Goal: Task Accomplishment & Management: Manage account settings

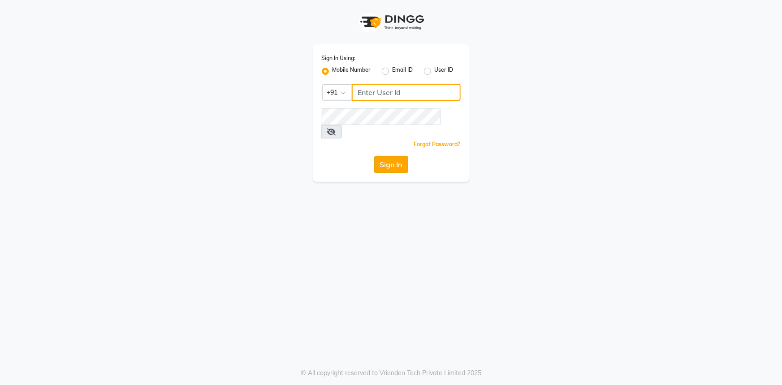
type input "7768940777"
click at [393, 156] on button "Sign In" at bounding box center [391, 164] width 34 height 17
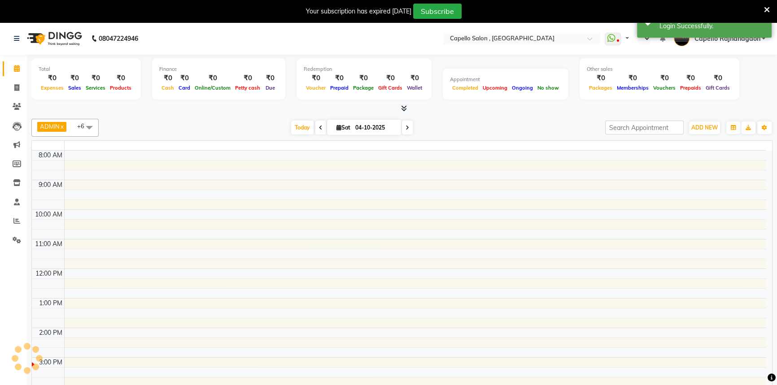
select select "en"
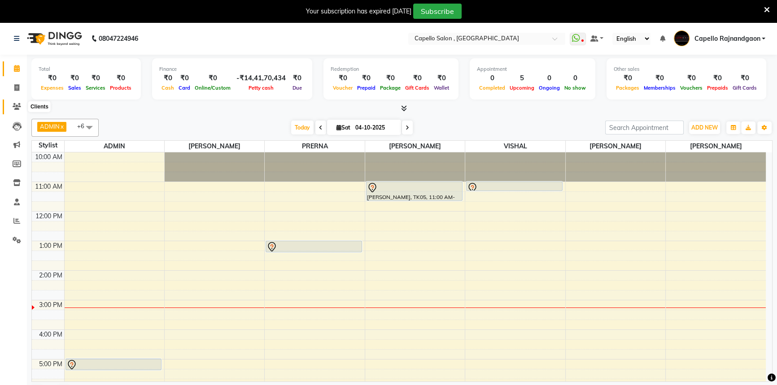
click at [15, 104] on icon at bounding box center [17, 106] width 9 height 7
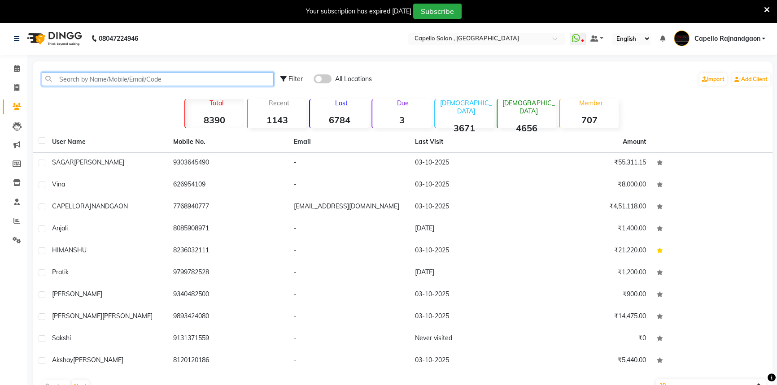
click at [76, 79] on input "text" at bounding box center [158, 79] width 232 height 14
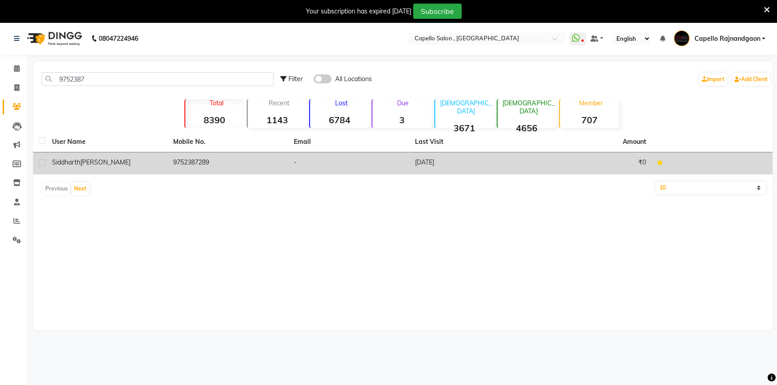
click at [179, 169] on td "9752387289" at bounding box center [228, 163] width 121 height 22
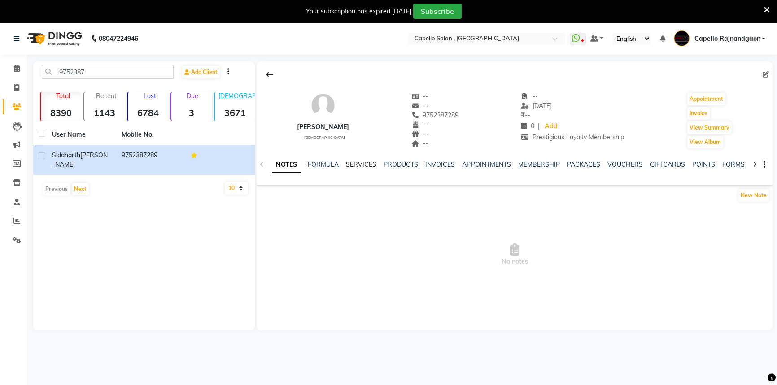
click at [362, 163] on link "SERVICES" at bounding box center [361, 165] width 30 height 8
click at [523, 164] on link "MEMBERSHIP" at bounding box center [530, 165] width 42 height 8
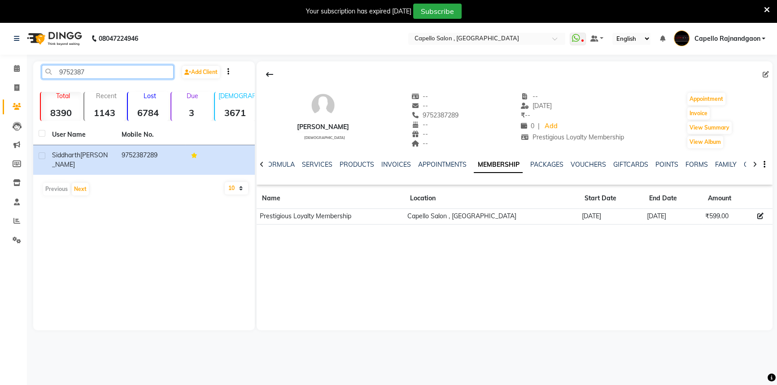
drag, startPoint x: 61, startPoint y: 71, endPoint x: 135, endPoint y: 71, distance: 73.5
click at [135, 71] on input "9752387" at bounding box center [108, 72] width 132 height 14
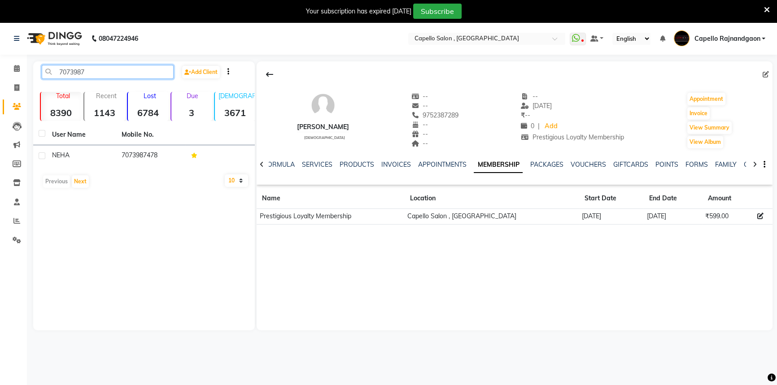
type input "7073987"
click at [153, 147] on td "7073987478" at bounding box center [151, 156] width 70 height 22
click link "SERVICES"
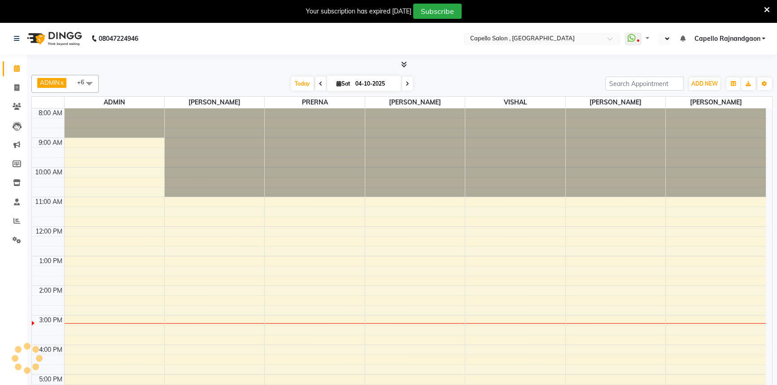
select select "en"
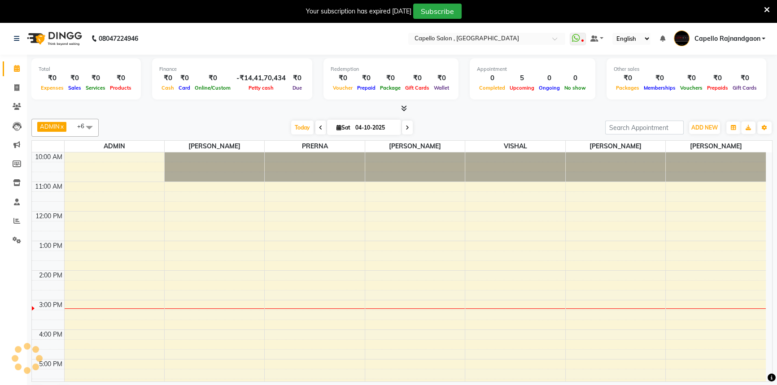
click at [766, 10] on icon at bounding box center [767, 10] width 6 height 8
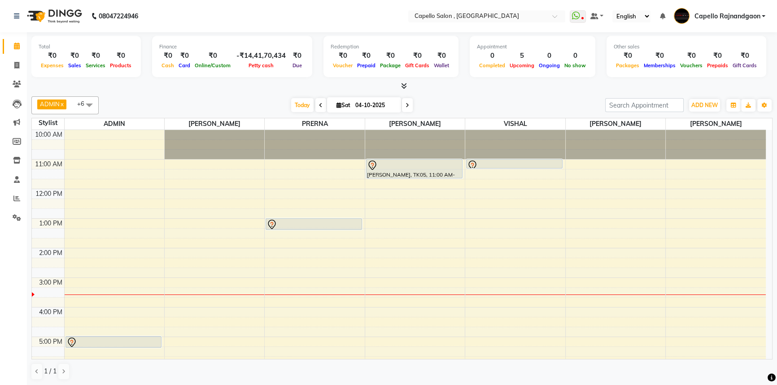
click at [82, 292] on div "10:00 AM 11:00 AM 12:00 PM 1:00 PM 2:00 PM 3:00 PM 4:00 PM 5:00 PM 6:00 PM 7:00…" at bounding box center [399, 292] width 734 height 325
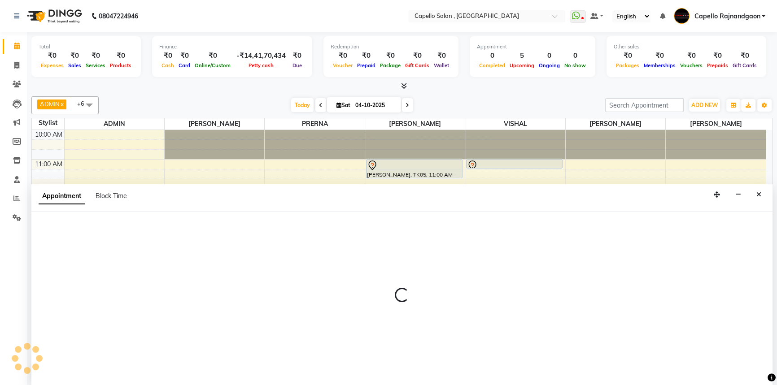
select select "14663"
select select "915"
select select "tentative"
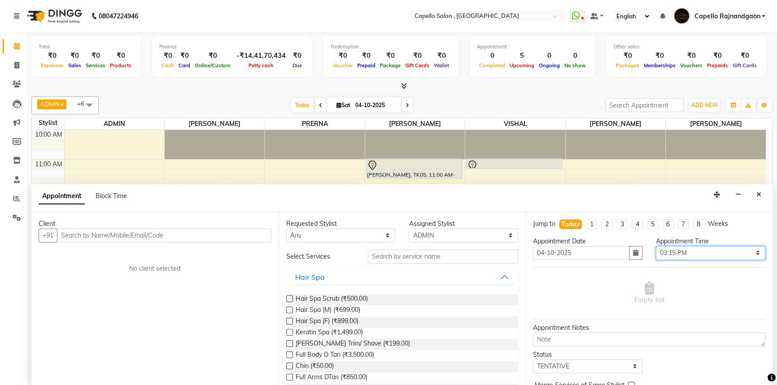
click at [693, 248] on select "Select 11:00 AM 11:15 AM 11:30 AM 11:45 AM 12:00 PM 12:15 PM 12:30 PM 12:45 PM …" at bounding box center [710, 253] width 109 height 14
select select "945"
click at [656, 246] on select "Select 11:00 AM 11:15 AM 11:30 AM 11:45 AM 12:00 PM 12:15 PM 12:30 PM 12:45 PM …" at bounding box center [710, 253] width 109 height 14
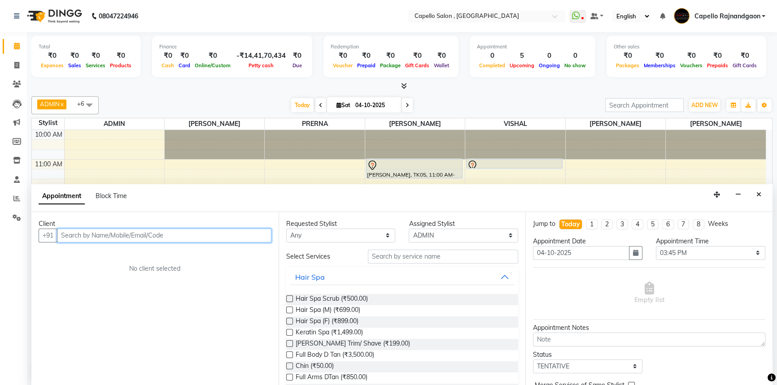
click at [133, 236] on input "text" at bounding box center [164, 236] width 214 height 14
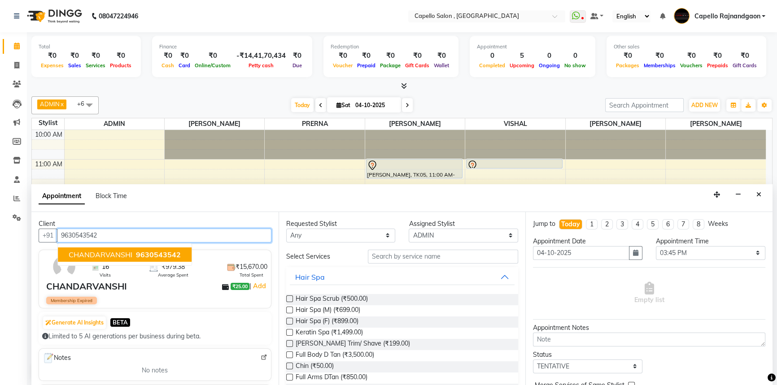
click at [152, 253] on span "9630543542" at bounding box center [158, 254] width 45 height 9
type input "9630543542"
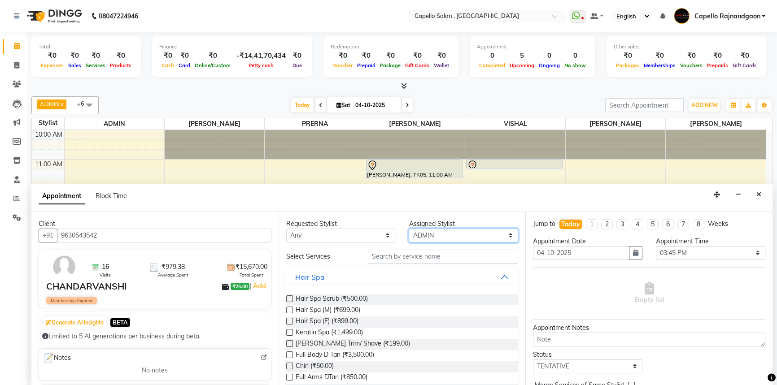
click at [418, 236] on select "Select Aditii ADMIN Capello Rajnandgaon [PERSON_NAME] [PERSON_NAME] [PERSON_NAM…" at bounding box center [463, 236] width 109 height 14
select select "38913"
click at [409, 229] on select "Select Aditii ADMIN Capello Rajnandgaon [PERSON_NAME] [PERSON_NAME] [PERSON_NAM…" at bounding box center [463, 236] width 109 height 14
click at [384, 260] on input "text" at bounding box center [443, 257] width 150 height 14
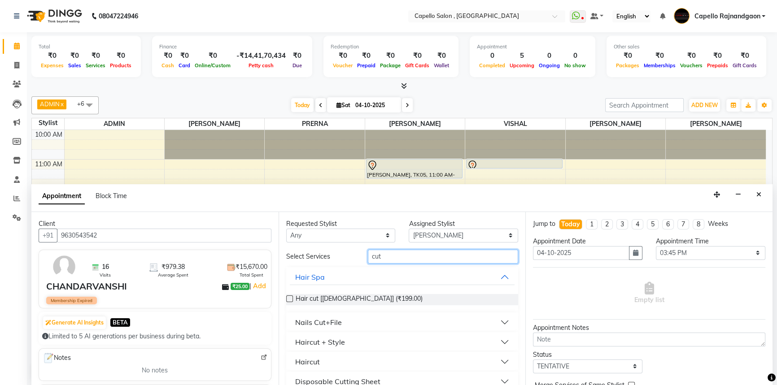
type input "cut"
click at [287, 296] on label at bounding box center [289, 299] width 7 height 7
click at [287, 297] on input "checkbox" at bounding box center [289, 300] width 6 height 6
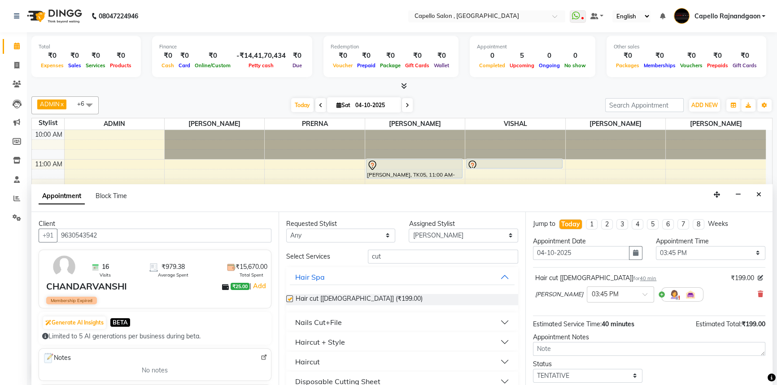
checkbox input "false"
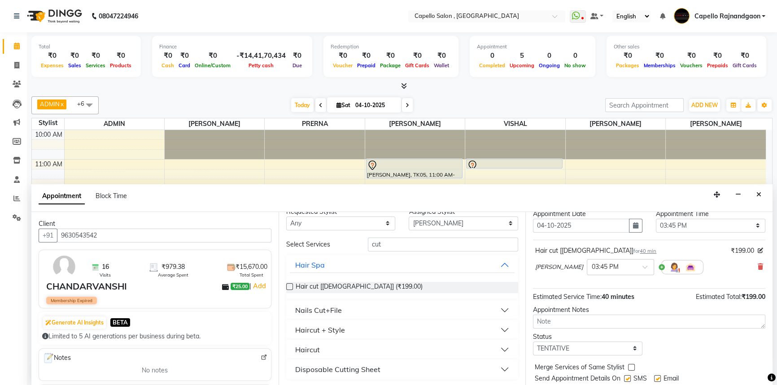
scroll to position [53, 0]
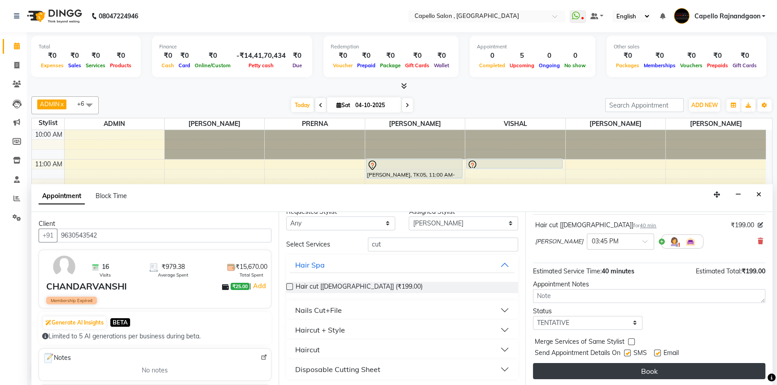
click at [667, 369] on button "Book" at bounding box center [649, 371] width 232 height 16
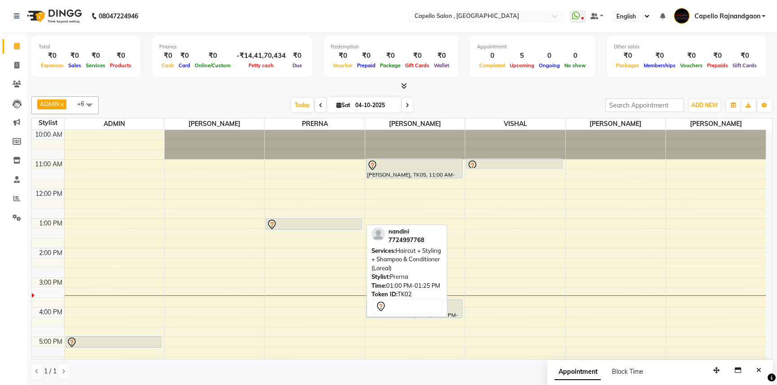
scroll to position [94, 0]
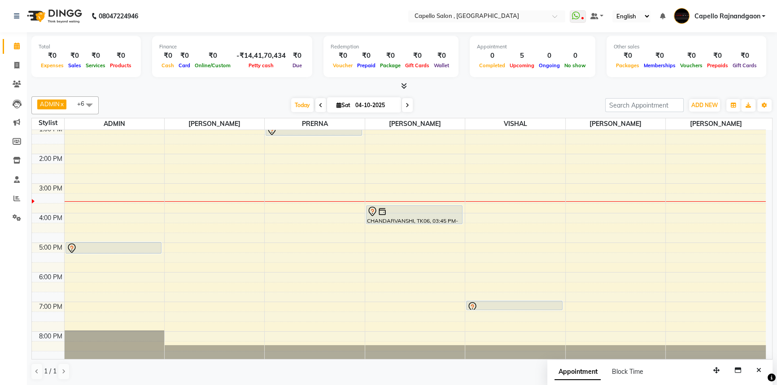
click at [76, 300] on div "10:00 AM 11:00 AM 12:00 PM 1:00 PM 2:00 PM 3:00 PM 4:00 PM 5:00 PM 6:00 PM 7:00…" at bounding box center [399, 198] width 734 height 325
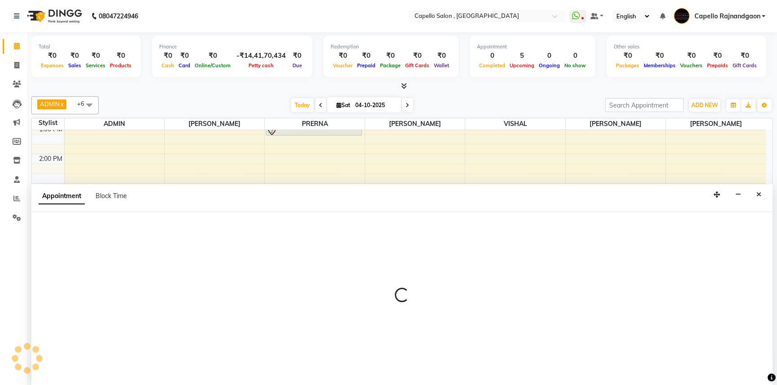
select select "14663"
select select "1140"
select select "tentative"
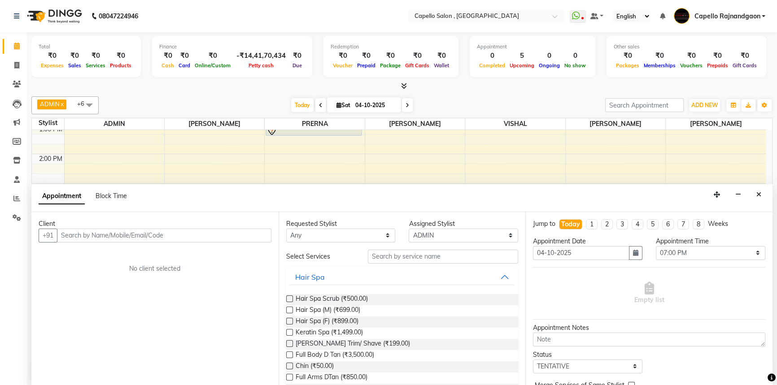
click at [198, 239] on input "text" at bounding box center [164, 236] width 214 height 14
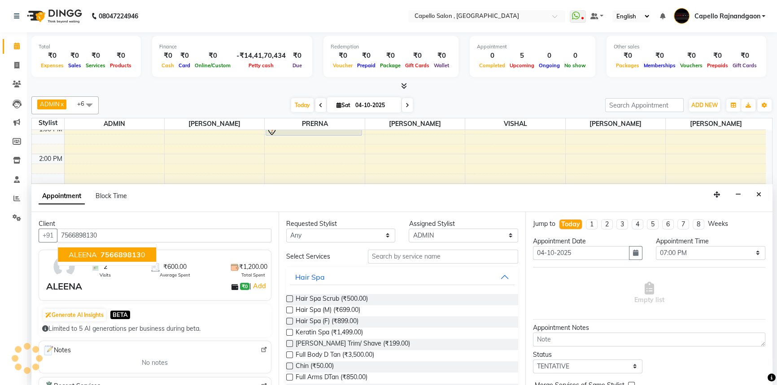
click at [119, 250] on span "756689813" at bounding box center [120, 254] width 40 height 9
type input "7566898130"
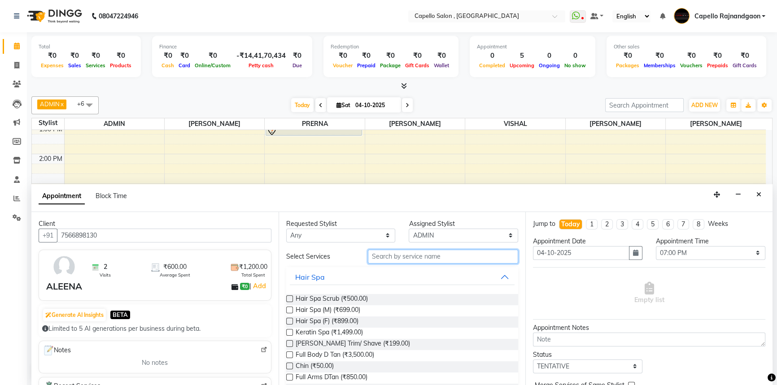
click at [408, 257] on input "text" at bounding box center [443, 257] width 150 height 14
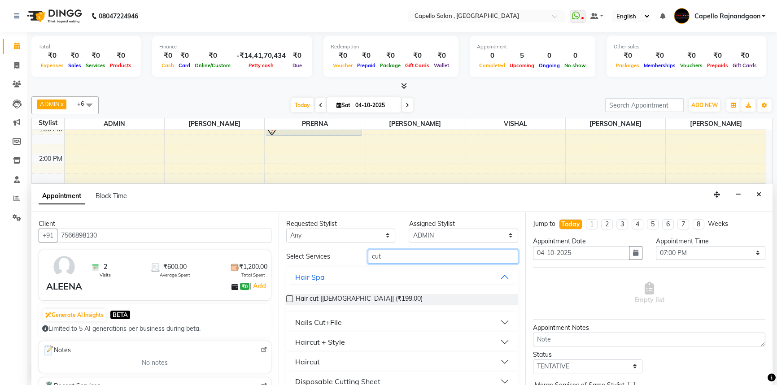
type input "cut"
click at [316, 339] on div "Haircut + Style" at bounding box center [320, 342] width 50 height 11
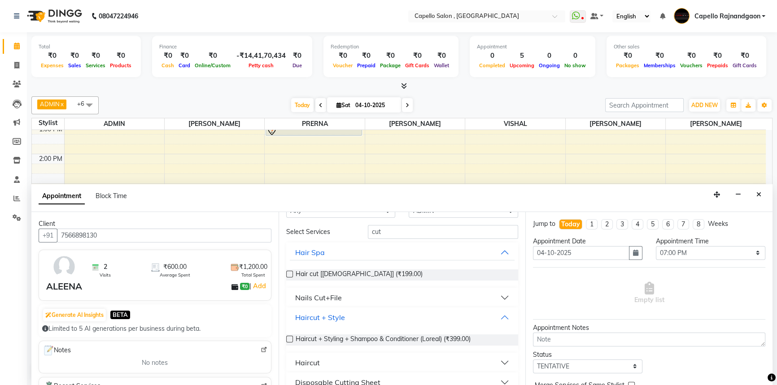
scroll to position [38, 0]
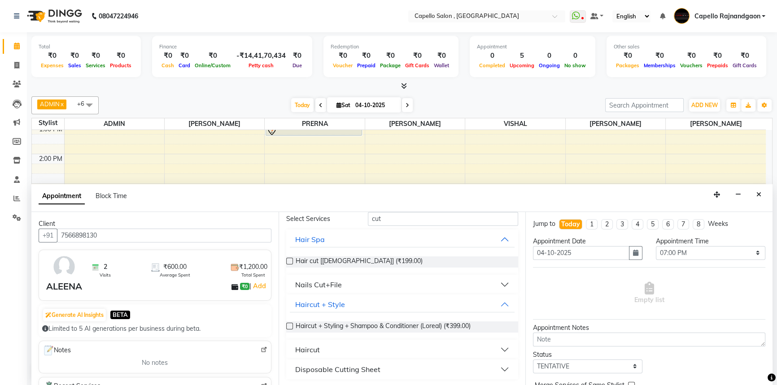
click at [287, 325] on label at bounding box center [289, 326] width 7 height 7
click at [287, 325] on input "checkbox" at bounding box center [289, 327] width 6 height 6
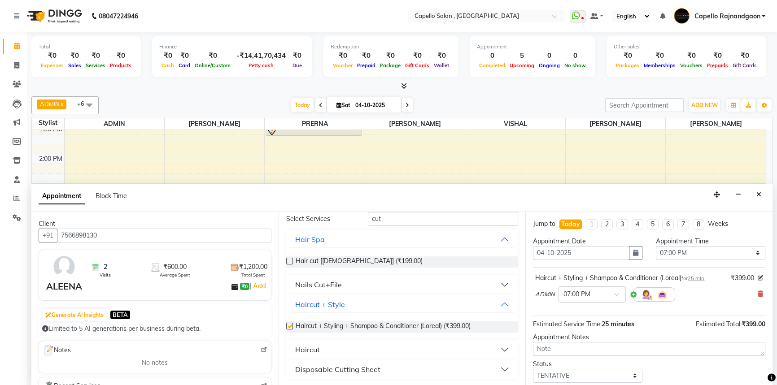
checkbox input "false"
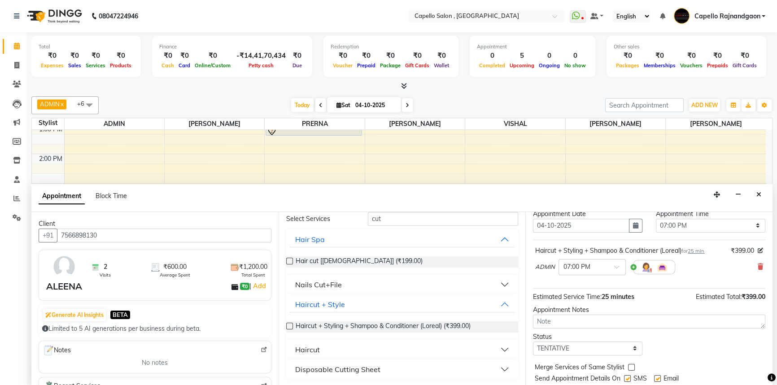
scroll to position [53, 0]
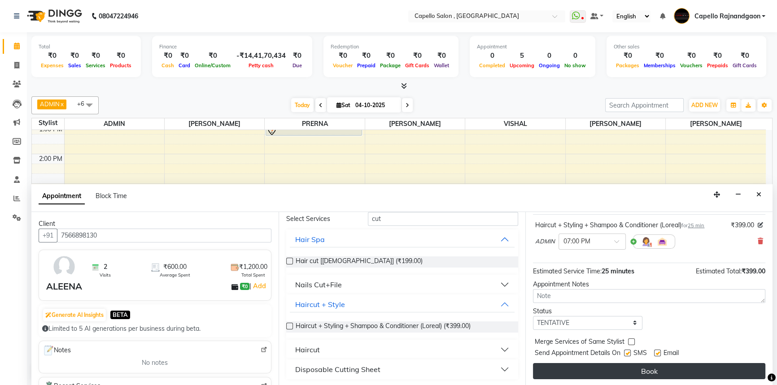
click at [658, 369] on button "Book" at bounding box center [649, 371] width 232 height 16
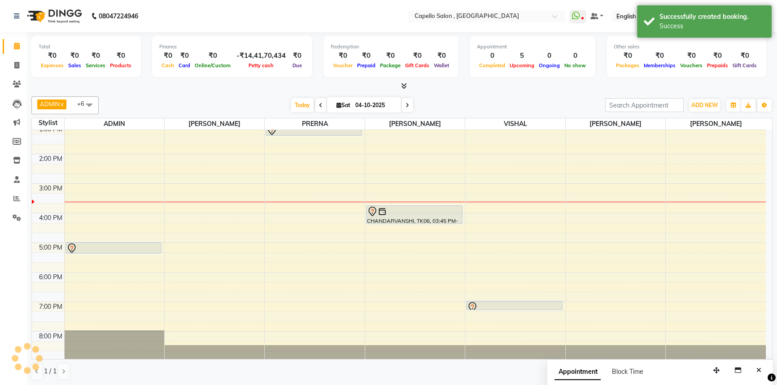
scroll to position [0, 0]
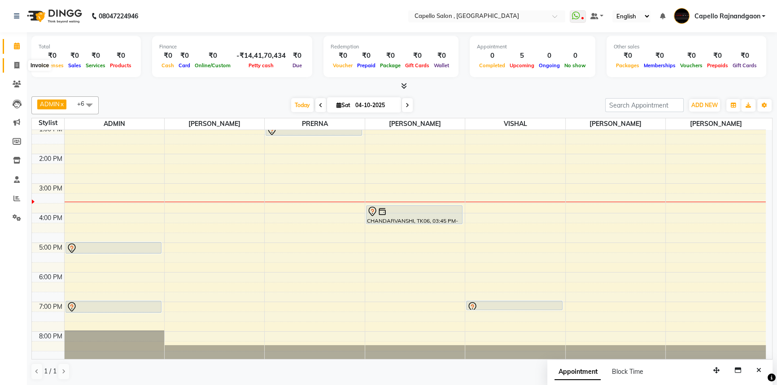
click at [13, 61] on span at bounding box center [17, 66] width 16 height 10
select select "service"
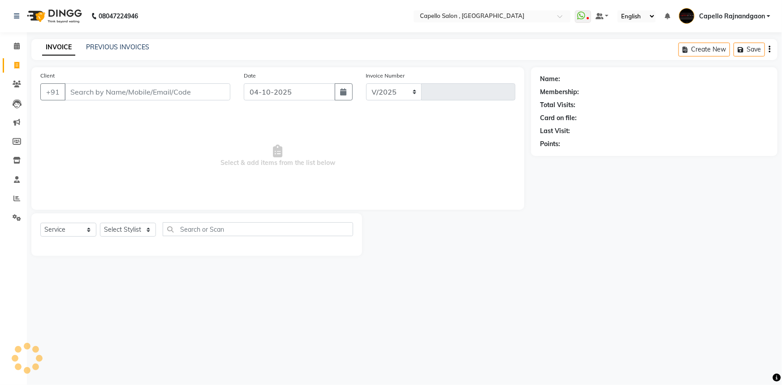
select select "856"
type input "4325"
type input "8717829999"
select select "1: Object"
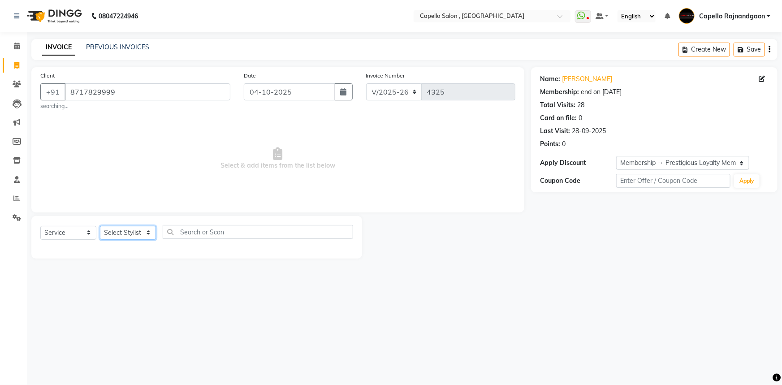
click at [109, 228] on select "Select Stylist Aditii ADMIN Capello Rajnandgaon Harshal khushi Namrata murari n…" at bounding box center [128, 233] width 56 height 14
select select "82696"
click at [100, 226] on select "Select Stylist Aditii ADMIN Capello Rajnandgaon Harshal khushi Namrata murari n…" at bounding box center [128, 233] width 56 height 14
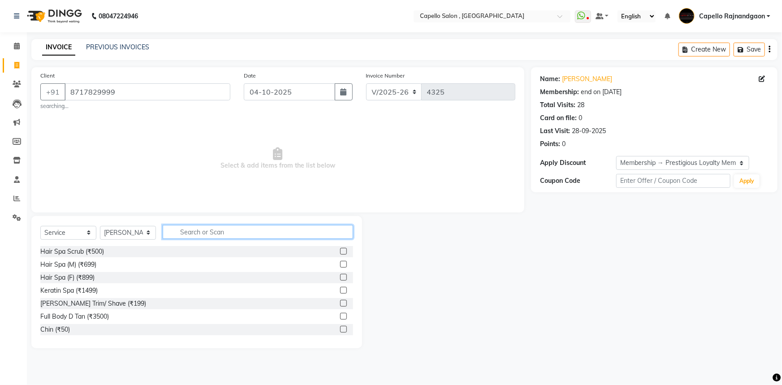
click at [177, 231] on input "text" at bounding box center [258, 232] width 191 height 14
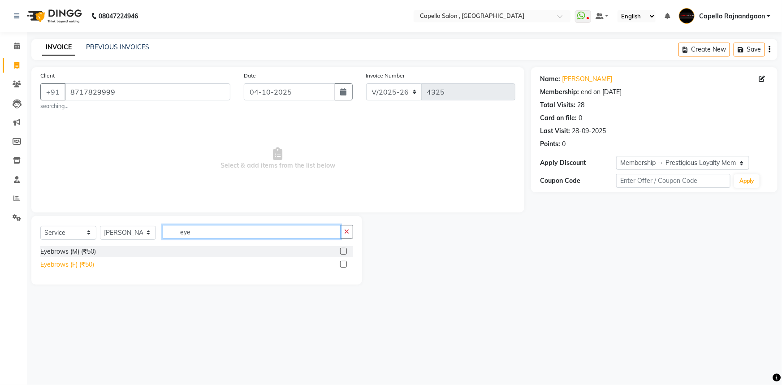
type input "eye"
click at [77, 260] on div "Eyebrows (F) (₹50)" at bounding box center [67, 264] width 54 height 9
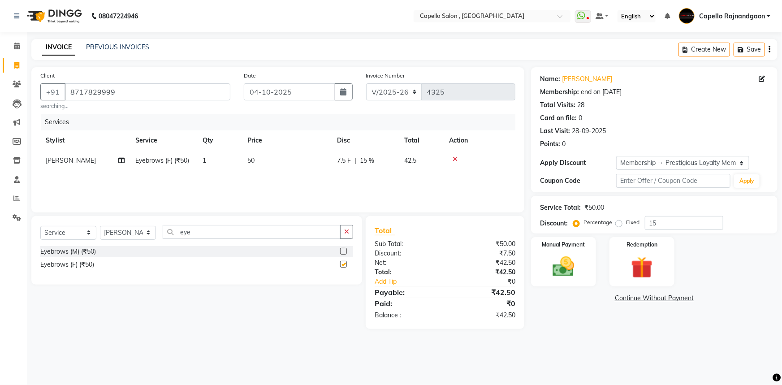
checkbox input "false"
drag, startPoint x: 643, startPoint y: 164, endPoint x: 643, endPoint y: 169, distance: 4.5
click at [643, 164] on select "Select Membership → Prestigious Loyalty Membership" at bounding box center [683, 163] width 133 height 14
select select "0:"
click at [617, 156] on select "Select Membership → Prestigious Loyalty Membership" at bounding box center [683, 163] width 133 height 14
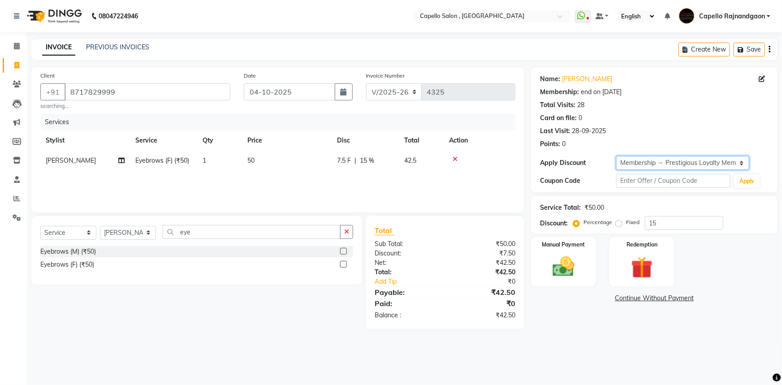
type input "0"
click at [554, 268] on img at bounding box center [564, 267] width 37 height 26
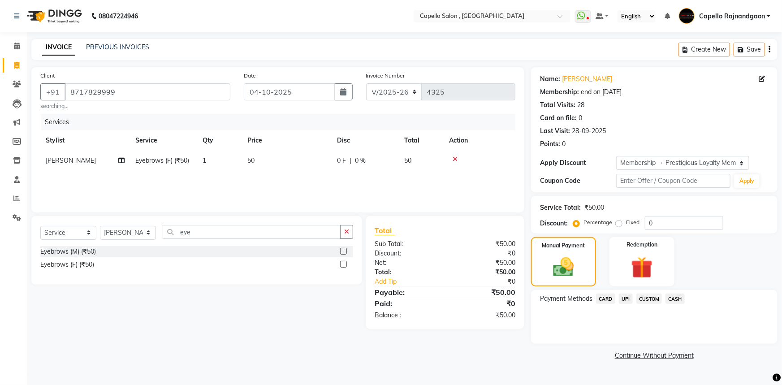
click at [668, 300] on span "CASH" at bounding box center [675, 299] width 19 height 10
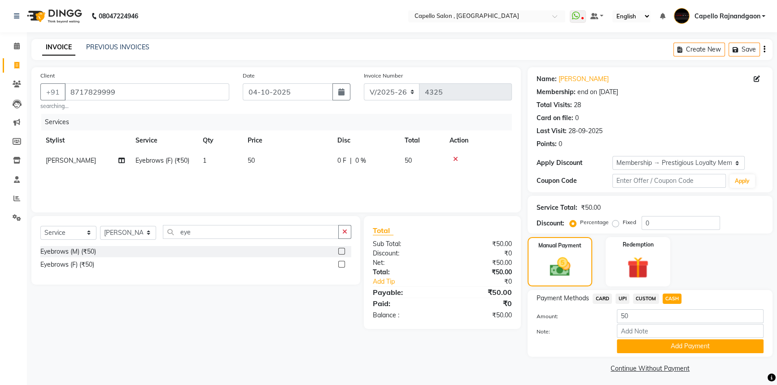
click at [665, 347] on button "Add Payment" at bounding box center [690, 346] width 147 height 14
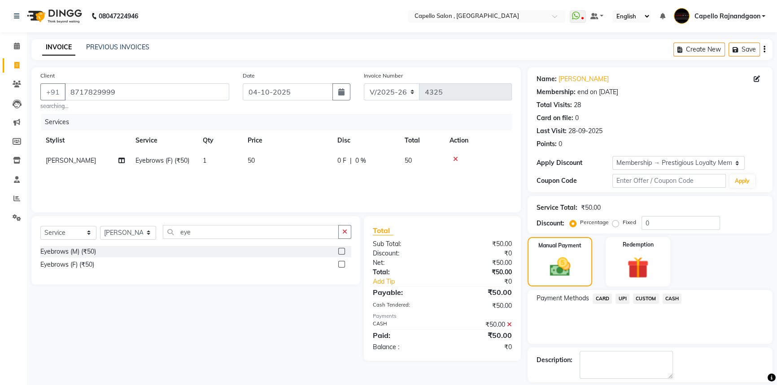
scroll to position [40, 0]
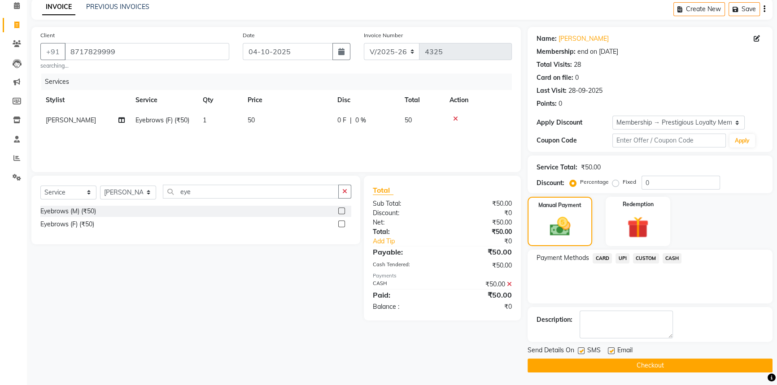
click at [662, 360] on button "Checkout" at bounding box center [649, 366] width 245 height 14
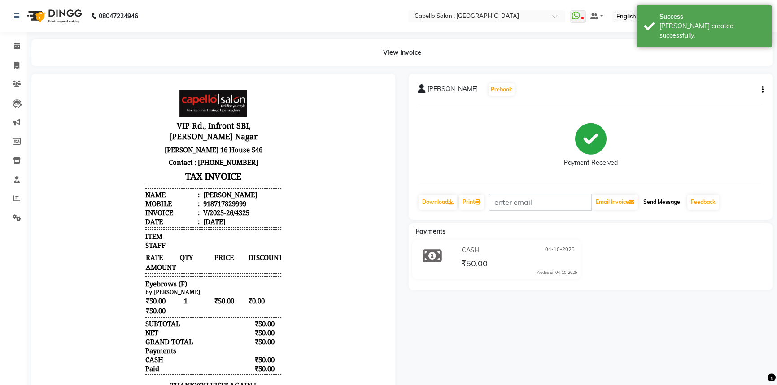
click at [651, 195] on button "Send Message" at bounding box center [661, 202] width 44 height 15
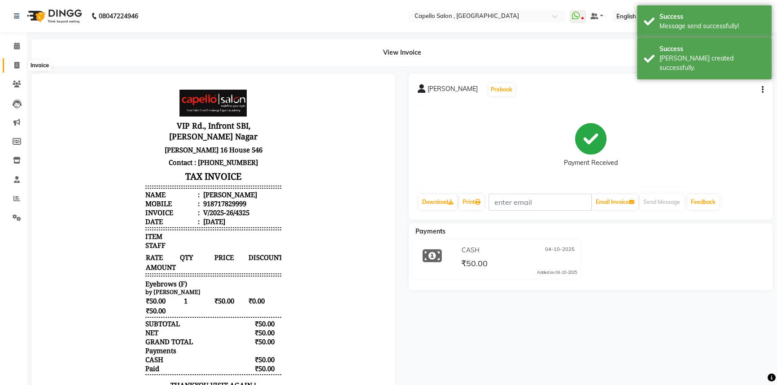
click at [18, 65] on icon at bounding box center [16, 65] width 5 height 7
select select "service"
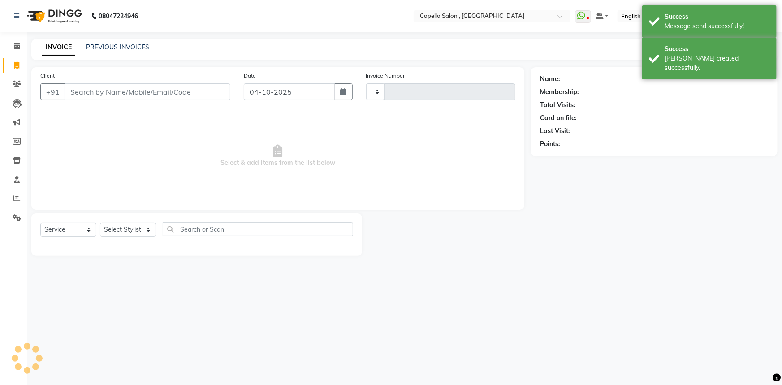
type input "4326"
select select "856"
click at [142, 91] on input "Client" at bounding box center [148, 91] width 166 height 17
type input "7768940777"
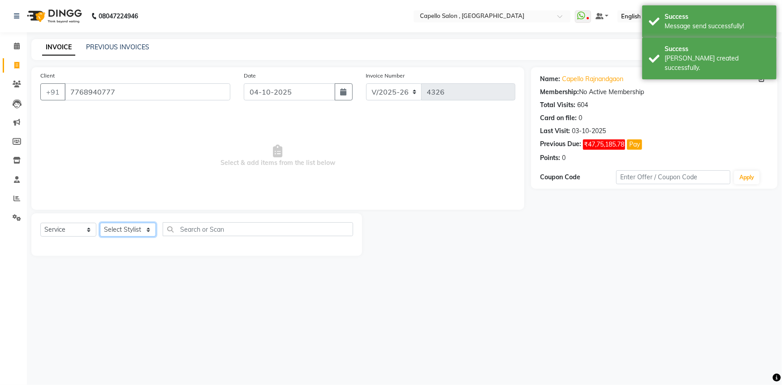
drag, startPoint x: 122, startPoint y: 232, endPoint x: 130, endPoint y: 224, distance: 11.4
click at [122, 232] on select "Select Stylist Aditii ADMIN Capello Rajnandgaon Harshal khushi Namrata murari n…" at bounding box center [128, 230] width 56 height 14
select select "82696"
click at [100, 223] on select "Select Stylist Aditii ADMIN Capello Rajnandgaon Harshal khushi Namrata murari n…" at bounding box center [128, 230] width 56 height 14
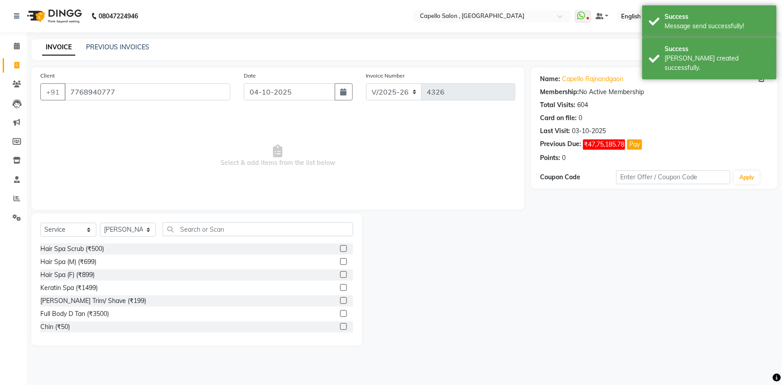
click at [203, 221] on div "Select Service Product Membership Package Voucher Prepaid Gift Card Select Styl…" at bounding box center [196, 279] width 331 height 132
click at [203, 222] on div "Select Service Product Membership Package Voucher Prepaid Gift Card Select Styl…" at bounding box center [196, 279] width 331 height 132
click at [203, 223] on input "text" at bounding box center [258, 229] width 191 height 14
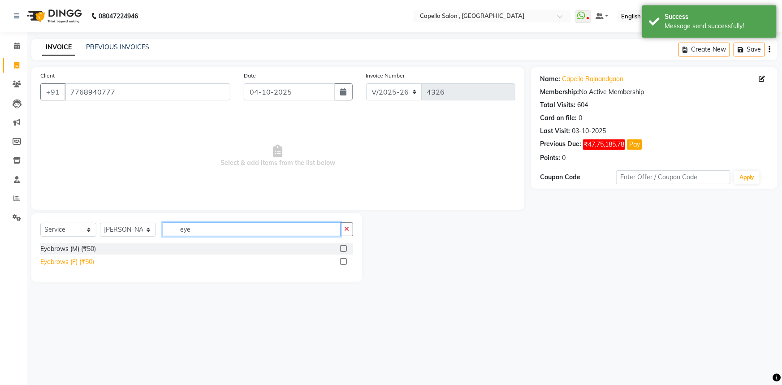
type input "eye"
drag, startPoint x: 83, startPoint y: 263, endPoint x: 111, endPoint y: 260, distance: 28.0
click at [84, 263] on div "Eyebrows (F) (₹50)" at bounding box center [67, 261] width 54 height 9
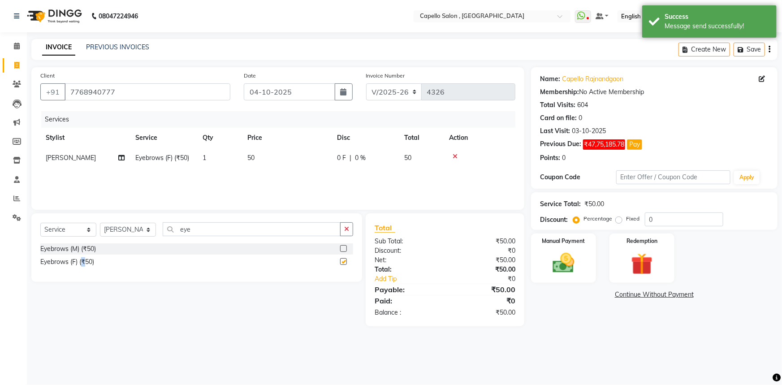
checkbox input "false"
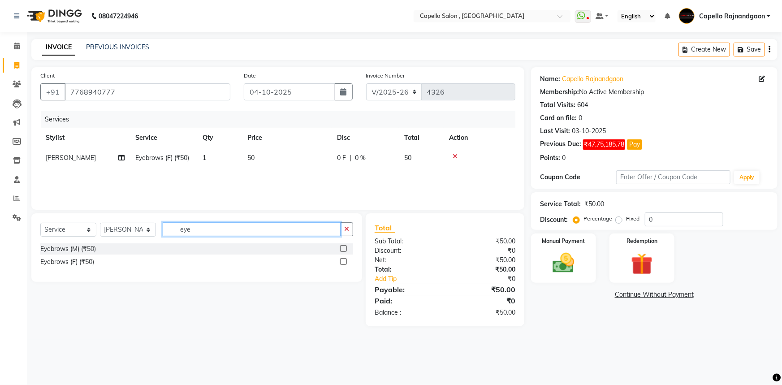
drag, startPoint x: 179, startPoint y: 234, endPoint x: 234, endPoint y: 233, distance: 54.7
click at [234, 233] on input "eye" at bounding box center [252, 229] width 178 height 14
type input "upp"
click at [84, 246] on div "Upper Lips (₹50)" at bounding box center [64, 248] width 48 height 9
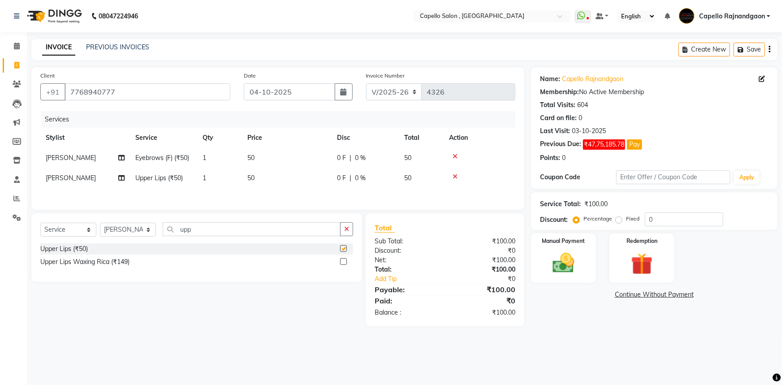
checkbox input "false"
drag, startPoint x: 640, startPoint y: 335, endPoint x: 565, endPoint y: 269, distance: 99.8
click at [637, 331] on main "INVOICE PREVIOUS INVOICES Create New Save Client +91 7768940777 Date 04-10-2025…" at bounding box center [405, 189] width 756 height 301
click at [565, 261] on img at bounding box center [564, 263] width 37 height 26
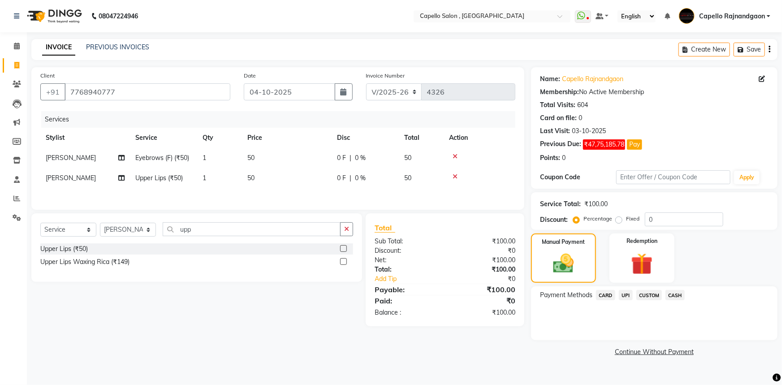
click at [682, 294] on span "CASH" at bounding box center [675, 295] width 19 height 10
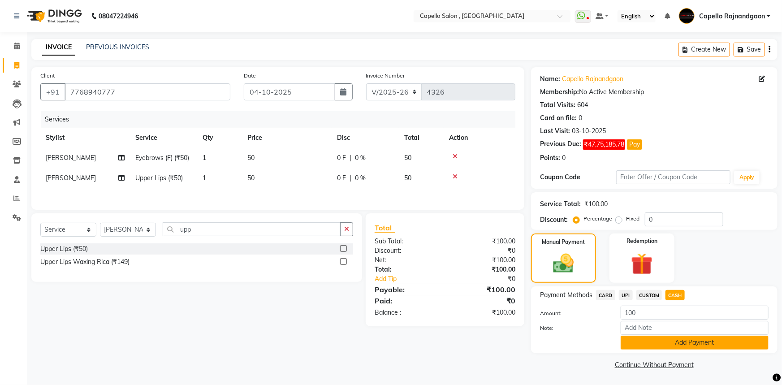
click at [645, 337] on button "Add Payment" at bounding box center [695, 343] width 148 height 14
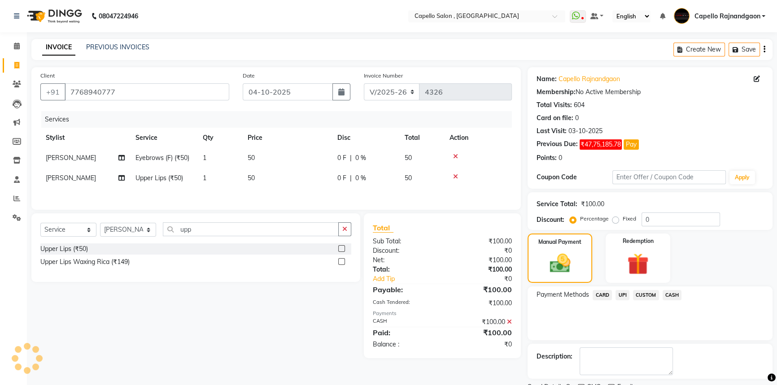
scroll to position [37, 0]
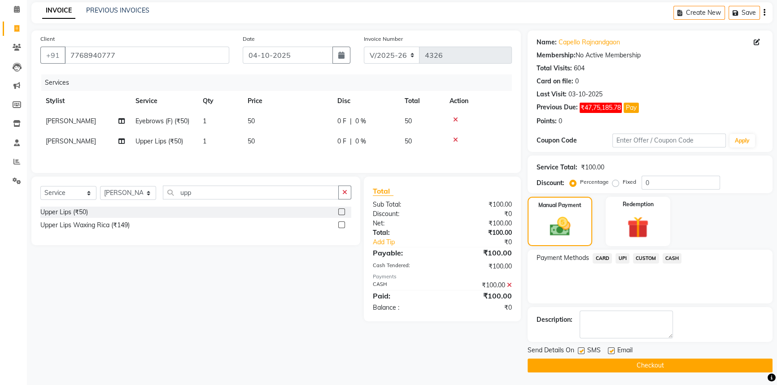
click at [639, 372] on button "Checkout" at bounding box center [649, 366] width 245 height 14
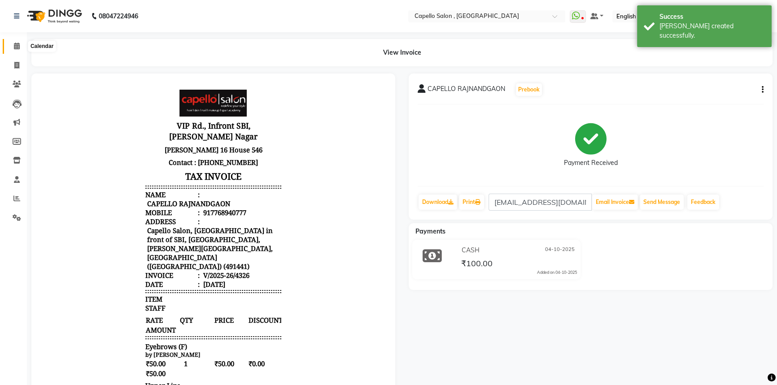
click at [17, 47] on icon at bounding box center [17, 46] width 6 height 7
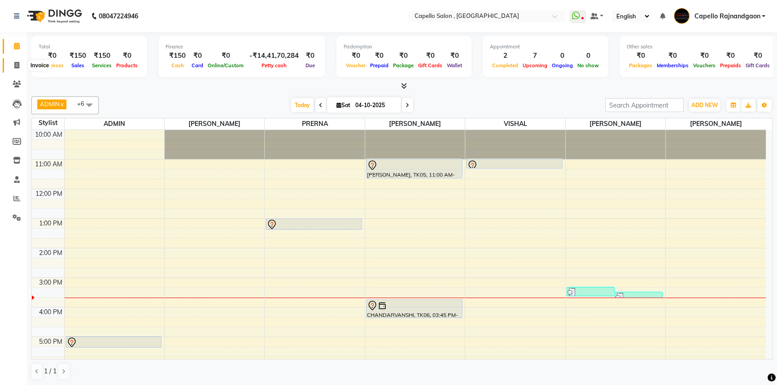
click at [15, 66] on icon at bounding box center [16, 65] width 5 height 7
select select "service"
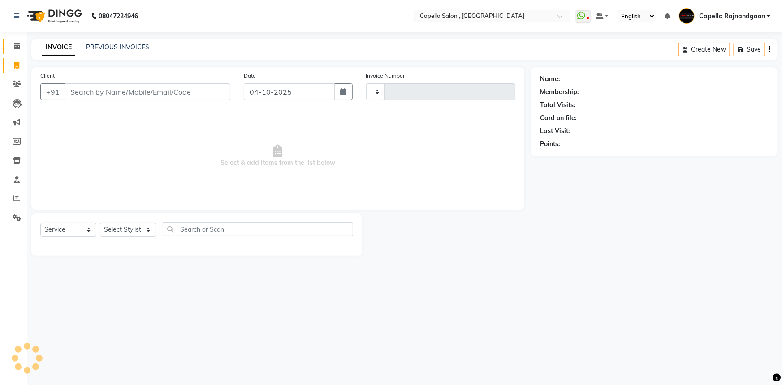
type input "4327"
select select "856"
click at [118, 232] on select "Select Stylist" at bounding box center [128, 230] width 56 height 14
select select "34173"
click at [100, 223] on select "Select Stylist Aditii ADMIN Capello Rajnandgaon [PERSON_NAME] [PERSON_NAME] [PE…" at bounding box center [128, 230] width 56 height 14
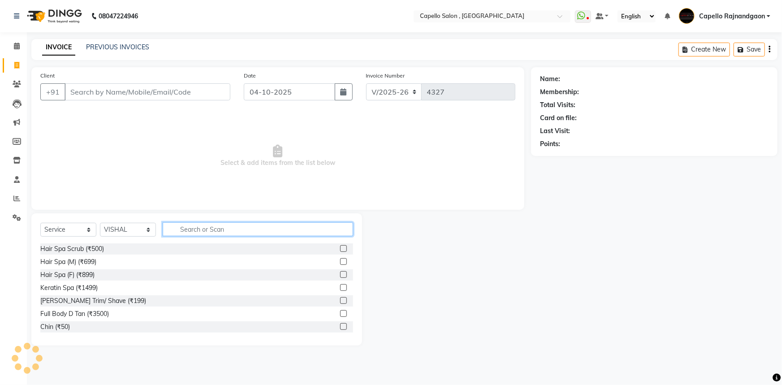
click at [177, 226] on input "text" at bounding box center [258, 229] width 191 height 14
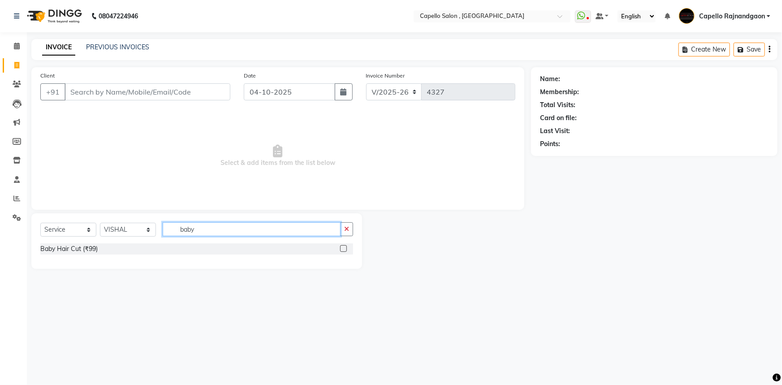
type input "baby"
click at [343, 250] on label at bounding box center [343, 248] width 7 height 7
click at [343, 250] on input "checkbox" at bounding box center [343, 249] width 6 height 6
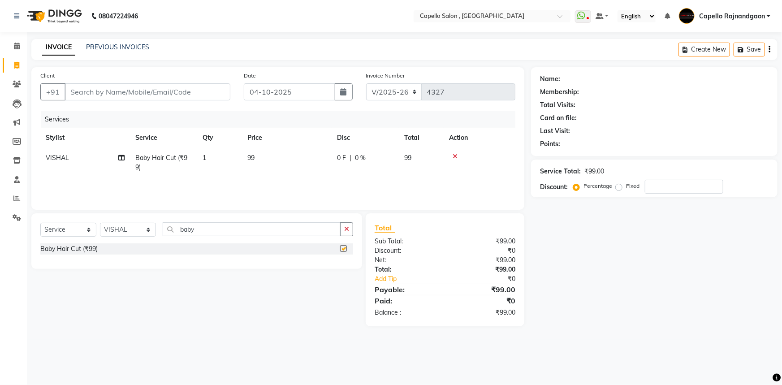
checkbox input "false"
click at [274, 169] on td "99" at bounding box center [287, 163] width 90 height 30
select select "34173"
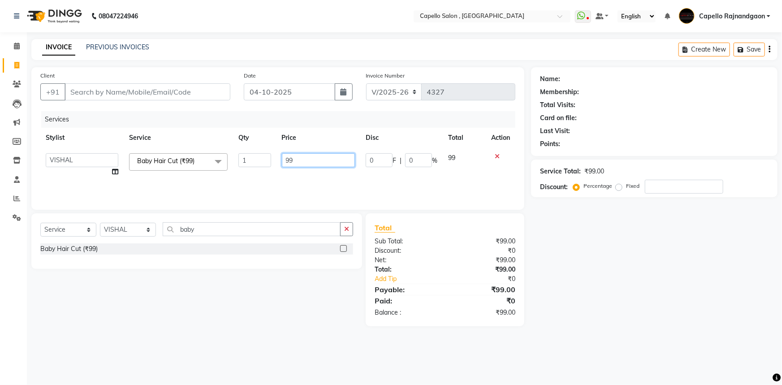
click at [315, 161] on input "99" at bounding box center [319, 160] width 74 height 14
type input "9"
type input "200"
click at [218, 97] on input "Client" at bounding box center [148, 91] width 166 height 17
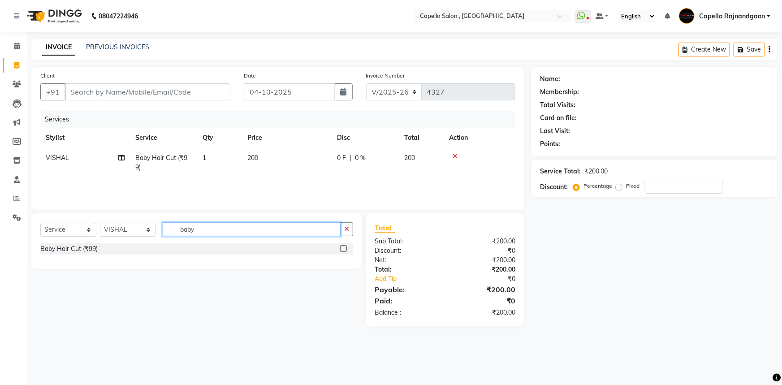
drag, startPoint x: 186, startPoint y: 226, endPoint x: 230, endPoint y: 225, distance: 44.4
click at [230, 225] on input "baby" at bounding box center [252, 229] width 178 height 14
type input "b"
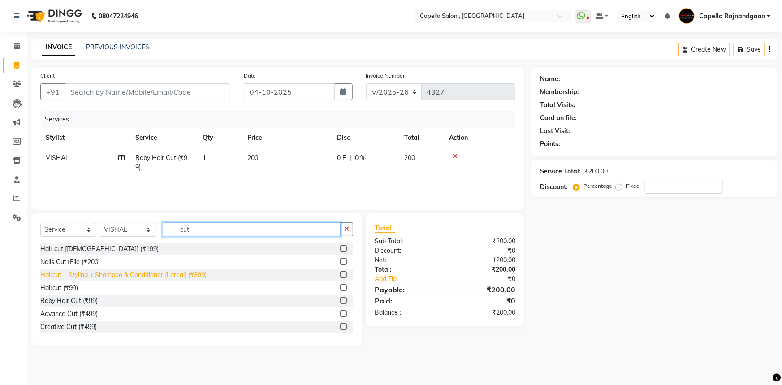
type input "cut"
click at [204, 275] on div "Haircut + Styling + Shampoo & Conditioner (Loreal) (₹399)" at bounding box center [123, 274] width 166 height 9
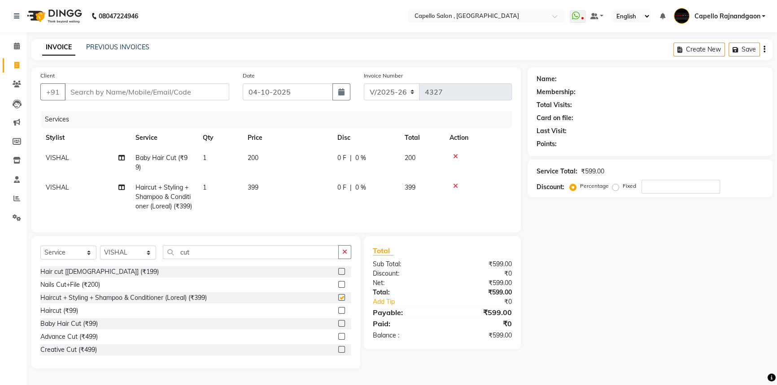
checkbox input "false"
click at [317, 183] on td "399" at bounding box center [287, 197] width 90 height 39
select select "34173"
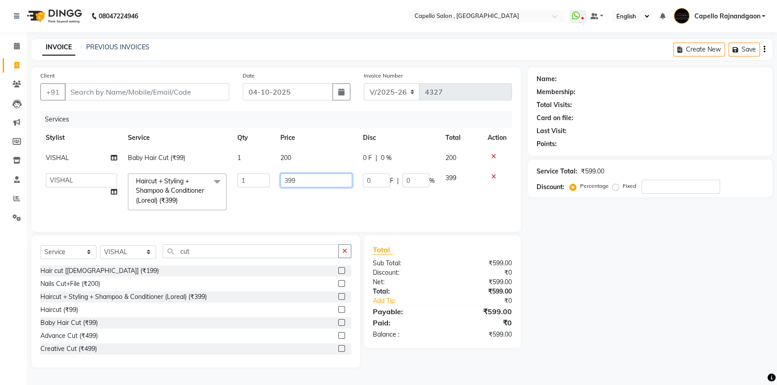
click at [321, 187] on input "399" at bounding box center [316, 181] width 72 height 14
type input "400"
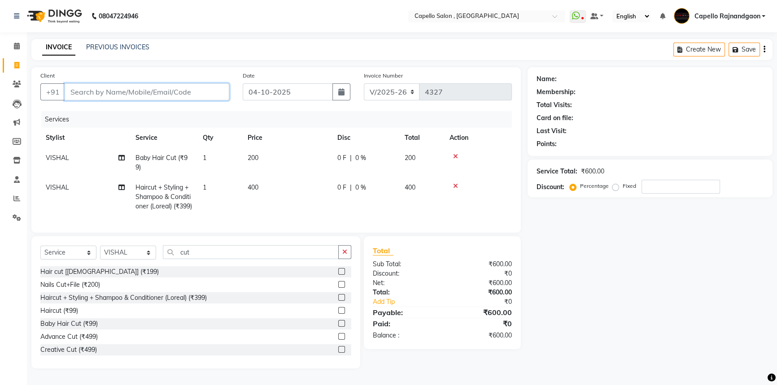
click at [178, 87] on input "Client" at bounding box center [147, 91] width 165 height 17
type input "7"
type input "0"
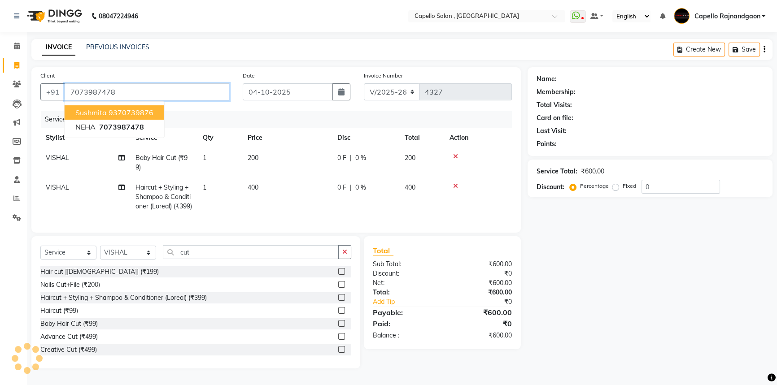
type input "7073987478"
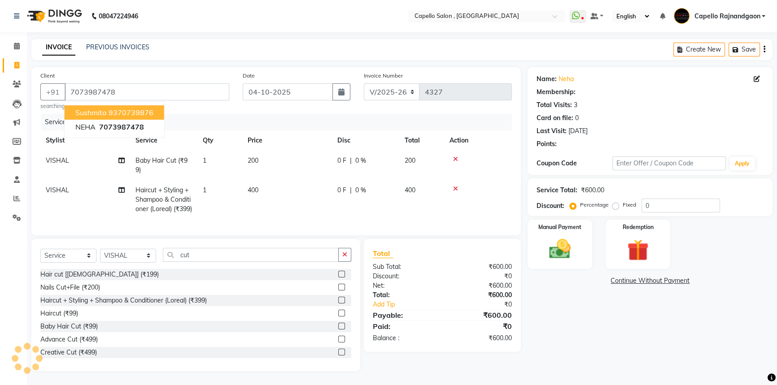
select select "1: Object"
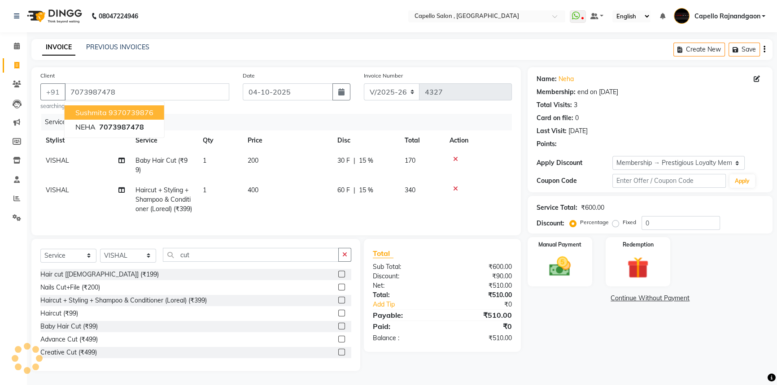
type input "15"
click at [323, 161] on td "200" at bounding box center [287, 166] width 90 height 30
select select "34173"
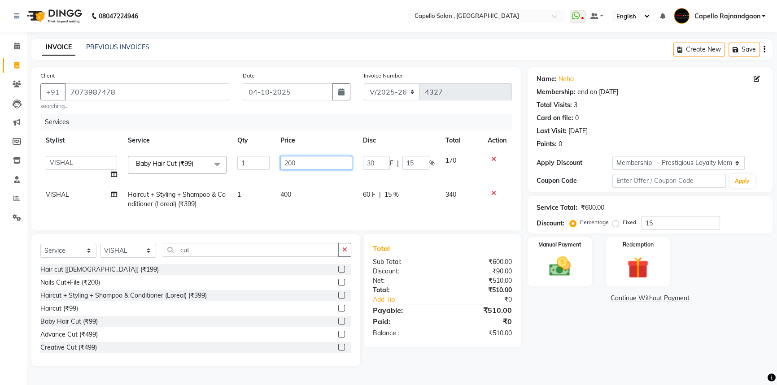
click at [287, 160] on input "200" at bounding box center [316, 163] width 72 height 14
type input "400"
click at [587, 334] on div "Name: Neha Membership: end on 10-03-2027 Total Visits: 3 Card on file: 0 Last V…" at bounding box center [653, 216] width 252 height 299
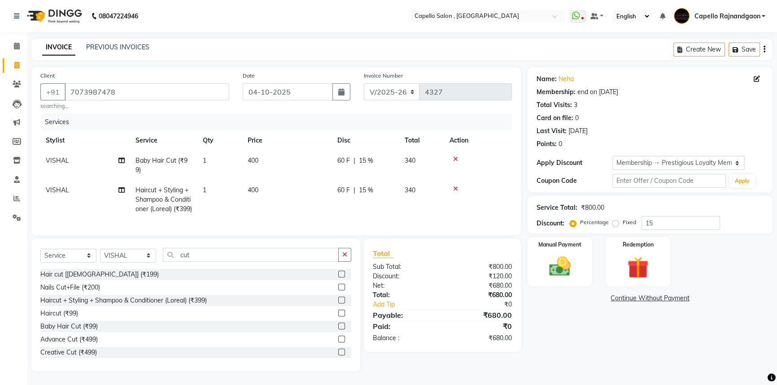
scroll to position [15, 0]
click at [585, 242] on div "Manual Payment" at bounding box center [559, 261] width 67 height 51
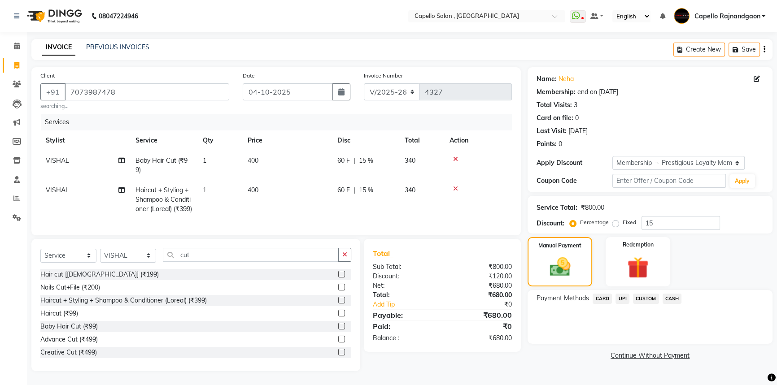
click at [669, 294] on span "CASH" at bounding box center [671, 299] width 19 height 10
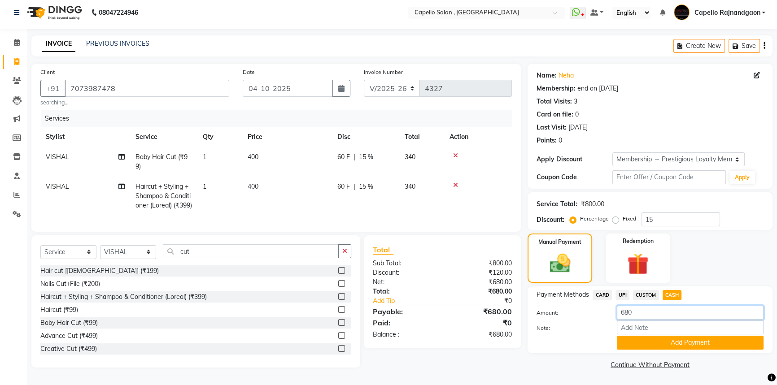
drag, startPoint x: 622, startPoint y: 300, endPoint x: 691, endPoint y: 304, distance: 69.2
click at [691, 306] on input "680" at bounding box center [690, 313] width 147 height 14
type input "700"
click at [677, 336] on button "Add Payment" at bounding box center [690, 343] width 147 height 14
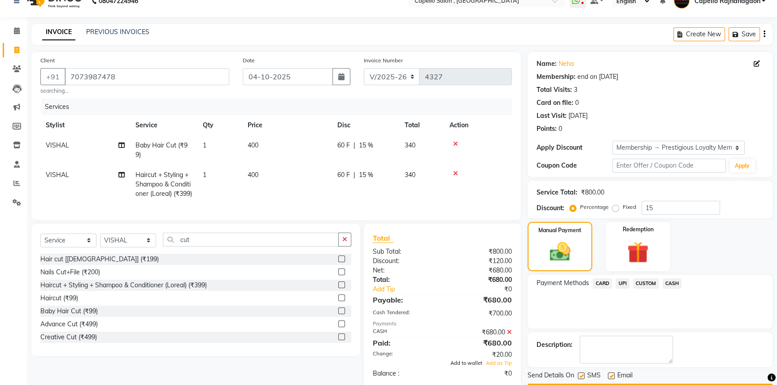
click at [462, 366] on span "Add to wallet" at bounding box center [466, 363] width 32 height 6
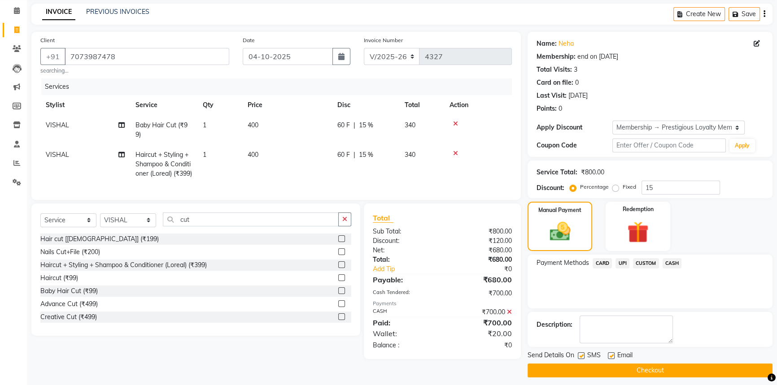
scroll to position [40, 0]
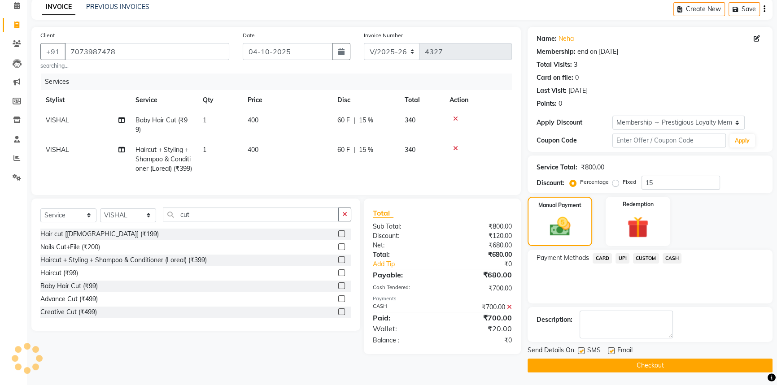
click at [641, 364] on button "Checkout" at bounding box center [649, 366] width 245 height 14
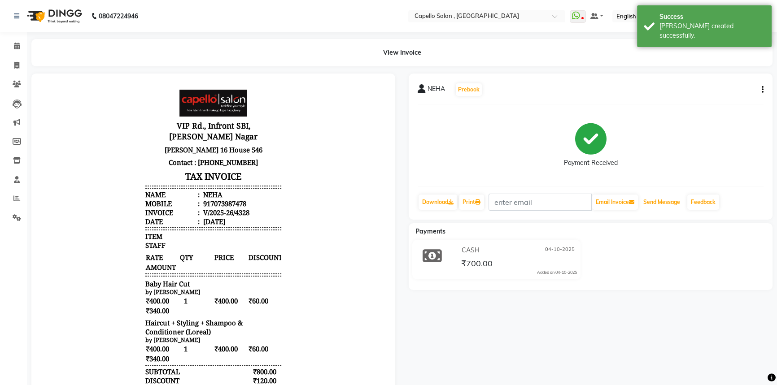
drag, startPoint x: 673, startPoint y: 204, endPoint x: 380, endPoint y: 143, distance: 299.2
click at [673, 204] on button "Send Message" at bounding box center [661, 202] width 44 height 15
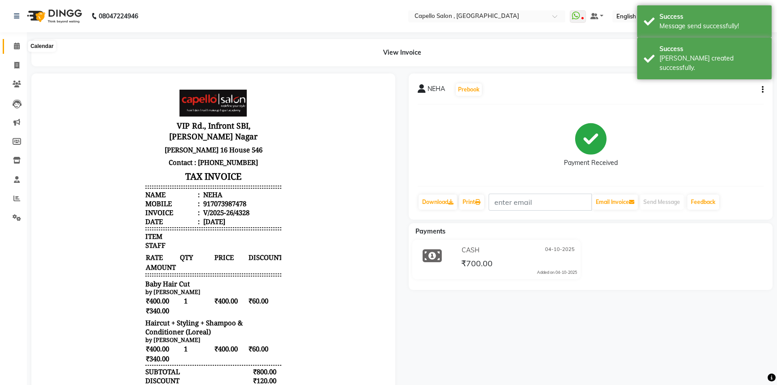
click at [14, 49] on icon at bounding box center [17, 46] width 6 height 7
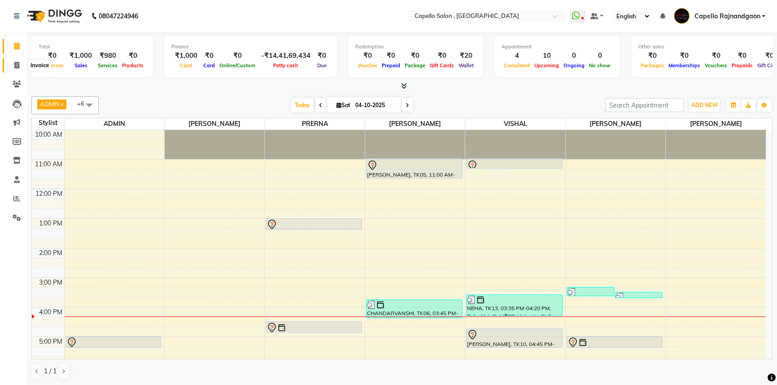
click at [16, 64] on icon at bounding box center [16, 65] width 5 height 7
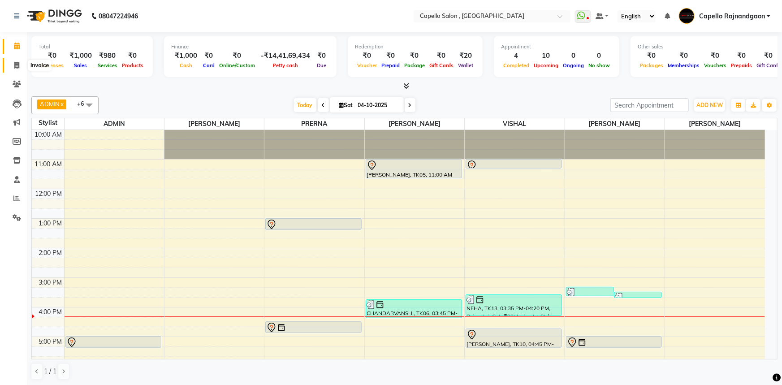
select select "service"
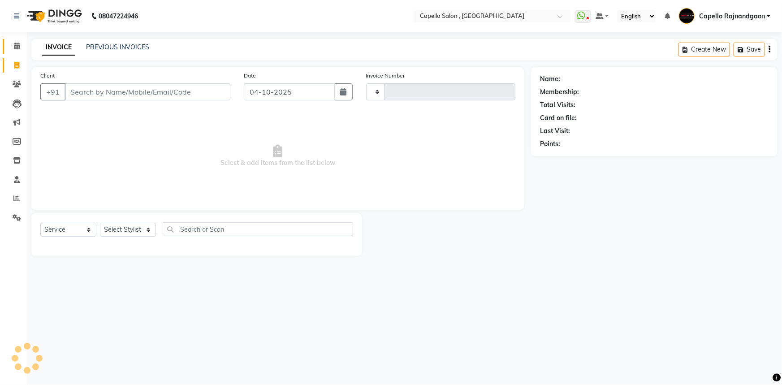
type input "4329"
select select "856"
click at [101, 43] on link "PREVIOUS INVOICES" at bounding box center [117, 47] width 63 height 8
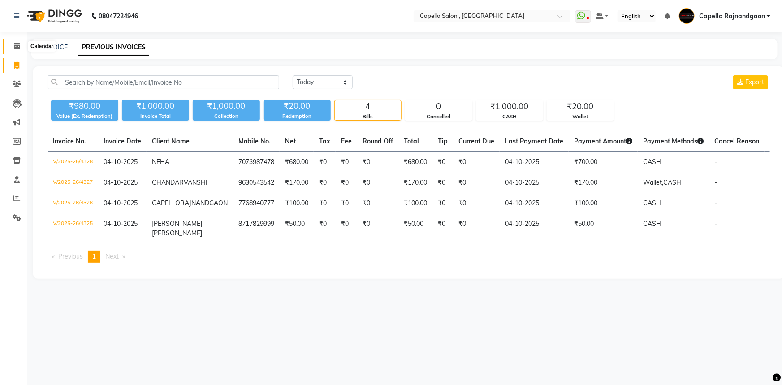
click at [11, 44] on span at bounding box center [17, 46] width 16 height 10
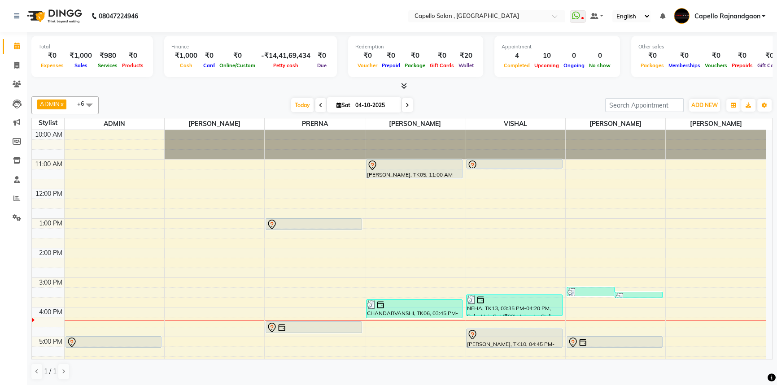
click at [143, 100] on div "[DATE] [DATE]" at bounding box center [351, 105] width 497 height 13
click at [69, 308] on div "10:00 AM 11:00 AM 12:00 PM 1:00 PM 2:00 PM 3:00 PM 4:00 PM 5:00 PM 6:00 PM 7:00…" at bounding box center [399, 292] width 734 height 325
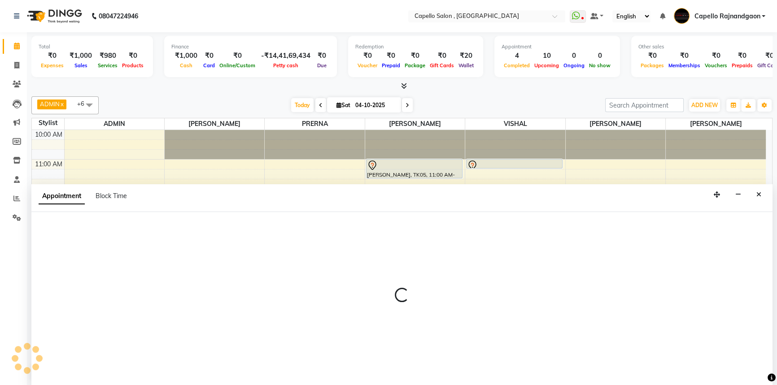
select select "14663"
select select "960"
select select "tentative"
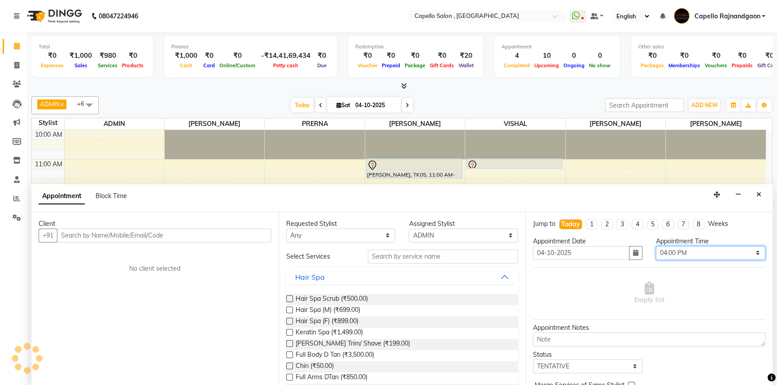
click at [700, 253] on select "Select 11:00 AM 11:15 AM 11:30 AM 11:45 AM 12:00 PM 12:15 PM 12:30 PM 12:45 PM …" at bounding box center [710, 253] width 109 height 14
select select "1005"
click at [656, 246] on select "Select 11:00 AM 11:15 AM 11:30 AM 11:45 AM 12:00 PM 12:15 PM 12:30 PM 12:45 PM …" at bounding box center [710, 253] width 109 height 14
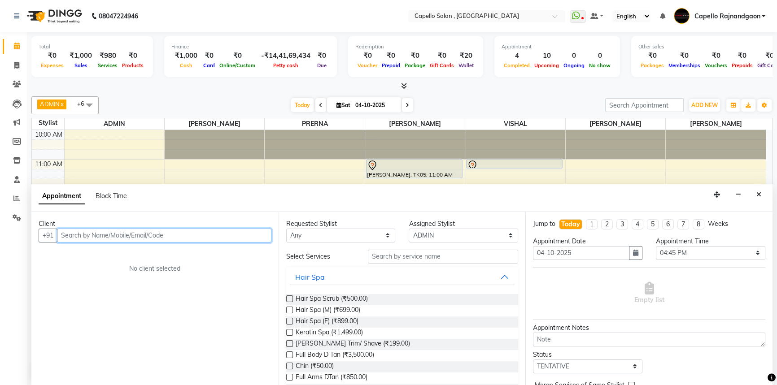
click at [202, 231] on input "text" at bounding box center [164, 236] width 214 height 14
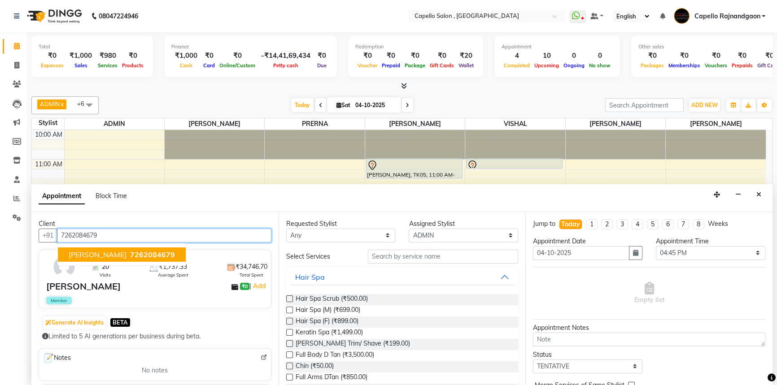
click at [154, 254] on span "7262084679" at bounding box center [152, 254] width 45 height 9
type input "7262084679"
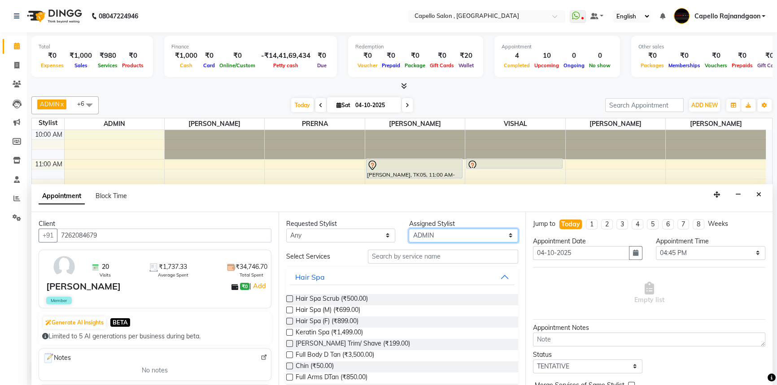
click at [438, 236] on select "Select Aditii ADMIN Capello Rajnandgaon Harshal khushi Namrata murari nihal PRE…" at bounding box center [463, 236] width 109 height 14
select select "66386"
click at [409, 229] on select "Select Aditii ADMIN Capello Rajnandgaon Harshal khushi Namrata murari nihal PRE…" at bounding box center [463, 236] width 109 height 14
click at [416, 253] on input "text" at bounding box center [443, 257] width 150 height 14
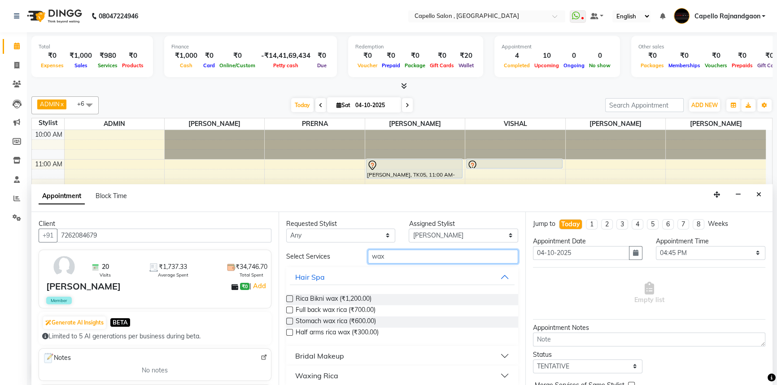
type input "wax"
click at [291, 333] on label at bounding box center [289, 332] width 7 height 7
click at [291, 333] on input "checkbox" at bounding box center [289, 333] width 6 height 6
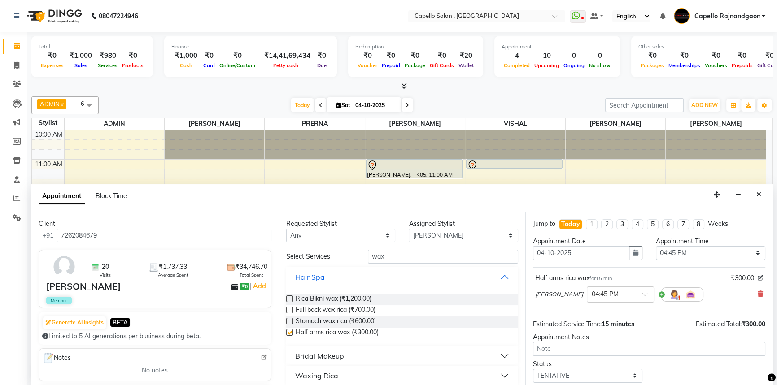
checkbox input "false"
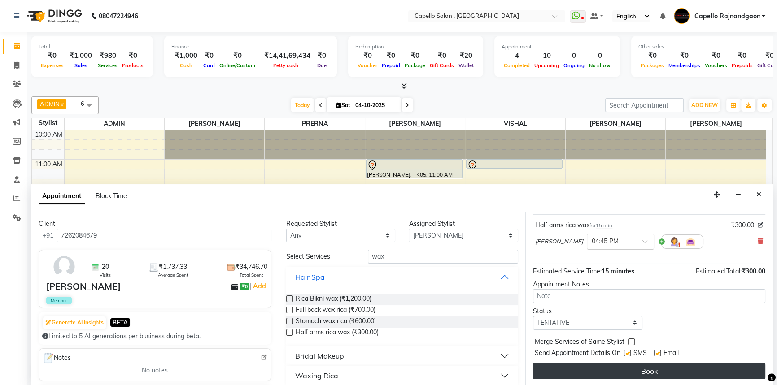
click at [654, 372] on button "Book" at bounding box center [649, 371] width 232 height 16
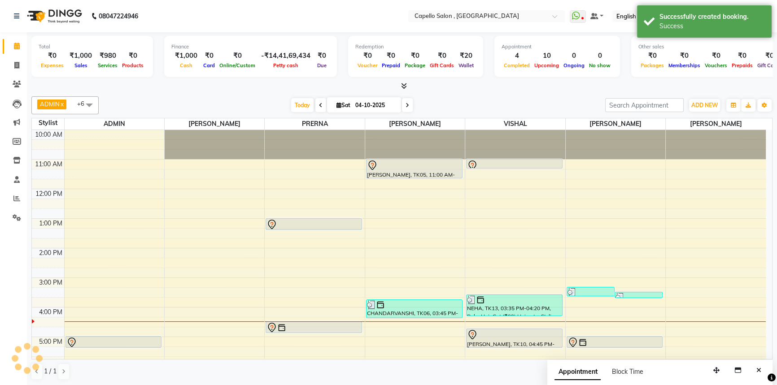
scroll to position [0, 0]
click at [757, 372] on icon "Close" at bounding box center [758, 370] width 5 height 6
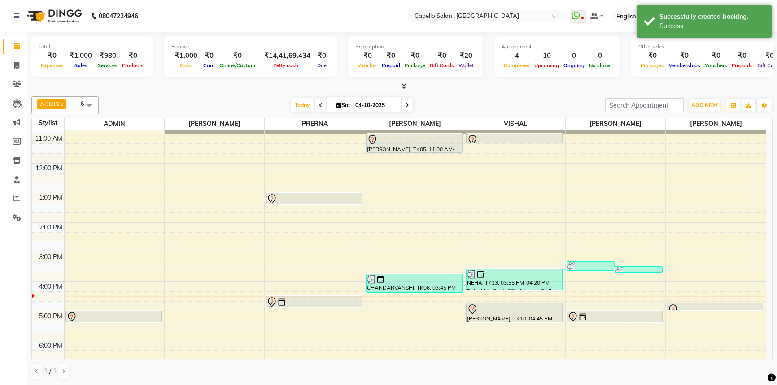
scroll to position [94, 0]
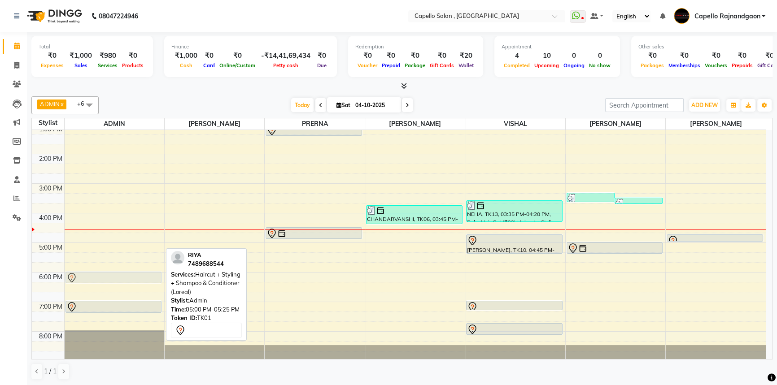
drag, startPoint x: 91, startPoint y: 248, endPoint x: 88, endPoint y: 279, distance: 32.0
click at [88, 279] on div "RIYA, TK01, 05:00 PM-05:25 PM, Haircut + Styling + Shampoo & Conditioner (Lorea…" at bounding box center [115, 198] width 100 height 325
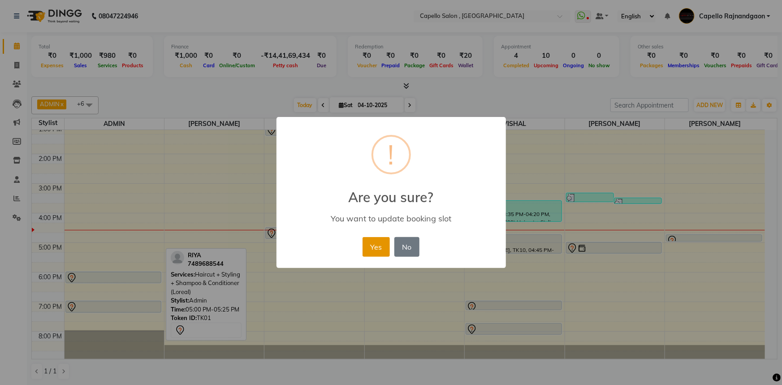
click at [387, 242] on button "Yes" at bounding box center [376, 247] width 27 height 20
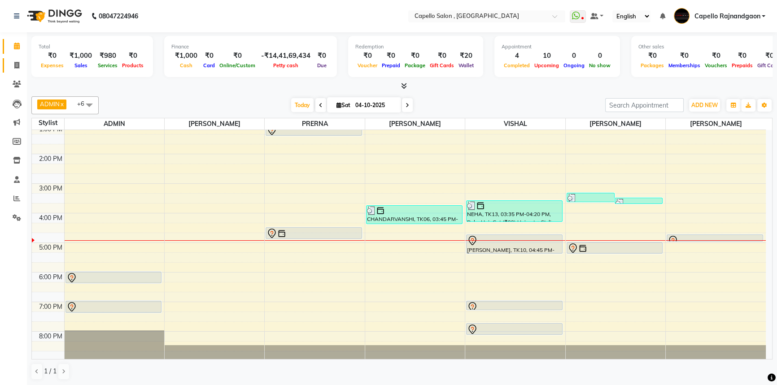
click at [7, 69] on link "Invoice" at bounding box center [14, 65] width 22 height 15
select select "service"
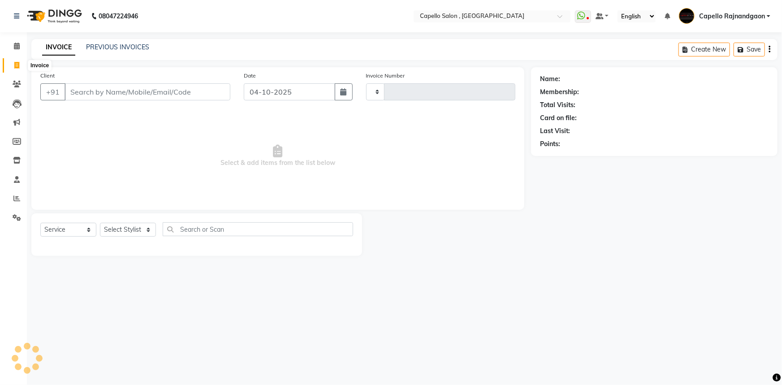
type input "4329"
select select "856"
click at [89, 96] on input "Client" at bounding box center [148, 91] width 166 height 17
type input "9907851566"
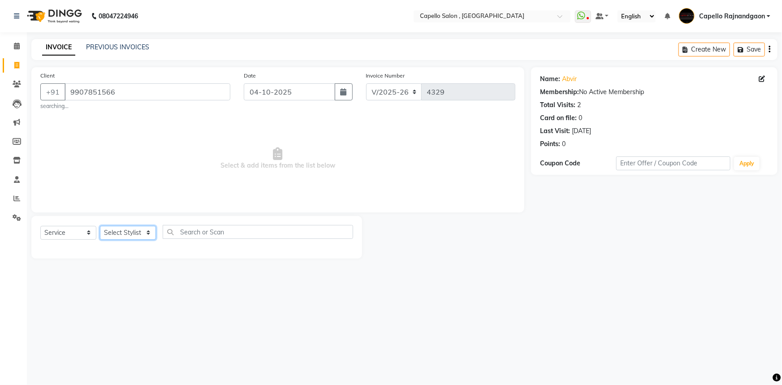
drag, startPoint x: 114, startPoint y: 237, endPoint x: 118, endPoint y: 226, distance: 11.2
click at [114, 237] on select "Select Stylist Aditii ADMIN Capello Rajnandgaon [PERSON_NAME] [PERSON_NAME] [PE…" at bounding box center [128, 233] width 56 height 14
select select "66386"
click at [100, 226] on select "Select Stylist Aditii ADMIN Capello Rajnandgaon [PERSON_NAME] [PERSON_NAME] [PE…" at bounding box center [128, 233] width 56 height 14
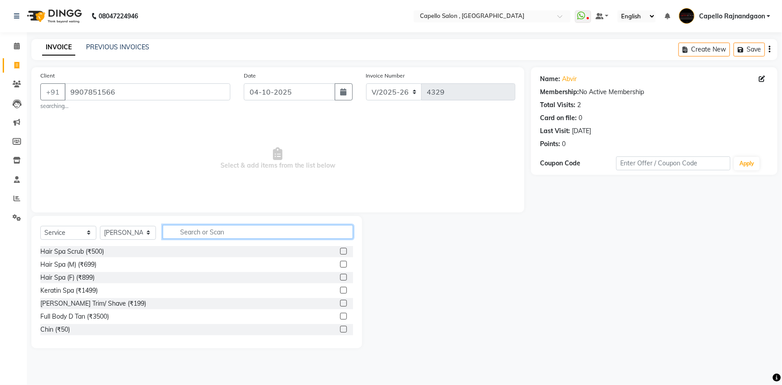
click at [192, 235] on input "text" at bounding box center [258, 232] width 191 height 14
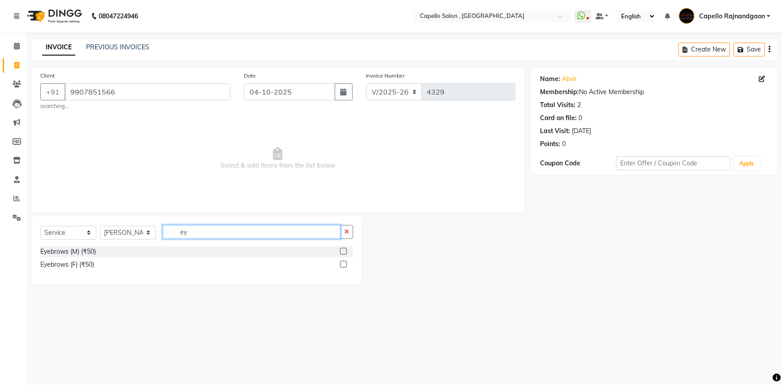
type input "ey"
click at [75, 271] on div "Eyebrows (M) (₹50) Eyebrows (F) (₹50)" at bounding box center [196, 259] width 313 height 26
click at [75, 267] on div "Eyebrows (F) (₹50)" at bounding box center [67, 264] width 54 height 9
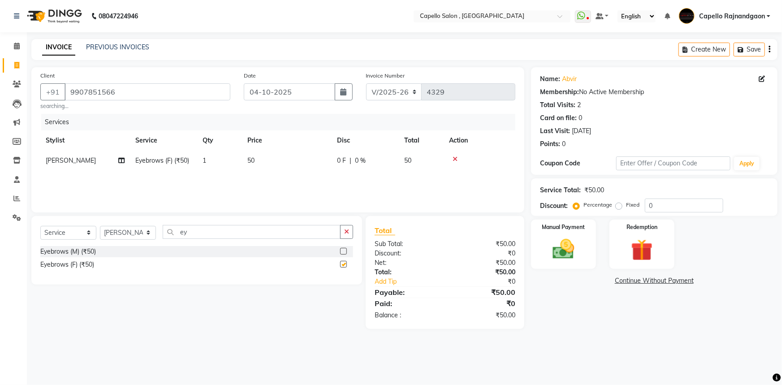
checkbox input "false"
click at [218, 235] on input "ey" at bounding box center [252, 232] width 178 height 14
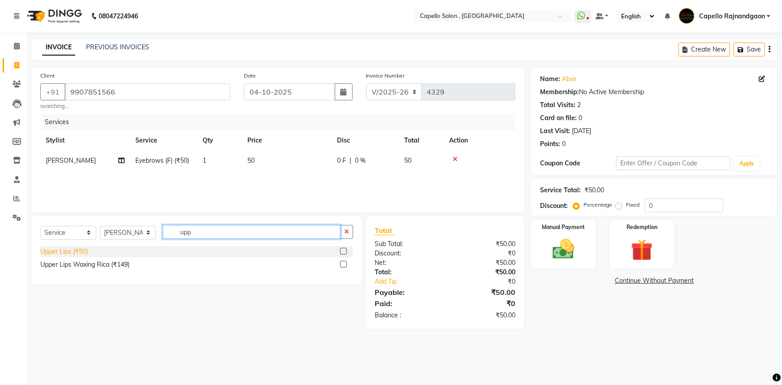
type input "upp"
click at [61, 255] on div "Upper Lips (₹50)" at bounding box center [64, 251] width 48 height 9
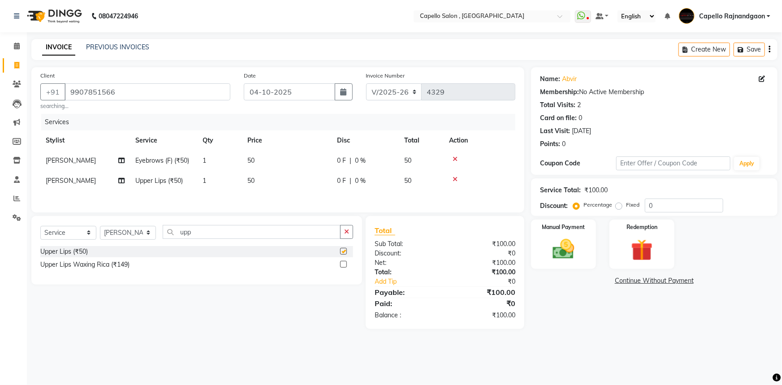
checkbox input "false"
drag, startPoint x: 166, startPoint y: 238, endPoint x: 214, endPoint y: 238, distance: 48.0
click at [214, 238] on input "upp" at bounding box center [252, 232] width 178 height 14
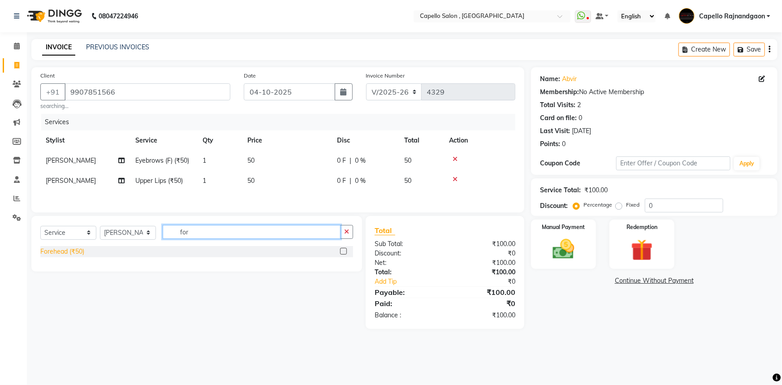
type input "for"
click at [59, 256] on div "Forehead (₹50)" at bounding box center [62, 251] width 44 height 9
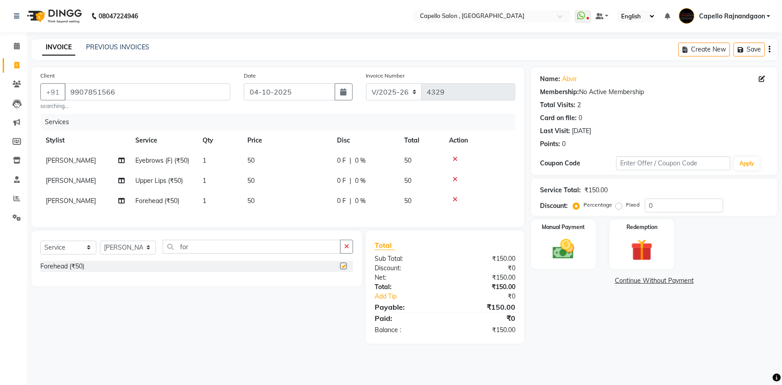
checkbox input "false"
click at [576, 252] on img at bounding box center [564, 249] width 37 height 26
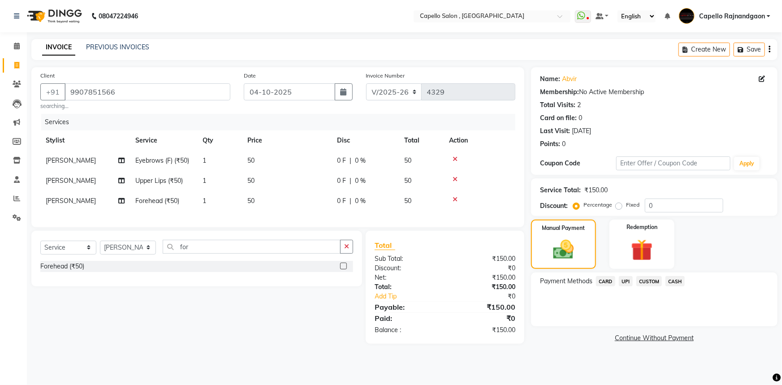
click at [623, 281] on span "UPI" at bounding box center [626, 281] width 14 height 10
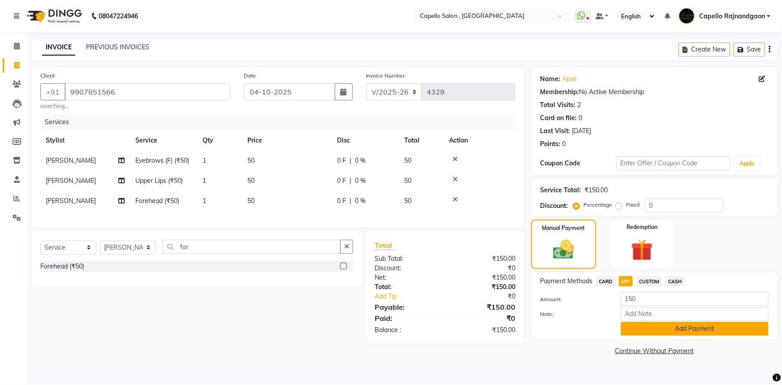
click at [637, 333] on button "Add Payment" at bounding box center [695, 329] width 148 height 14
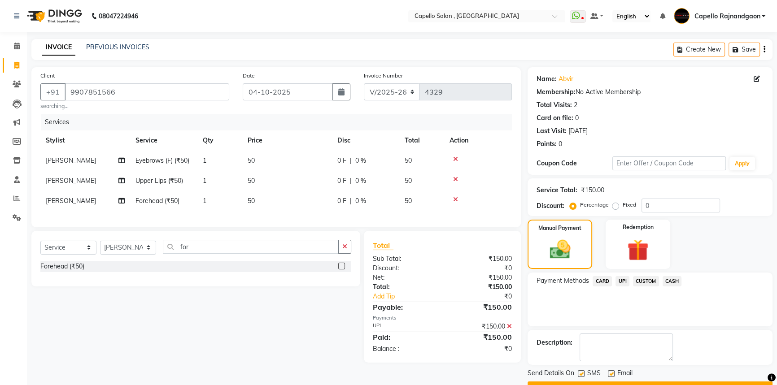
scroll to position [23, 0]
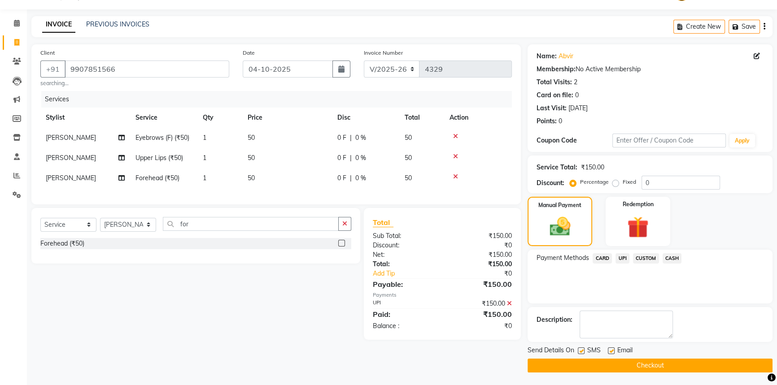
click at [610, 359] on button "Checkout" at bounding box center [649, 366] width 245 height 14
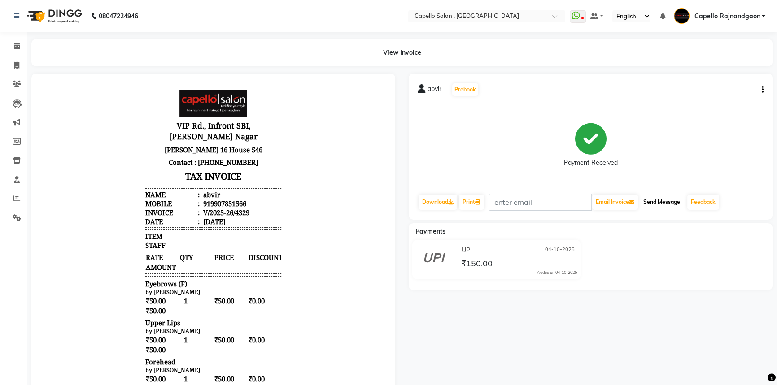
click at [670, 209] on button "Send Message" at bounding box center [661, 202] width 44 height 15
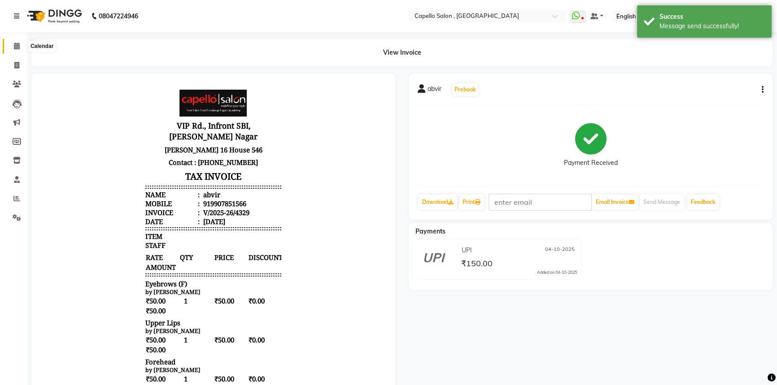
click at [15, 45] on icon at bounding box center [17, 46] width 6 height 7
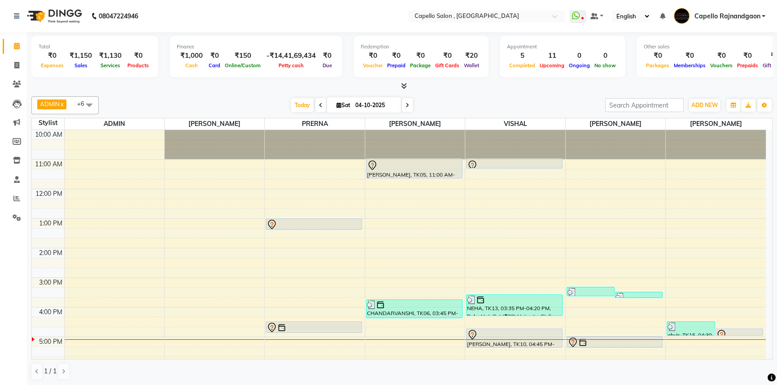
click at [491, 339] on div at bounding box center [515, 339] width 100 height 0
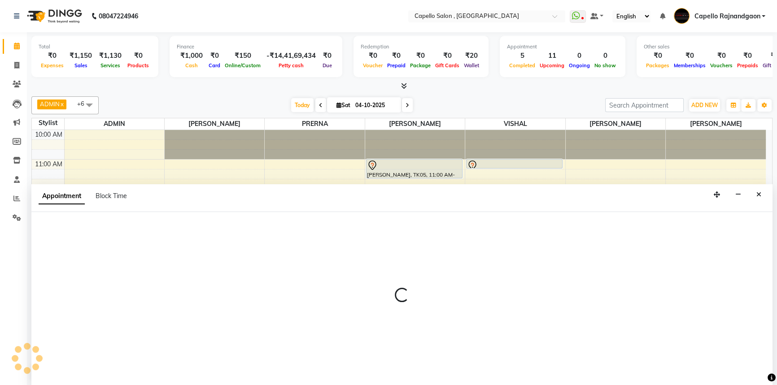
select select "34173"
select select "1020"
select select "tentative"
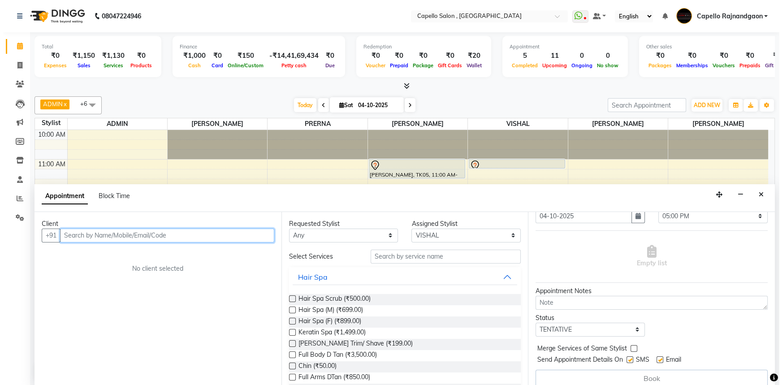
scroll to position [44, 0]
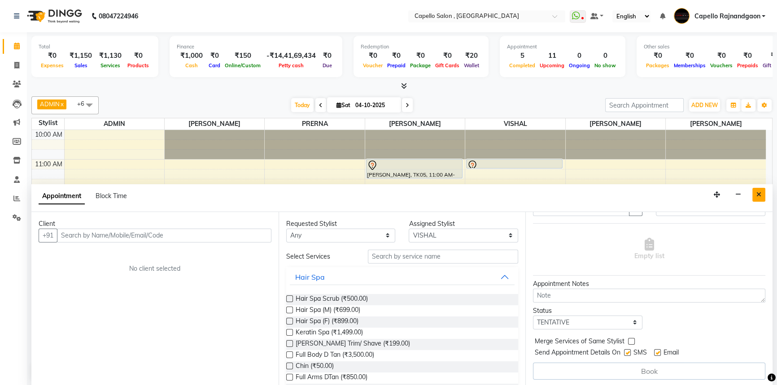
click at [763, 194] on button "Close" at bounding box center [758, 195] width 13 height 14
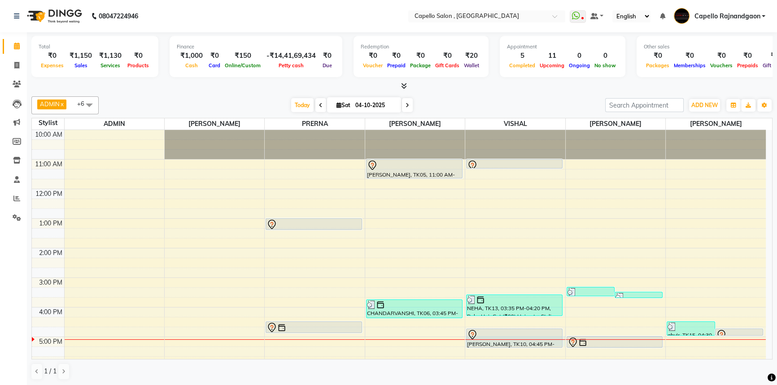
click at [503, 339] on div at bounding box center [515, 339] width 100 height 0
select select "34173"
select select "1020"
select select "tentative"
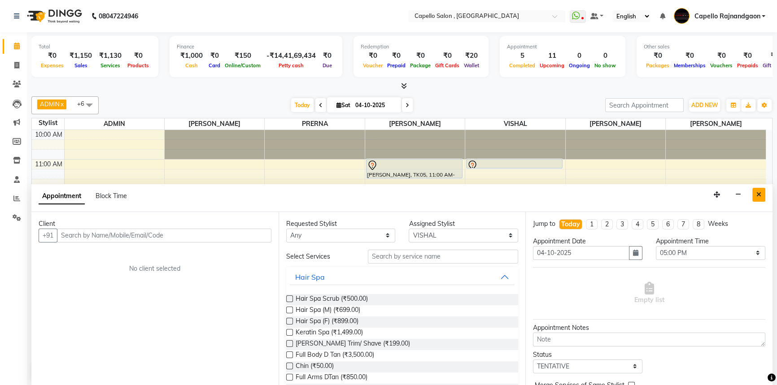
click at [762, 191] on button "Close" at bounding box center [758, 195] width 13 height 14
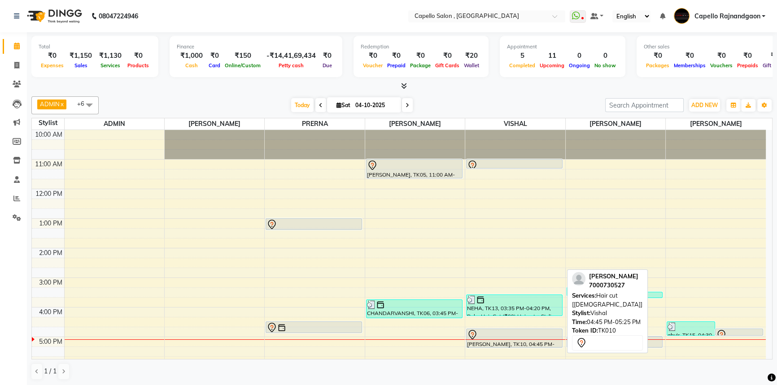
click at [474, 330] on icon at bounding box center [472, 335] width 11 height 11
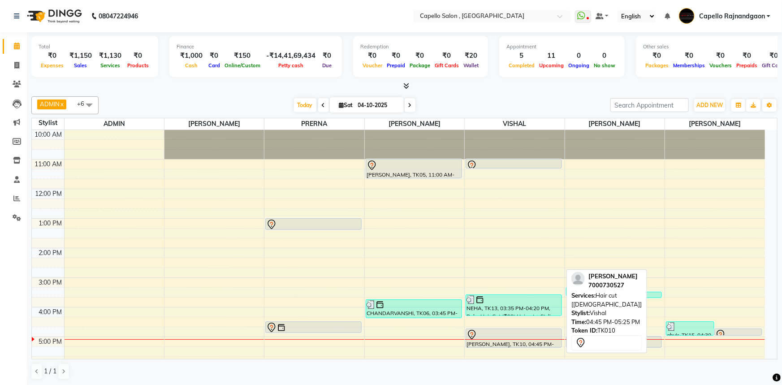
select select "7"
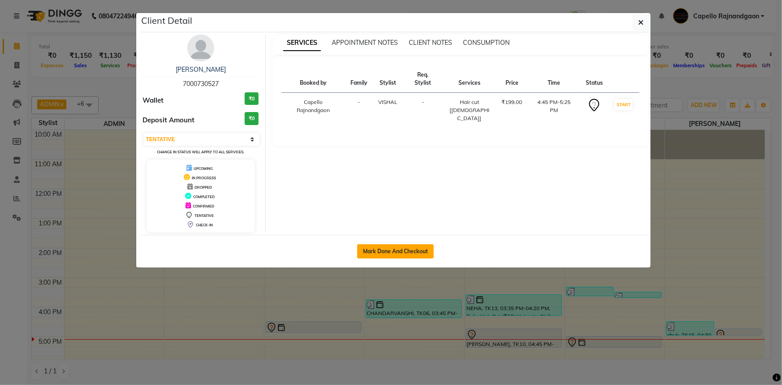
click at [399, 251] on button "Mark Done And Checkout" at bounding box center [395, 251] width 77 height 14
select select "service"
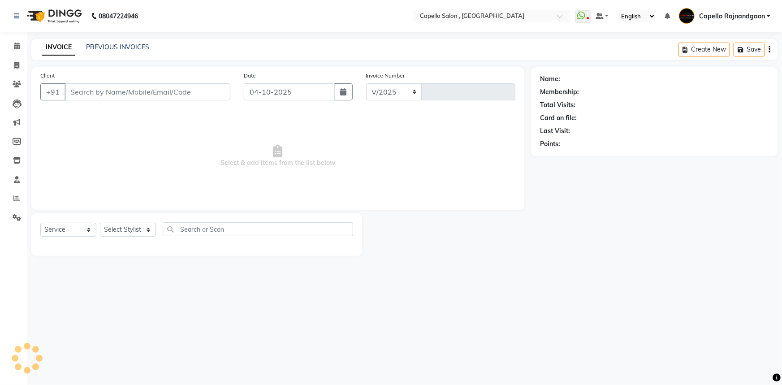
select select "856"
type input "4330"
type input "7000730527"
select select "34173"
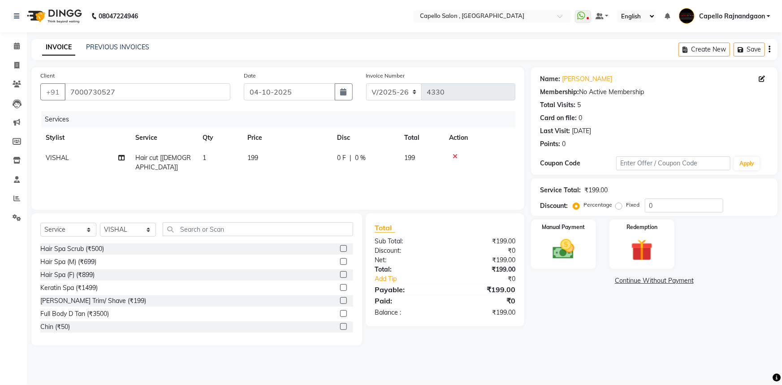
click at [278, 153] on td "199" at bounding box center [287, 163] width 90 height 30
select select "34173"
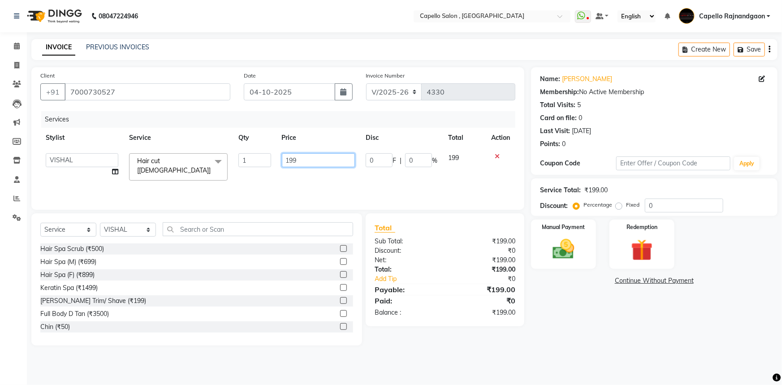
click at [324, 153] on input "199" at bounding box center [319, 160] width 74 height 14
type input "200"
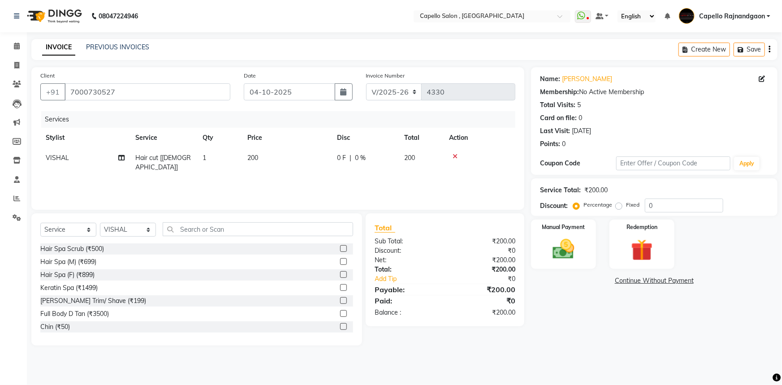
click at [571, 297] on div "Name: Vikalp Membership: No Active Membership Total Visits: 5 Card on file: 0 L…" at bounding box center [657, 206] width 253 height 278
click at [556, 257] on img at bounding box center [564, 249] width 37 height 26
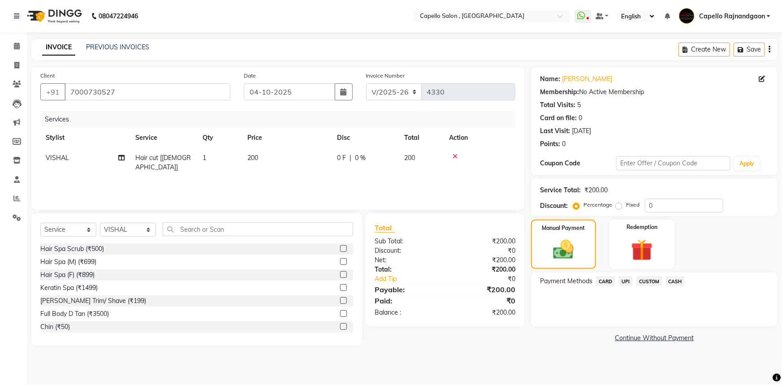
click at [629, 282] on span "UPI" at bounding box center [626, 281] width 14 height 10
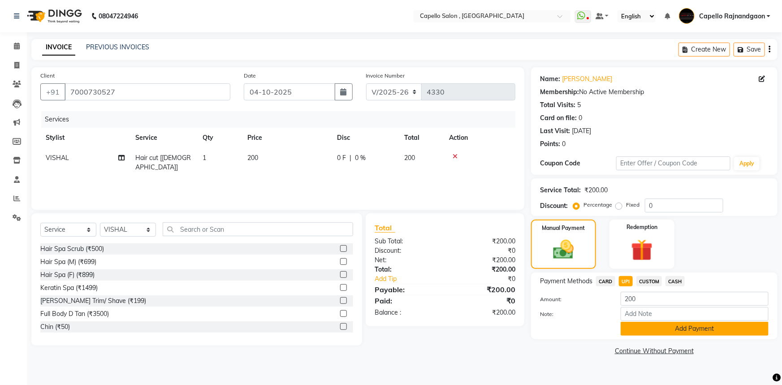
click at [684, 330] on button "Add Payment" at bounding box center [695, 329] width 148 height 14
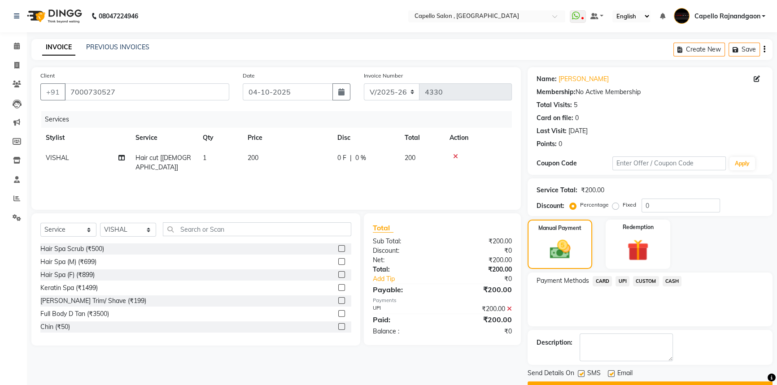
scroll to position [23, 0]
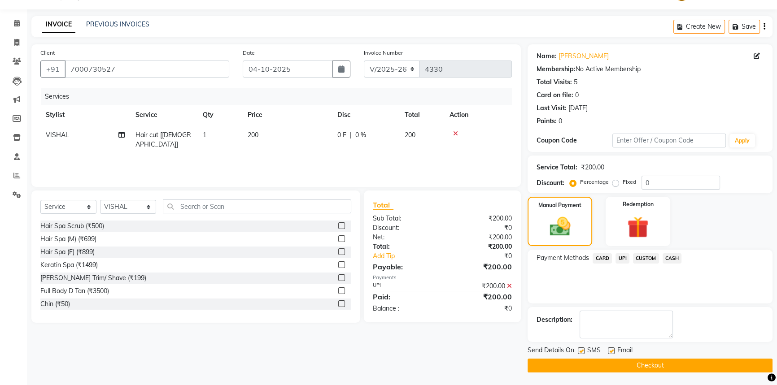
click at [705, 366] on button "Checkout" at bounding box center [649, 366] width 245 height 14
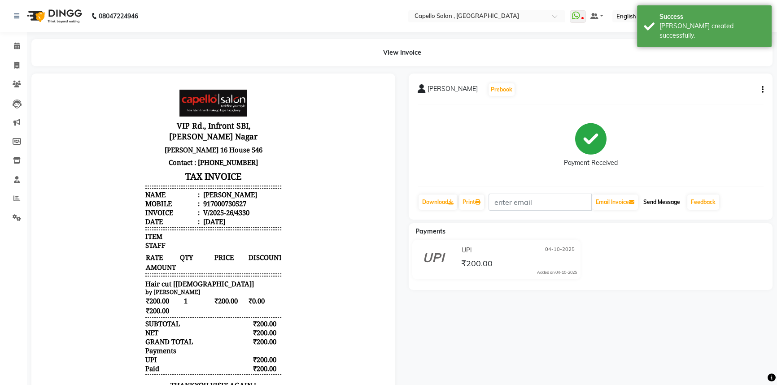
click at [654, 205] on button "Send Message" at bounding box center [661, 202] width 44 height 15
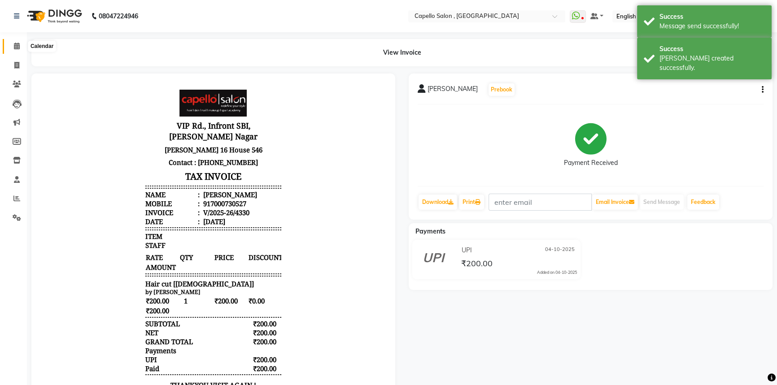
click at [16, 43] on icon at bounding box center [17, 46] width 6 height 7
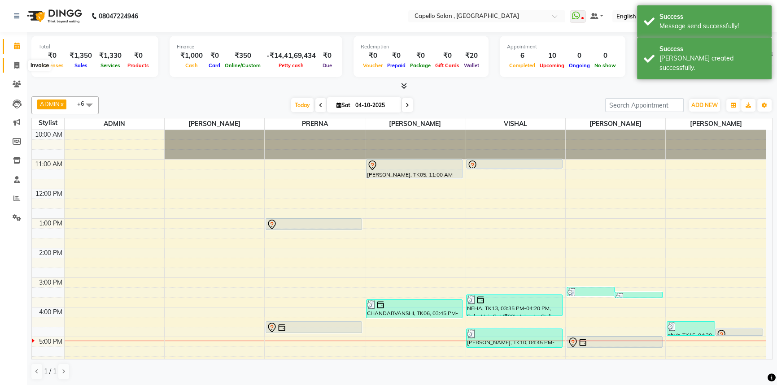
click at [16, 63] on icon at bounding box center [16, 65] width 5 height 7
select select "service"
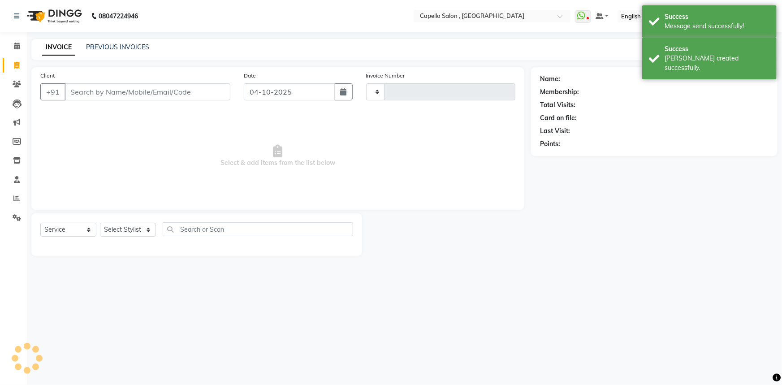
type input "4331"
select select "856"
click at [134, 230] on select "Select Stylist Aditii ADMIN Capello Rajnandgaon [PERSON_NAME] [PERSON_NAME] [PE…" at bounding box center [128, 230] width 56 height 14
select select "53407"
click at [100, 223] on select "Select Stylist Aditii ADMIN Capello Rajnandgaon [PERSON_NAME] [PERSON_NAME] [PE…" at bounding box center [128, 230] width 56 height 14
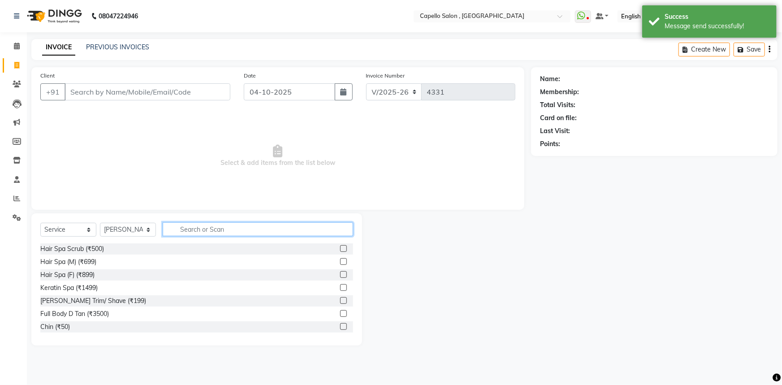
click at [230, 223] on input "text" at bounding box center [258, 229] width 191 height 14
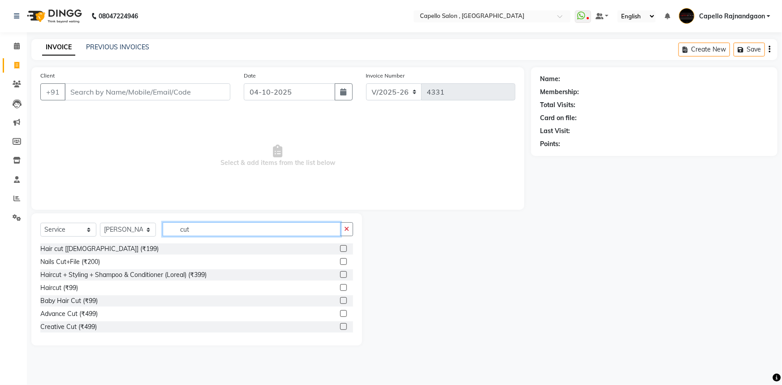
type input "cut"
click at [340, 252] on label at bounding box center [343, 248] width 7 height 7
click at [340, 252] on input "checkbox" at bounding box center [343, 249] width 6 height 6
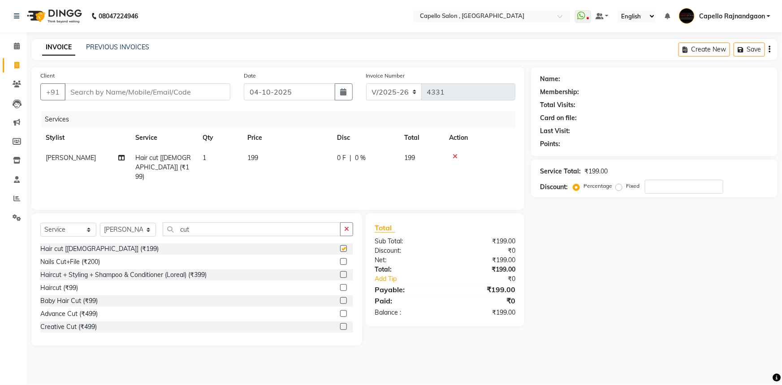
checkbox input "false"
click at [277, 228] on input "cut" at bounding box center [252, 229] width 178 height 14
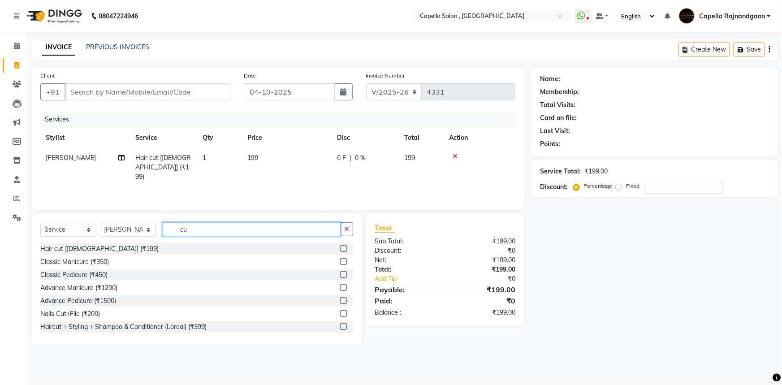
type input "c"
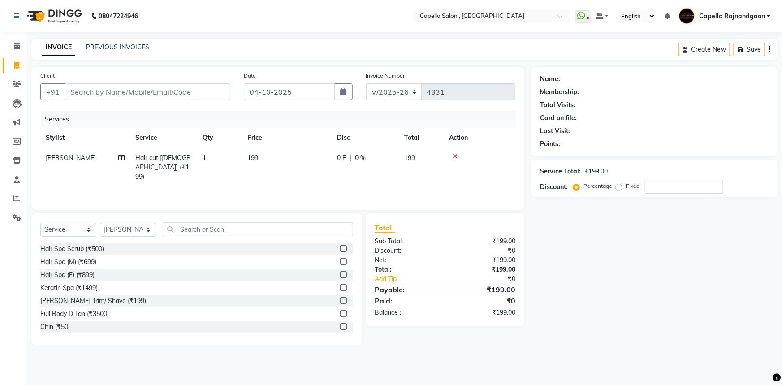
click at [340, 297] on label at bounding box center [343, 300] width 7 height 7
click at [340, 298] on input "checkbox" at bounding box center [343, 301] width 6 height 6
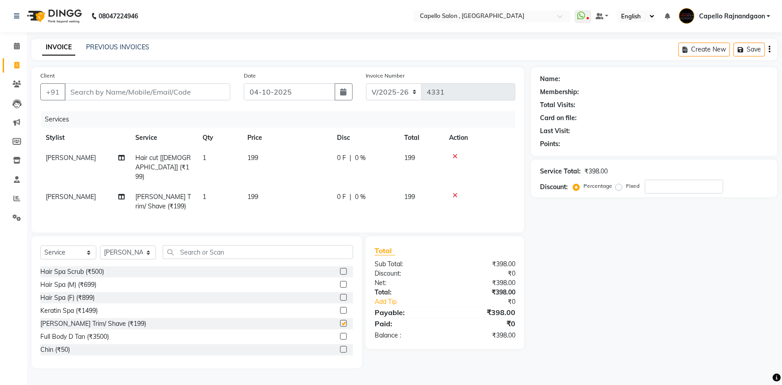
checkbox input "false"
click at [266, 187] on td "199" at bounding box center [287, 202] width 90 height 30
select select "53407"
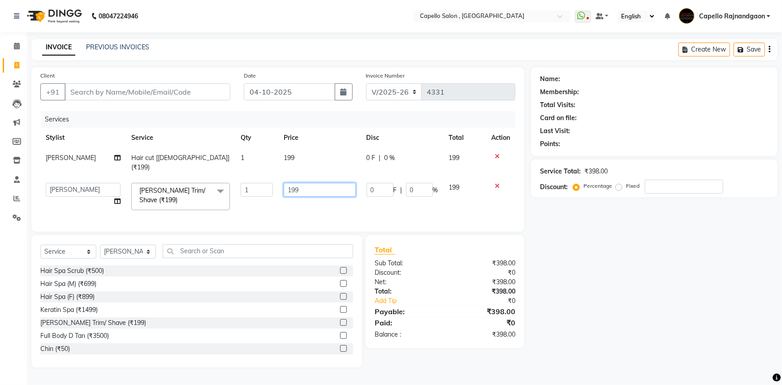
click at [316, 183] on input "199" at bounding box center [320, 190] width 72 height 14
type input "200"
click at [300, 154] on td "199" at bounding box center [319, 163] width 83 height 30
select select "53407"
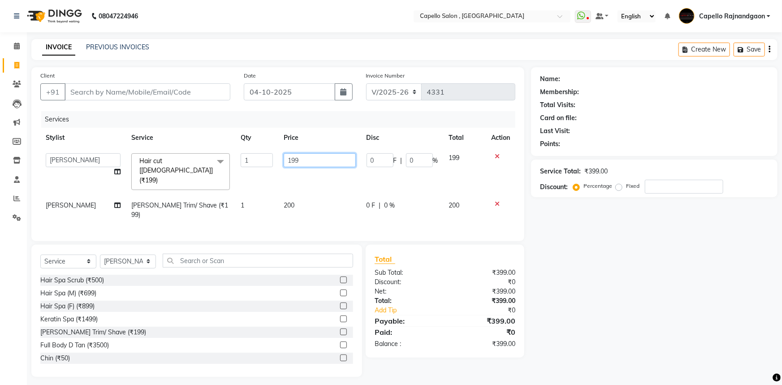
click at [337, 164] on input "199" at bounding box center [320, 160] width 72 height 14
type input "200"
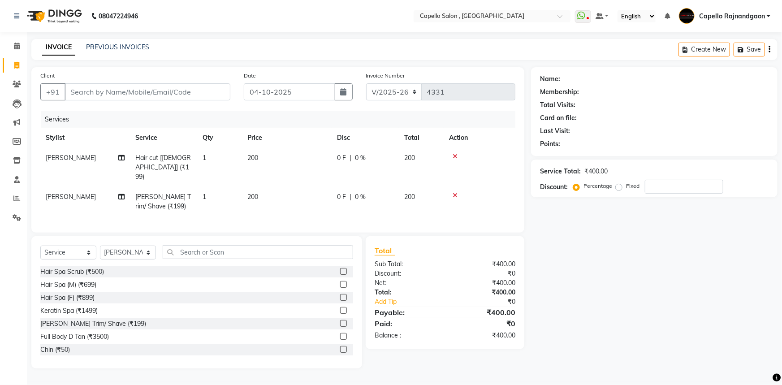
click at [586, 250] on div "Name: Membership: Total Visits: Card on file: Last Visit: Points: Service Total…" at bounding box center [657, 217] width 253 height 301
click at [100, 90] on input "Client" at bounding box center [148, 91] width 166 height 17
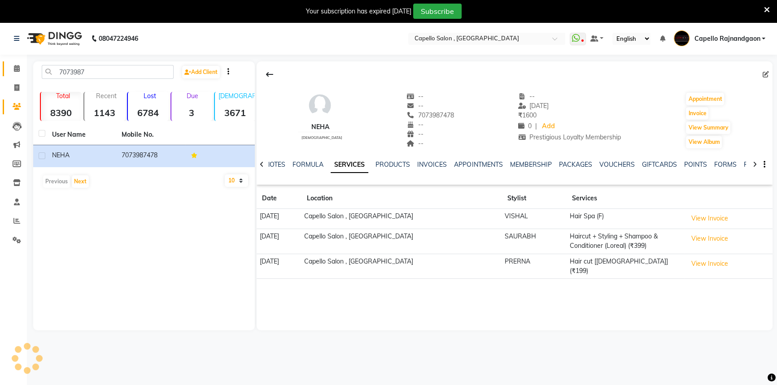
drag, startPoint x: 0, startPoint y: 0, endPoint x: 17, endPoint y: 74, distance: 76.5
click at [18, 74] on link "Calendar" at bounding box center [14, 68] width 22 height 15
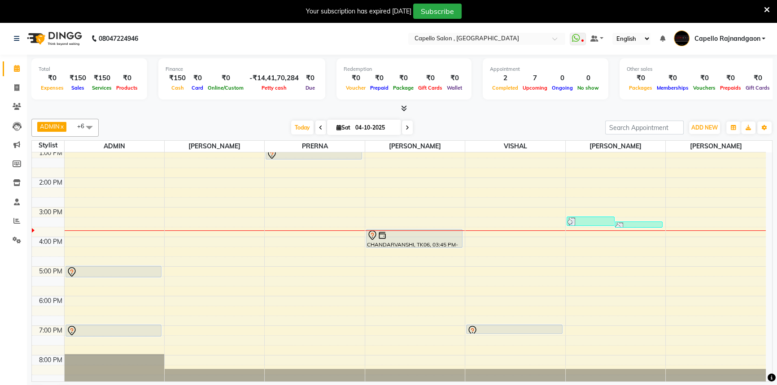
scroll to position [94, 0]
click at [478, 237] on div "10:00 AM 11:00 AM 12:00 PM 1:00 PM 2:00 PM 3:00 PM 4:00 PM 5:00 PM 6:00 PM 7:00…" at bounding box center [399, 220] width 734 height 325
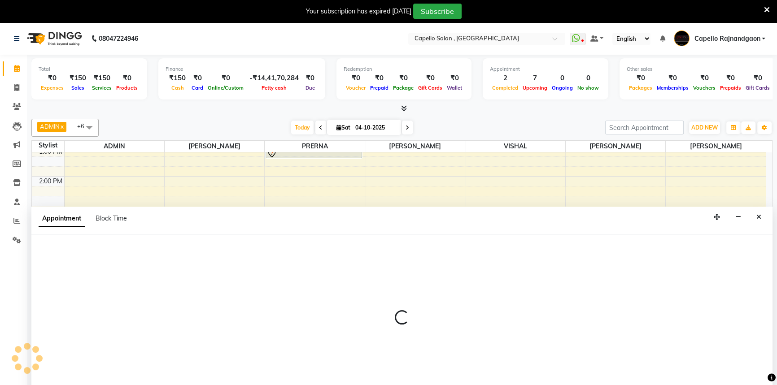
scroll to position [22, 0]
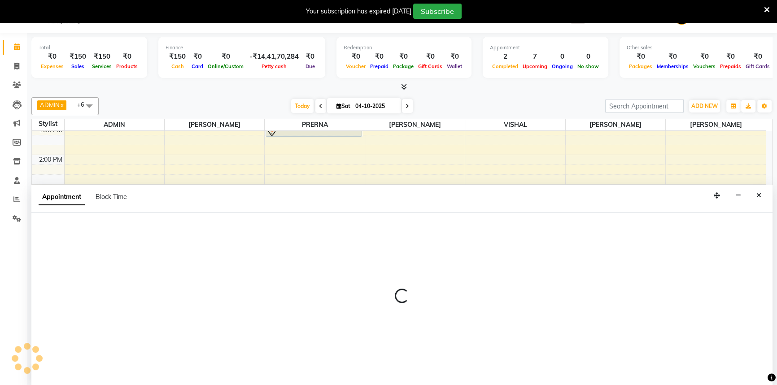
select select "34173"
select select "tentative"
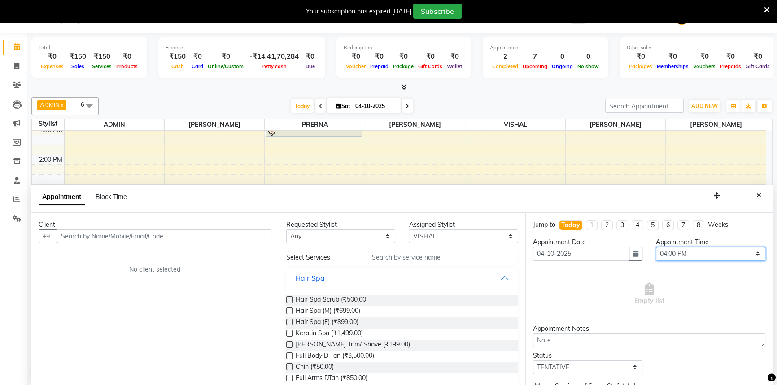
click at [689, 253] on select "Select 11:00 AM 11:15 AM 11:30 AM 11:45 AM 12:00 PM 12:15 PM 12:30 PM 12:45 PM …" at bounding box center [710, 254] width 109 height 14
select select "975"
click at [656, 247] on select "Select 11:00 AM 11:15 AM 11:30 AM 11:45 AM 12:00 PM 12:15 PM 12:30 PM 12:45 PM …" at bounding box center [710, 254] width 109 height 14
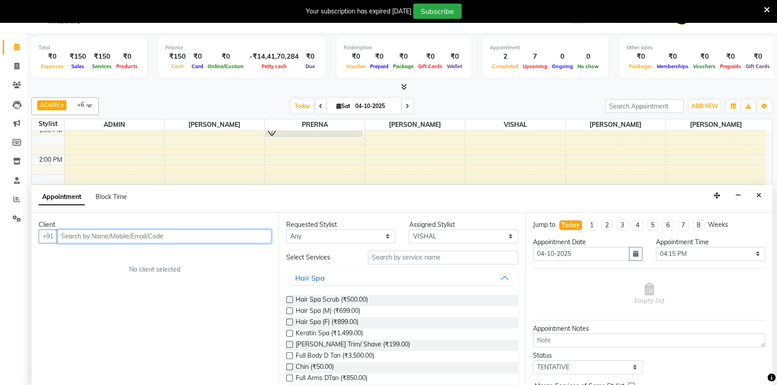
click at [156, 236] on input "text" at bounding box center [164, 237] width 214 height 14
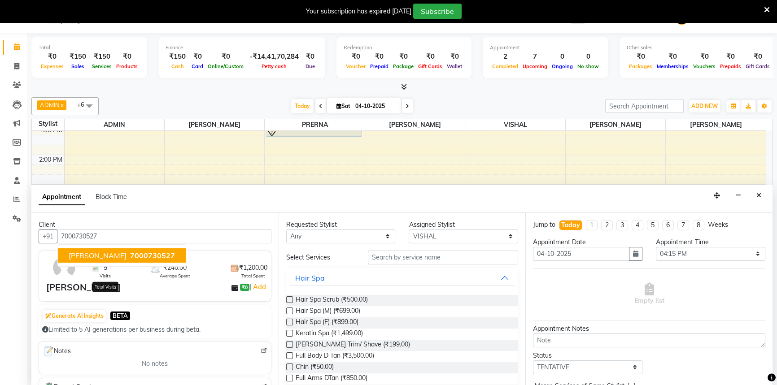
click at [104, 269] on span "5" at bounding box center [106, 267] width 4 height 9
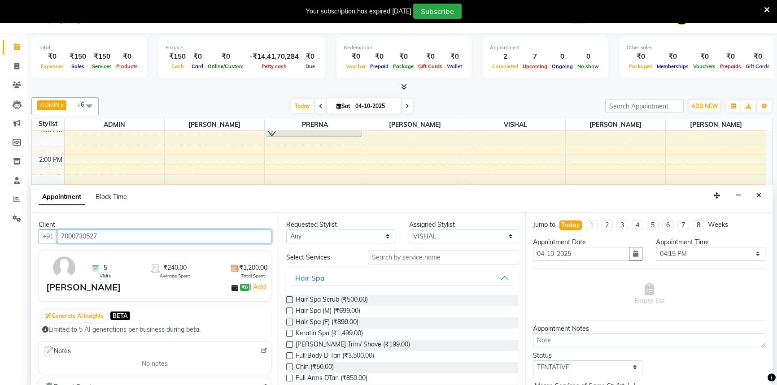
click at [100, 238] on input "7000730527" at bounding box center [164, 237] width 214 height 14
click at [102, 273] on span "Visits" at bounding box center [105, 276] width 11 height 7
click at [64, 271] on img at bounding box center [64, 268] width 26 height 26
click at [239, 236] on input "7000730527" at bounding box center [164, 237] width 214 height 14
click at [182, 234] on input "7000730527" at bounding box center [164, 237] width 214 height 14
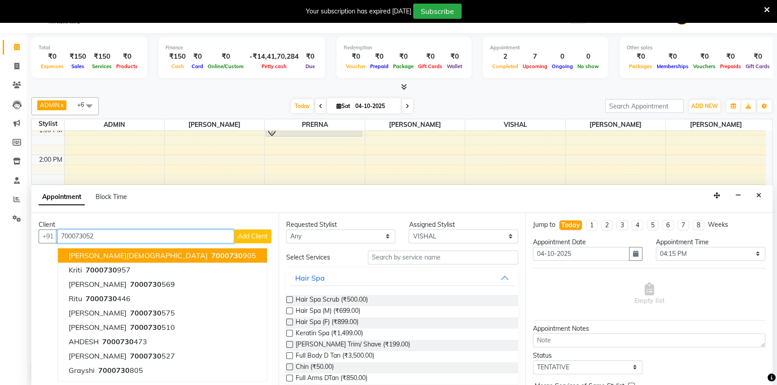
type input "7000730527"
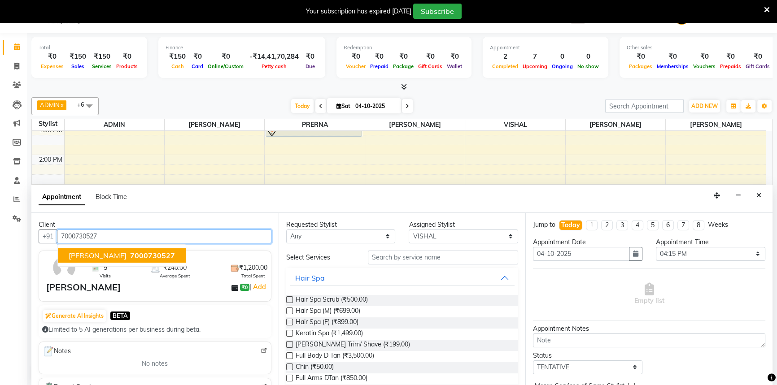
click at [130, 251] on span "7000730527" at bounding box center [152, 255] width 45 height 9
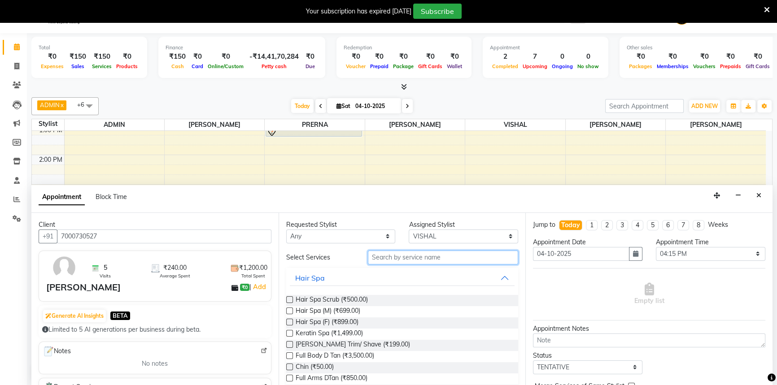
click at [431, 260] on input "text" at bounding box center [443, 258] width 150 height 14
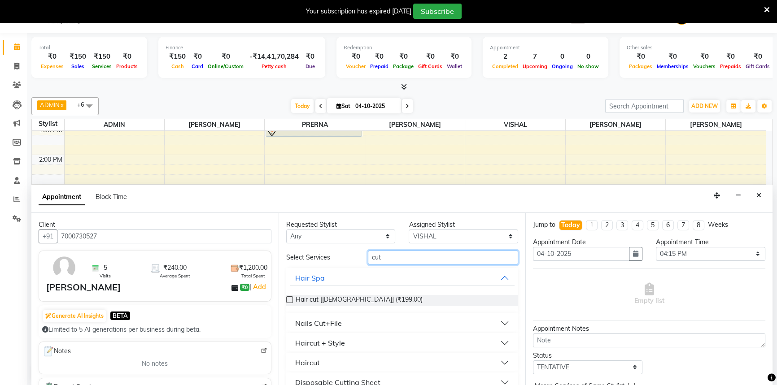
type input "cut"
click at [290, 300] on label at bounding box center [289, 299] width 7 height 7
click at [290, 300] on input "checkbox" at bounding box center [289, 301] width 6 height 6
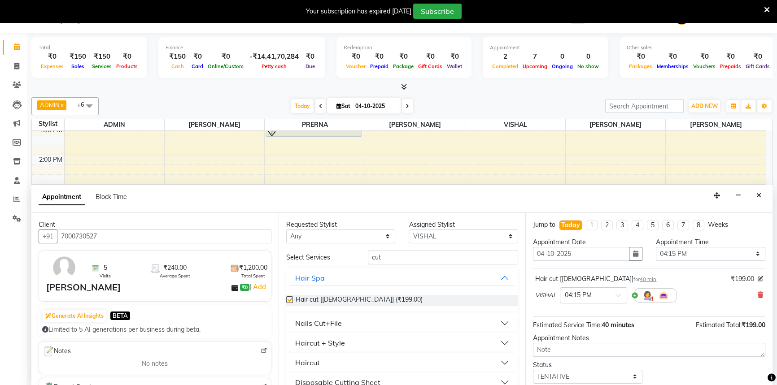
checkbox input "false"
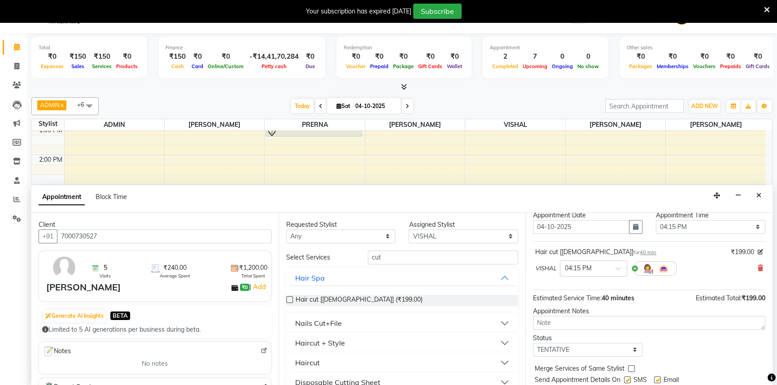
scroll to position [0, 0]
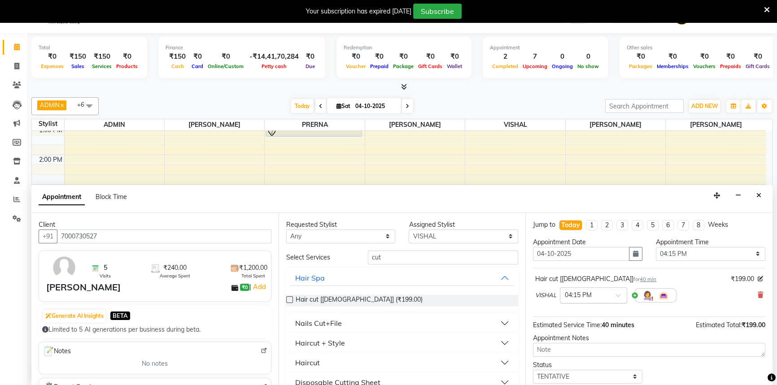
click at [578, 294] on input "text" at bounding box center [584, 294] width 39 height 9
click at [574, 327] on div "04:30 PM" at bounding box center [593, 329] width 66 height 17
click at [600, 299] on div "× 04:30 PM" at bounding box center [586, 295] width 52 height 9
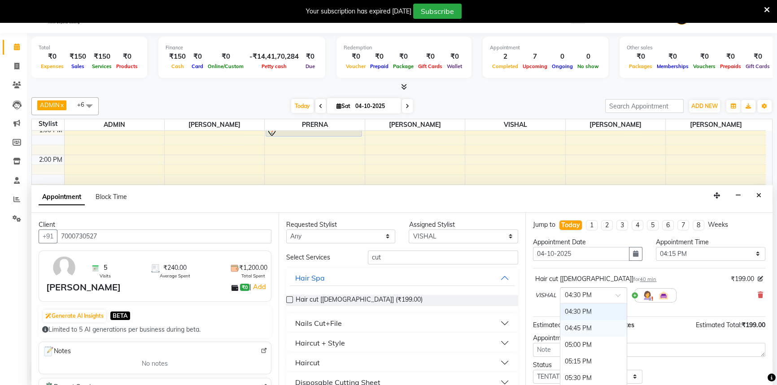
click at [586, 327] on div "04:45 PM" at bounding box center [593, 328] width 66 height 17
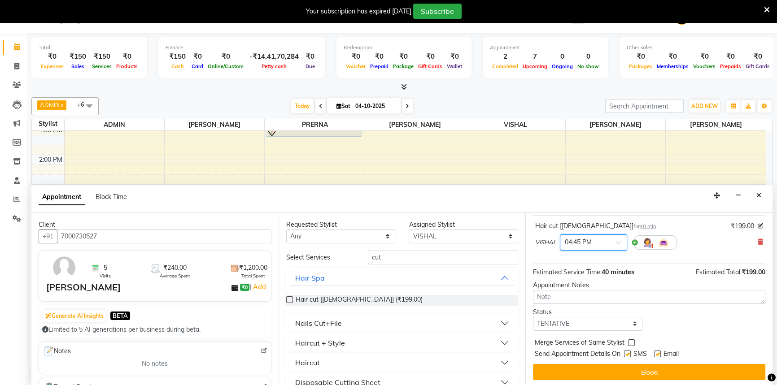
scroll to position [22, 0]
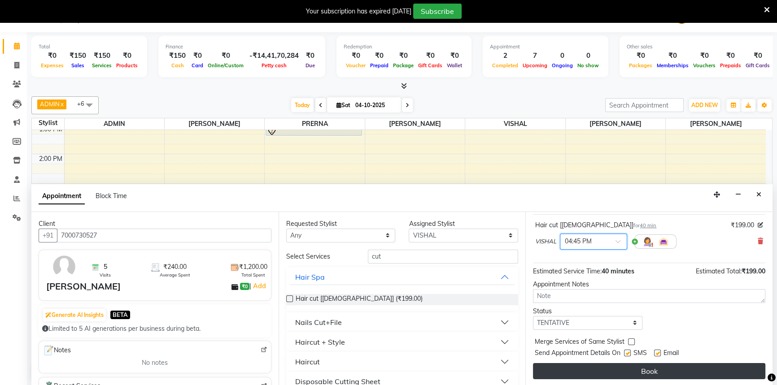
click at [645, 368] on button "Book" at bounding box center [649, 371] width 232 height 16
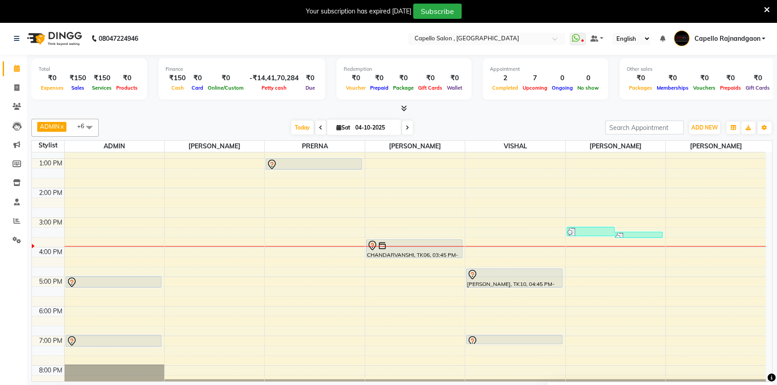
scroll to position [94, 0]
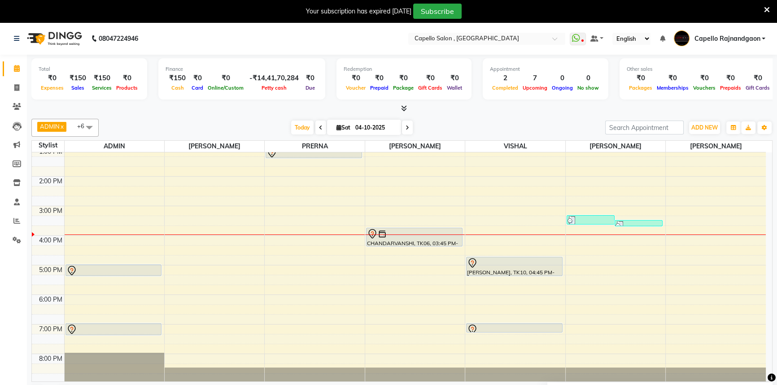
click at [83, 248] on div "10:00 AM 11:00 AM 12:00 PM 1:00 PM 2:00 PM 3:00 PM 4:00 PM 5:00 PM 6:00 PM 7:00…" at bounding box center [399, 220] width 734 height 325
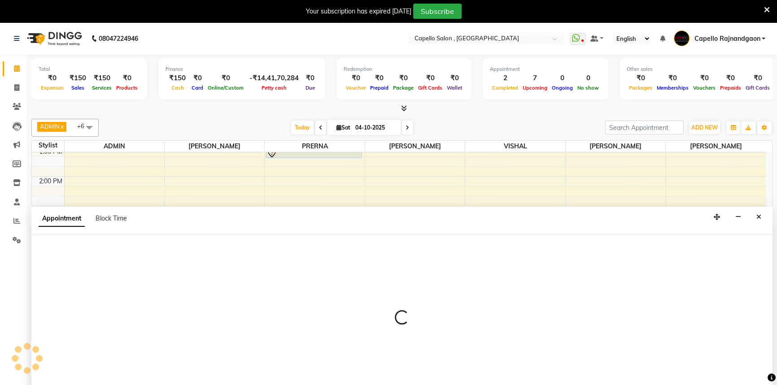
scroll to position [22, 0]
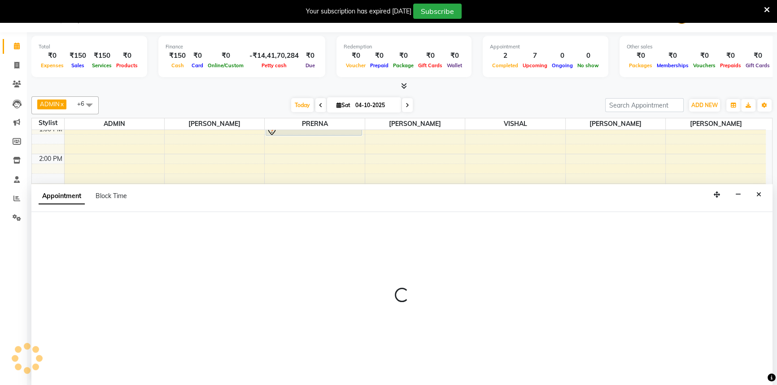
select select "14663"
select select "975"
select select "tentative"
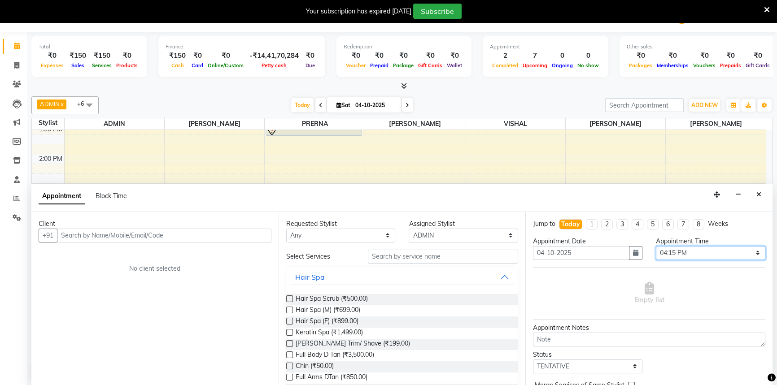
click at [673, 250] on select "Select 11:00 AM 11:15 AM 11:30 AM 11:45 AM 12:00 PM 12:15 PM 12:30 PM 12:45 PM …" at bounding box center [710, 253] width 109 height 14
select select "990"
click at [656, 246] on select "Select 11:00 AM 11:15 AM 11:30 AM 11:45 AM 12:00 PM 12:15 PM 12:30 PM 12:45 PM …" at bounding box center [710, 253] width 109 height 14
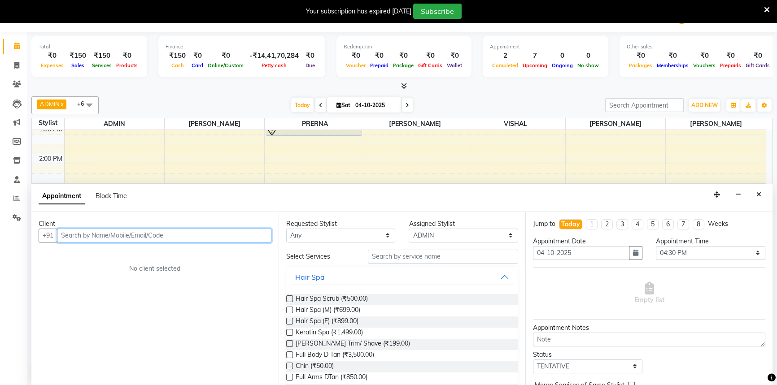
click at [217, 231] on input "text" at bounding box center [164, 236] width 214 height 14
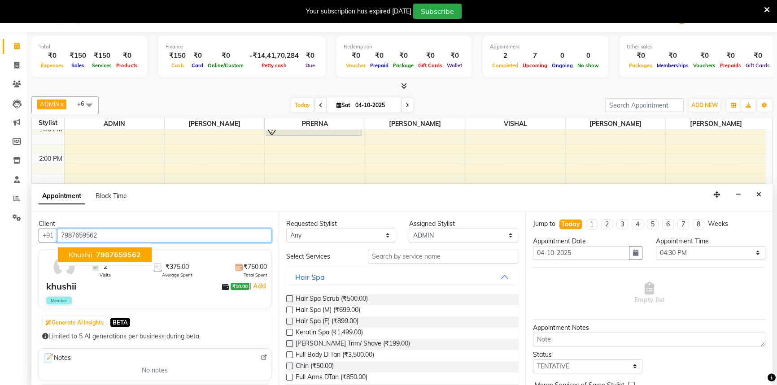
click at [130, 248] on button "khushii 7987659562" at bounding box center [105, 255] width 94 height 14
type input "7987659562"
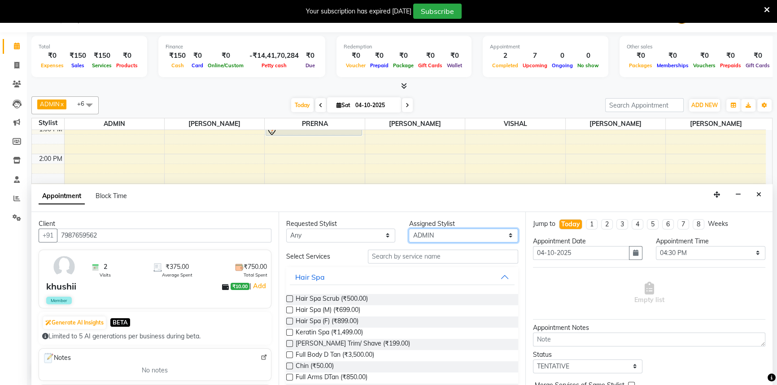
click at [415, 234] on select "Select Aditii ADMIN Capello Rajnandgaon Harshal khushi Namrata murari nihal PRE…" at bounding box center [463, 236] width 109 height 14
select select "19635"
click at [409, 229] on select "Select Aditii ADMIN Capello Rajnandgaon Harshal khushi Namrata murari nihal PRE…" at bounding box center [463, 236] width 109 height 14
click at [403, 257] on input "text" at bounding box center [443, 257] width 150 height 14
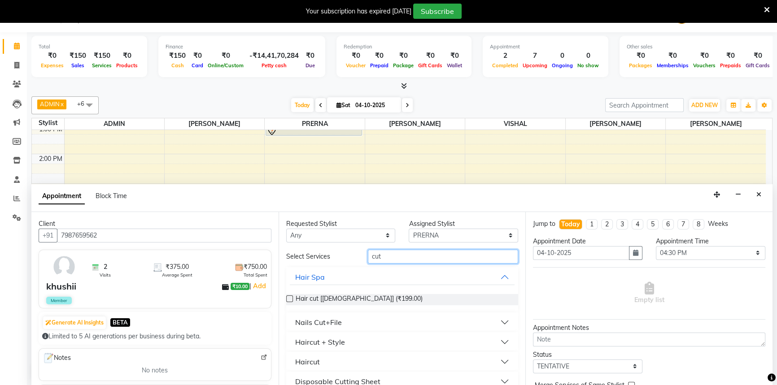
type input "cut"
click at [331, 338] on div "Haircut + Style" at bounding box center [320, 342] width 50 height 11
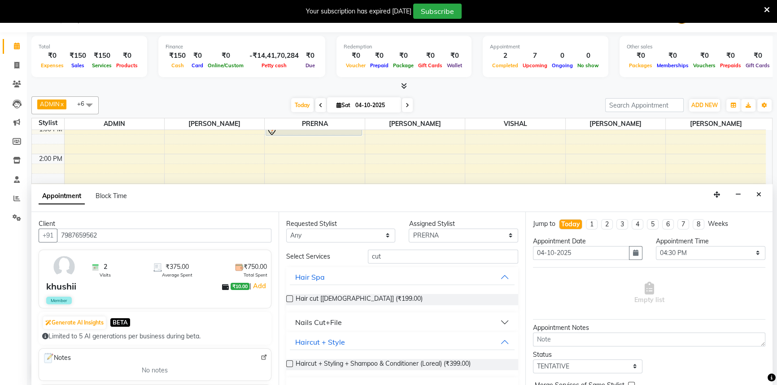
click at [287, 362] on label at bounding box center [289, 364] width 7 height 7
click at [287, 362] on input "checkbox" at bounding box center [289, 365] width 6 height 6
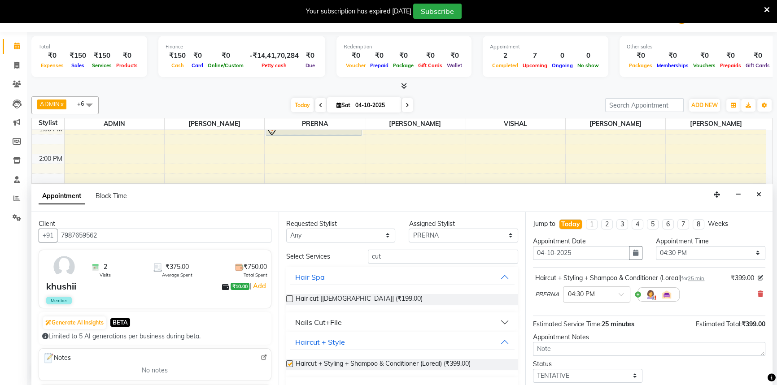
checkbox input "false"
click at [435, 236] on select "Select Aditii ADMIN Capello Rajnandgaon Harshal khushi Namrata murari nihal PRE…" at bounding box center [463, 236] width 109 height 14
select select "82696"
click at [409, 229] on select "Select Aditii ADMIN Capello Rajnandgaon Harshal khushi Namrata murari nihal PRE…" at bounding box center [463, 236] width 109 height 14
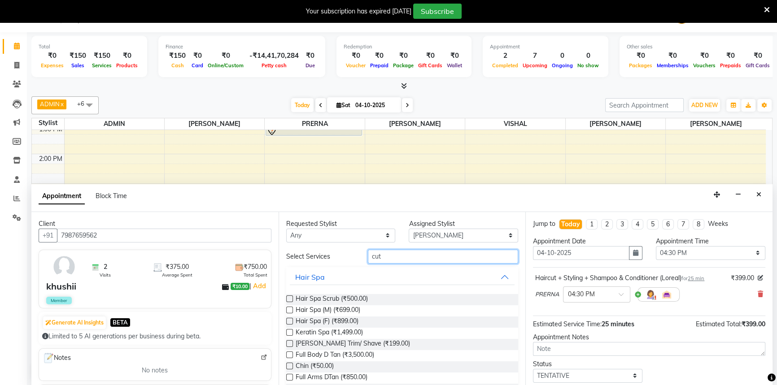
click at [381, 256] on input "cut" at bounding box center [443, 257] width 150 height 14
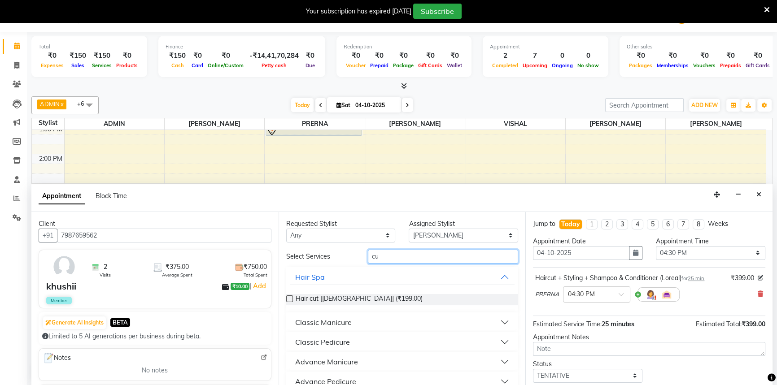
type input "c"
type input "cut"
click at [329, 341] on div "Haircut + Style" at bounding box center [320, 342] width 50 height 11
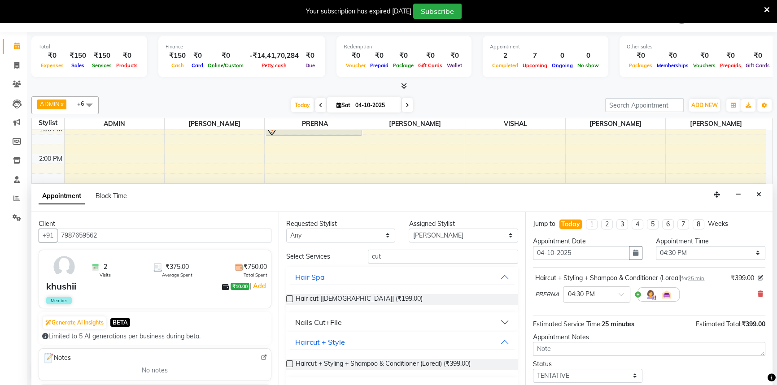
click at [289, 363] on label at bounding box center [289, 364] width 7 height 7
click at [289, 363] on input "checkbox" at bounding box center [289, 365] width 6 height 6
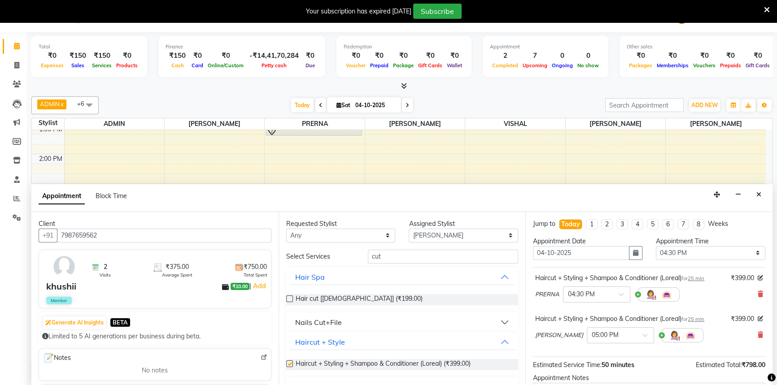
checkbox input "false"
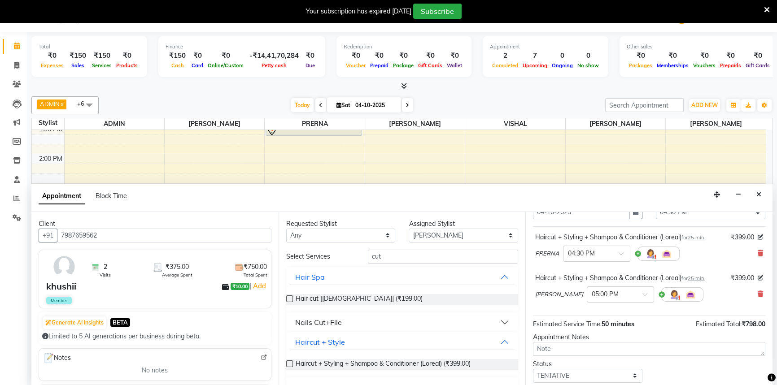
scroll to position [94, 0]
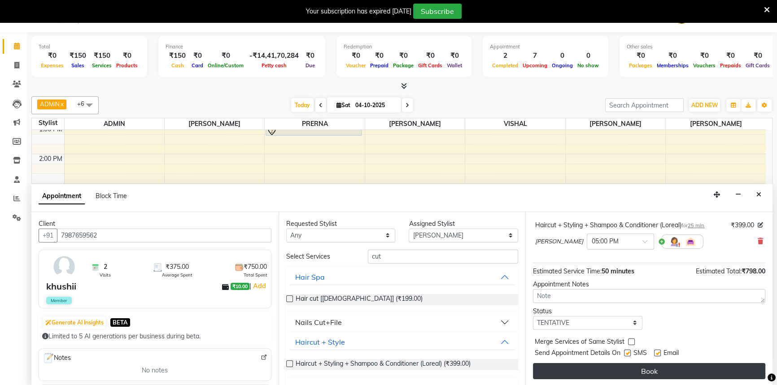
click at [664, 372] on button "Book" at bounding box center [649, 371] width 232 height 16
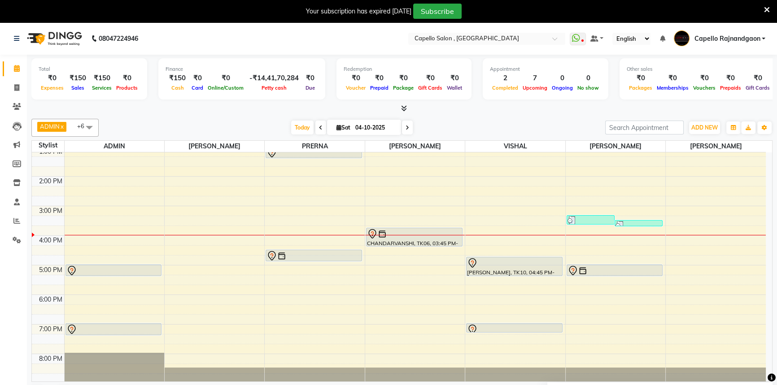
scroll to position [22, 0]
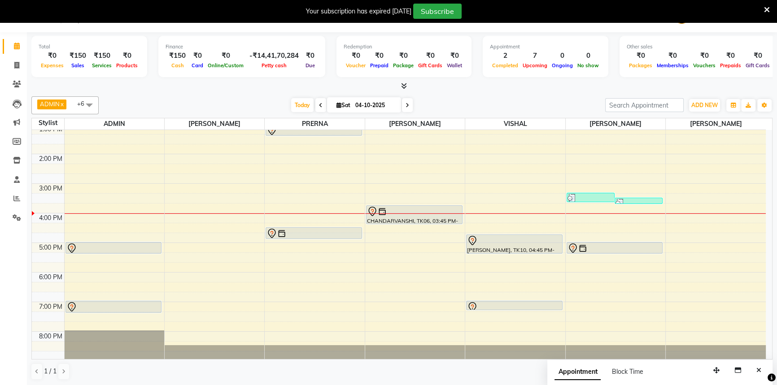
click at [162, 308] on div "10:00 AM 11:00 AM 12:00 PM 1:00 PM 2:00 PM 3:00 PM 4:00 PM 5:00 PM 6:00 PM 7:00…" at bounding box center [399, 198] width 734 height 325
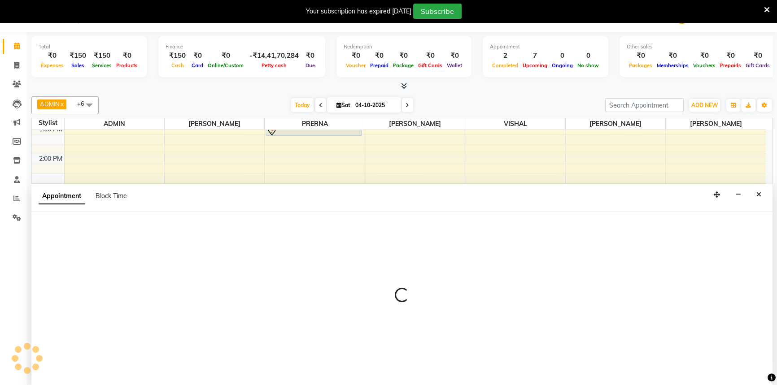
select select "14663"
select select "1140"
select select "tentative"
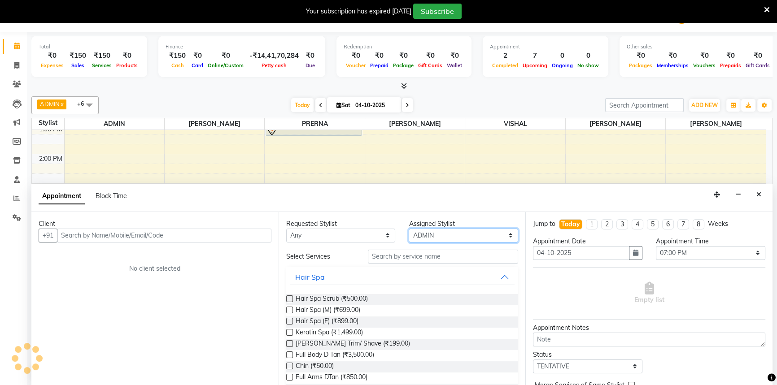
click at [426, 236] on select "Select Aditii ADMIN Capello Rajnandgaon Harshal khushi Namrata murari nihal PRE…" at bounding box center [463, 236] width 109 height 14
select select "34173"
click at [409, 229] on select "Select Aditii ADMIN Capello Rajnandgaon Harshal khushi Namrata murari nihal PRE…" at bounding box center [463, 236] width 109 height 14
click at [398, 253] on input "text" at bounding box center [443, 257] width 150 height 14
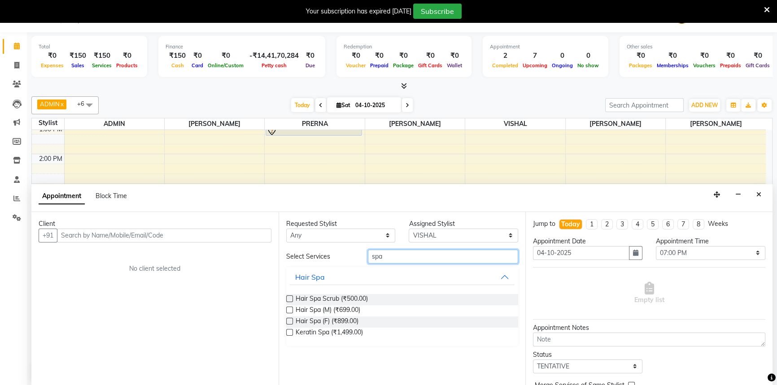
type input "spa"
click at [285, 320] on div "Requested Stylist Any Aditii ADMIN Capello Rajnandgaon Harshal khushi Namrata m…" at bounding box center [401, 299] width 247 height 174
click at [290, 320] on label at bounding box center [289, 321] width 7 height 7
click at [290, 320] on input "checkbox" at bounding box center [289, 322] width 6 height 6
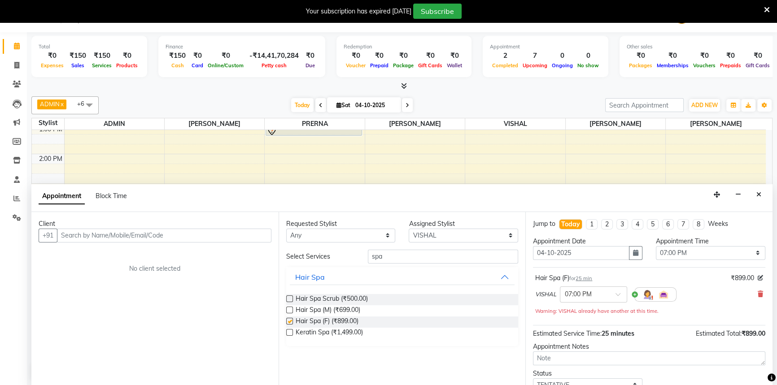
checkbox input "false"
click at [151, 235] on input "text" at bounding box center [164, 236] width 214 height 14
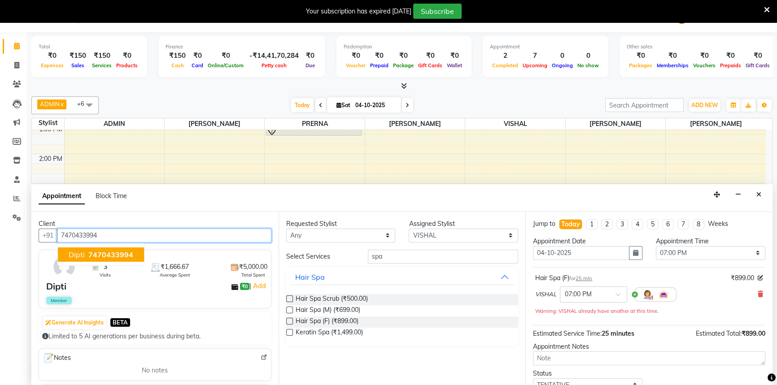
click at [99, 253] on span "7470433994" at bounding box center [110, 254] width 45 height 9
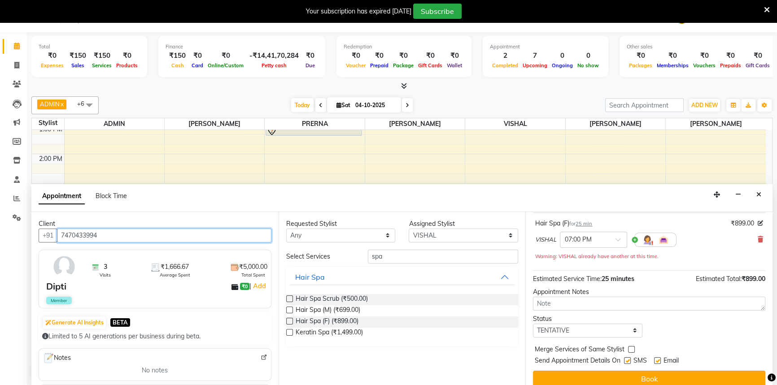
scroll to position [62, 0]
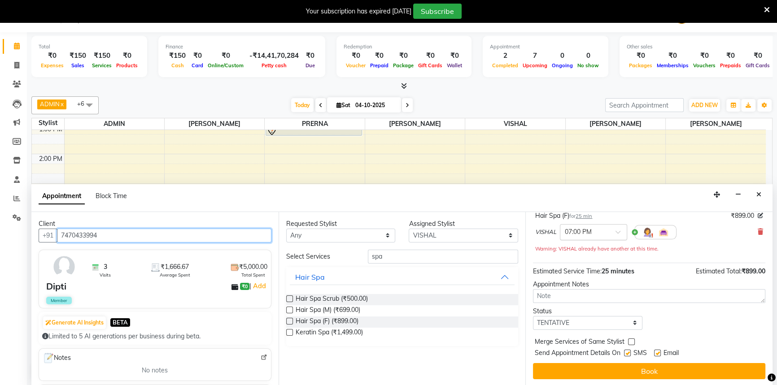
type input "7470433994"
click at [577, 231] on input "text" at bounding box center [584, 231] width 39 height 9
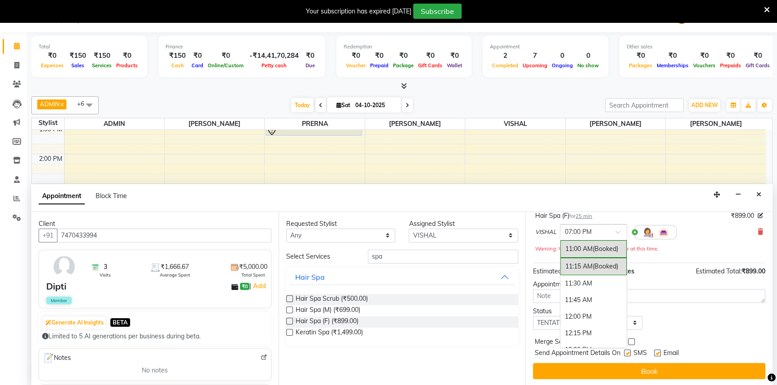
scroll to position [535, 0]
click at [582, 300] on div "07:45 PM" at bounding box center [593, 301] width 66 height 17
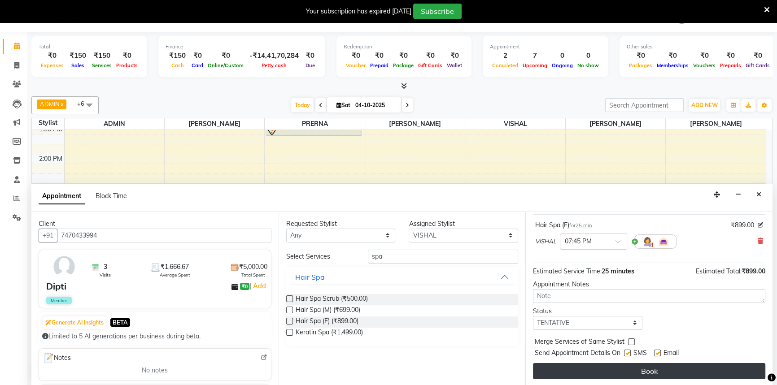
click at [652, 370] on button "Book" at bounding box center [649, 371] width 232 height 16
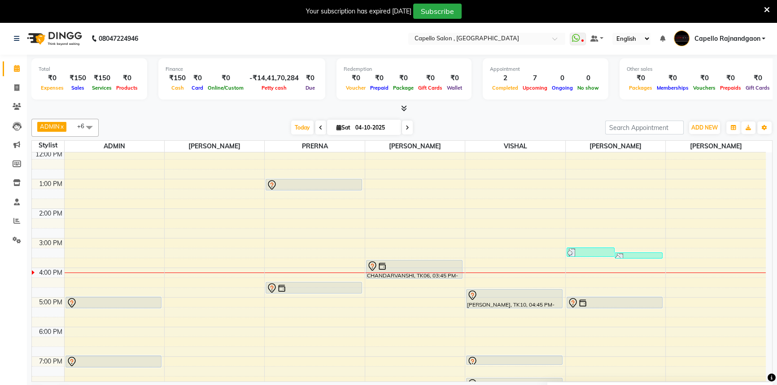
scroll to position [81, 0]
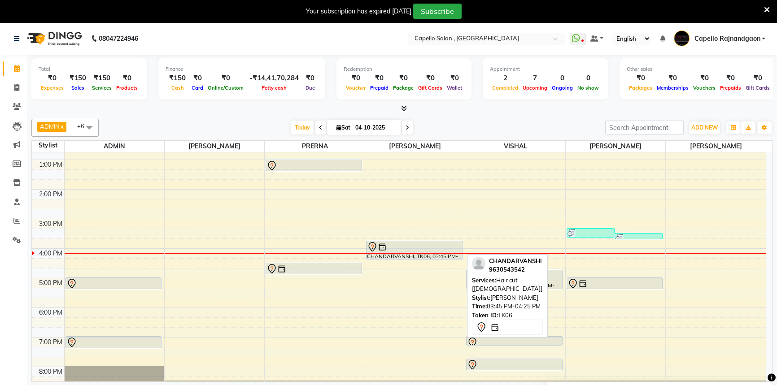
click at [429, 251] on div "CHANDARVANSHI, TK06, 03:45 PM-04:25 PM, Hair cut [[DEMOGRAPHIC_DATA]]" at bounding box center [414, 250] width 96 height 18
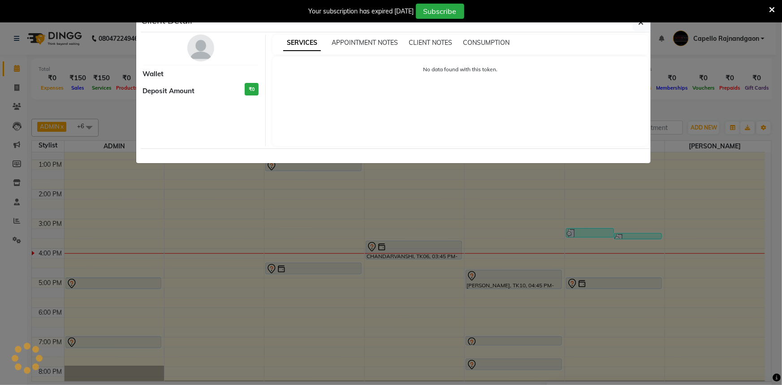
select select "7"
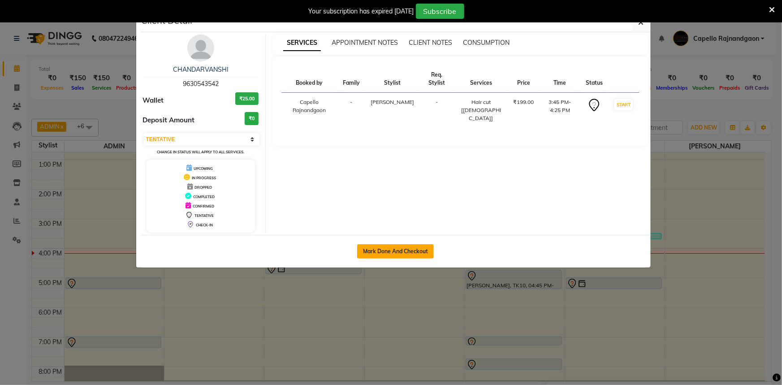
click at [399, 253] on button "Mark Done And Checkout" at bounding box center [395, 251] width 77 height 14
select select "service"
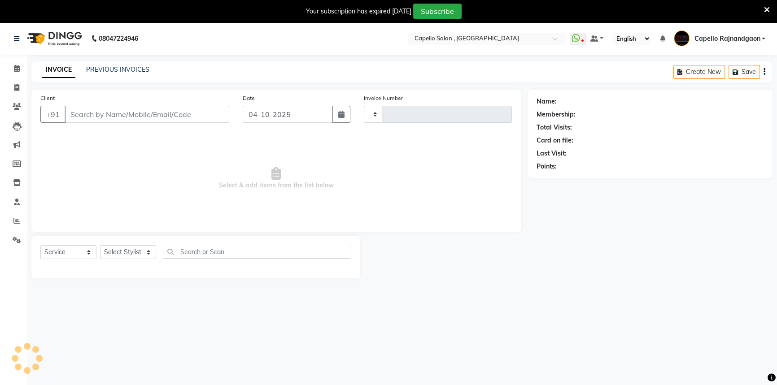
type input "4327"
select select "856"
type input "9630543542"
select select "38913"
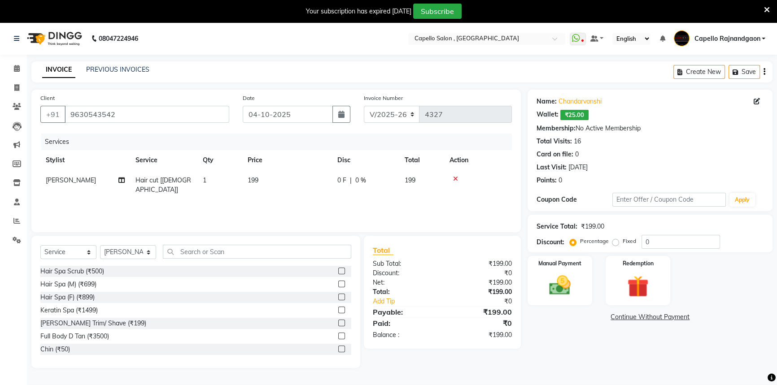
drag, startPoint x: 311, startPoint y: 199, endPoint x: 305, endPoint y: 187, distance: 13.6
click at [308, 195] on div "Services Stylist Service Qty Price Disc Total Action ROSHAN SEN Hair cut [male]…" at bounding box center [275, 179] width 471 height 90
click at [305, 182] on td "199" at bounding box center [287, 185] width 90 height 30
select select "38913"
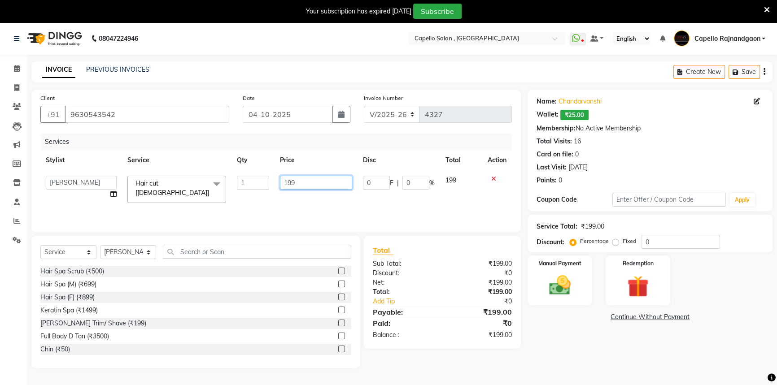
click at [306, 179] on input "199" at bounding box center [316, 183] width 72 height 14
type input "200"
click at [587, 343] on div "Name: Chandarvanshi Wallet: ₹25.00 Membership: No Active Membership Total Visit…" at bounding box center [653, 229] width 252 height 278
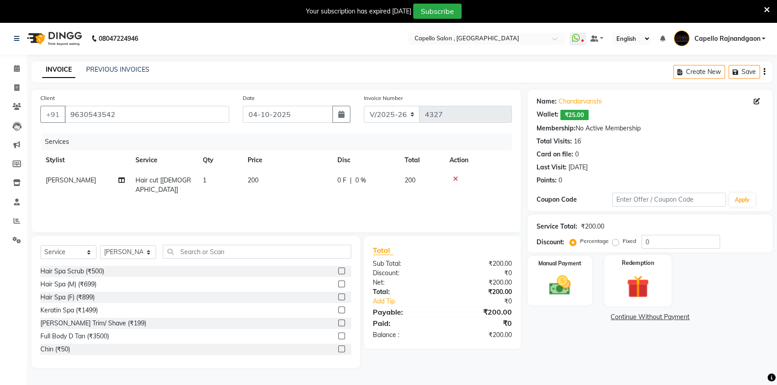
click at [634, 283] on img at bounding box center [638, 287] width 36 height 28
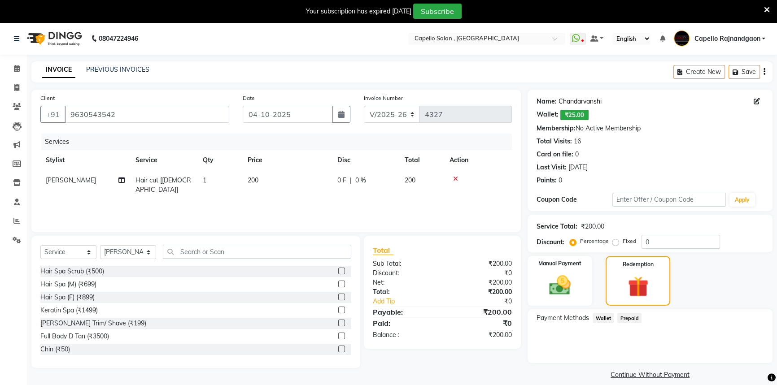
click at [587, 100] on link "Chandarvanshi" at bounding box center [579, 101] width 43 height 9
click at [214, 114] on input "9630543542" at bounding box center [147, 114] width 165 height 17
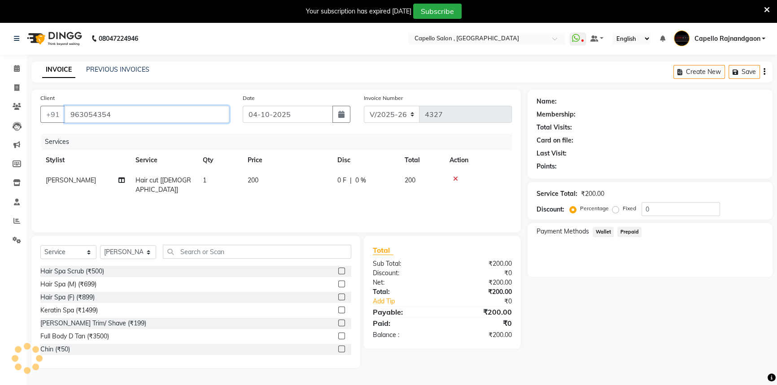
type input "9630543542"
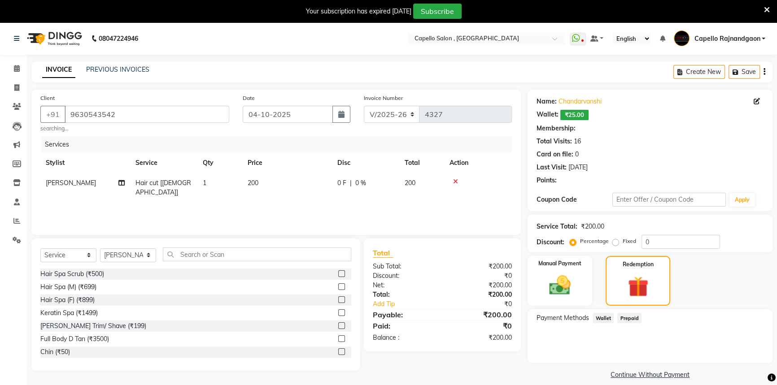
select select "1: Object"
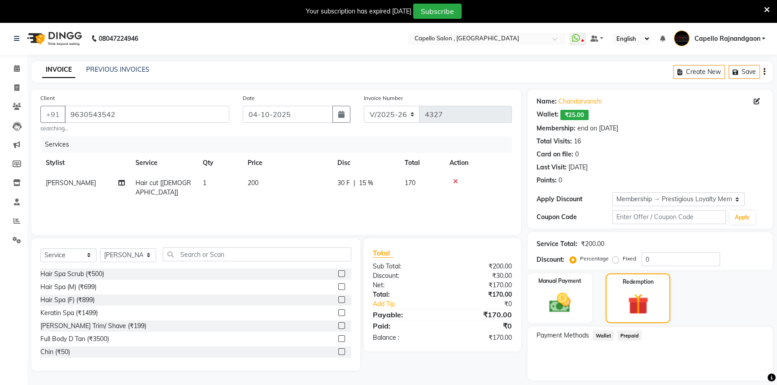
type input "15"
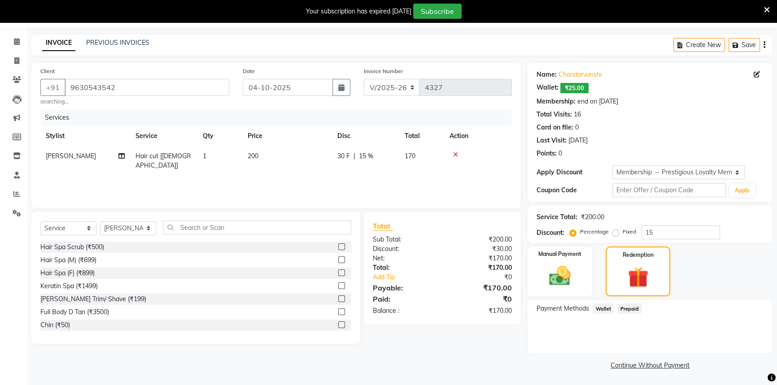
click at [597, 308] on span "Wallet" at bounding box center [602, 309] width 21 height 10
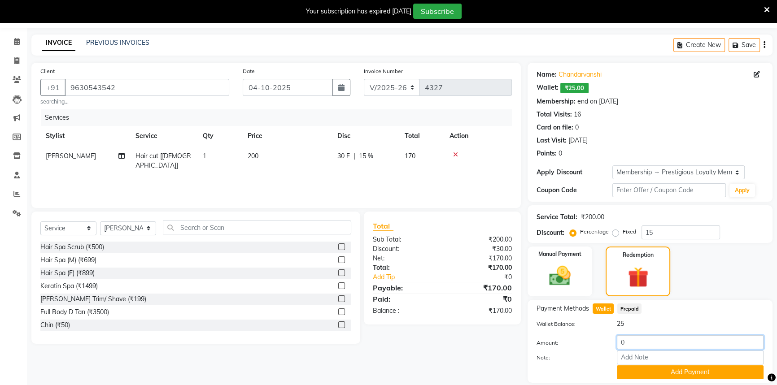
drag, startPoint x: 615, startPoint y: 336, endPoint x: 644, endPoint y: 336, distance: 29.1
click at [644, 336] on div "0" at bounding box center [690, 342] width 160 height 14
type input "20"
click at [648, 374] on button "Add Payment" at bounding box center [690, 372] width 147 height 14
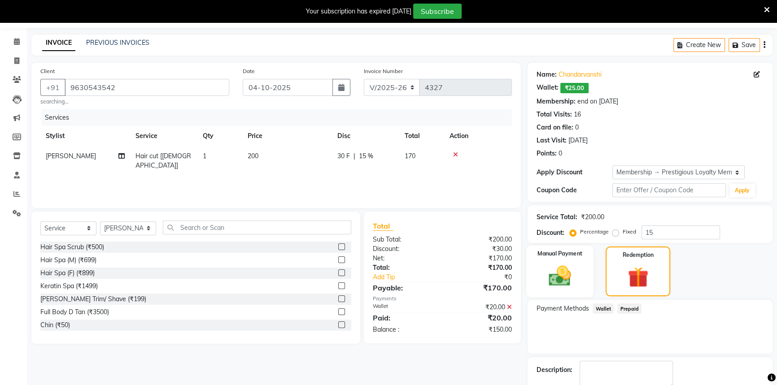
click at [571, 268] on img at bounding box center [560, 276] width 36 height 26
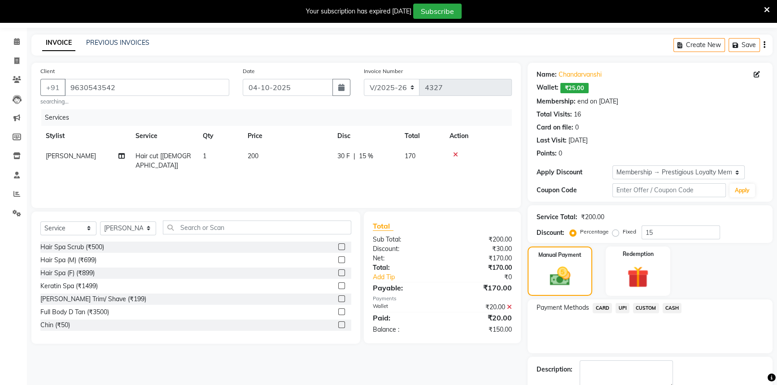
click at [669, 303] on span "CASH" at bounding box center [671, 308] width 19 height 10
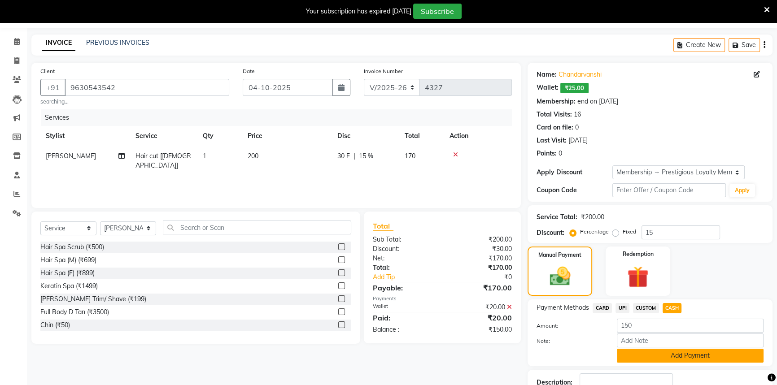
click at [648, 350] on button "Add Payment" at bounding box center [690, 356] width 147 height 14
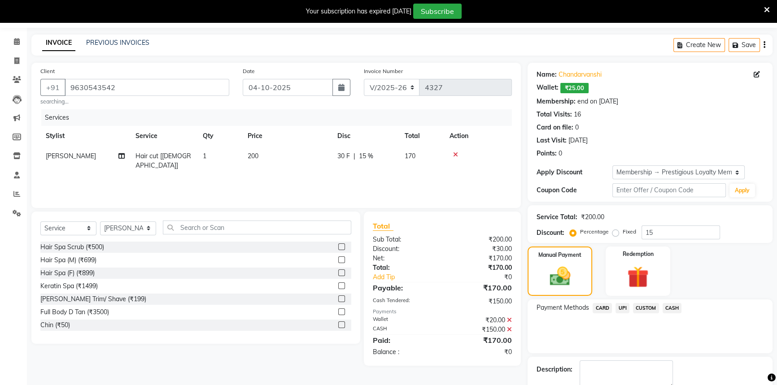
scroll to position [77, 0]
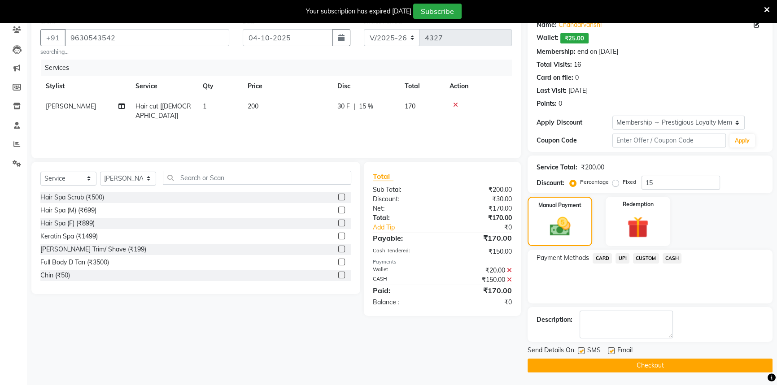
click at [640, 364] on button "Checkout" at bounding box center [649, 366] width 245 height 14
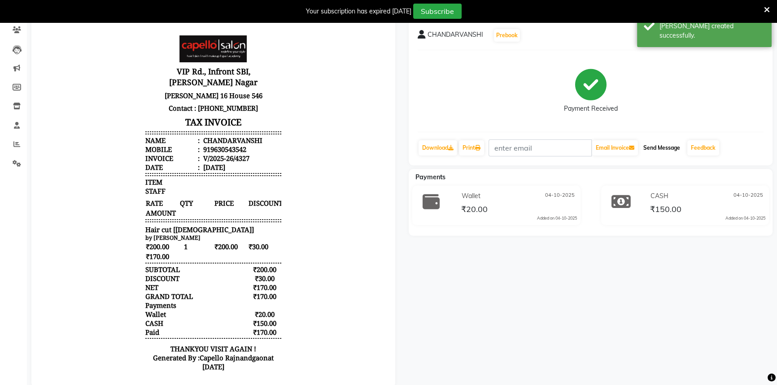
click at [663, 150] on button "Send Message" at bounding box center [661, 147] width 44 height 15
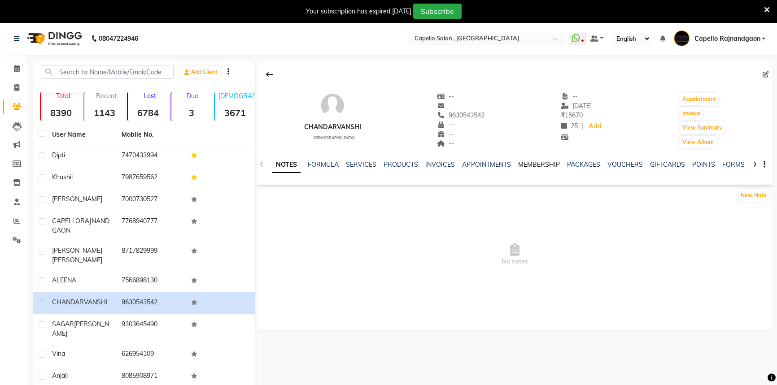
click at [538, 161] on link "MEMBERSHIP" at bounding box center [538, 165] width 42 height 8
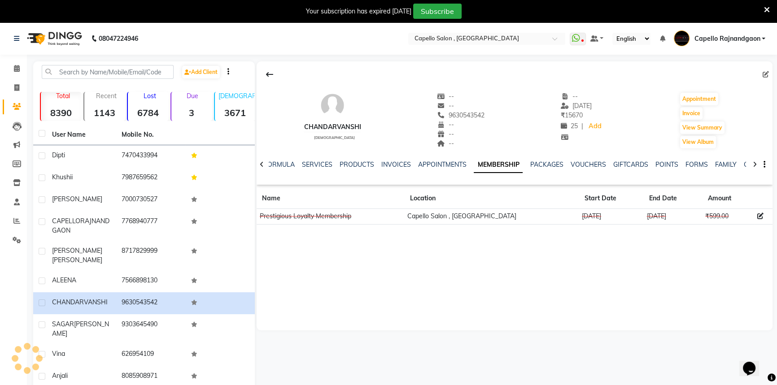
click at [760, 220] on td at bounding box center [763, 217] width 18 height 16
click at [754, 216] on td at bounding box center [763, 217] width 18 height 16
click at [758, 216] on icon at bounding box center [760, 216] width 6 height 6
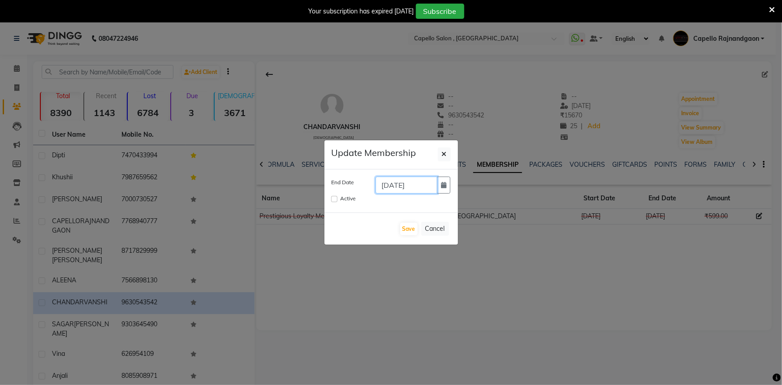
click at [431, 187] on input "28-10-2024" at bounding box center [407, 185] width 62 height 17
type input "28-10-2026"
click at [329, 203] on div "Active" at bounding box center [391, 200] width 133 height 12
click at [332, 201] on input "Active" at bounding box center [334, 199] width 6 height 6
checkbox input "true"
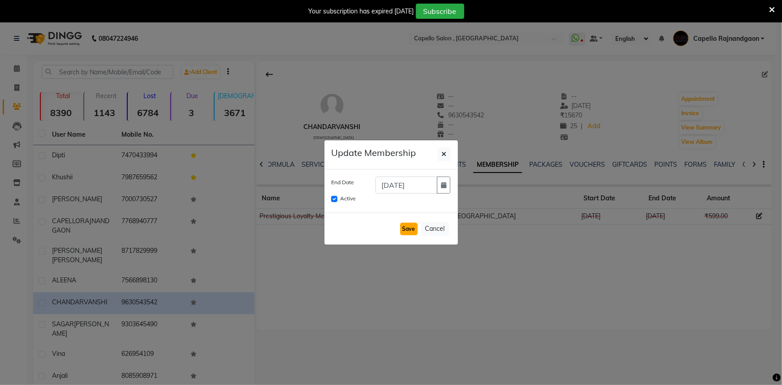
click at [409, 225] on button "Save" at bounding box center [408, 229] width 17 height 13
checkbox input "false"
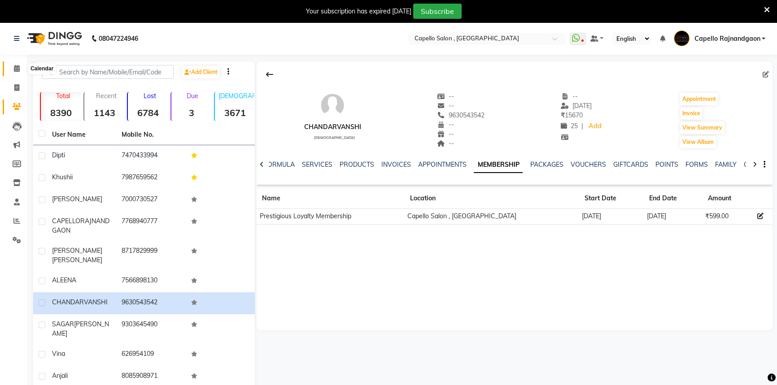
click at [14, 67] on icon at bounding box center [17, 68] width 6 height 7
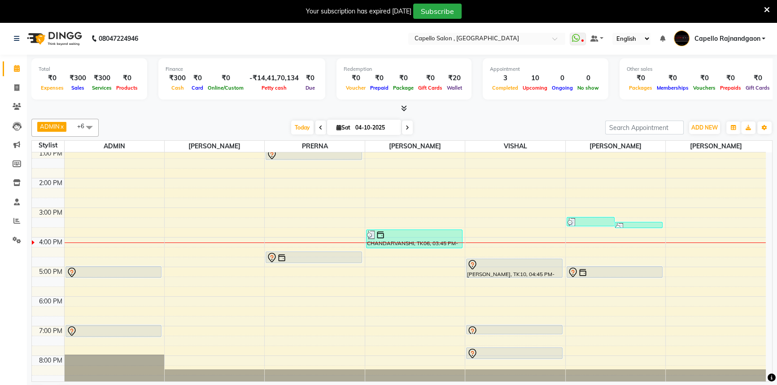
scroll to position [94, 0]
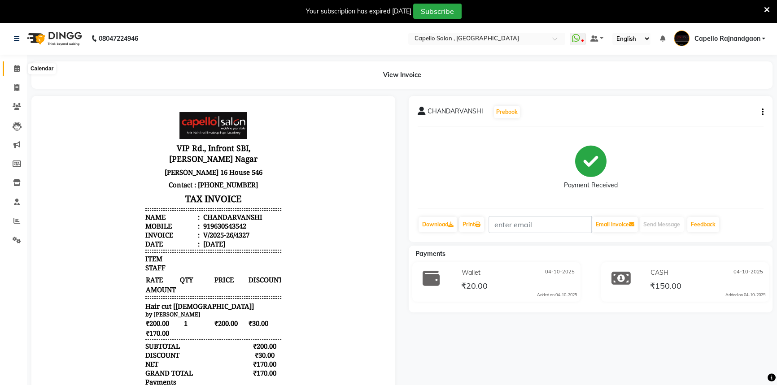
click at [17, 69] on icon at bounding box center [17, 68] width 6 height 7
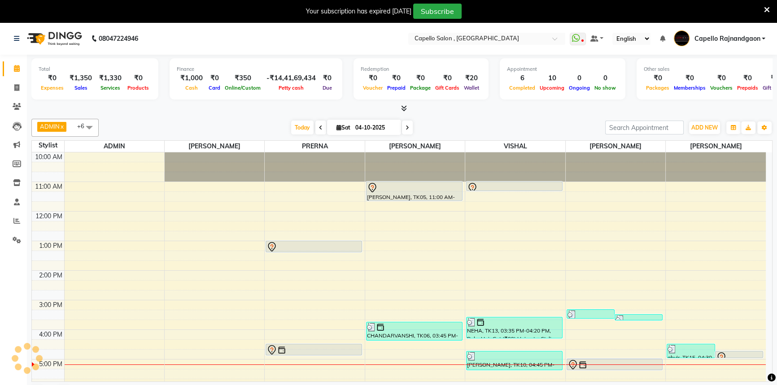
scroll to position [78, 0]
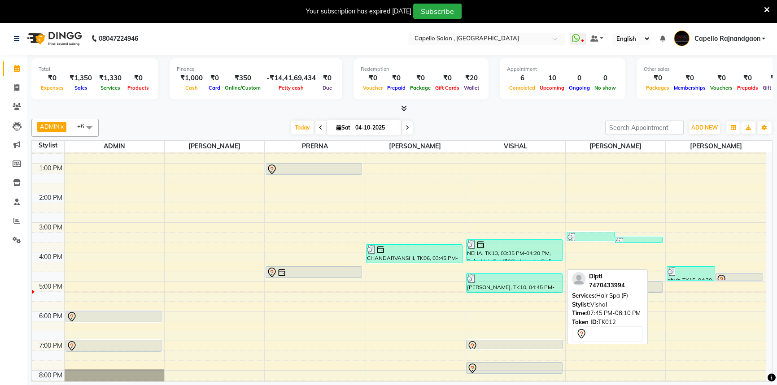
click at [508, 363] on div at bounding box center [514, 368] width 95 height 11
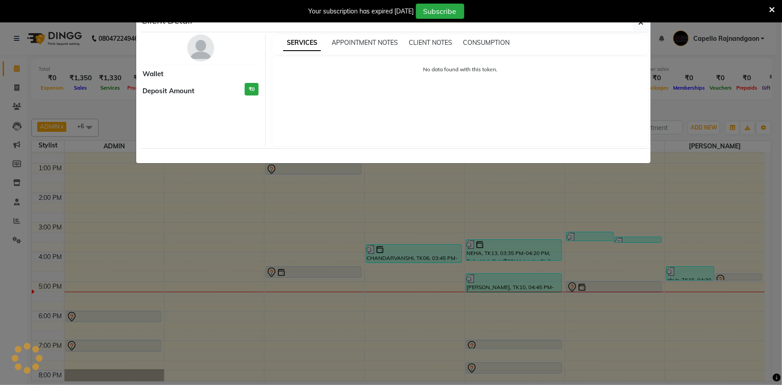
select select "7"
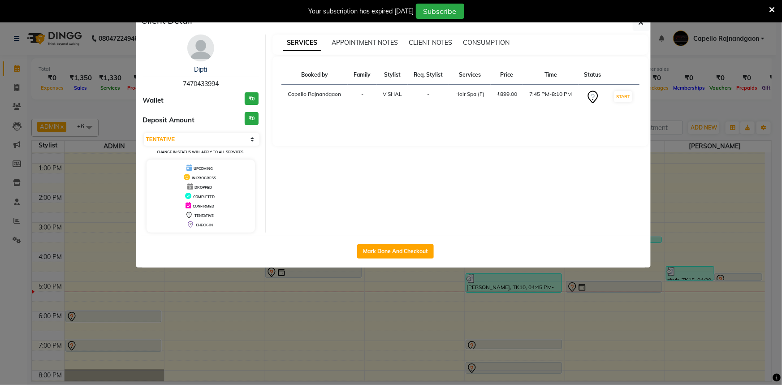
click at [665, 164] on ngb-modal-window "Client Detail [PERSON_NAME] 7470433994 Wallet ₹0 Deposit Amount ₹0 Select IN SE…" at bounding box center [391, 192] width 782 height 385
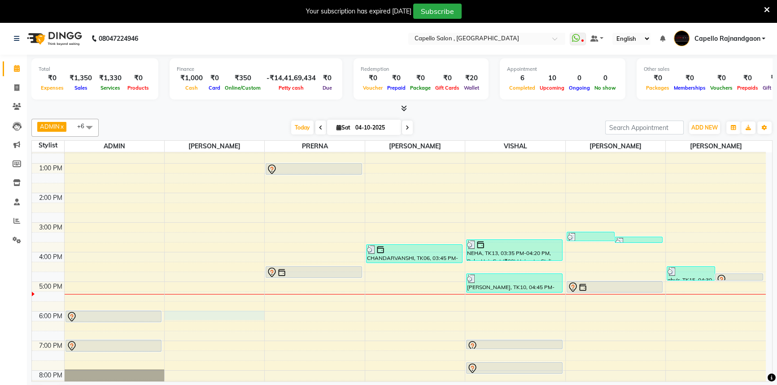
click at [180, 312] on div "10:00 AM 11:00 AM 12:00 PM 1:00 PM 2:00 PM 3:00 PM 4:00 PM 5:00 PM 6:00 PM 7:00…" at bounding box center [399, 237] width 734 height 325
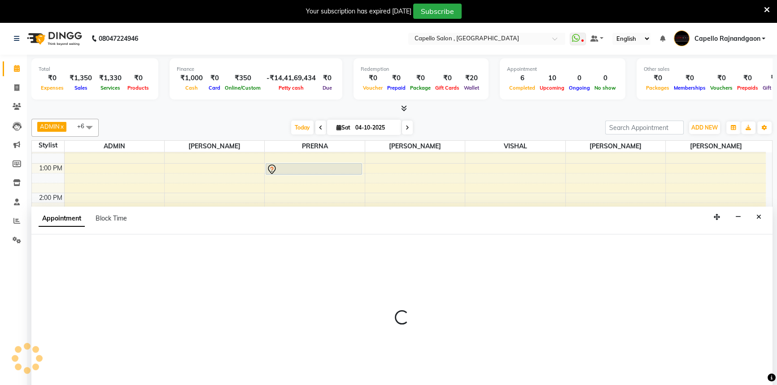
scroll to position [20, 0]
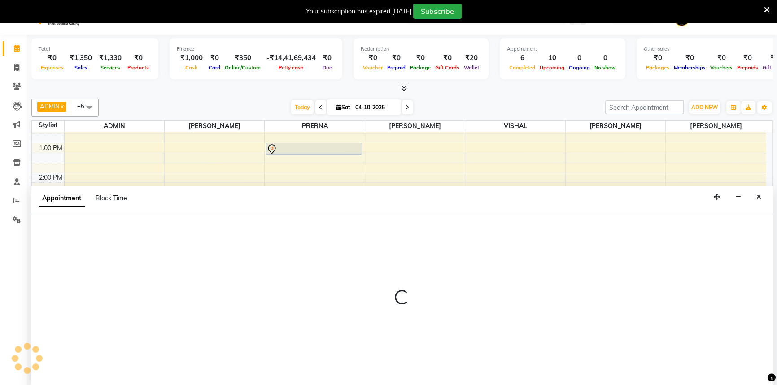
select select "53407"
select select "1080"
select select "tentative"
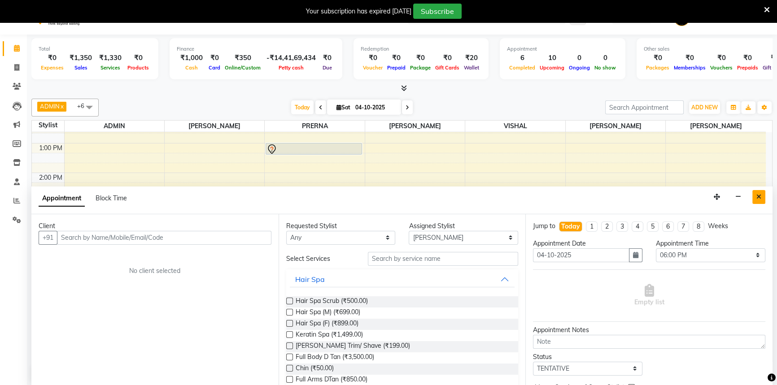
click at [758, 196] on icon "Close" at bounding box center [758, 197] width 5 height 6
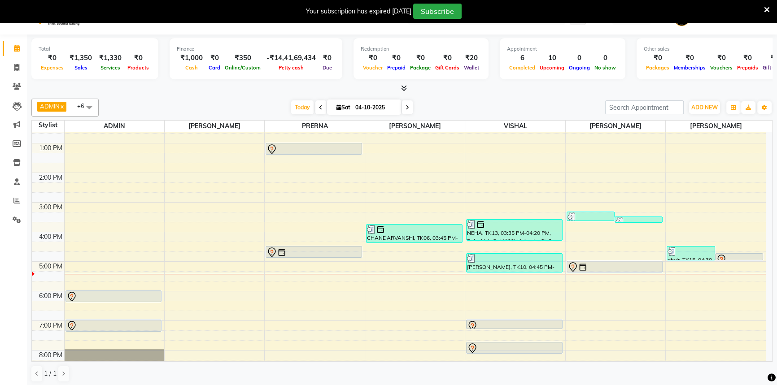
click at [105, 304] on div "10:00 AM 11:00 AM 12:00 PM 1:00 PM 2:00 PM 3:00 PM 4:00 PM 5:00 PM 6:00 PM 7:00…" at bounding box center [399, 217] width 734 height 325
select select "14663"
select select "tentative"
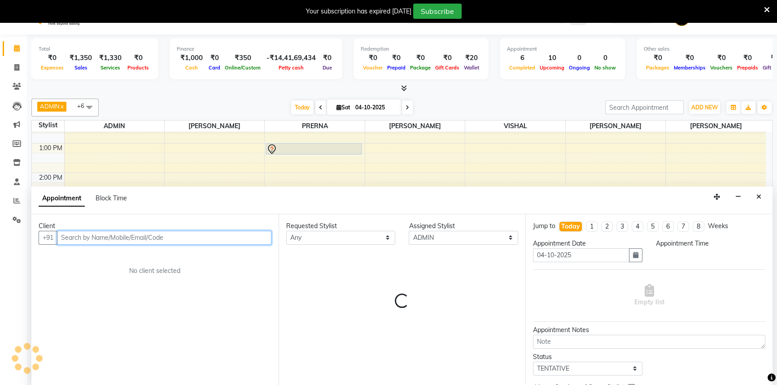
select select "1095"
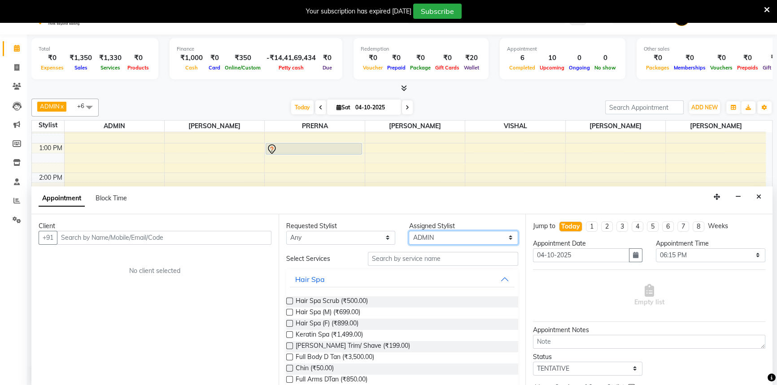
click at [437, 236] on select "Select Aditii ADMIN Capello Rajnandgaon Harshal khushi Namrata murari nihal PRE…" at bounding box center [463, 238] width 109 height 14
select select "66386"
click at [409, 231] on select "Select Aditii ADMIN Capello Rajnandgaon Harshal khushi Namrata murari nihal PRE…" at bounding box center [463, 238] width 109 height 14
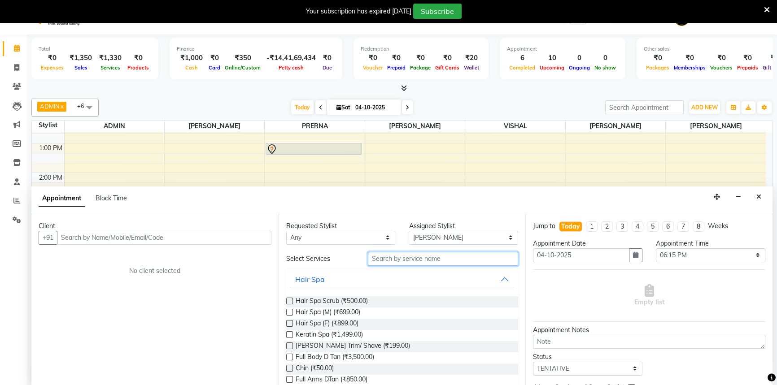
click at [385, 259] on input "text" at bounding box center [443, 259] width 150 height 14
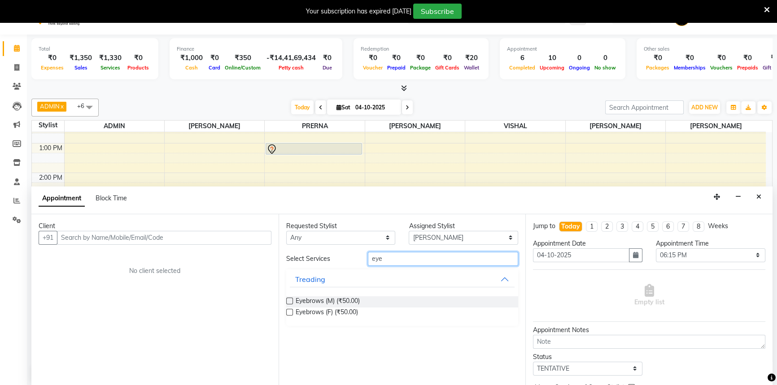
type input "eye"
click at [288, 312] on label at bounding box center [289, 312] width 7 height 7
click at [288, 312] on input "checkbox" at bounding box center [289, 313] width 6 height 6
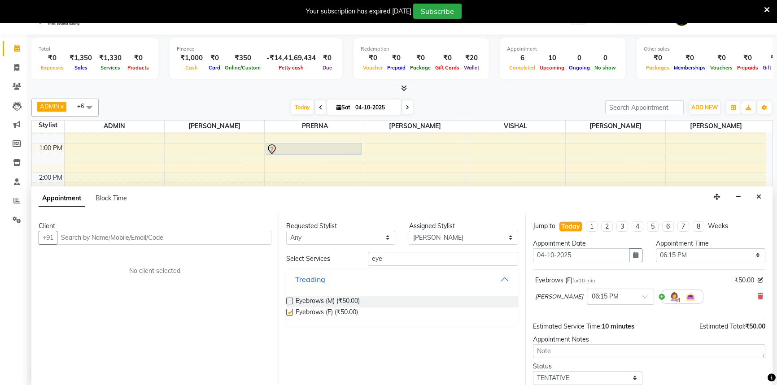
checkbox input "false"
click at [689, 254] on select "Select 11:00 AM 11:15 AM 11:30 AM 11:45 AM 12:00 PM 12:15 PM 12:30 PM 12:45 PM …" at bounding box center [710, 255] width 109 height 14
select select "1110"
click at [656, 248] on select "Select 11:00 AM 11:15 AM 11:30 AM 11:45 AM 12:00 PM 12:15 PM 12:30 PM 12:45 PM …" at bounding box center [710, 255] width 109 height 14
click at [98, 237] on input "text" at bounding box center [164, 238] width 214 height 14
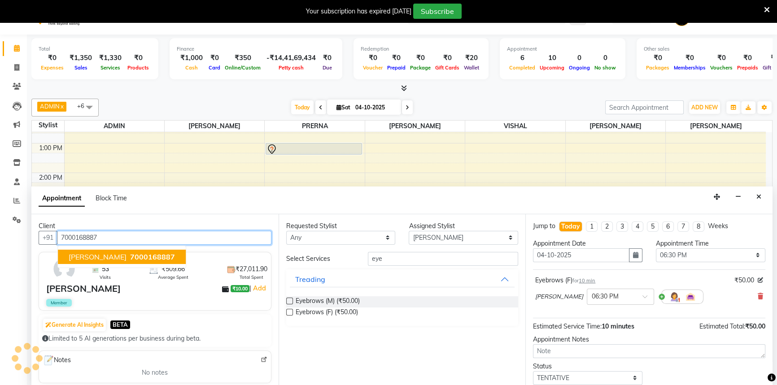
click at [110, 255] on span "[PERSON_NAME]" at bounding box center [98, 256] width 58 height 9
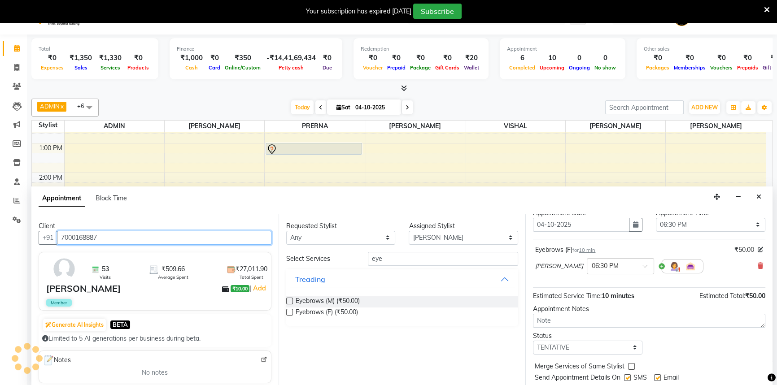
scroll to position [53, 0]
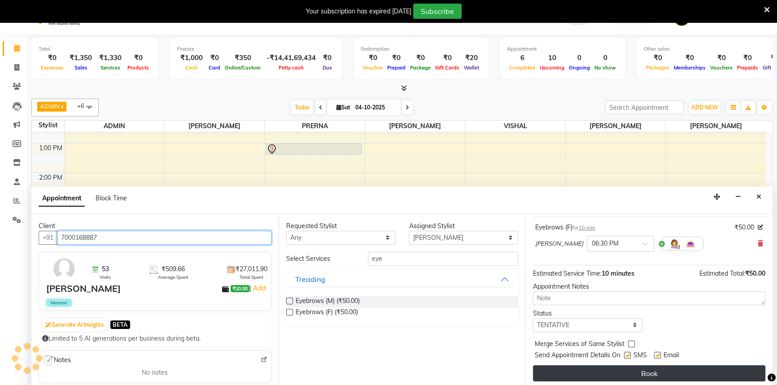
type input "7000168887"
click at [636, 375] on button "Book" at bounding box center [649, 373] width 232 height 16
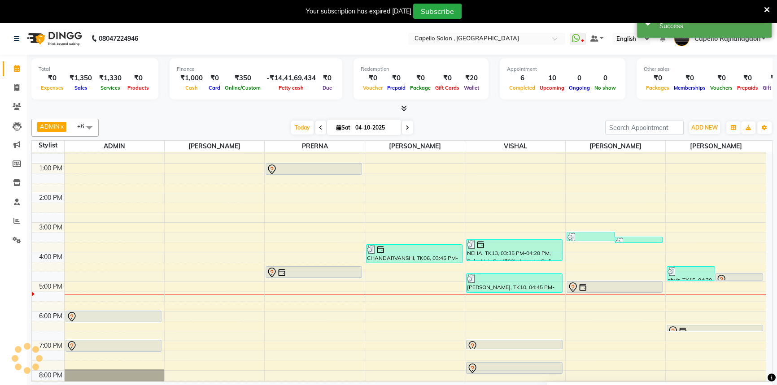
scroll to position [94, 0]
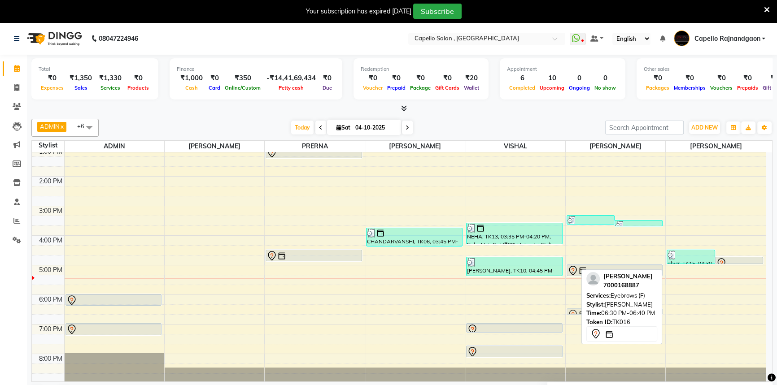
drag, startPoint x: 701, startPoint y: 308, endPoint x: 621, endPoint y: 309, distance: 80.3
click at [621, 309] on div "ADMIN x Namrata murari x VISHAL x Shalu x ROSHAN SEN x Harshal x PRERNA x +6 Se…" at bounding box center [401, 260] width 741 height 291
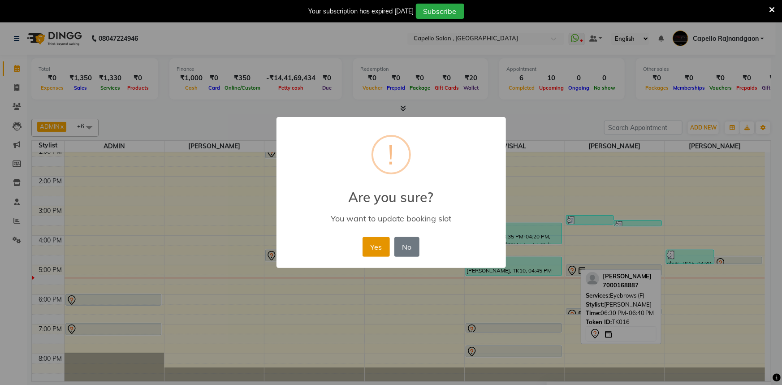
click at [375, 247] on button "Yes" at bounding box center [376, 247] width 27 height 20
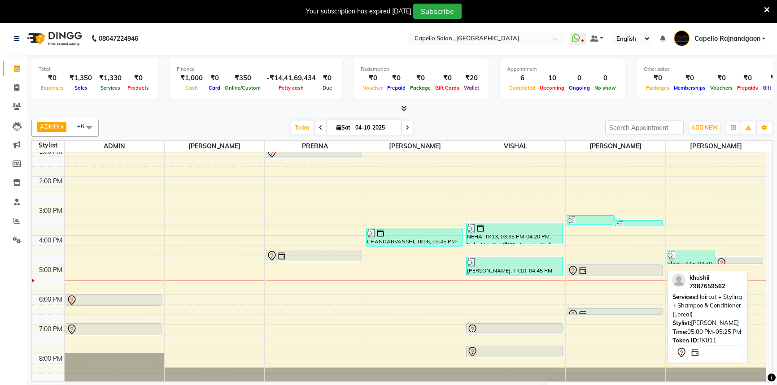
click at [624, 269] on div at bounding box center [614, 270] width 95 height 11
click at [633, 272] on div at bounding box center [614, 270] width 95 height 11
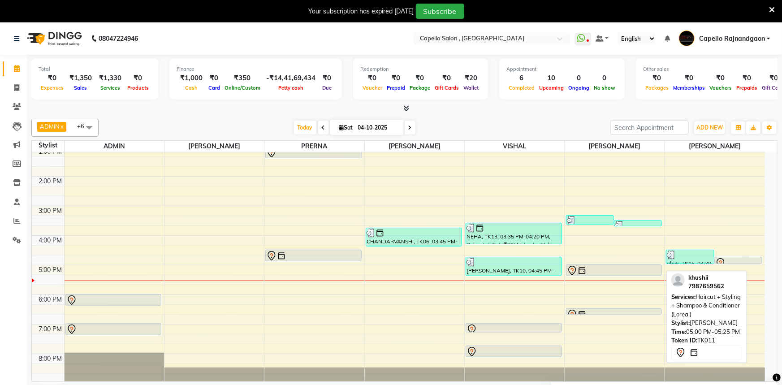
select select "7"
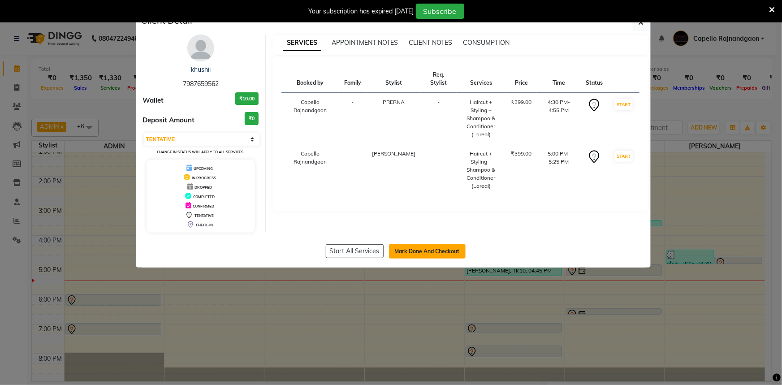
click at [430, 251] on button "Mark Done And Checkout" at bounding box center [427, 251] width 77 height 14
select select "service"
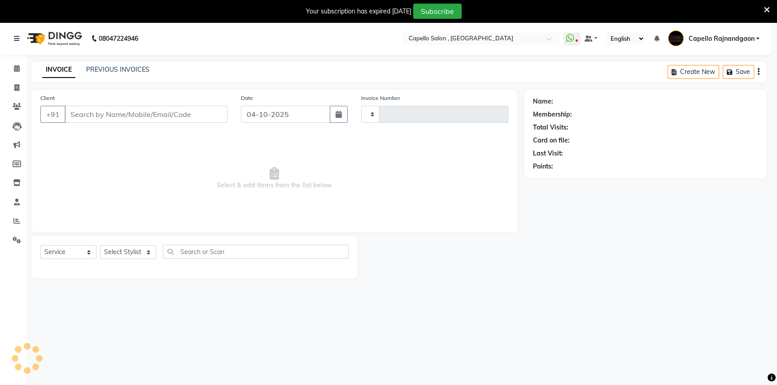
type input "4331"
select select "856"
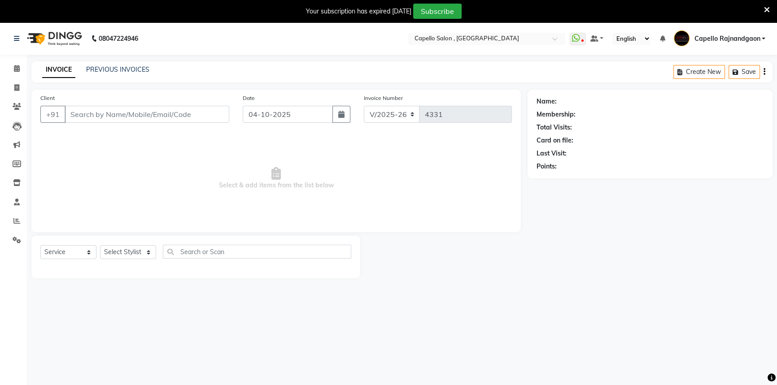
type input "7987659562"
select select "82696"
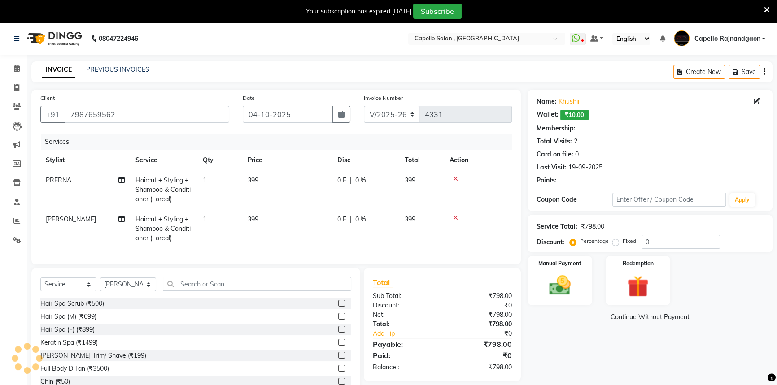
select select "1: Object"
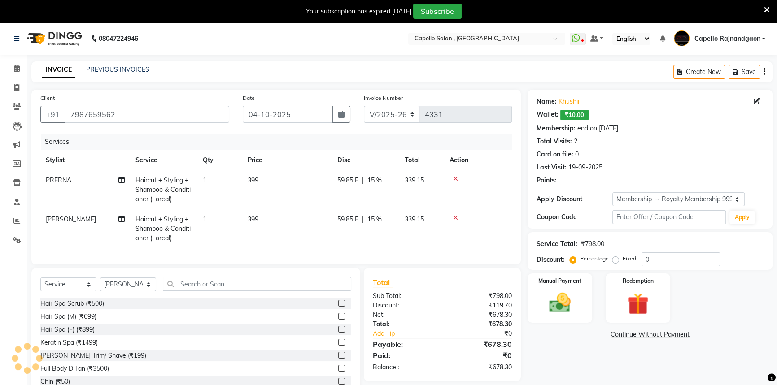
type input "15"
click at [272, 220] on td "399" at bounding box center [287, 228] width 90 height 39
select select "82696"
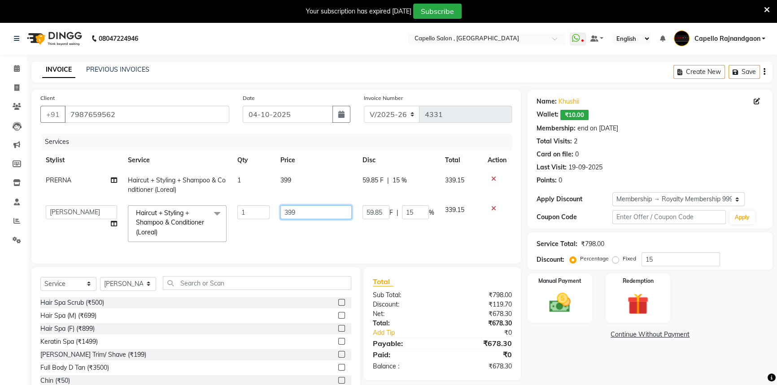
click at [300, 216] on input "399" at bounding box center [315, 212] width 71 height 14
type input "400"
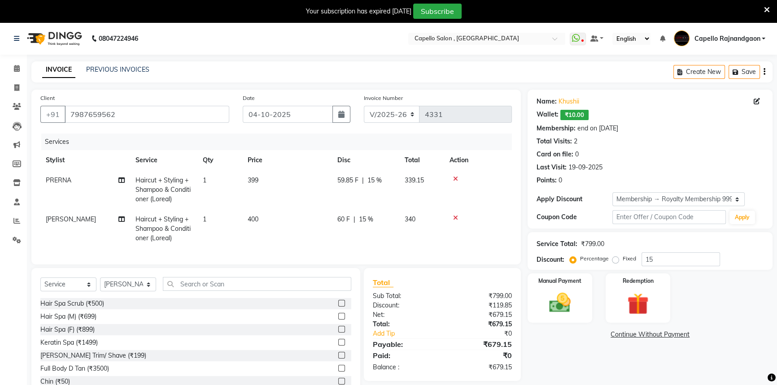
click at [300, 178] on td "399" at bounding box center [287, 189] width 90 height 39
select select "19635"
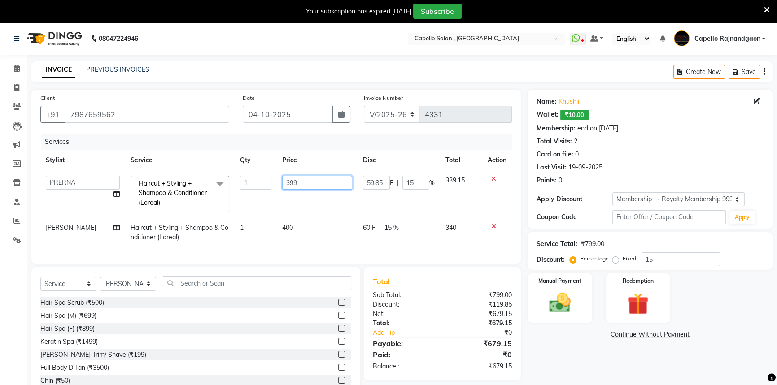
click at [305, 178] on input "399" at bounding box center [317, 183] width 70 height 14
type input "400"
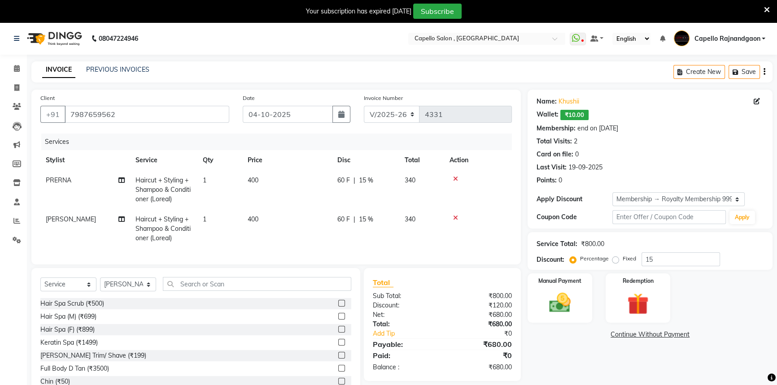
click at [556, 344] on div "Name: Khushii Wallet: ₹10.00 Membership: end on 19-09-2026 Total Visits: 2 Card…" at bounding box center [653, 245] width 252 height 311
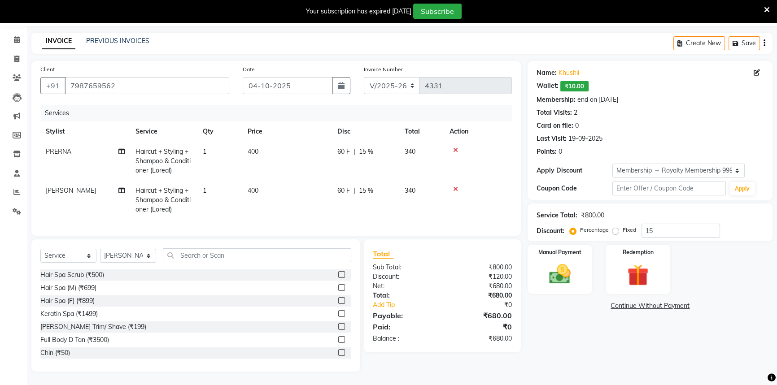
drag, startPoint x: 556, startPoint y: 344, endPoint x: 563, endPoint y: 345, distance: 7.3
click at [562, 345] on div "Name: Khushii Wallet: ₹10.00 Membership: end on 19-09-2026 Total Visits: 2 Card…" at bounding box center [653, 216] width 252 height 311
click at [125, 253] on select "Select Stylist Aditii ADMIN Capello Rajnandgaon Harshal khushi Namrata murari n…" at bounding box center [128, 256] width 56 height 14
select select "19635"
click at [100, 249] on select "Select Stylist Aditii ADMIN Capello Rajnandgaon Harshal khushi Namrata murari n…" at bounding box center [128, 256] width 56 height 14
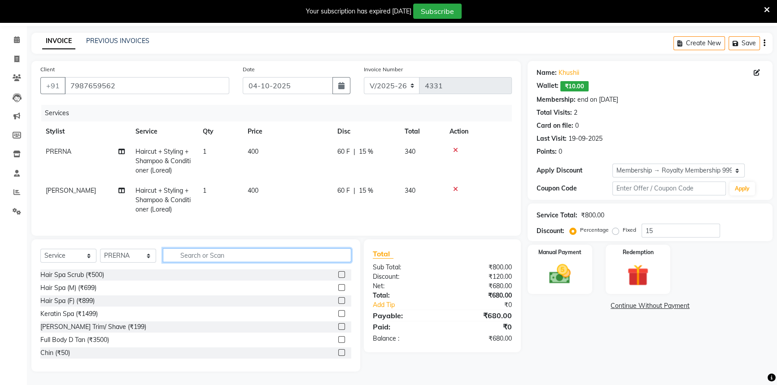
click at [210, 260] on input "text" at bounding box center [257, 255] width 188 height 14
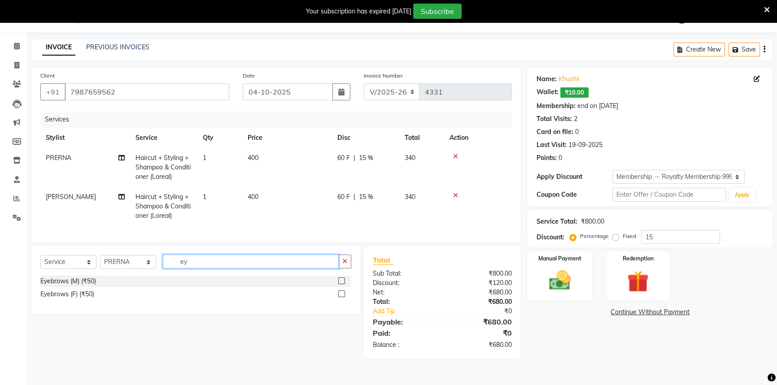
scroll to position [22, 0]
type input "eye"
click at [339, 297] on label at bounding box center [341, 294] width 7 height 7
click at [339, 297] on input "checkbox" at bounding box center [341, 294] width 6 height 6
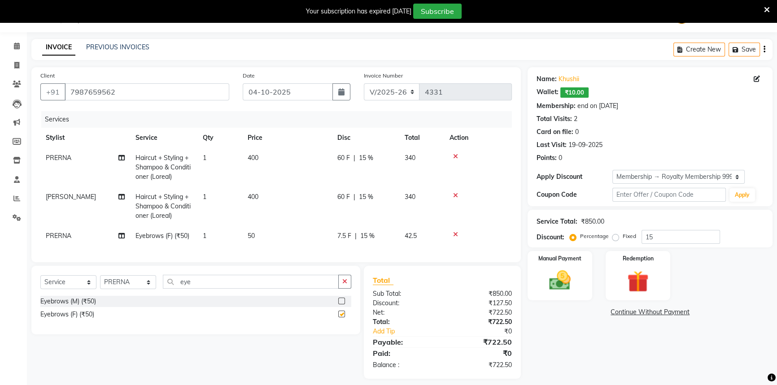
checkbox input "false"
click at [367, 238] on span "15 %" at bounding box center [367, 235] width 14 height 9
select select "19635"
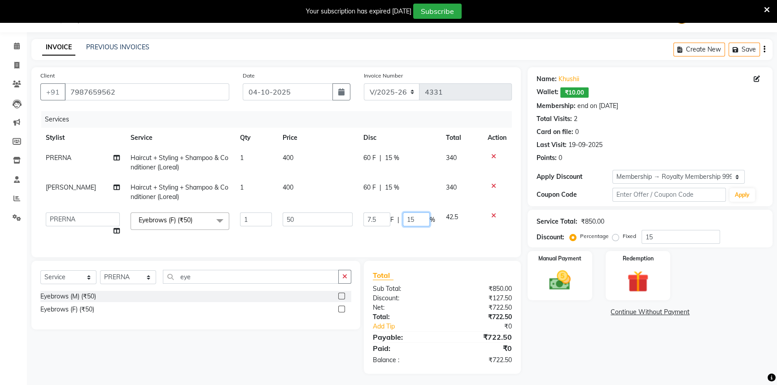
click at [417, 219] on input "15" at bounding box center [416, 220] width 27 height 14
type input "1"
click at [582, 341] on div "Name: Khushii Wallet: ₹10.00 Membership: end on 19-09-2026 Total Visits: 2 Card…" at bounding box center [653, 220] width 252 height 307
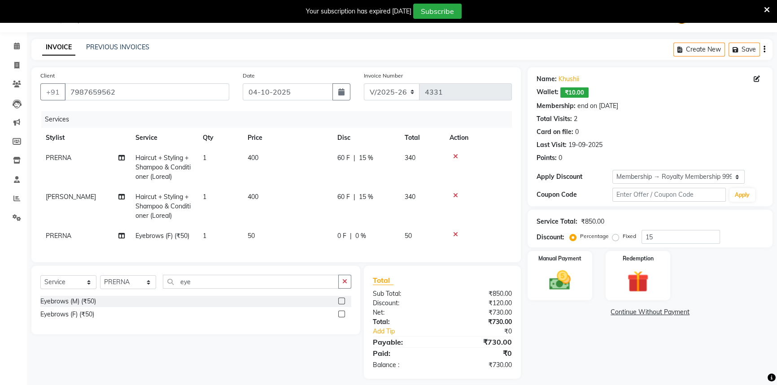
scroll to position [36, 0]
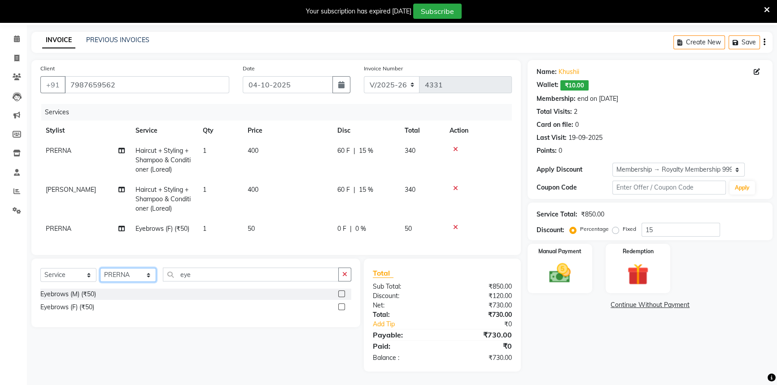
click at [133, 277] on select "Select Stylist Aditii ADMIN Capello Rajnandgaon Harshal khushi Namrata murari n…" at bounding box center [128, 275] width 56 height 14
select select "82696"
click at [100, 268] on select "Select Stylist Aditii ADMIN Capello Rajnandgaon Harshal khushi Namrata murari n…" at bounding box center [128, 275] width 56 height 14
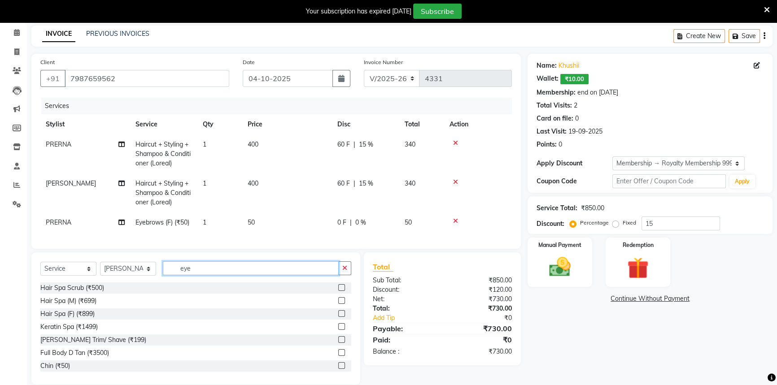
click at [189, 275] on input "eye" at bounding box center [251, 268] width 176 height 14
type input "e"
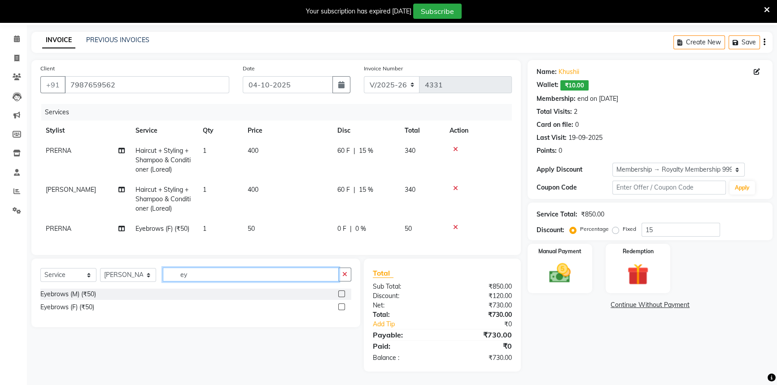
type input "eye"
click at [339, 306] on label at bounding box center [341, 307] width 7 height 7
click at [339, 306] on input "checkbox" at bounding box center [341, 307] width 6 height 6
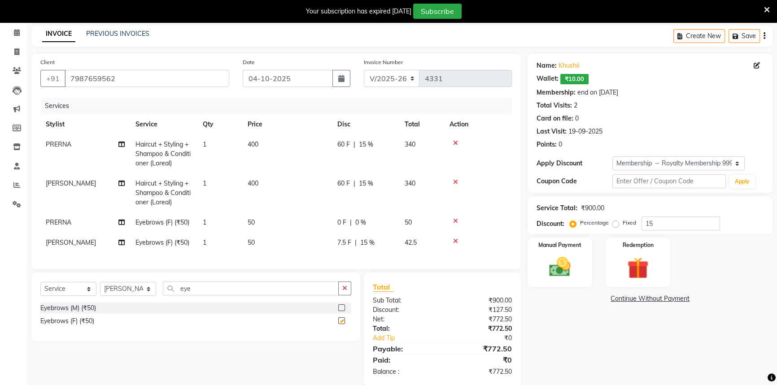
checkbox input "false"
click at [366, 245] on span "15 %" at bounding box center [367, 242] width 14 height 9
select select "82696"
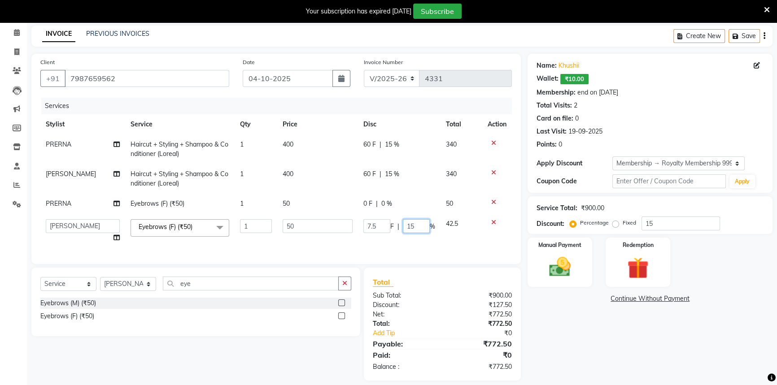
click at [416, 225] on input "15" at bounding box center [416, 226] width 27 height 14
type input "1"
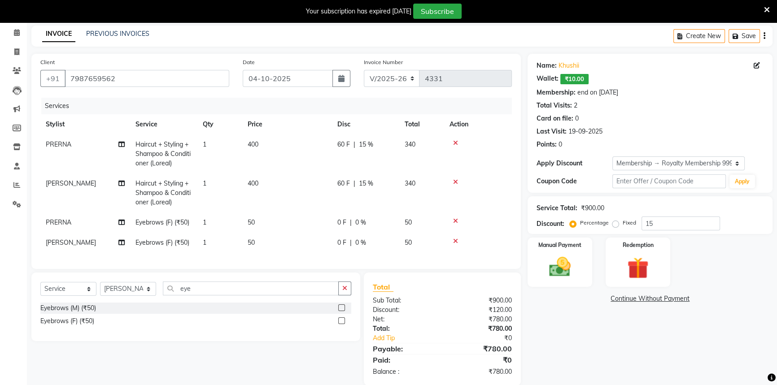
click at [596, 335] on div "Name: Khushii Wallet: ₹10.00 Membership: end on 19-09-2026 Total Visits: 2 Card…" at bounding box center [653, 220] width 252 height 332
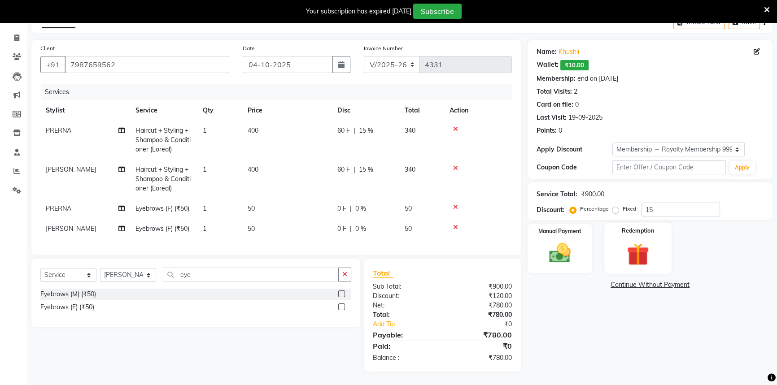
click at [623, 256] on img at bounding box center [638, 254] width 36 height 28
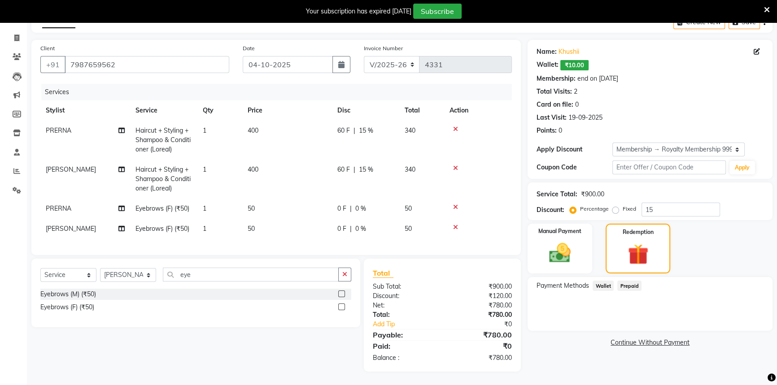
drag, startPoint x: 601, startPoint y: 276, endPoint x: 601, endPoint y: 282, distance: 6.3
click at [601, 281] on span "Wallet" at bounding box center [602, 286] width 21 height 10
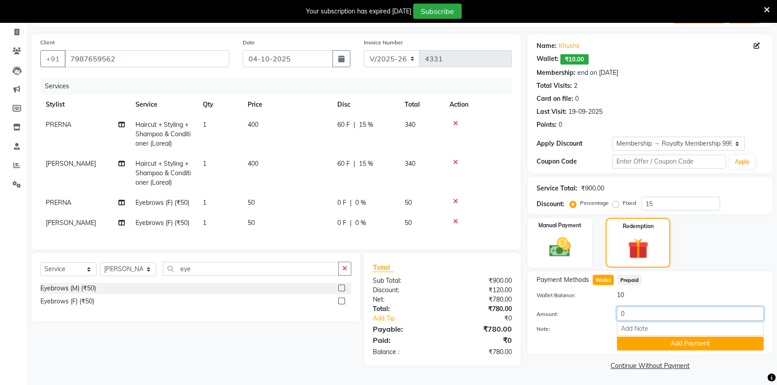
click at [623, 310] on input "0" at bounding box center [690, 314] width 147 height 14
type input "10"
click at [644, 345] on button "Add Payment" at bounding box center [690, 344] width 147 height 14
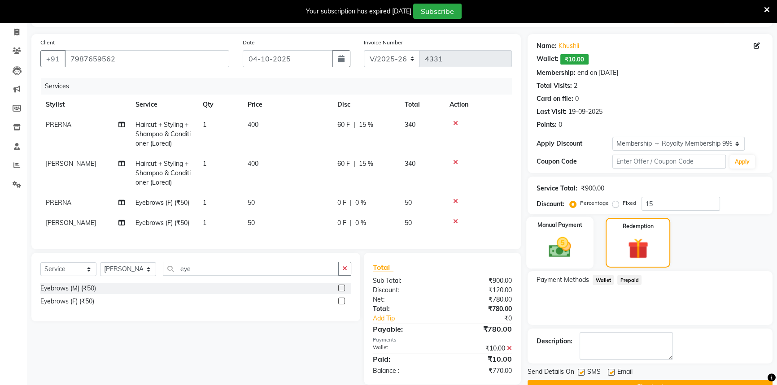
click at [566, 244] on img at bounding box center [560, 248] width 36 height 26
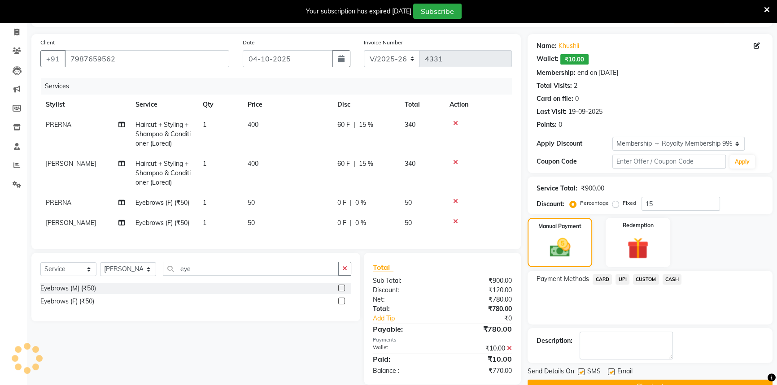
drag, startPoint x: 671, startPoint y: 276, endPoint x: 669, endPoint y: 286, distance: 9.6
click at [670, 277] on span "CASH" at bounding box center [671, 279] width 19 height 10
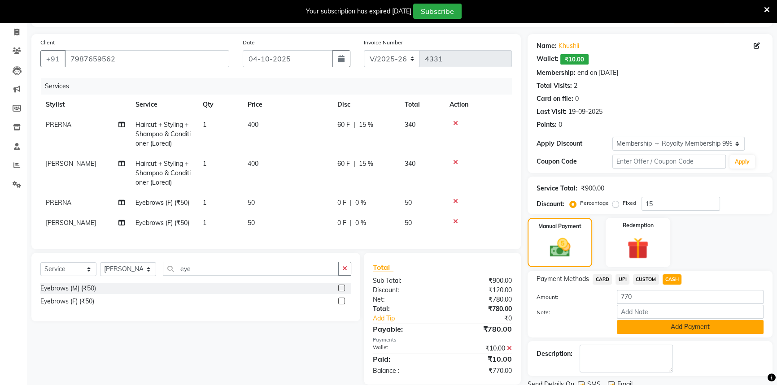
click at [665, 321] on button "Add Payment" at bounding box center [690, 327] width 147 height 14
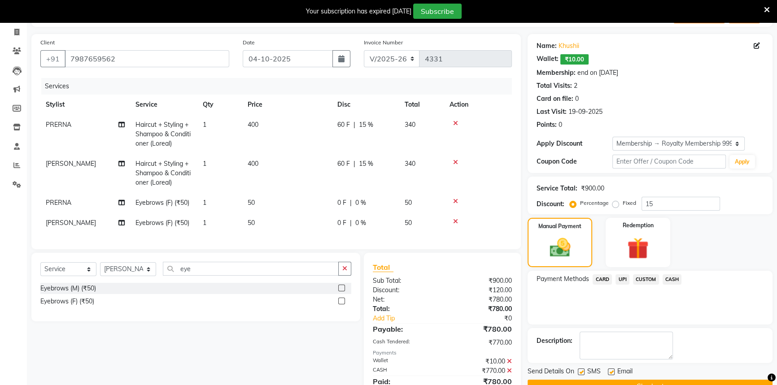
scroll to position [142, 0]
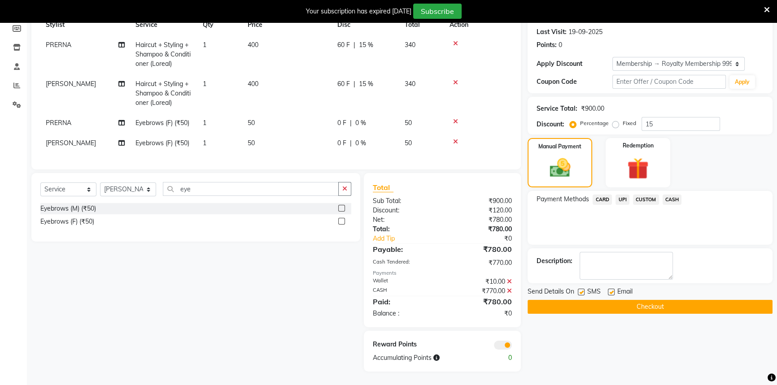
click at [636, 300] on button "Checkout" at bounding box center [649, 307] width 245 height 14
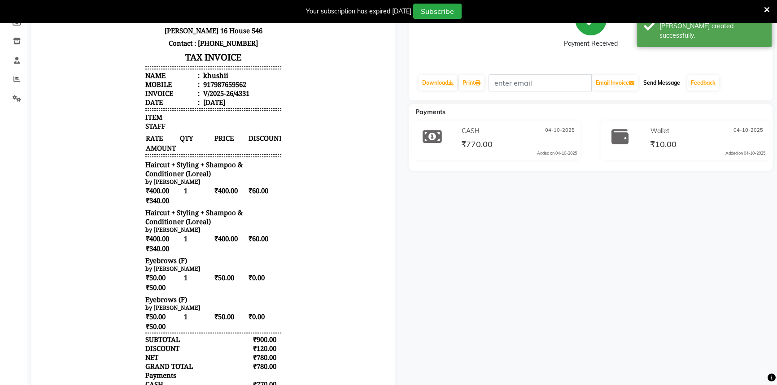
click at [664, 84] on button "Send Message" at bounding box center [661, 82] width 44 height 15
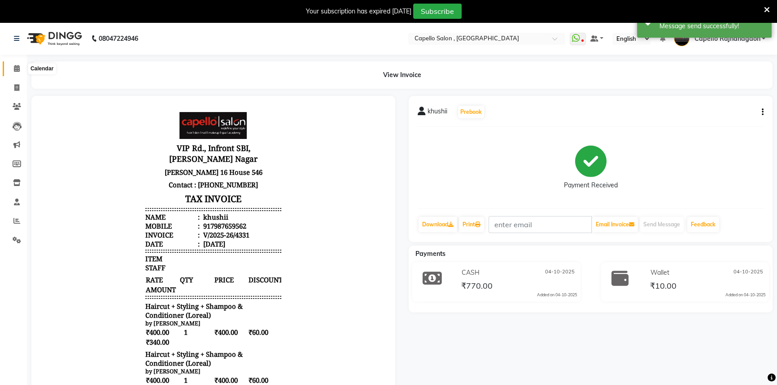
click at [17, 70] on icon at bounding box center [17, 68] width 6 height 7
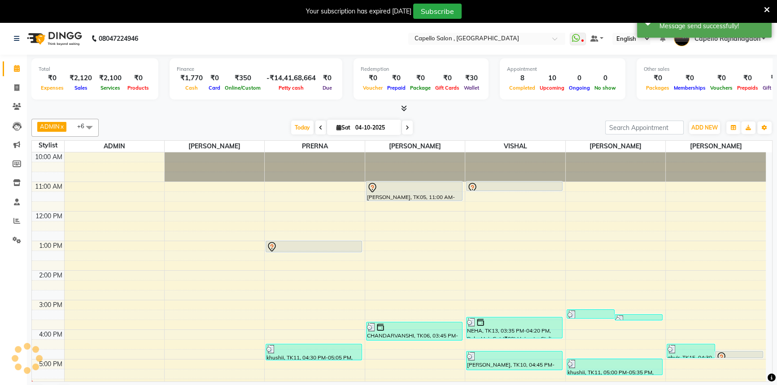
scroll to position [78, 0]
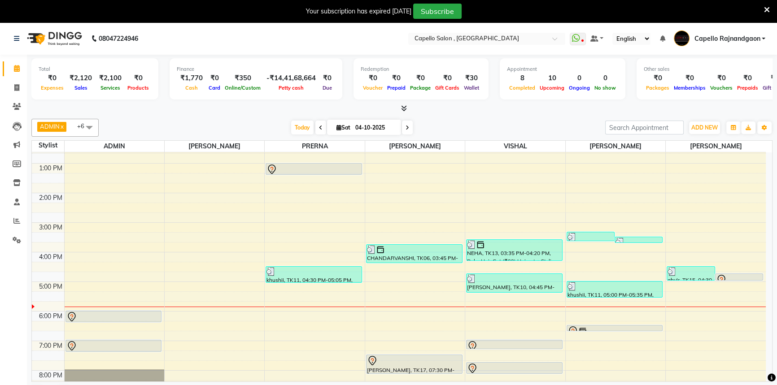
click at [402, 109] on icon at bounding box center [404, 108] width 6 height 7
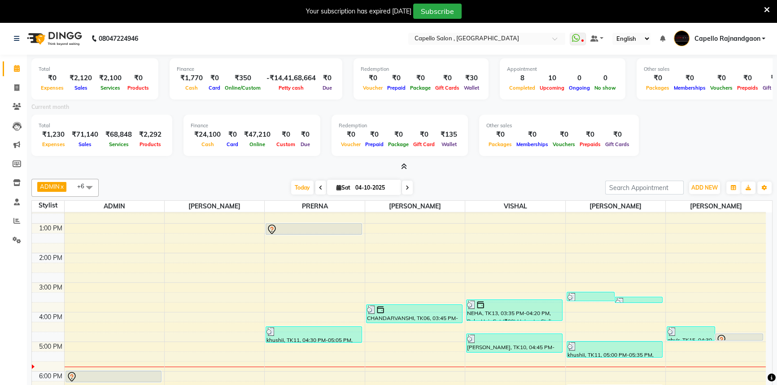
click at [404, 166] on icon at bounding box center [404, 166] width 6 height 7
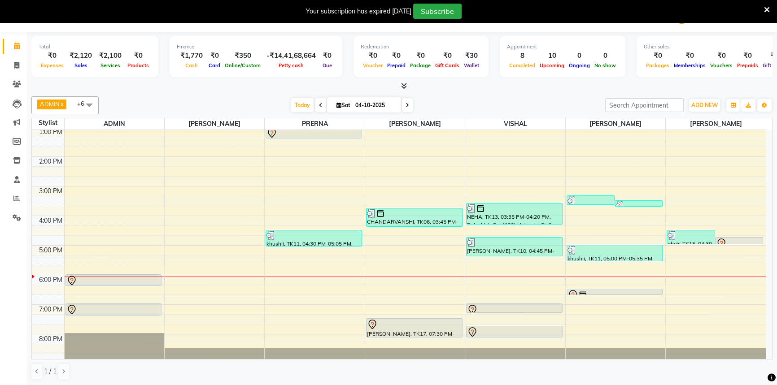
scroll to position [94, 0]
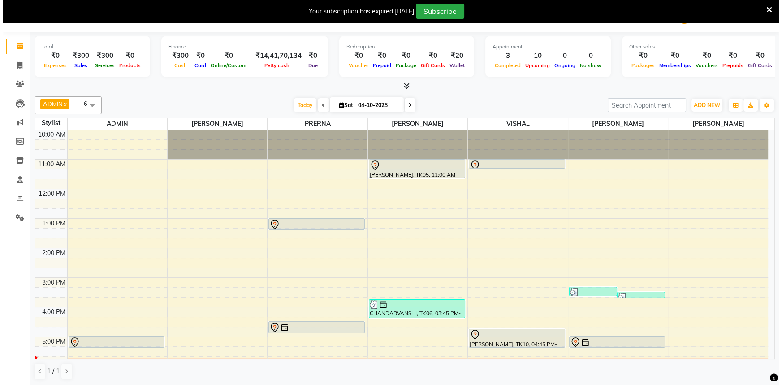
scroll to position [94, 0]
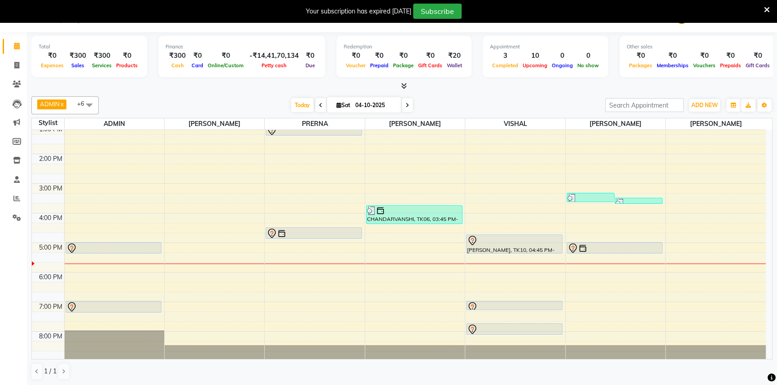
click at [390, 315] on div "10:00 AM 11:00 AM 12:00 PM 1:00 PM 2:00 PM 3:00 PM 4:00 PM 5:00 PM 6:00 PM 7:00…" at bounding box center [399, 198] width 734 height 325
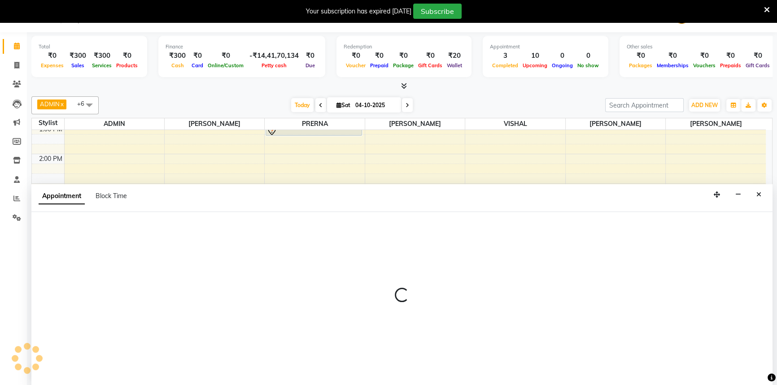
select select "38913"
select select "1155"
select select "tentative"
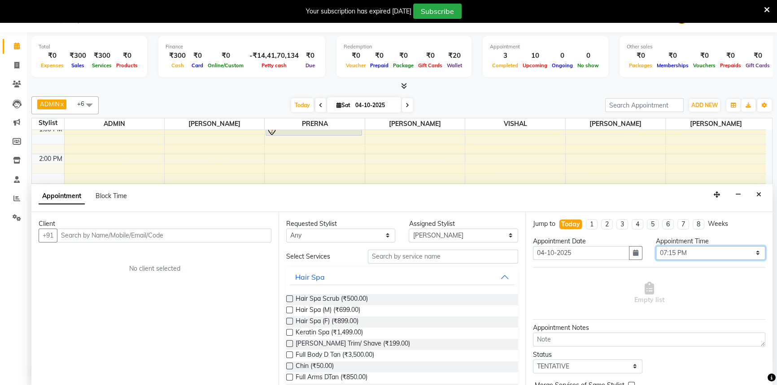
drag, startPoint x: 661, startPoint y: 280, endPoint x: 678, endPoint y: 246, distance: 38.1
click at [678, 251] on select "Select 11:00 AM 11:15 AM 11:30 AM 11:45 AM 12:00 PM 12:15 PM 12:30 PM 12:45 PM …" at bounding box center [710, 253] width 109 height 14
select select "1170"
click at [656, 246] on select "Select 11:00 AM 11:15 AM 11:30 AM 11:45 AM 12:00 PM 12:15 PM 12:30 PM 12:45 PM …" at bounding box center [710, 253] width 109 height 14
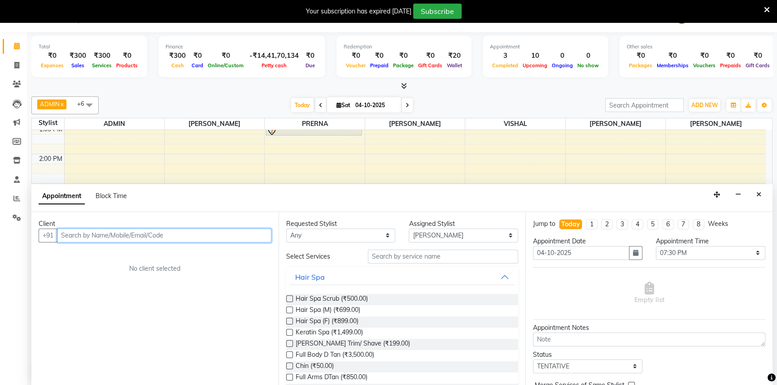
click at [145, 233] on input "text" at bounding box center [164, 236] width 214 height 14
type input "9893213076"
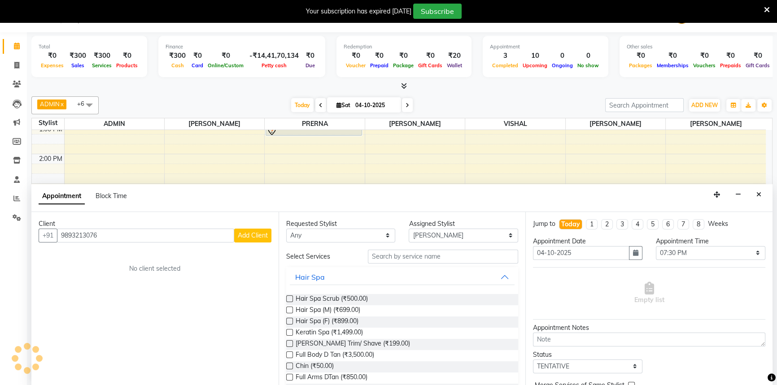
click at [245, 238] on span "Add Client" at bounding box center [253, 235] width 30 height 8
select select "7"
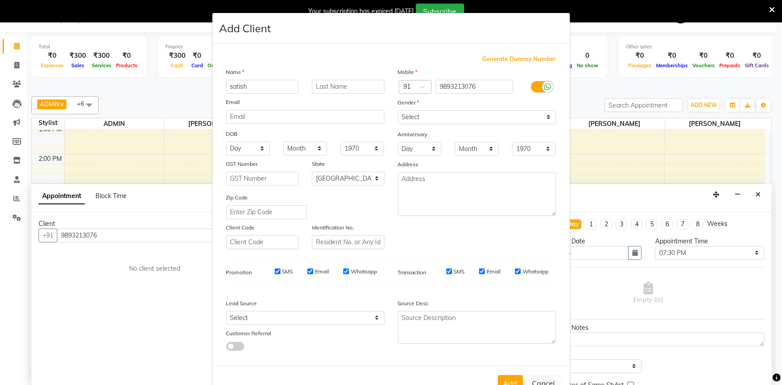
type input "satish"
click at [324, 91] on input "text" at bounding box center [348, 87] width 73 height 14
type input "soni"
drag, startPoint x: 419, startPoint y: 118, endPoint x: 417, endPoint y: 123, distance: 5.1
click at [419, 118] on select "Select [DEMOGRAPHIC_DATA] [DEMOGRAPHIC_DATA] Other Prefer Not To Say" at bounding box center [477, 117] width 158 height 14
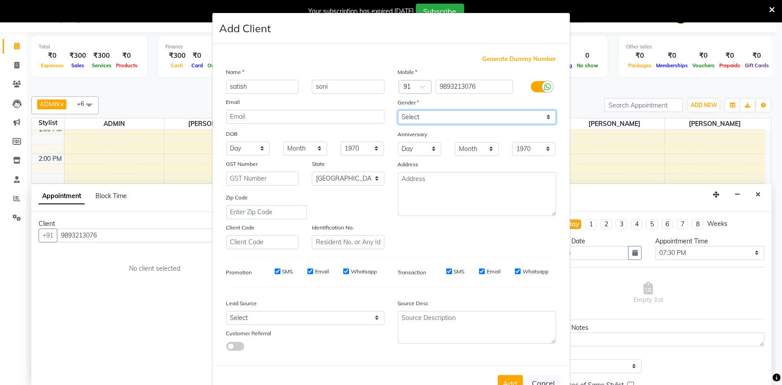
select select "[DEMOGRAPHIC_DATA]"
click at [398, 110] on select "Select [DEMOGRAPHIC_DATA] [DEMOGRAPHIC_DATA] Other Prefer Not To Say" at bounding box center [477, 117] width 158 height 14
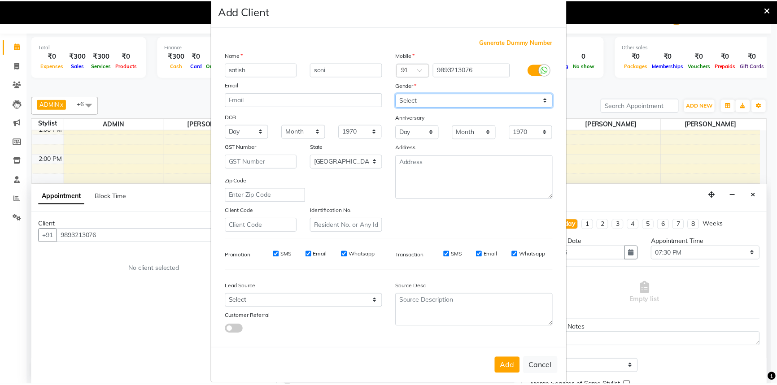
scroll to position [31, 0]
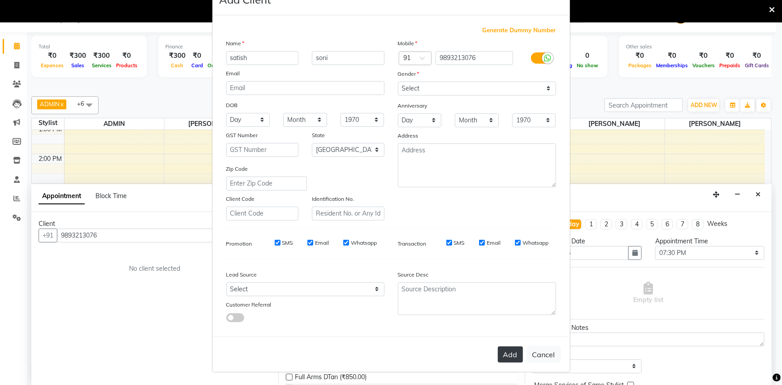
click at [508, 360] on button "Add" at bounding box center [510, 355] width 25 height 16
select select
select select "null"
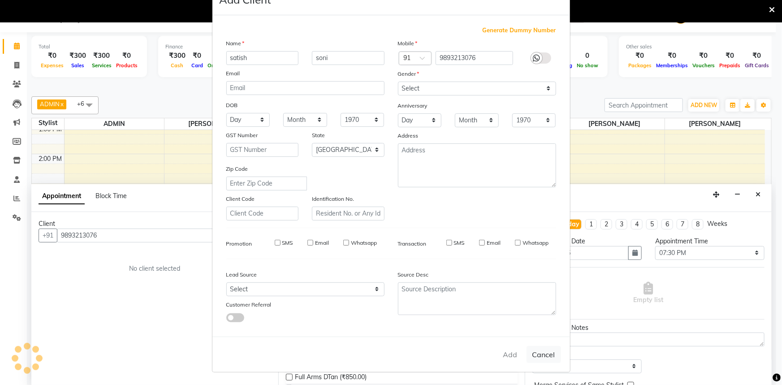
select select
checkbox input "false"
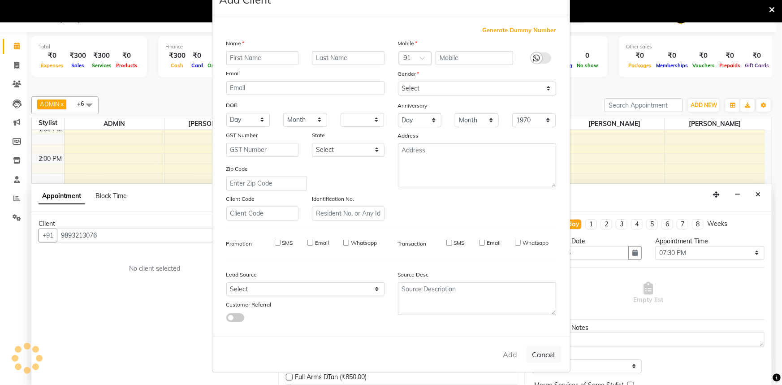
checkbox input "false"
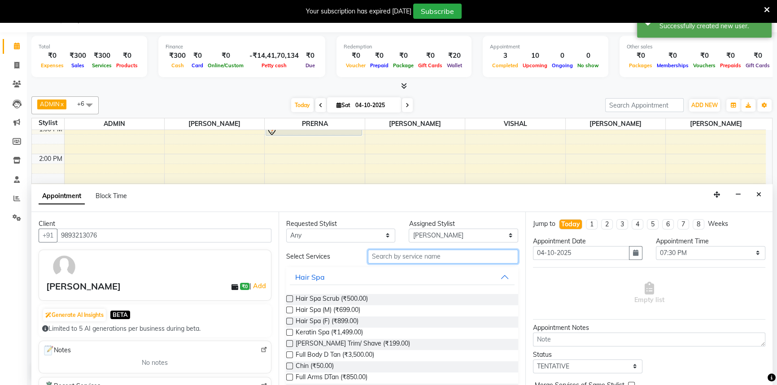
click at [385, 251] on input "text" at bounding box center [443, 257] width 150 height 14
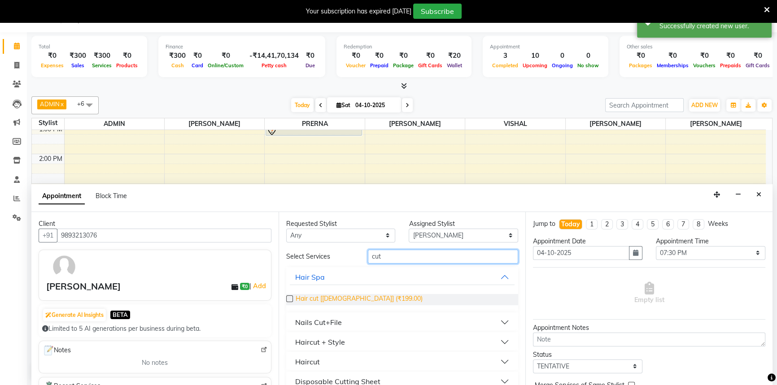
type input "cut"
click at [335, 296] on span "Hair cut [[DEMOGRAPHIC_DATA]] (₹199.00)" at bounding box center [359, 299] width 127 height 11
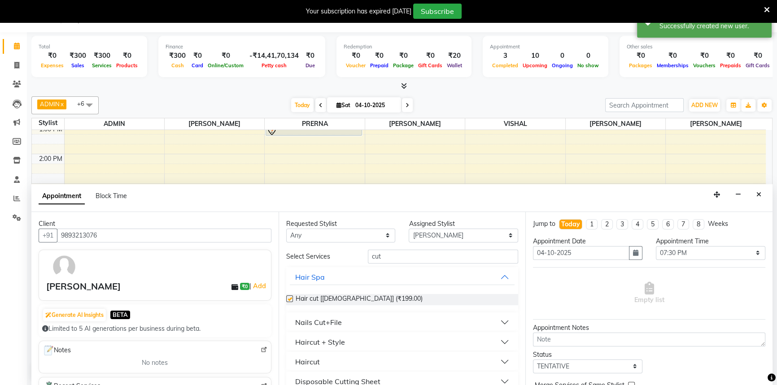
checkbox input "false"
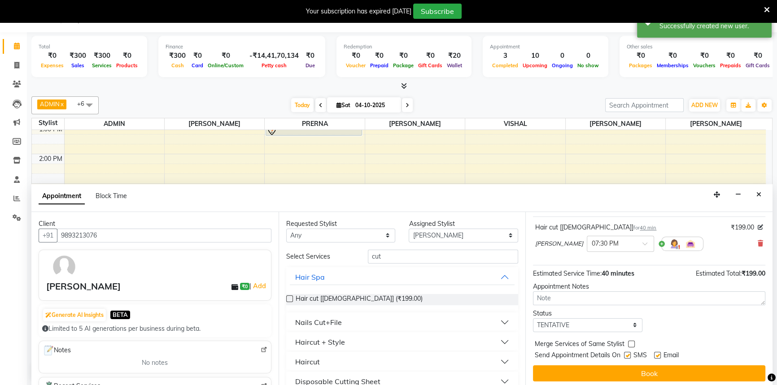
scroll to position [53, 0]
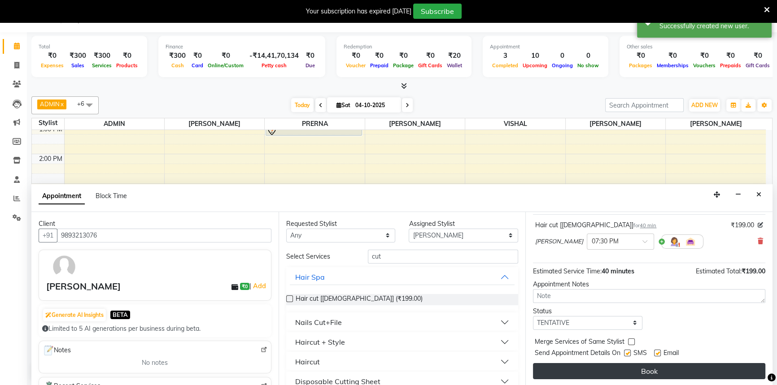
click at [567, 363] on button "Book" at bounding box center [649, 371] width 232 height 16
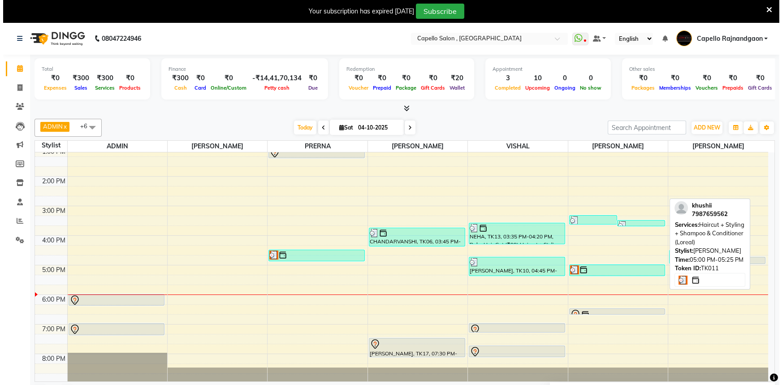
scroll to position [22, 0]
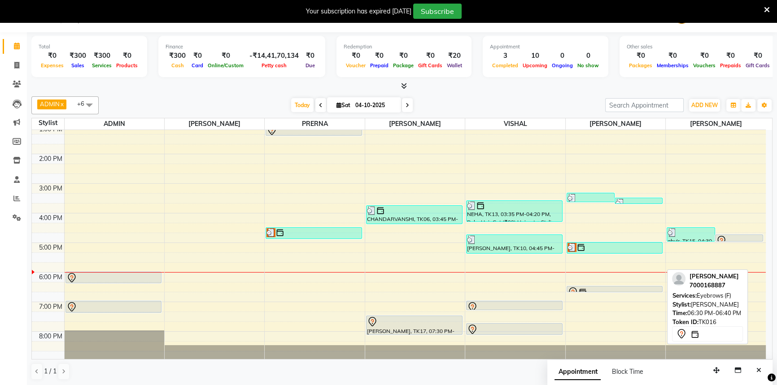
click at [609, 288] on div at bounding box center [614, 292] width 95 height 11
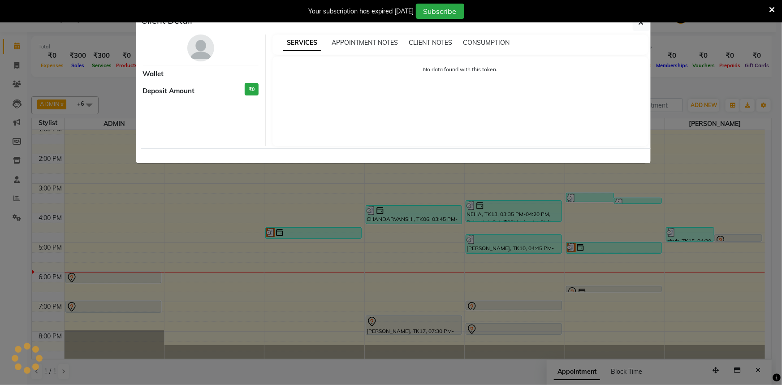
select select "7"
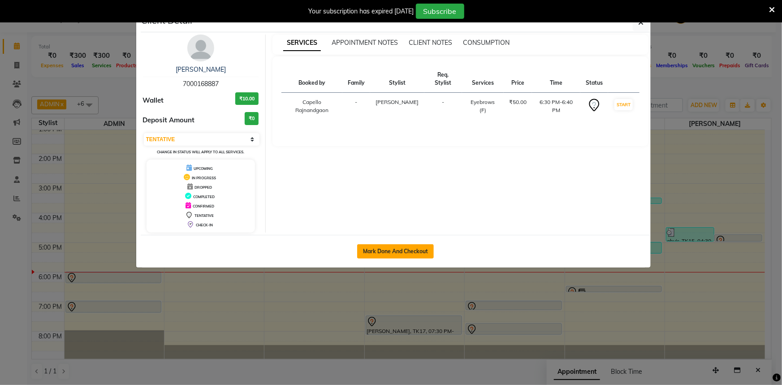
click at [390, 247] on button "Mark Done And Checkout" at bounding box center [395, 251] width 77 height 14
select select "service"
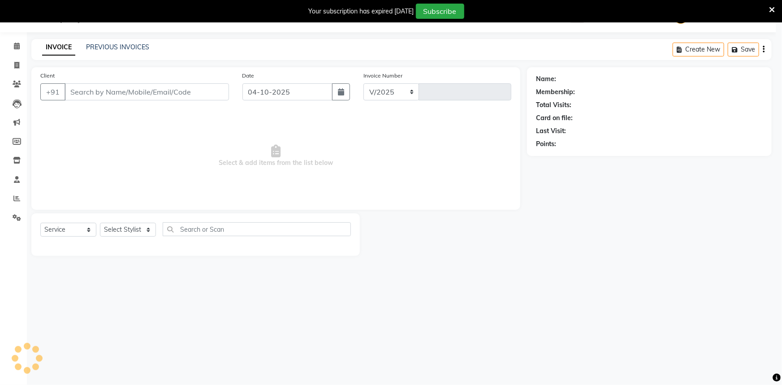
select select "856"
type input "4334"
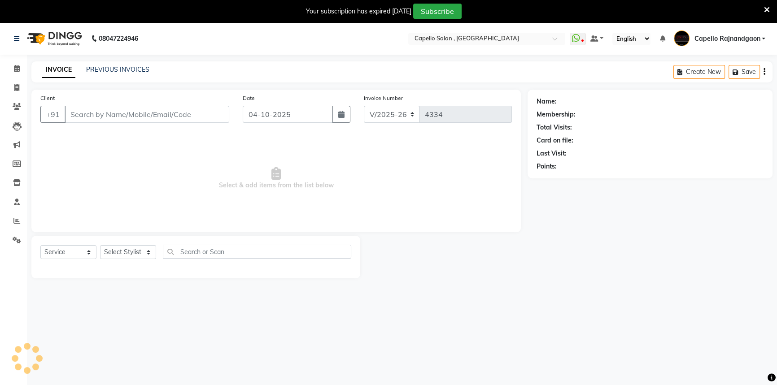
type input "7000168887"
select select "82696"
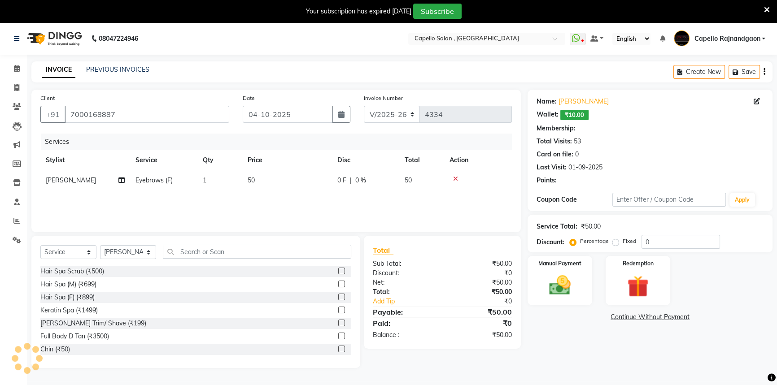
select select "1: Object"
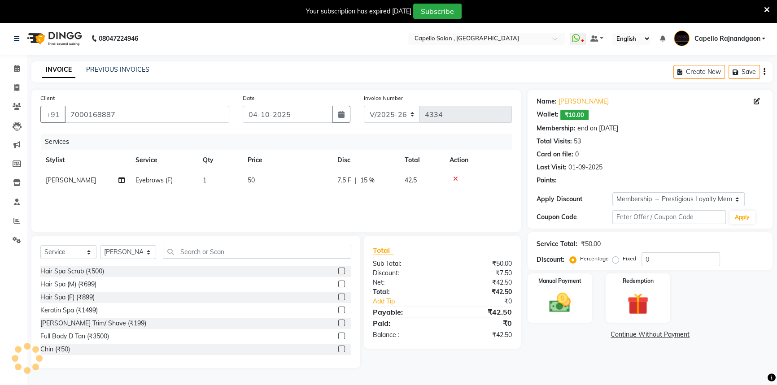
type input "15"
click at [655, 202] on select "Select Membership → Prestigious Loyalty Membership" at bounding box center [678, 199] width 132 height 14
select select "0:"
click at [612, 192] on select "Select Membership → Prestigious Loyalty Membership" at bounding box center [678, 199] width 132 height 14
type input "0"
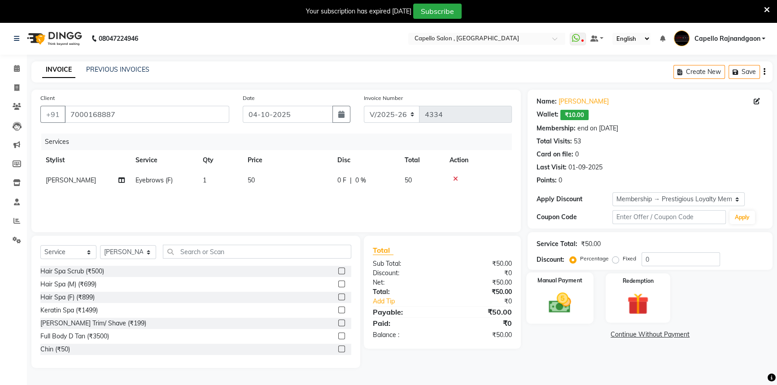
click at [571, 287] on div "Manual Payment" at bounding box center [559, 298] width 67 height 51
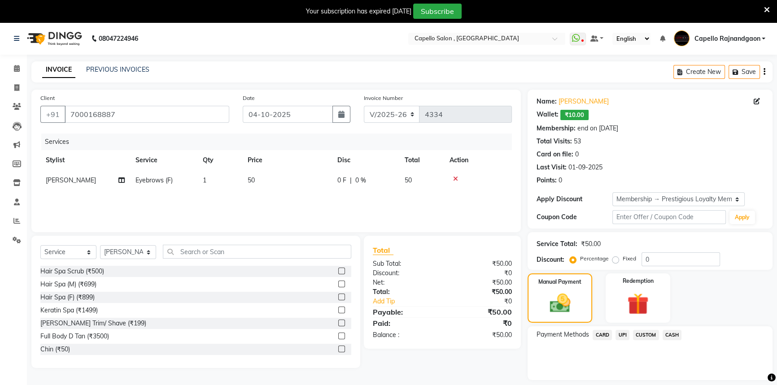
click at [670, 336] on span "CASH" at bounding box center [671, 335] width 19 height 10
click at [668, 381] on button "Add Payment" at bounding box center [690, 383] width 147 height 14
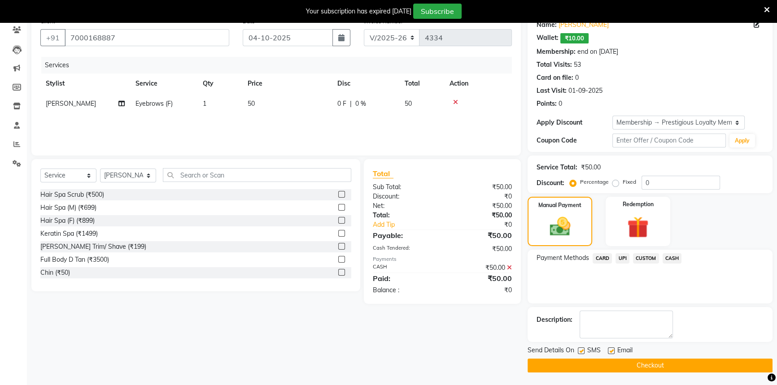
click at [671, 374] on main "INVOICE PREVIOUS INVOICES Create New Save Client [PHONE_NUMBER] Date [DATE] Inv…" at bounding box center [402, 185] width 750 height 401
click at [646, 360] on button "Checkout" at bounding box center [649, 366] width 245 height 14
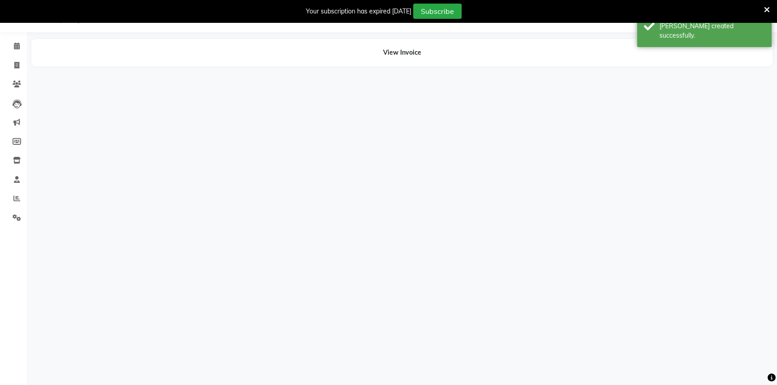
scroll to position [22, 0]
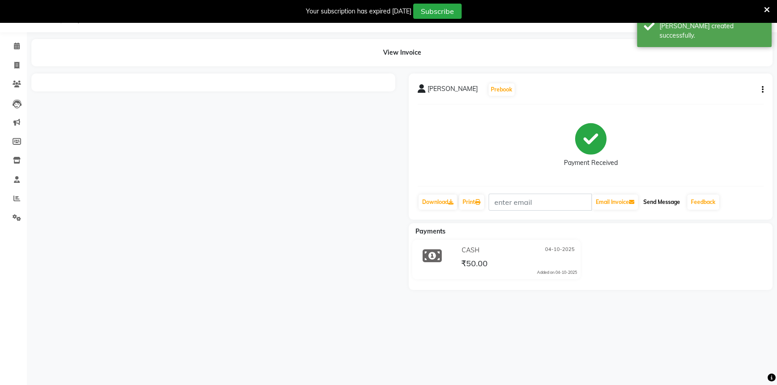
drag, startPoint x: 665, startPoint y: 208, endPoint x: 668, endPoint y: 200, distance: 8.2
click at [665, 208] on button "Send Message" at bounding box center [661, 202] width 44 height 15
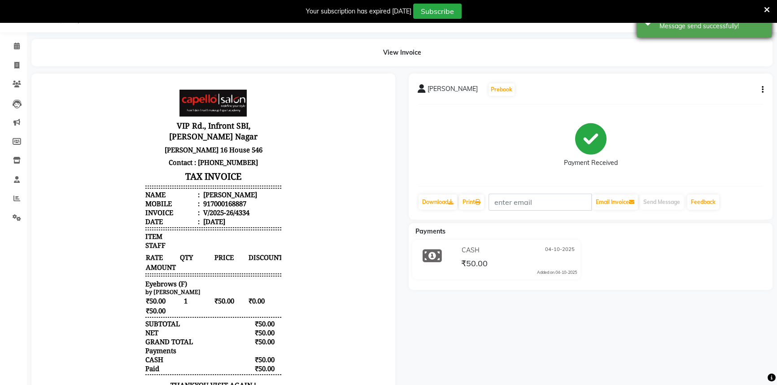
scroll to position [0, 0]
click at [677, 46] on div "View Invoice" at bounding box center [401, 52] width 741 height 27
click at [679, 26] on div "Message send successfully!" at bounding box center [711, 26] width 105 height 9
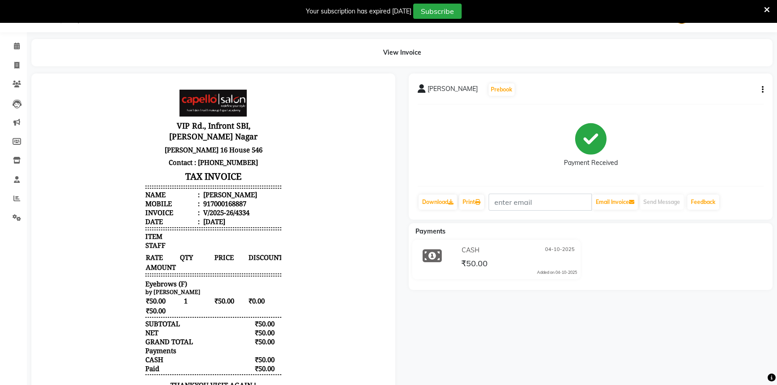
click at [771, 10] on div "Your subscription has expired [DATE] Subscribe" at bounding box center [388, 11] width 777 height 22
click at [766, 10] on icon at bounding box center [767, 10] width 6 height 8
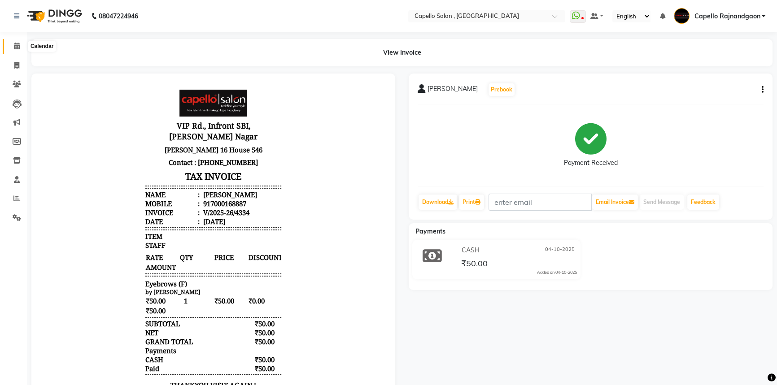
click at [15, 45] on icon at bounding box center [17, 46] width 6 height 7
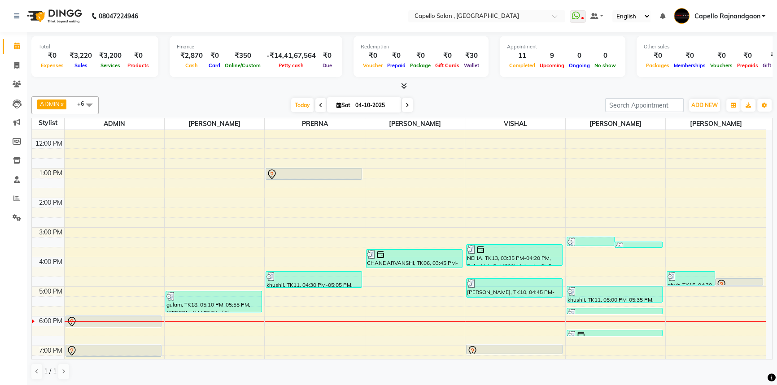
scroll to position [94, 0]
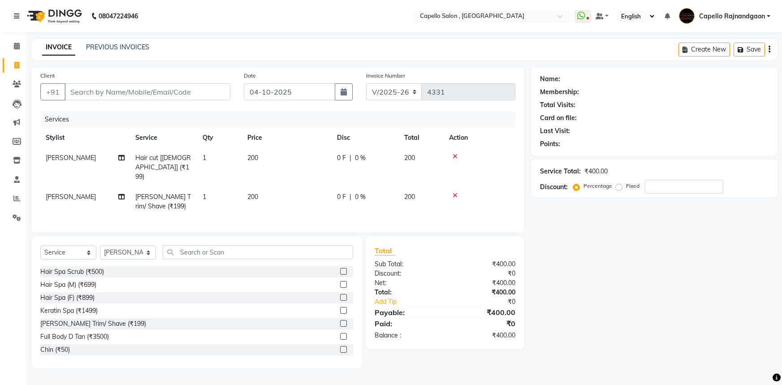
select select "856"
select select "service"
select select "53407"
click at [178, 254] on input "text" at bounding box center [258, 252] width 191 height 14
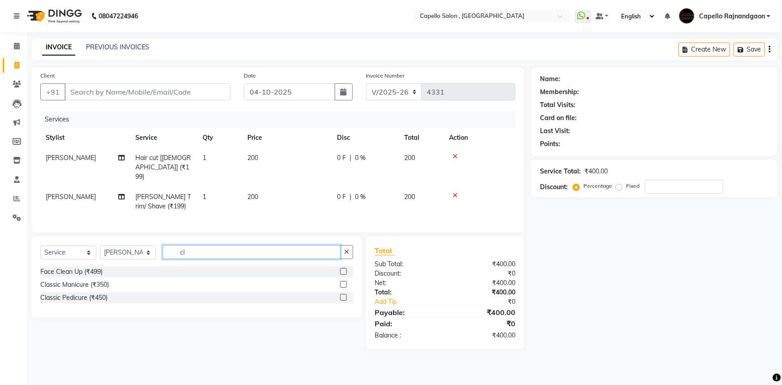
type input "cl"
click at [345, 268] on label at bounding box center [343, 271] width 7 height 7
click at [345, 269] on input "checkbox" at bounding box center [343, 272] width 6 height 6
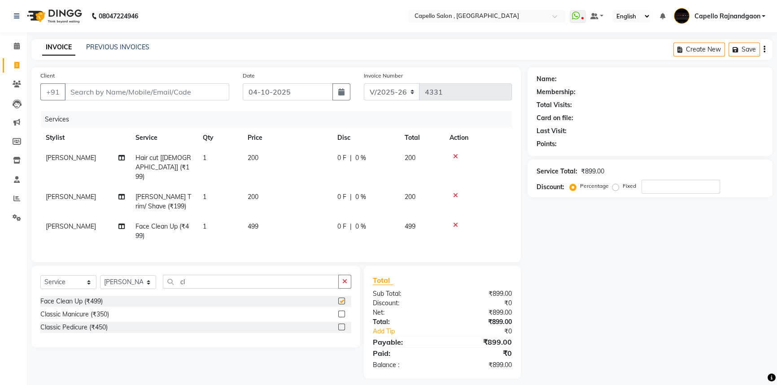
checkbox input "false"
click at [278, 219] on td "499" at bounding box center [287, 232] width 90 height 30
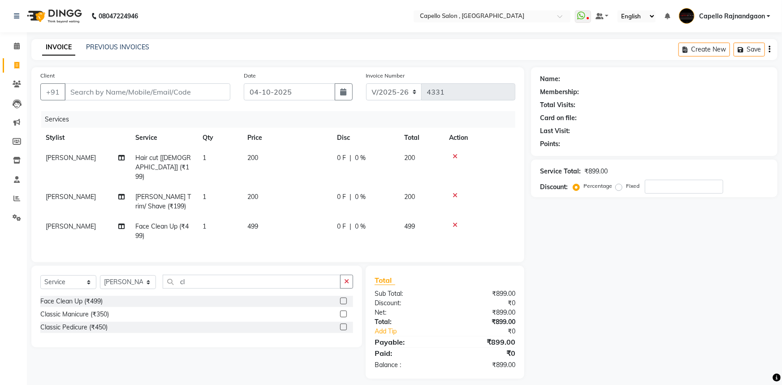
select select "53407"
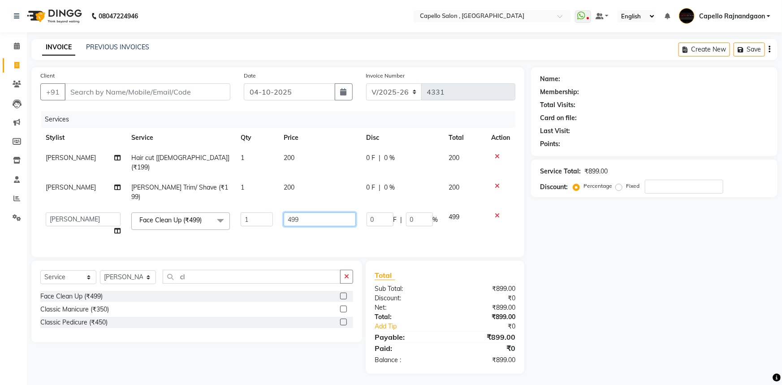
click at [305, 213] on input "499" at bounding box center [320, 220] width 72 height 14
type input "4"
type input "800"
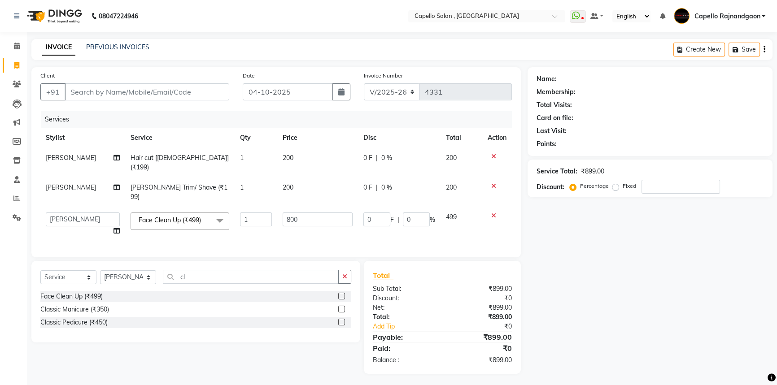
click at [593, 259] on div "Name: Membership: Total Visits: Card on file: Last Visit: Points: Service Total…" at bounding box center [653, 220] width 252 height 307
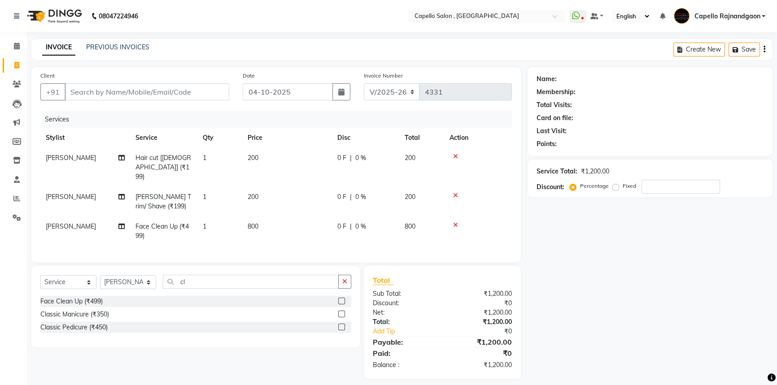
click at [455, 156] on icon at bounding box center [455, 156] width 5 height 6
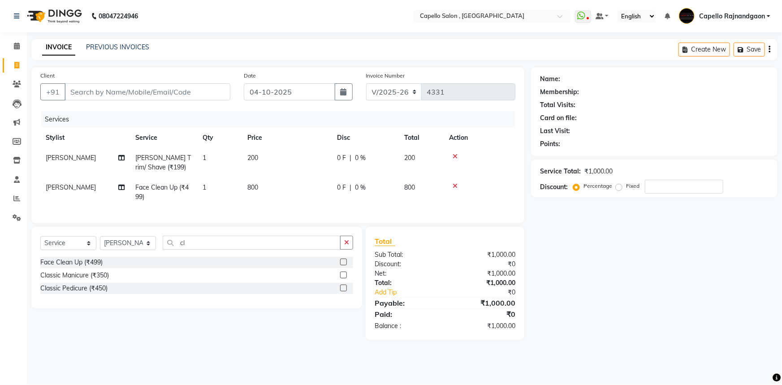
click at [602, 283] on div "Name: Membership: Total Visits: Card on file: Last Visit: Points: Service Total…" at bounding box center [657, 203] width 253 height 273
click at [120, 92] on input "Client" at bounding box center [148, 91] width 166 height 17
type input "7"
type input "0"
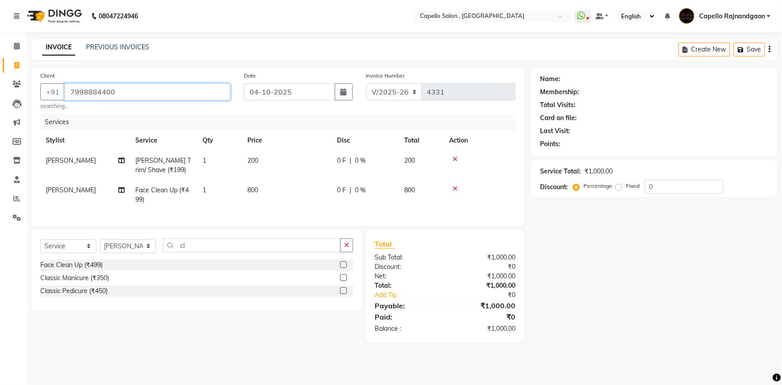
type input "7998884400"
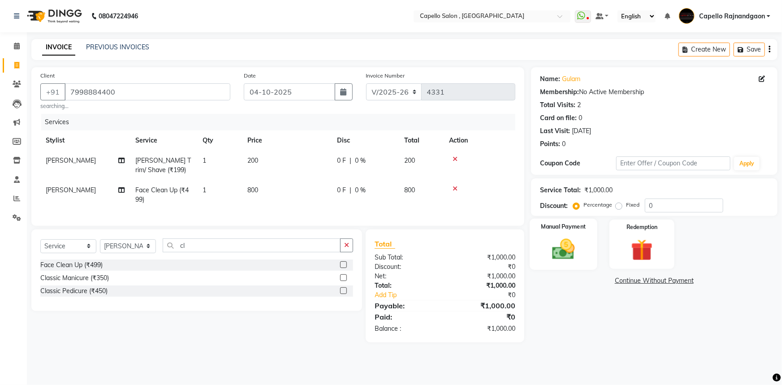
click at [579, 258] on img at bounding box center [564, 249] width 37 height 26
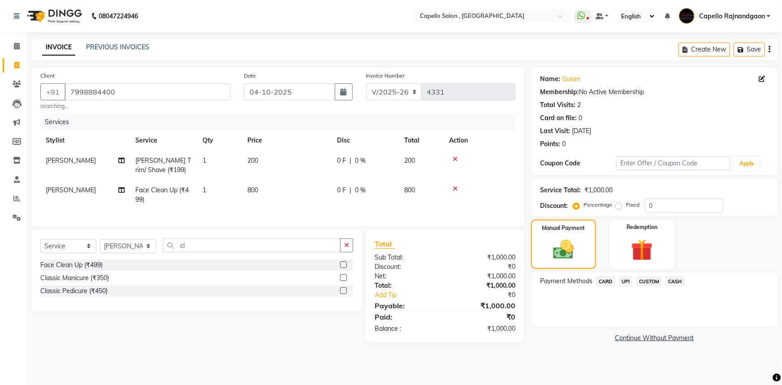
click at [674, 281] on span "CASH" at bounding box center [675, 281] width 19 height 10
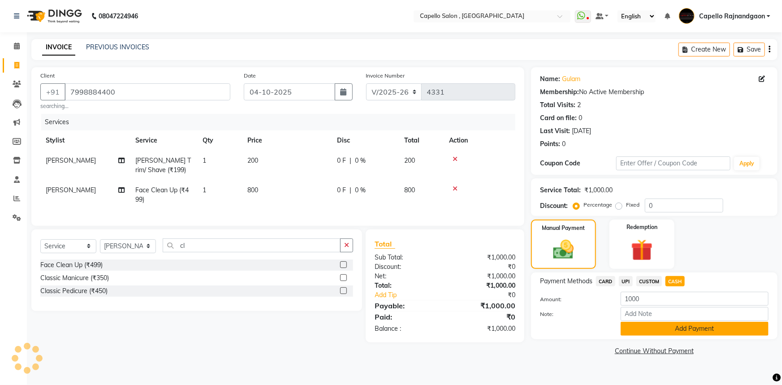
click at [673, 330] on button "Add Payment" at bounding box center [695, 329] width 148 height 14
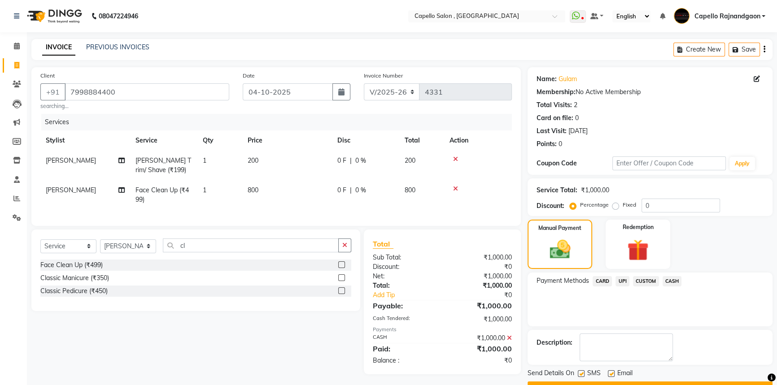
scroll to position [23, 0]
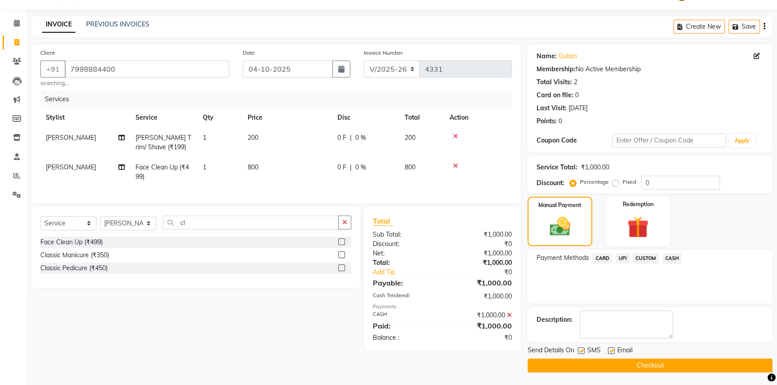
click at [676, 362] on button "Checkout" at bounding box center [649, 366] width 245 height 14
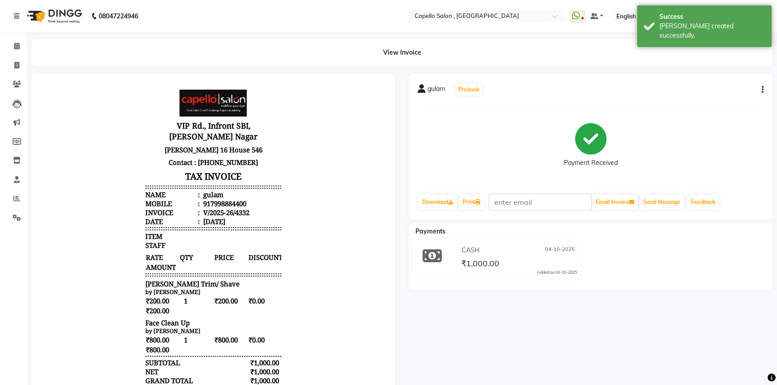
click at [659, 194] on div "Send Message" at bounding box center [662, 202] width 46 height 17
click at [658, 201] on button "Send Message" at bounding box center [661, 202] width 44 height 15
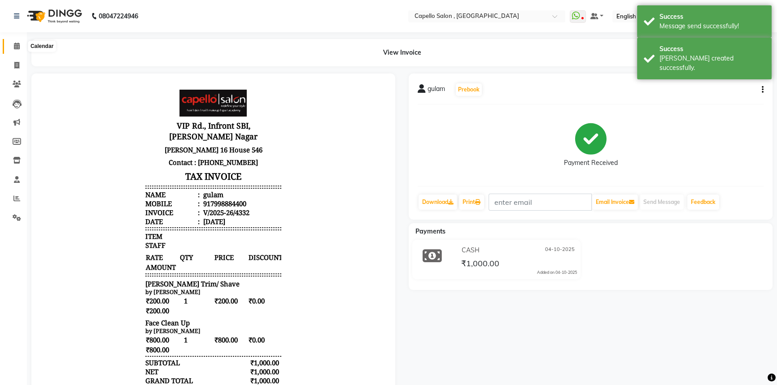
click at [12, 47] on span at bounding box center [17, 46] width 16 height 10
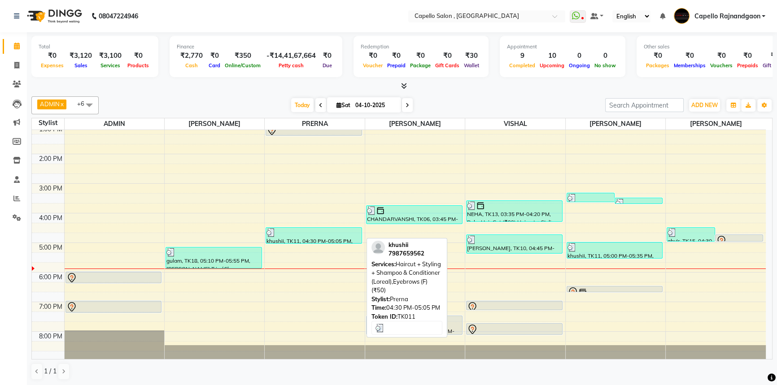
click at [298, 238] on div "khushii, TK11, 04:30 PM-05:05 PM, Haircut + Styling + Shampoo & Conditioner (Lo…" at bounding box center [314, 236] width 96 height 16
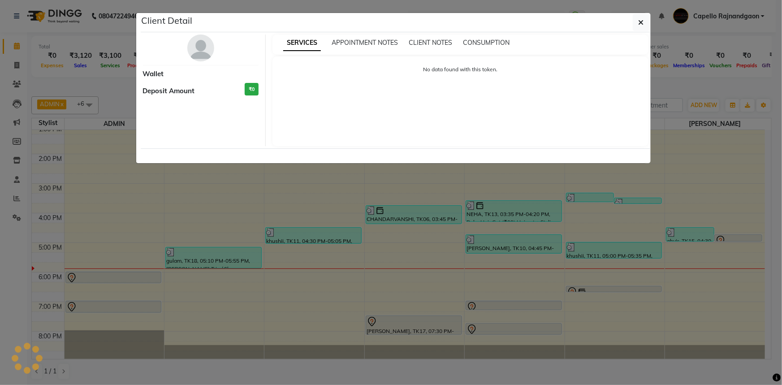
select select "3"
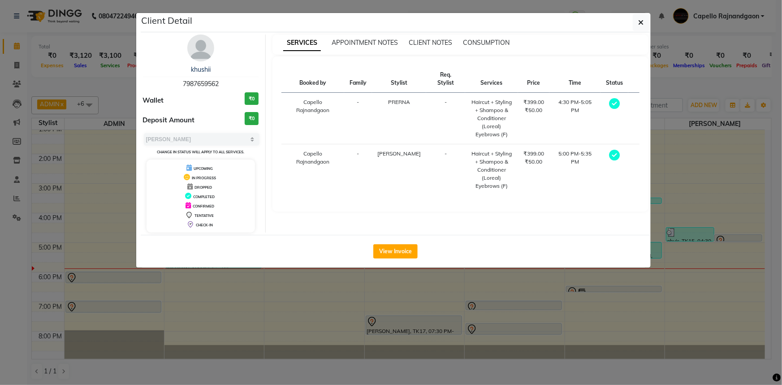
drag, startPoint x: 183, startPoint y: 80, endPoint x: 242, endPoint y: 80, distance: 59.2
click at [242, 80] on div "khushii 7987659562" at bounding box center [201, 77] width 116 height 24
copy span "7987659562"
click at [641, 21] on icon "button" at bounding box center [641, 22] width 5 height 7
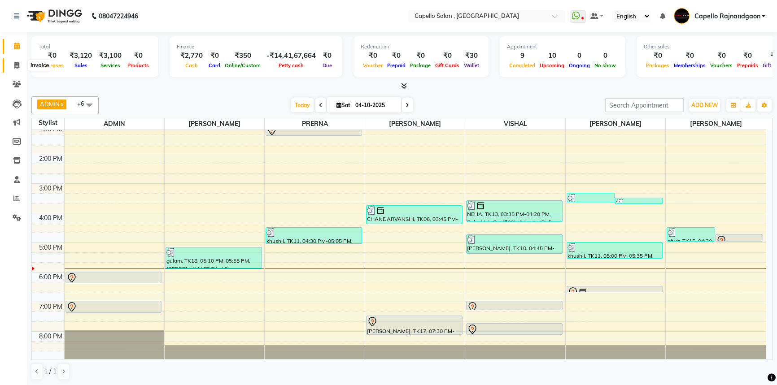
click at [17, 63] on icon at bounding box center [16, 65] width 5 height 7
select select "service"
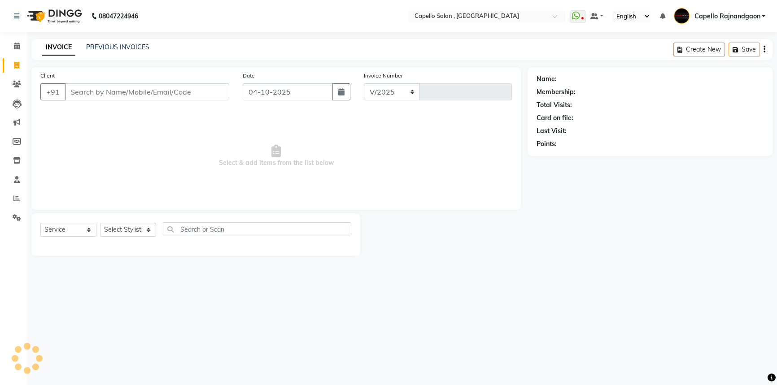
select select "856"
type input "4333"
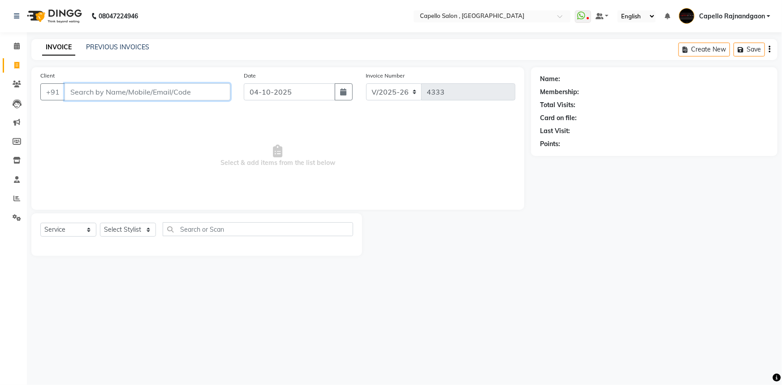
click at [181, 86] on input "Client" at bounding box center [148, 91] width 166 height 17
paste input "7987659562"
type input "7987659562"
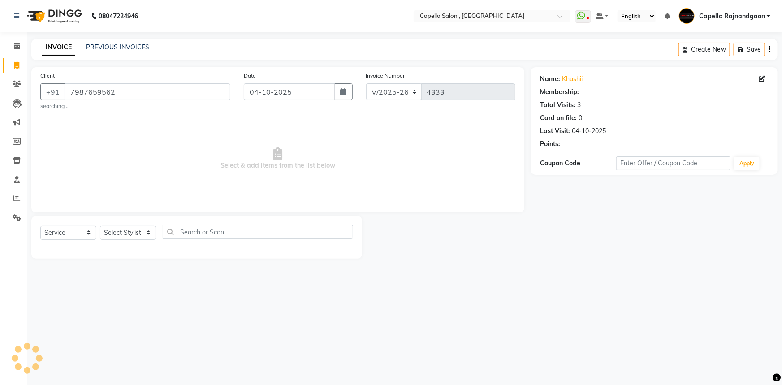
select select "1: Object"
drag, startPoint x: 122, startPoint y: 231, endPoint x: 123, endPoint y: 226, distance: 5.1
click at [122, 231] on select "Select Stylist Aditii ADMIN Capello Rajnandgaon [PERSON_NAME] [PERSON_NAME] [PE…" at bounding box center [128, 233] width 56 height 14
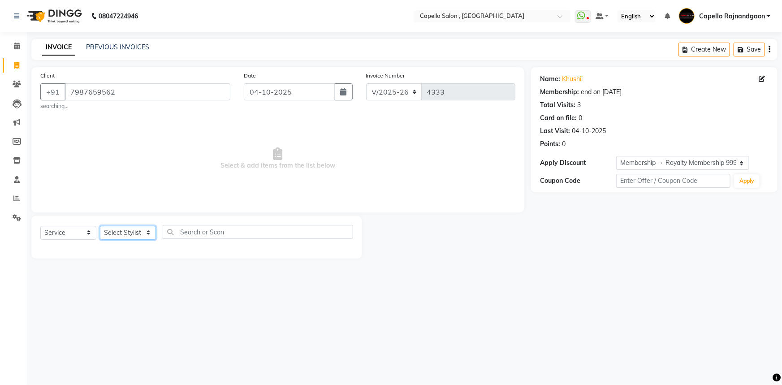
select select "82696"
click at [100, 226] on select "Select Stylist Aditii ADMIN Capello Rajnandgaon [PERSON_NAME] [PERSON_NAME] [PE…" at bounding box center [128, 233] width 56 height 14
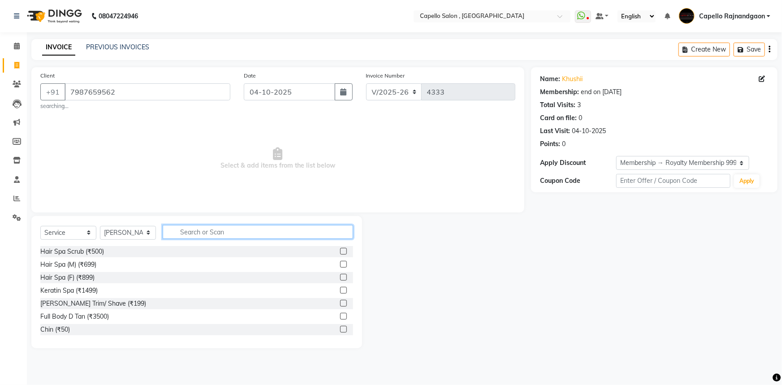
click at [214, 236] on input "text" at bounding box center [258, 232] width 191 height 14
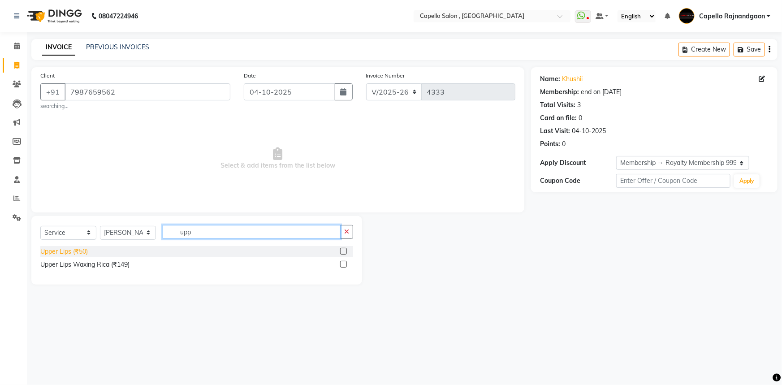
type input "upp"
click at [79, 255] on div "Upper Lips (₹50)" at bounding box center [64, 251] width 48 height 9
checkbox input "false"
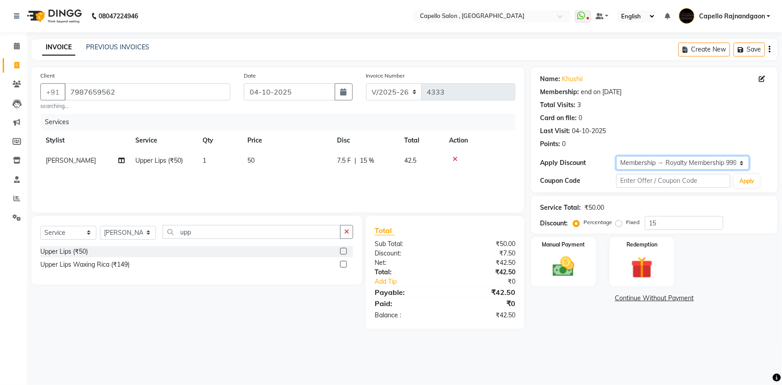
drag, startPoint x: 654, startPoint y: 159, endPoint x: 650, endPoint y: 169, distance: 10.2
click at [653, 160] on select "Select Membership → Royalty Membership 999" at bounding box center [683, 163] width 133 height 14
select select "0:"
click at [617, 156] on select "Select Membership → Royalty Membership 999" at bounding box center [683, 163] width 133 height 14
type input "0"
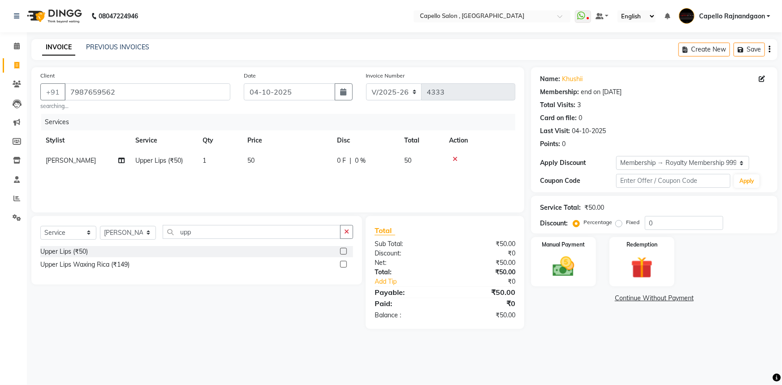
drag, startPoint x: 586, startPoint y: 256, endPoint x: 598, endPoint y: 277, distance: 23.9
click at [585, 257] on div "Manual Payment" at bounding box center [563, 261] width 65 height 49
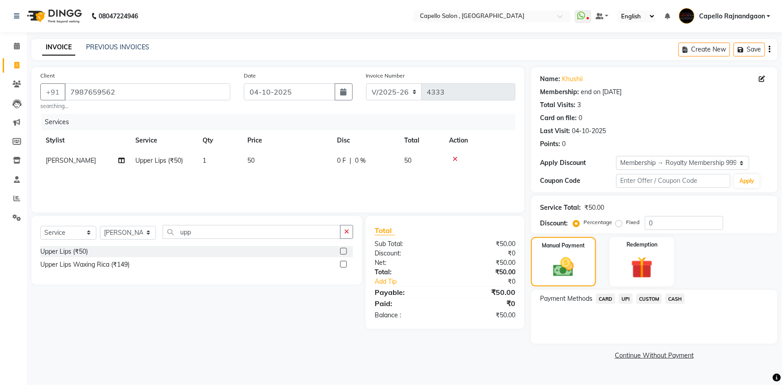
drag, startPoint x: 673, startPoint y: 296, endPoint x: 673, endPoint y: 308, distance: 12.1
click at [673, 299] on span "CASH" at bounding box center [675, 299] width 19 height 10
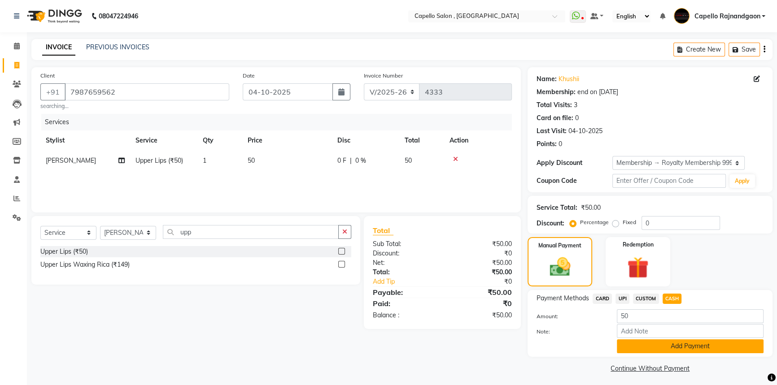
click at [670, 347] on button "Add Payment" at bounding box center [690, 346] width 147 height 14
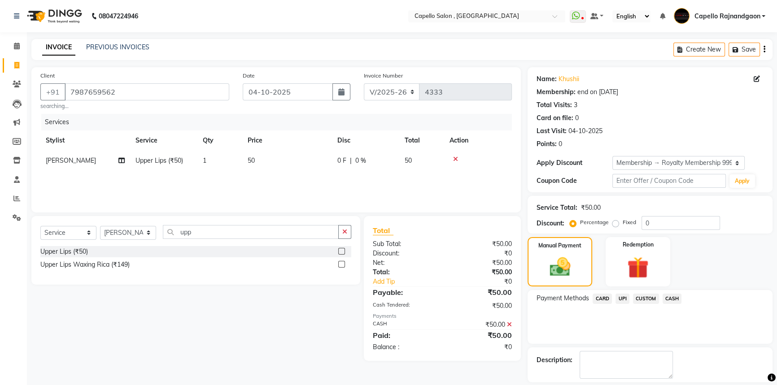
scroll to position [40, 0]
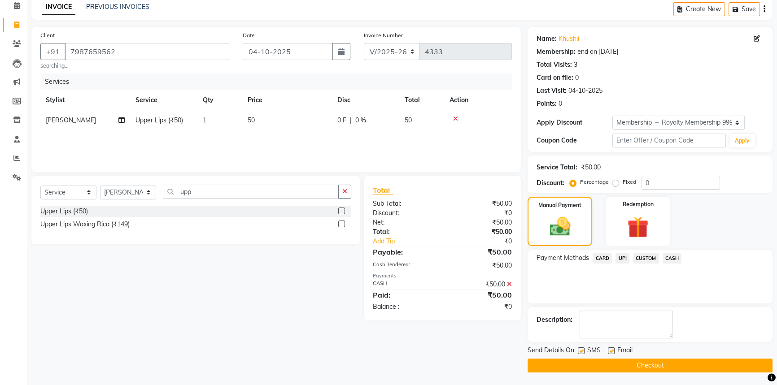
click at [670, 368] on button "Checkout" at bounding box center [649, 366] width 245 height 14
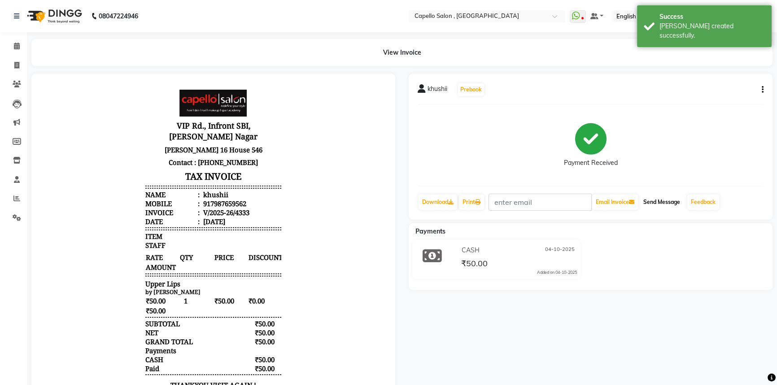
click at [674, 201] on button "Send Message" at bounding box center [661, 202] width 44 height 15
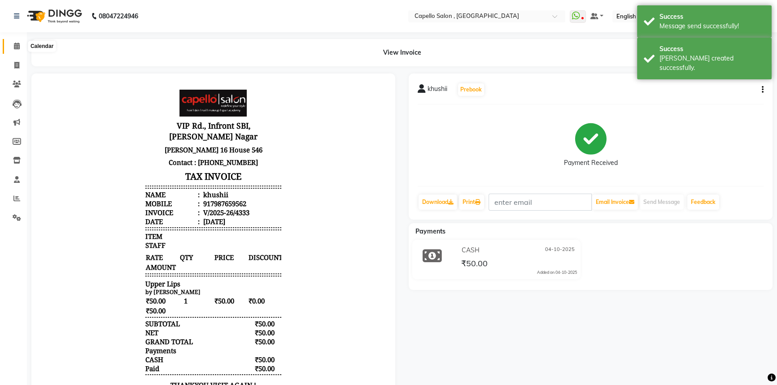
click at [15, 48] on icon at bounding box center [17, 46] width 6 height 7
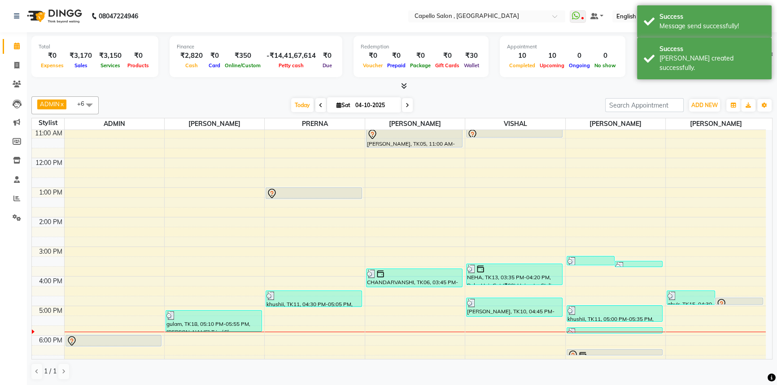
scroll to position [94, 0]
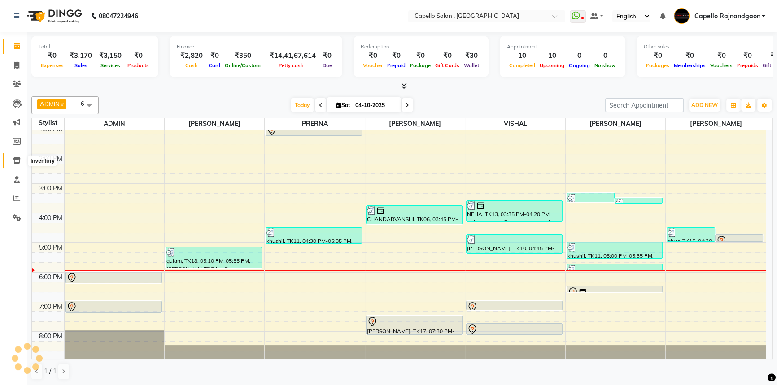
click at [13, 165] on span at bounding box center [17, 161] width 16 height 10
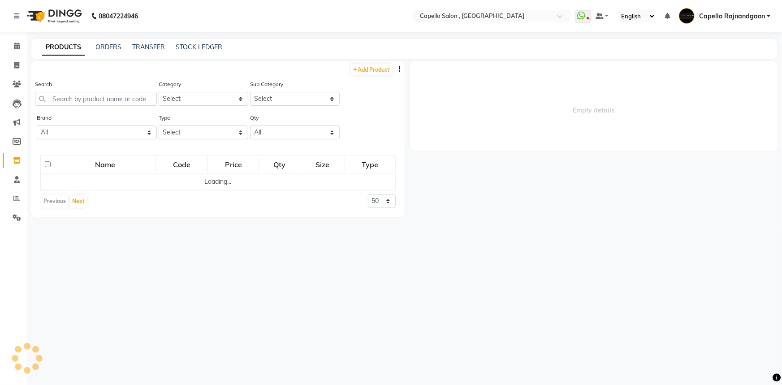
select select
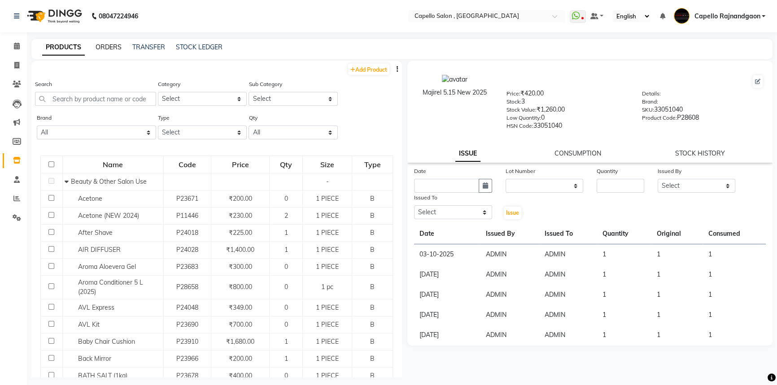
click at [114, 44] on link "ORDERS" at bounding box center [109, 47] width 26 height 8
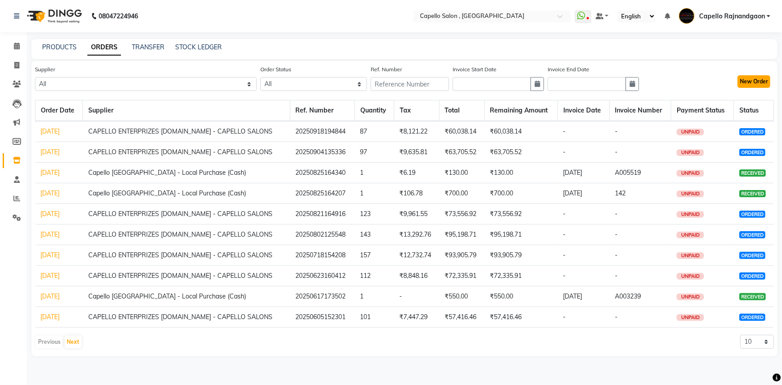
click at [749, 80] on button "New Order" at bounding box center [754, 81] width 33 height 13
select select "true"
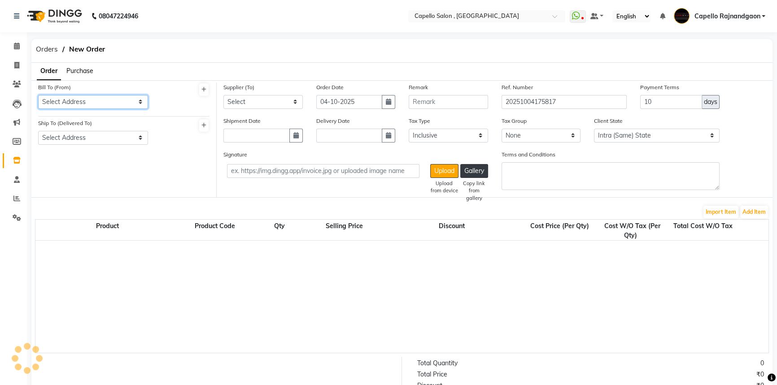
click at [90, 104] on select "Select Address CAPELLO SALON RAJNANDGAON" at bounding box center [93, 102] width 110 height 14
select select "1112"
select select "163"
click at [38, 95] on select "Select Address CAPELLO SALON RAJNANDGAON" at bounding box center [93, 102] width 110 height 14
drag, startPoint x: 90, startPoint y: 130, endPoint x: 81, endPoint y: 148, distance: 20.5
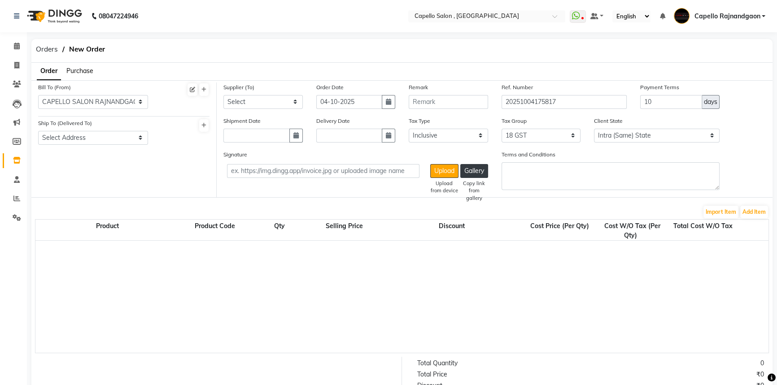
click at [85, 140] on div "Ship To (Delivered To) Select Address CAPELLO SALON RAJNANDGAON" at bounding box center [93, 131] width 110 height 26
drag, startPoint x: 83, startPoint y: 135, endPoint x: 83, endPoint y: 144, distance: 9.0
click at [83, 143] on select "Select Address CAPELLO SALON RAJNANDGAON" at bounding box center [93, 138] width 110 height 14
select select "164"
click at [38, 131] on select "Select Address CAPELLO SALON RAJNANDGAON" at bounding box center [93, 138] width 110 height 14
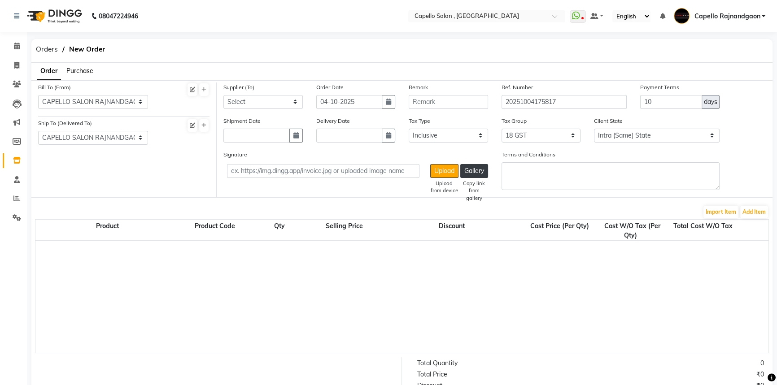
click at [264, 113] on div "Supplier (To) Select CAPELLO ENTERPRIZES PVT.LTD - CAPELLO SALONS Capello Rajna…" at bounding box center [263, 100] width 93 height 34
click at [264, 109] on select "Select CAPELLO ENTERPRIZES PVT.LTD - CAPELLO SALONS Capello Rajnandgaon - Local…" at bounding box center [262, 102] width 79 height 14
select select "623"
click at [223, 95] on select "Select CAPELLO ENTERPRIZES PVT.LTD - CAPELLO SALONS Capello Rajnandgaon - Local…" at bounding box center [262, 102] width 79 height 14
click at [759, 201] on form "Bill To (From) Select Address CAPELLO SALON RAJNANDGAON Ship To (Delivered To) …" at bounding box center [401, 308] width 741 height 456
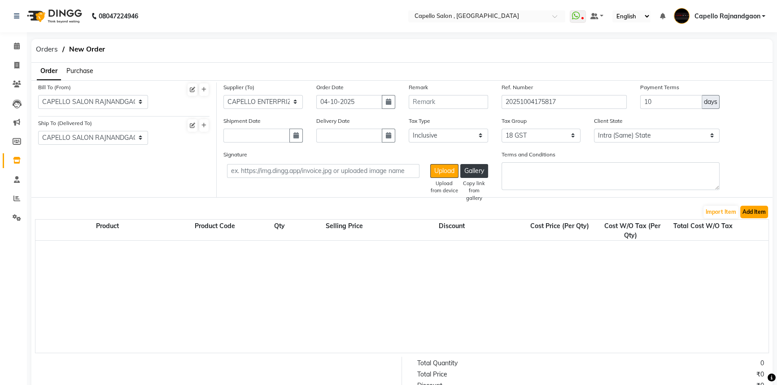
click at [756, 206] on button "Add Item" at bounding box center [754, 212] width 28 height 13
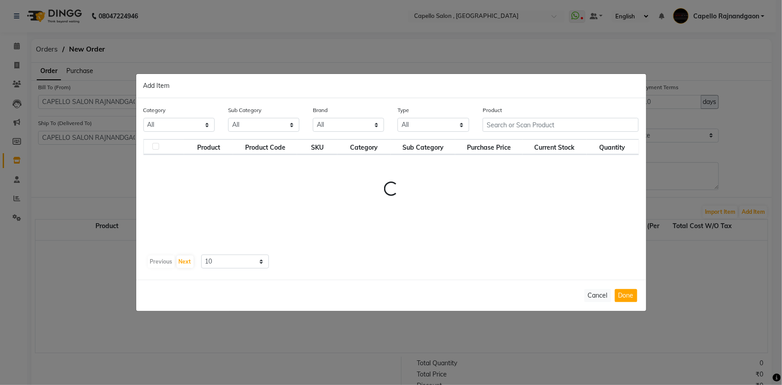
click at [513, 139] on th "Purchase Price" at bounding box center [489, 146] width 67 height 15
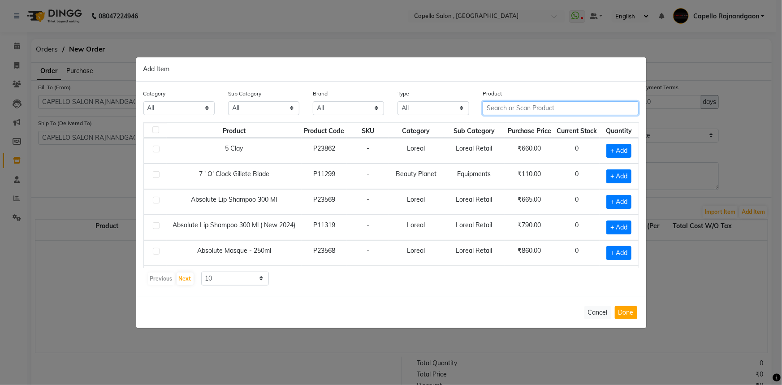
click at [509, 105] on input "text" at bounding box center [561, 108] width 156 height 14
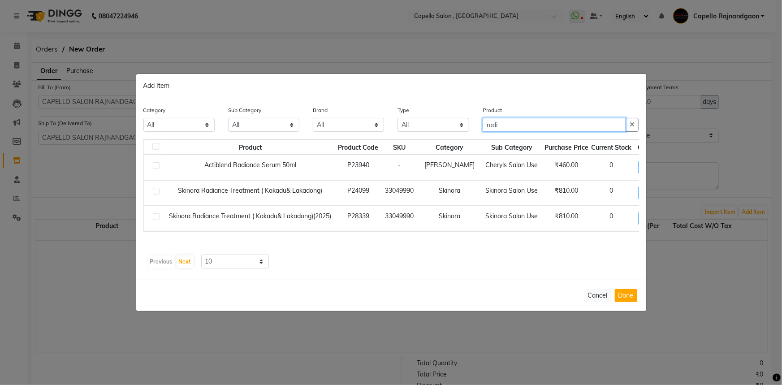
type input "radi"
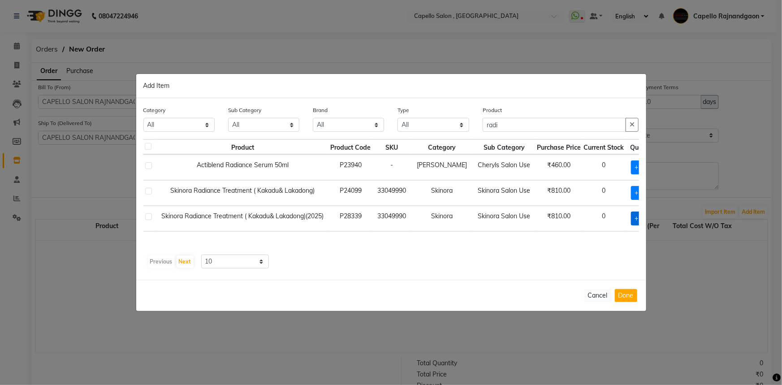
click at [631, 217] on span "+ Add" at bounding box center [643, 219] width 25 height 14
checkbox input "true"
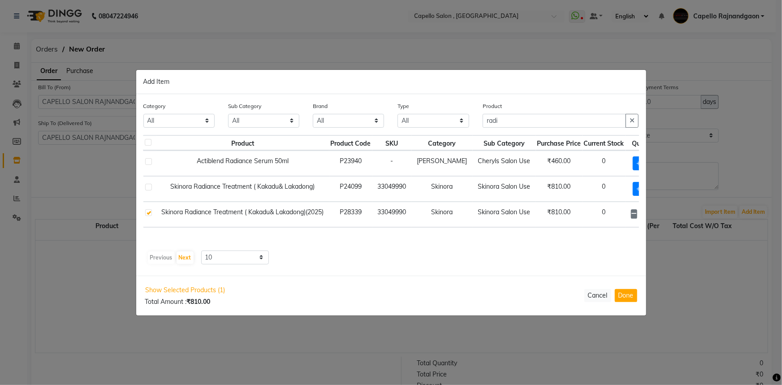
click at [653, 213] on span at bounding box center [656, 213] width 7 height 9
click at [654, 214] on icon at bounding box center [657, 214] width 6 height 6
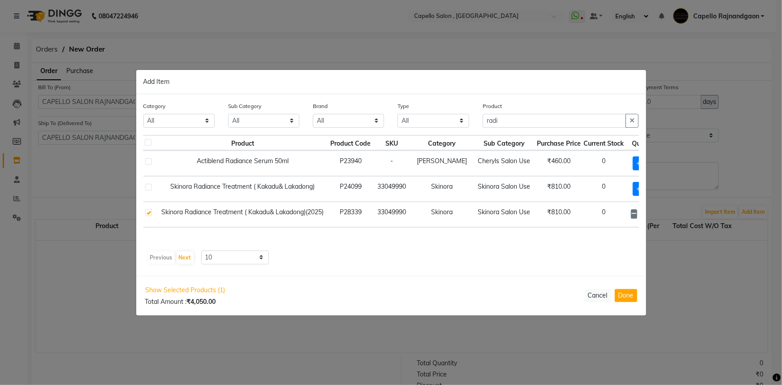
click at [654, 214] on icon at bounding box center [657, 214] width 6 height 6
type input "8"
drag, startPoint x: 485, startPoint y: 119, endPoint x: 514, endPoint y: 119, distance: 29.6
click at [514, 119] on input "radi" at bounding box center [555, 121] width 144 height 14
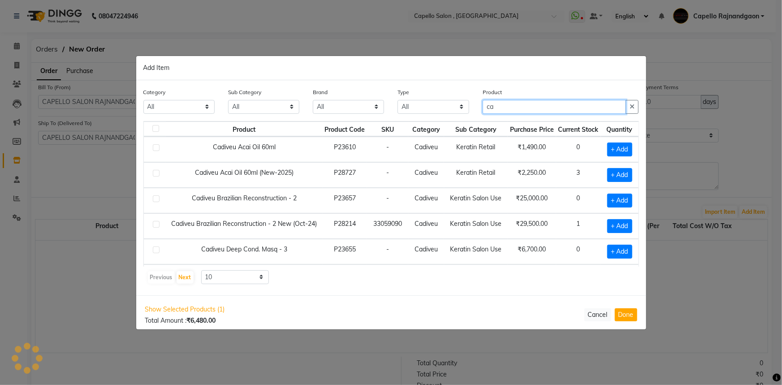
scroll to position [0, 0]
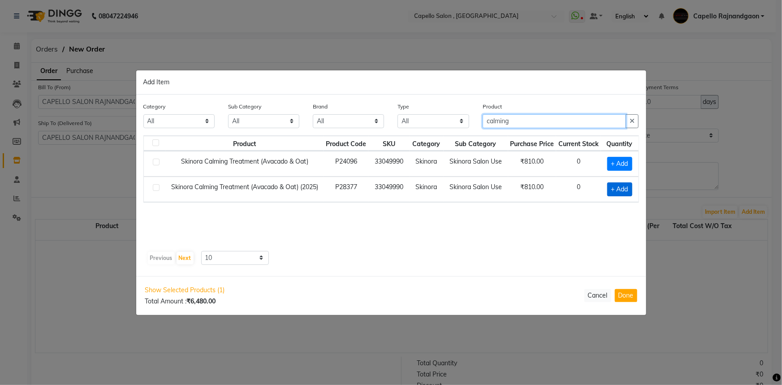
type input "calming"
click at [631, 195] on span "+ Add" at bounding box center [620, 190] width 25 height 14
checkbox input "true"
click at [627, 188] on icon at bounding box center [630, 188] width 6 height 6
click at [628, 188] on icon at bounding box center [630, 188] width 6 height 6
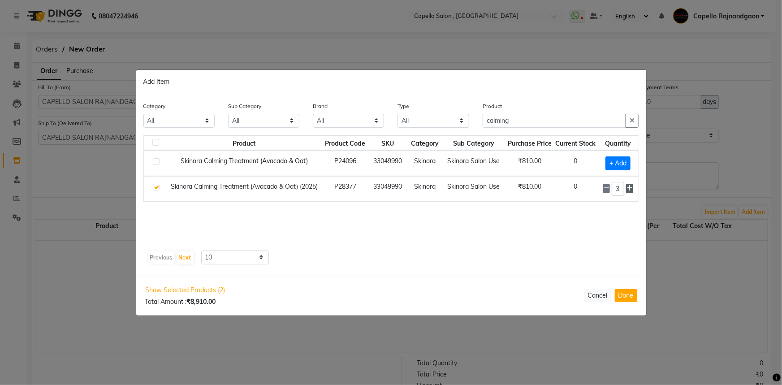
click at [629, 188] on icon at bounding box center [630, 188] width 6 height 6
type input "4"
drag, startPoint x: 494, startPoint y: 121, endPoint x: 522, endPoint y: 121, distance: 28.2
click at [522, 121] on input "calming" at bounding box center [555, 121] width 144 height 14
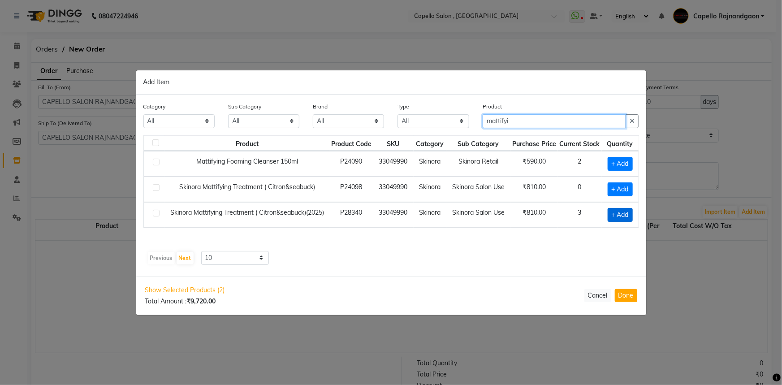
type input "mattifyi"
click at [619, 215] on span "+ Add" at bounding box center [620, 215] width 25 height 14
checkbox input "true"
click at [632, 213] on icon at bounding box center [630, 214] width 6 height 6
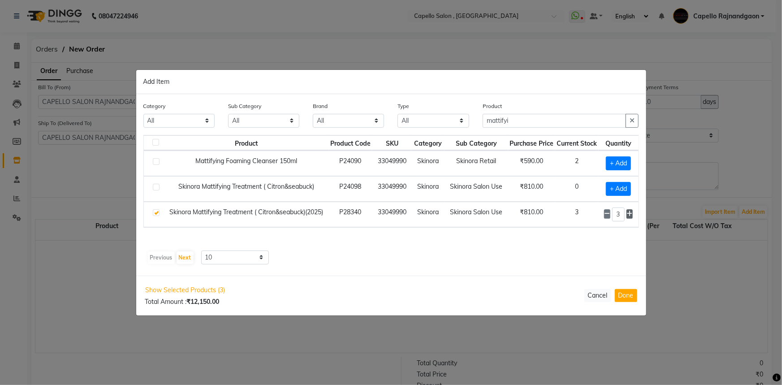
click at [632, 213] on icon at bounding box center [630, 214] width 6 height 6
click at [630, 212] on icon at bounding box center [630, 214] width 6 height 6
type input "6"
drag, startPoint x: 487, startPoint y: 119, endPoint x: 518, endPoint y: 119, distance: 30.9
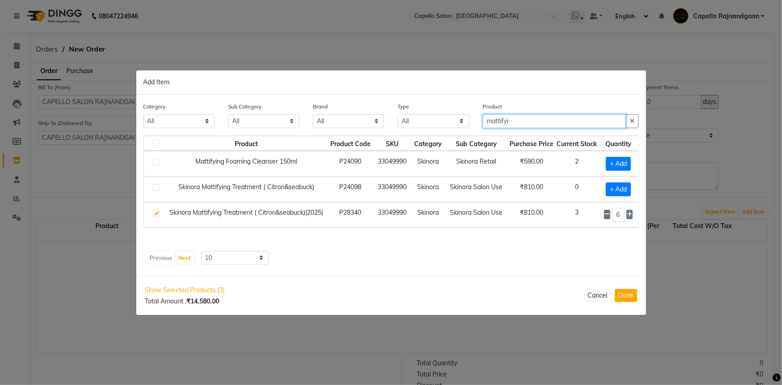
click at [518, 119] on input "mattifyi" at bounding box center [555, 121] width 144 height 14
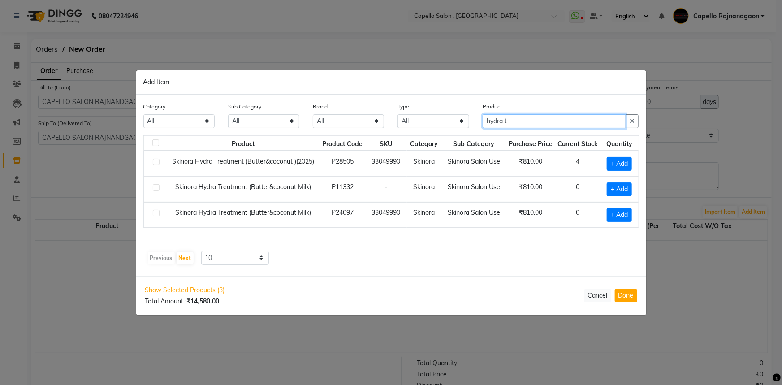
drag, startPoint x: 484, startPoint y: 121, endPoint x: 527, endPoint y: 126, distance: 42.8
click at [527, 126] on input "hydra t" at bounding box center [555, 121] width 144 height 14
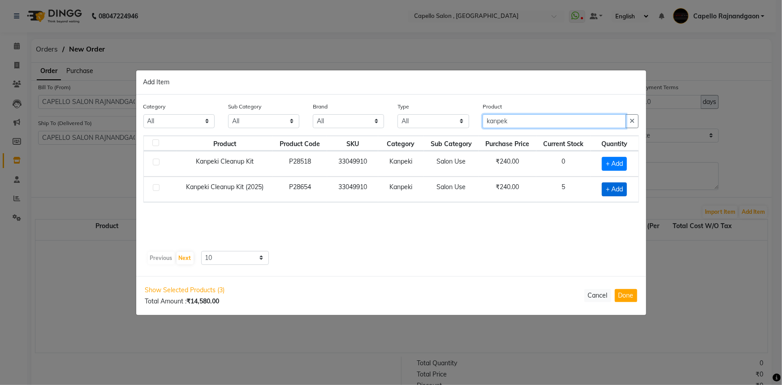
type input "kanpek"
click at [609, 188] on span "+ Add" at bounding box center [614, 190] width 25 height 14
checkbox input "true"
click at [629, 188] on span at bounding box center [626, 188] width 9 height 9
click at [628, 188] on icon at bounding box center [627, 188] width 6 height 6
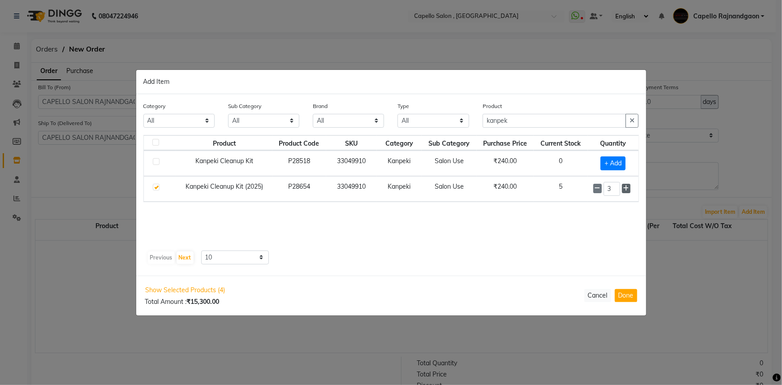
click at [628, 188] on icon at bounding box center [627, 188] width 6 height 6
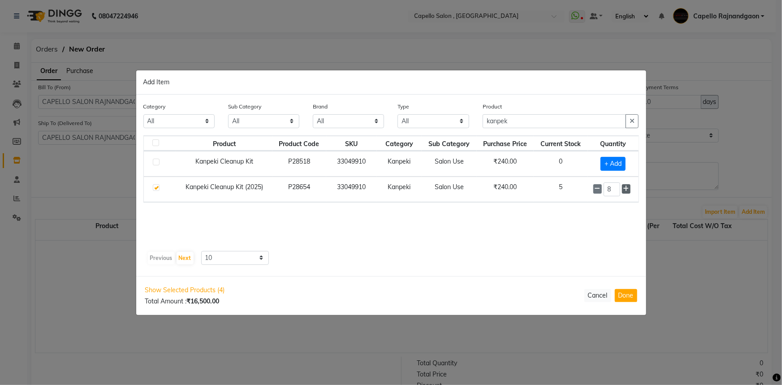
click at [628, 188] on icon at bounding box center [627, 189] width 6 height 6
type input "10"
drag, startPoint x: 486, startPoint y: 120, endPoint x: 536, endPoint y: 120, distance: 50.2
click at [536, 120] on input "kanpek" at bounding box center [555, 121] width 144 height 14
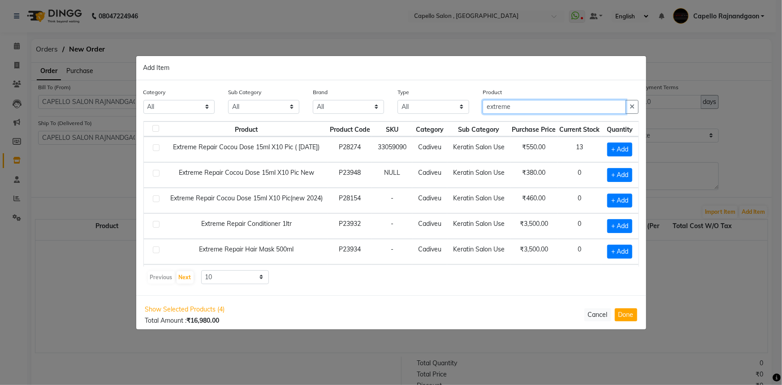
type input "extreme"
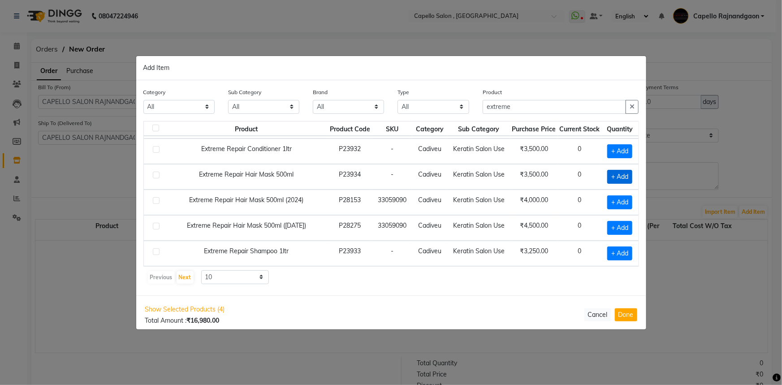
click at [608, 170] on span "+ Add" at bounding box center [620, 177] width 25 height 14
checkbox input "true"
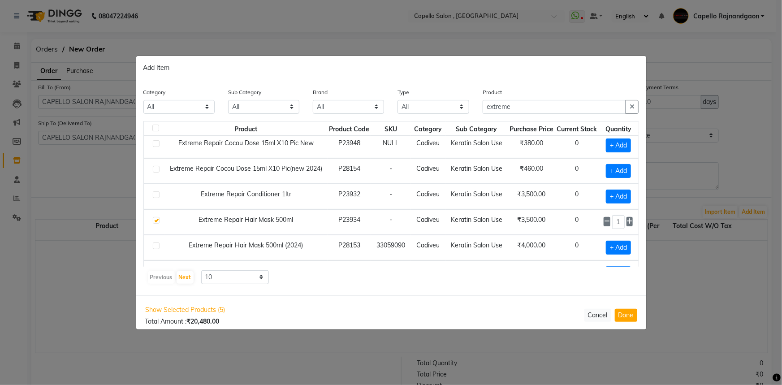
scroll to position [0, 4]
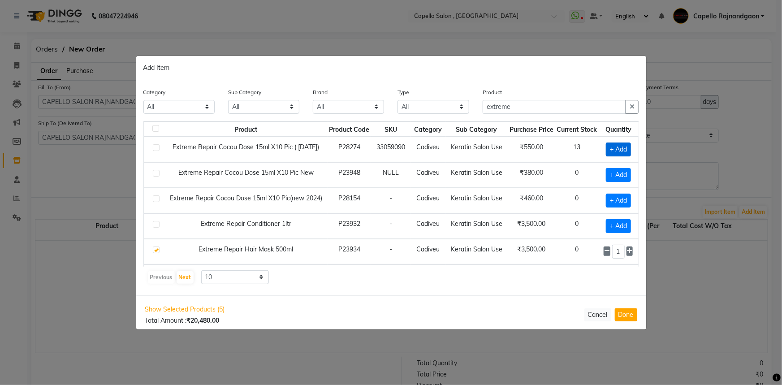
click at [608, 154] on span "+ Add" at bounding box center [618, 150] width 25 height 14
checkbox input "true"
click at [511, 104] on div "Product extreme" at bounding box center [561, 104] width 170 height 34
drag, startPoint x: 486, startPoint y: 107, endPoint x: 522, endPoint y: 107, distance: 36.3
click at [522, 107] on input "extreme" at bounding box center [555, 107] width 144 height 14
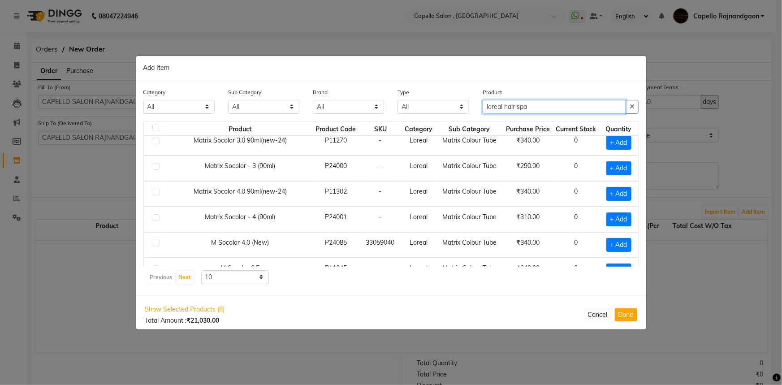
scroll to position [124, 0]
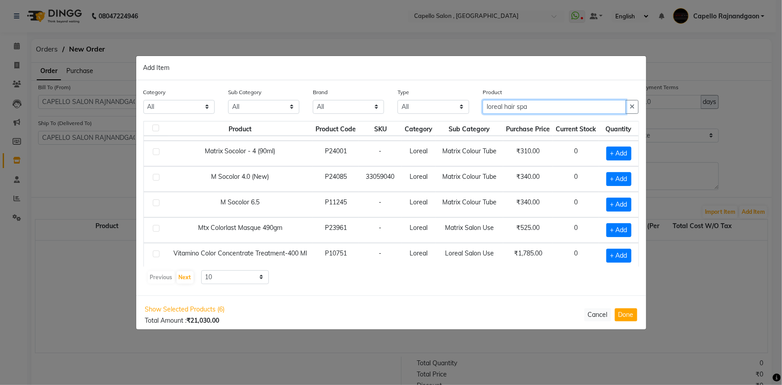
click at [500, 106] on input "loreal hair spa" at bounding box center [555, 107] width 144 height 14
click at [504, 106] on input "loreal hair spa" at bounding box center [555, 107] width 144 height 14
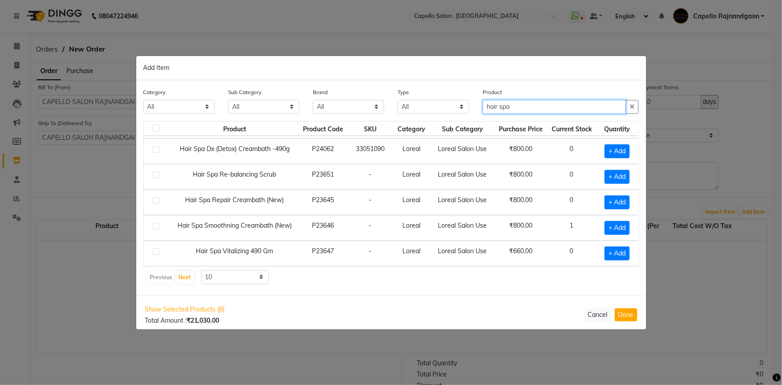
scroll to position [22, 0]
type input "hair spa"
click at [525, 98] on div "Product hair spa" at bounding box center [561, 100] width 156 height 26
click at [518, 104] on input "hair spa" at bounding box center [555, 107] width 144 height 14
drag, startPoint x: 601, startPoint y: 203, endPoint x: 639, endPoint y: 206, distance: 38.2
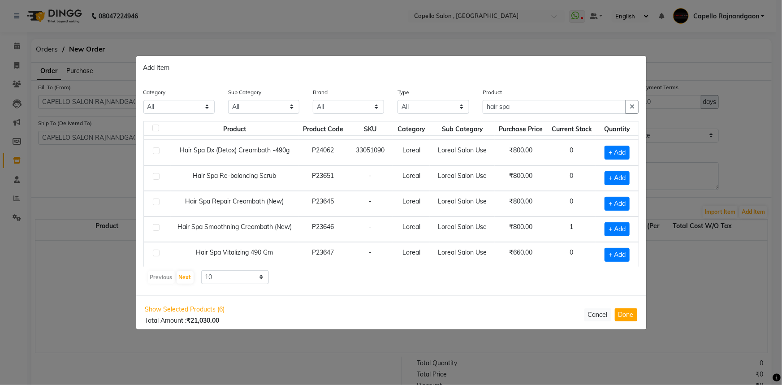
click at [605, 203] on span "+ Add" at bounding box center [617, 204] width 25 height 14
checkbox input "true"
click at [627, 202] on td "1" at bounding box center [616, 204] width 45 height 26
drag, startPoint x: 626, startPoint y: 202, endPoint x: 621, endPoint y: 205, distance: 5.5
click at [626, 202] on icon at bounding box center [629, 203] width 6 height 6
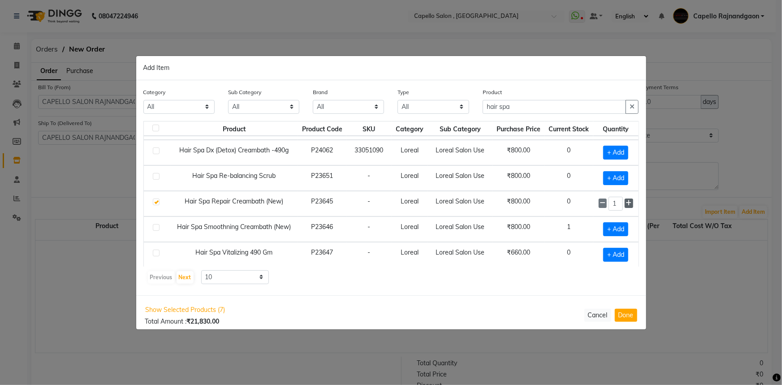
type input "2"
click at [611, 231] on span "+ Add" at bounding box center [616, 229] width 25 height 14
checkbox input "true"
click at [626, 229] on icon at bounding box center [629, 229] width 6 height 6
type input "2"
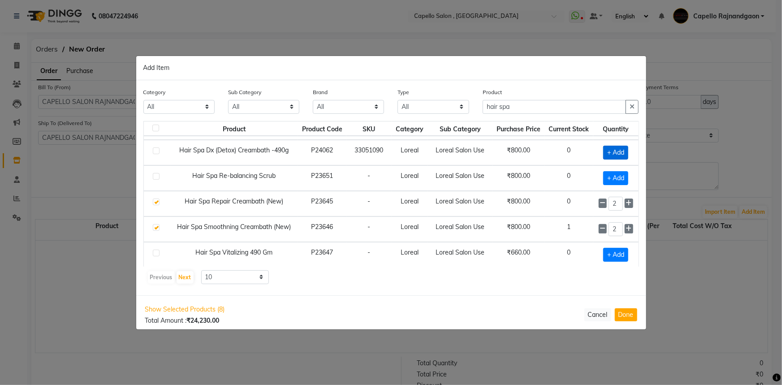
click at [604, 156] on span "+ Add" at bounding box center [616, 153] width 25 height 14
checkbox input "true"
click at [626, 151] on icon at bounding box center [629, 152] width 6 height 6
type input "2"
drag, startPoint x: 486, startPoint y: 104, endPoint x: 519, endPoint y: 104, distance: 33.2
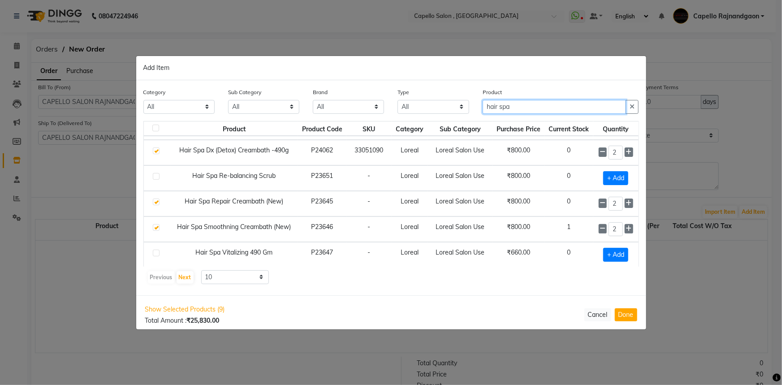
click at [519, 104] on input "hair spa" at bounding box center [555, 107] width 144 height 14
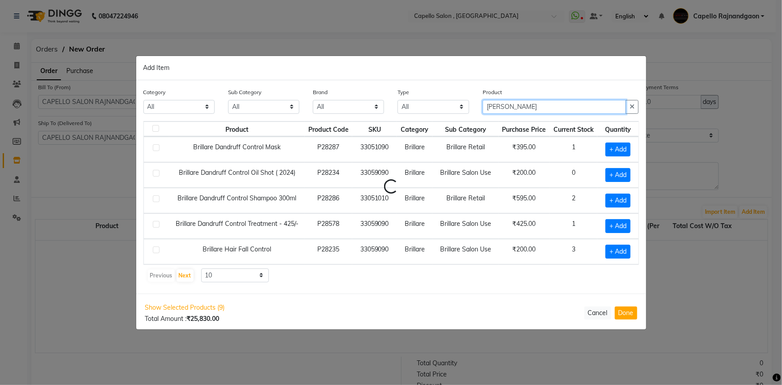
scroll to position [0, 0]
type input "brillare"
click at [614, 223] on span "+ Add" at bounding box center [618, 226] width 25 height 14
checkbox input "true"
click at [628, 223] on icon at bounding box center [629, 225] width 6 height 6
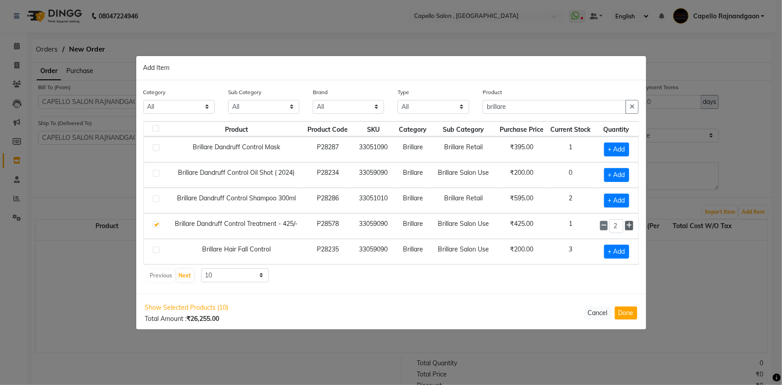
click at [628, 223] on icon at bounding box center [629, 225] width 6 height 6
type input "6"
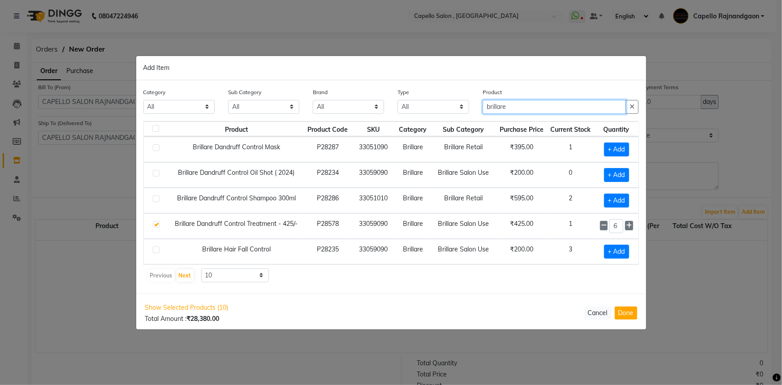
drag, startPoint x: 484, startPoint y: 107, endPoint x: 533, endPoint y: 107, distance: 48.4
click at [533, 107] on input "brillare" at bounding box center [555, 107] width 144 height 14
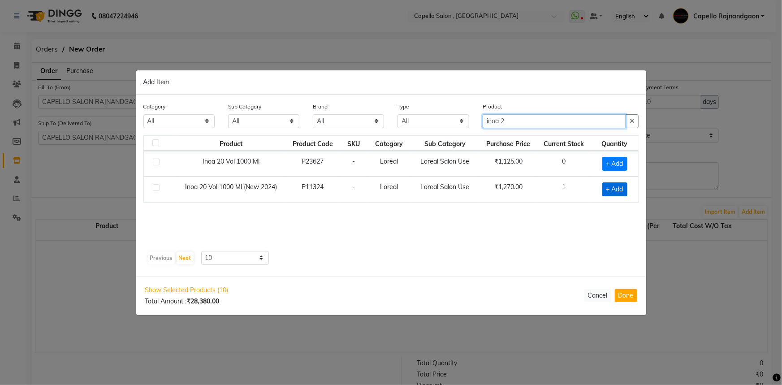
type input "inoa 2"
click at [616, 191] on span "+ Add" at bounding box center [615, 190] width 25 height 14
checkbox input "true"
drag, startPoint x: 484, startPoint y: 117, endPoint x: 534, endPoint y: 117, distance: 49.3
click at [534, 117] on input "inoa 2" at bounding box center [555, 121] width 144 height 14
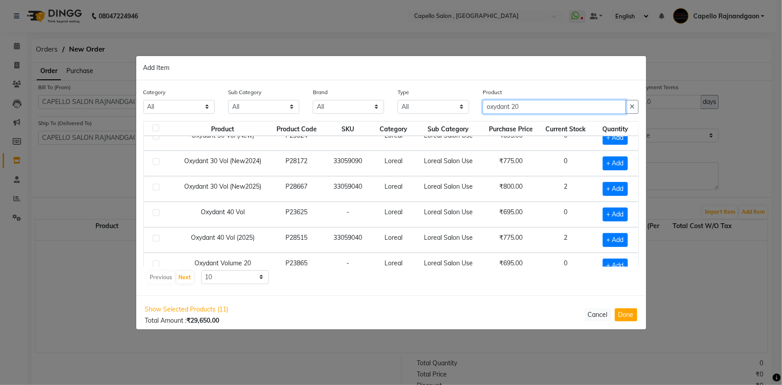
scroll to position [22, 0]
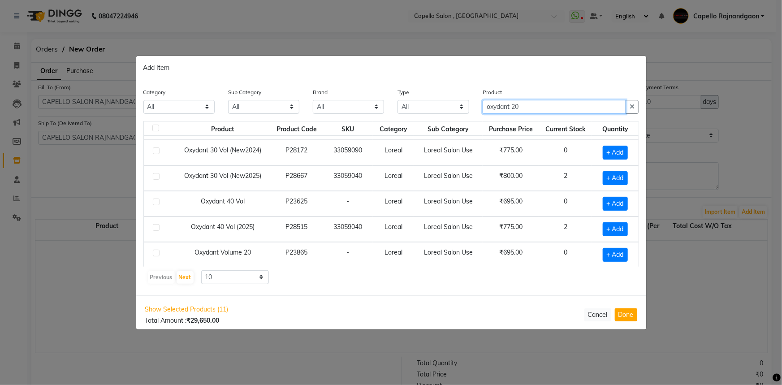
type input "oxydant 20"
click at [230, 275] on select "10 50 100" at bounding box center [235, 277] width 68 height 14
select select "50"
click at [201, 270] on select "10 50 100" at bounding box center [235, 277] width 68 height 14
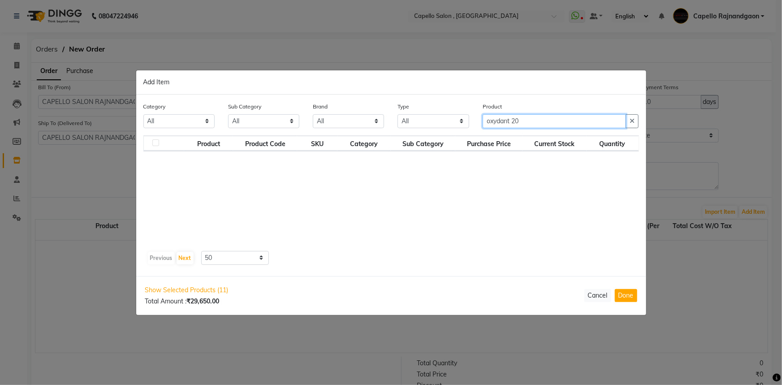
click at [514, 121] on input "oxydant 20" at bounding box center [555, 121] width 144 height 14
click at [513, 122] on input "oxydant 20" at bounding box center [555, 121] width 144 height 14
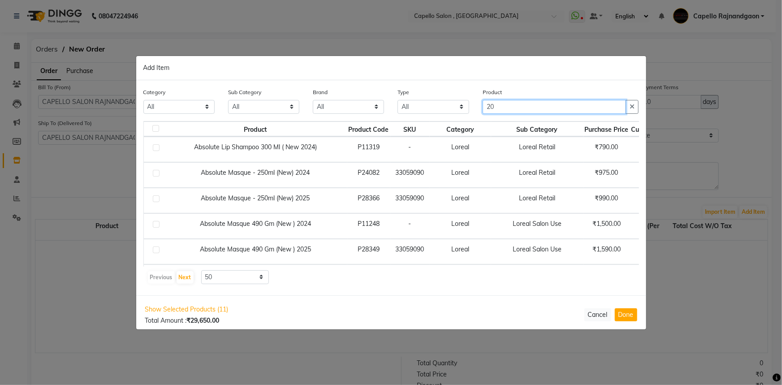
click at [496, 106] on input "20" at bounding box center [555, 107] width 144 height 14
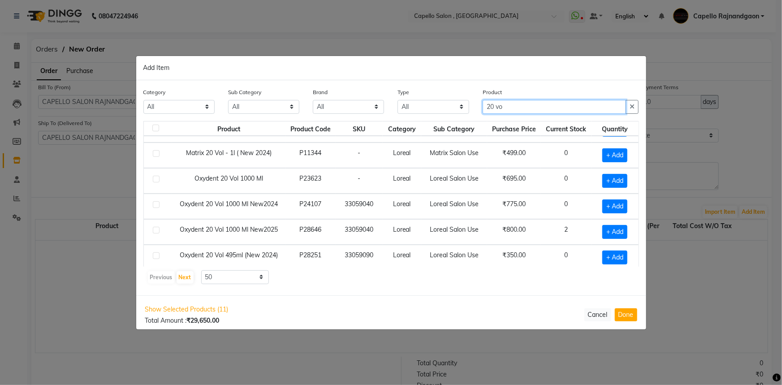
scroll to position [124, 0]
type input "20 vo"
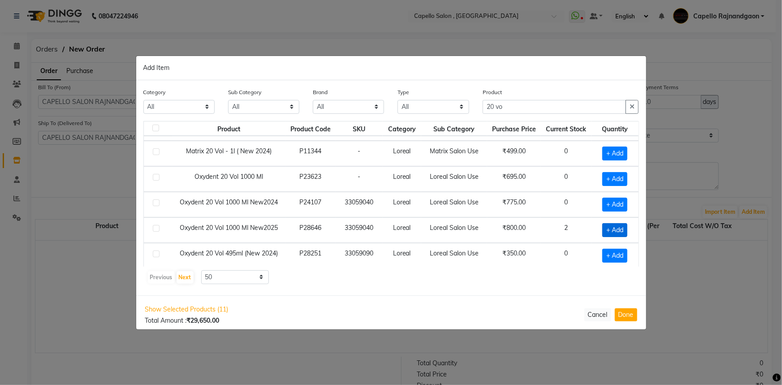
drag, startPoint x: 589, startPoint y: 227, endPoint x: 600, endPoint y: 229, distance: 10.9
click at [592, 227] on td "+ Add" at bounding box center [615, 230] width 47 height 26
click at [605, 229] on span "+ Add" at bounding box center [615, 230] width 25 height 14
checkbox input "true"
click at [626, 230] on icon at bounding box center [629, 229] width 6 height 6
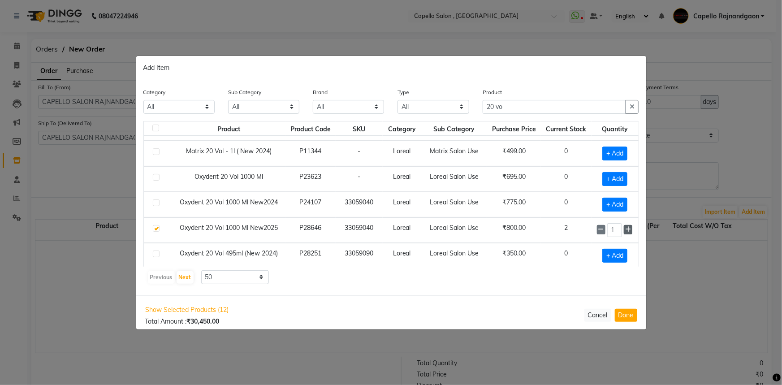
type input "2"
drag, startPoint x: 497, startPoint y: 107, endPoint x: 532, endPoint y: 108, distance: 34.5
click at [532, 108] on input "20 vo" at bounding box center [555, 107] width 144 height 14
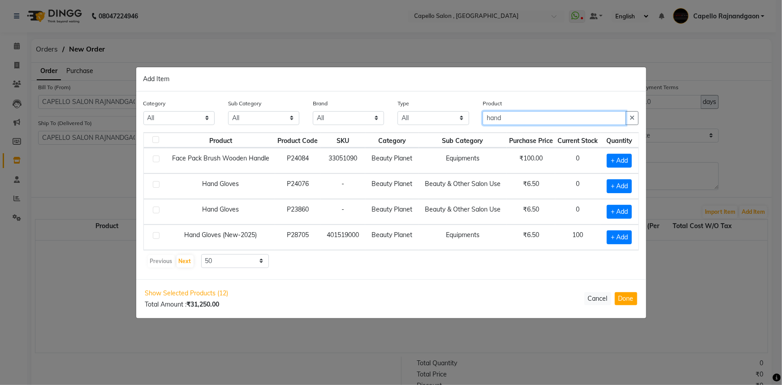
scroll to position [0, 0]
type input "hand"
click at [609, 233] on span "+ Add" at bounding box center [619, 237] width 25 height 14
checkbox input "true"
drag, startPoint x: 485, startPoint y: 118, endPoint x: 516, endPoint y: 118, distance: 30.5
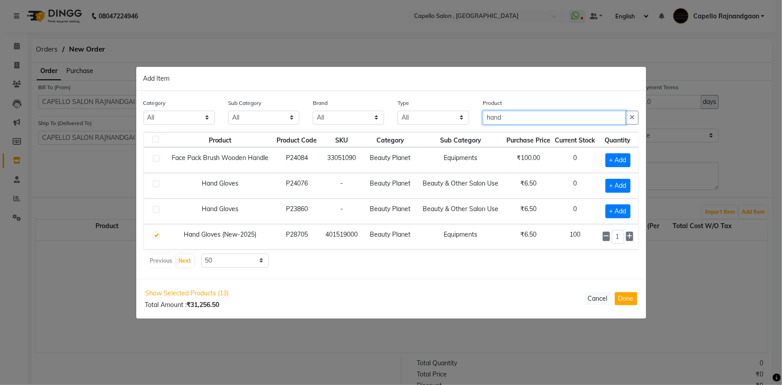
click at [516, 118] on input "hand" at bounding box center [555, 118] width 144 height 14
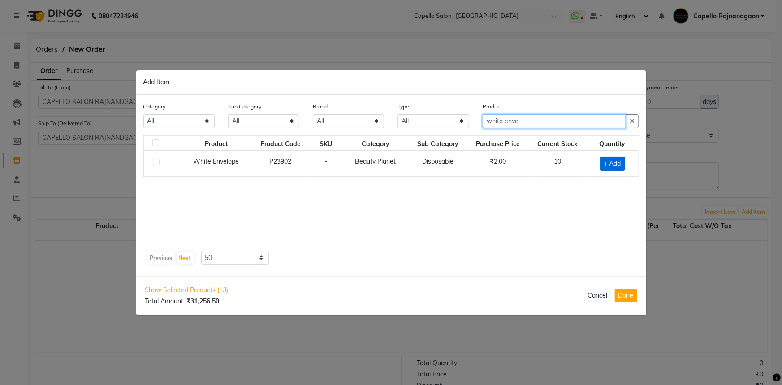
type input "white enve"
click at [608, 168] on span "+ Add" at bounding box center [612, 164] width 25 height 14
checkbox input "true"
click at [626, 165] on icon at bounding box center [624, 163] width 6 height 6
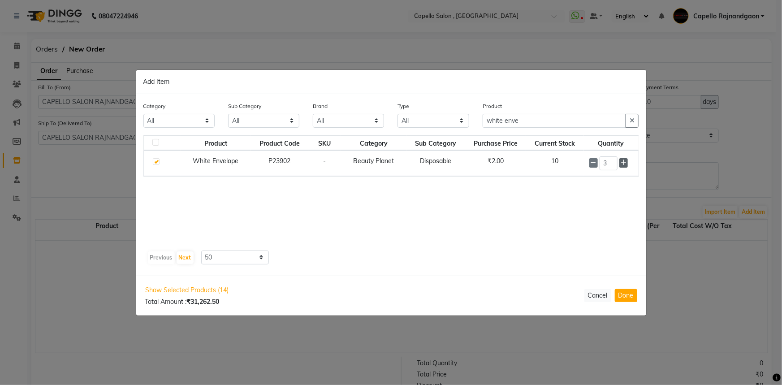
click at [626, 165] on icon at bounding box center [624, 163] width 6 height 6
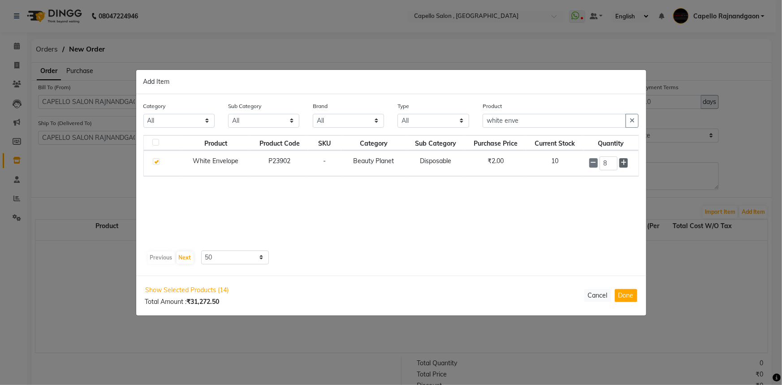
click at [626, 165] on icon at bounding box center [624, 163] width 6 height 6
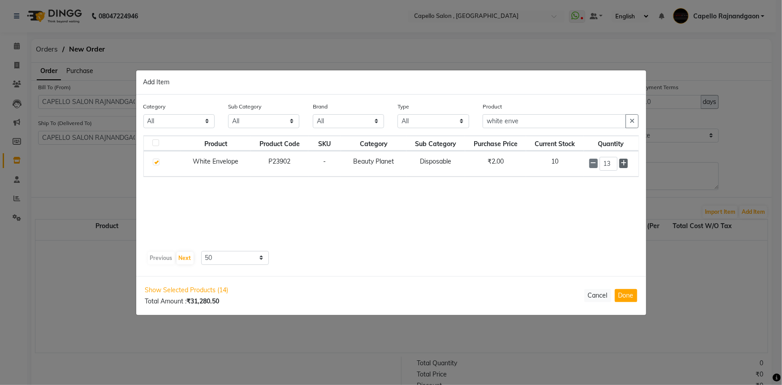
click at [626, 165] on icon at bounding box center [624, 163] width 6 height 6
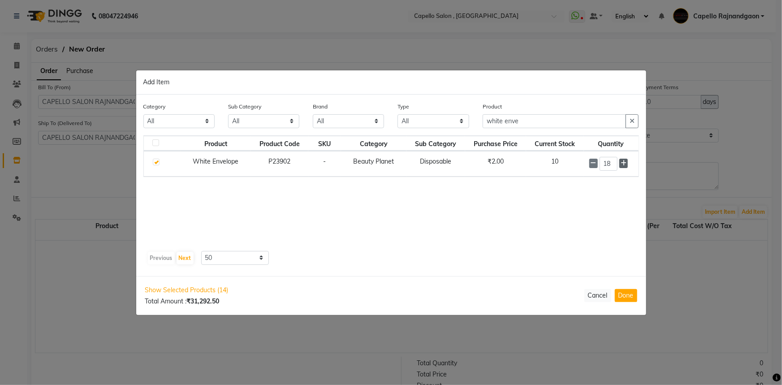
click at [626, 165] on icon at bounding box center [624, 163] width 6 height 6
type input "20"
drag, startPoint x: 487, startPoint y: 117, endPoint x: 518, endPoint y: 117, distance: 30.9
click at [518, 117] on input "white enve" at bounding box center [555, 121] width 144 height 14
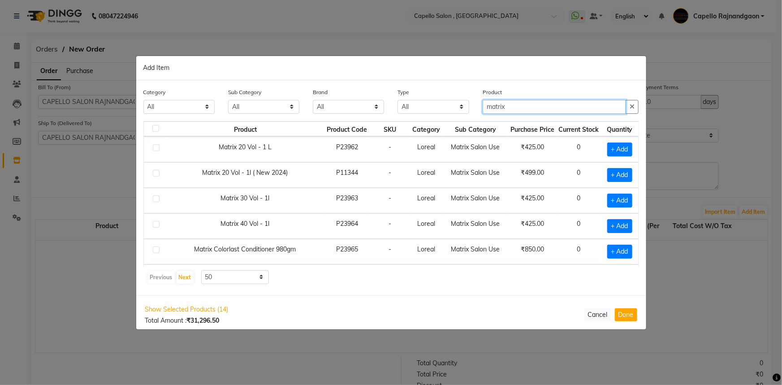
type input "matrix"
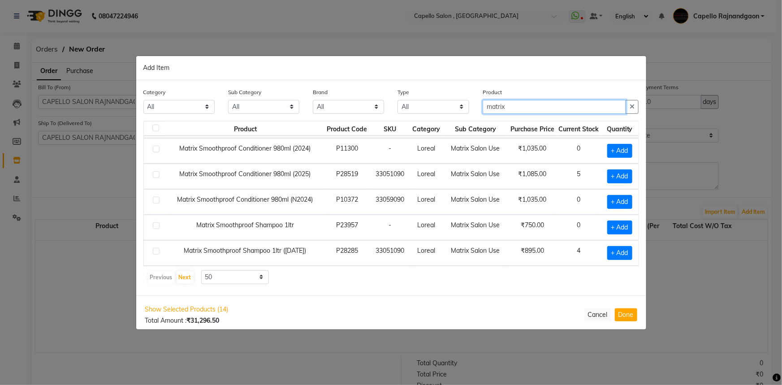
scroll to position [448, 0]
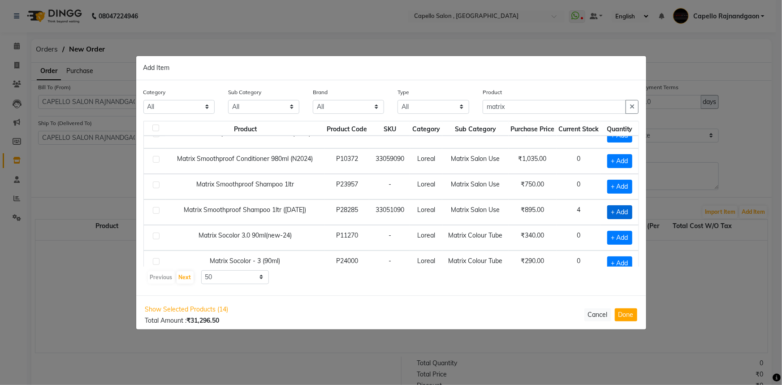
click at [608, 210] on span "+ Add" at bounding box center [620, 212] width 25 height 14
checkbox input "true"
click at [627, 210] on icon at bounding box center [630, 212] width 6 height 6
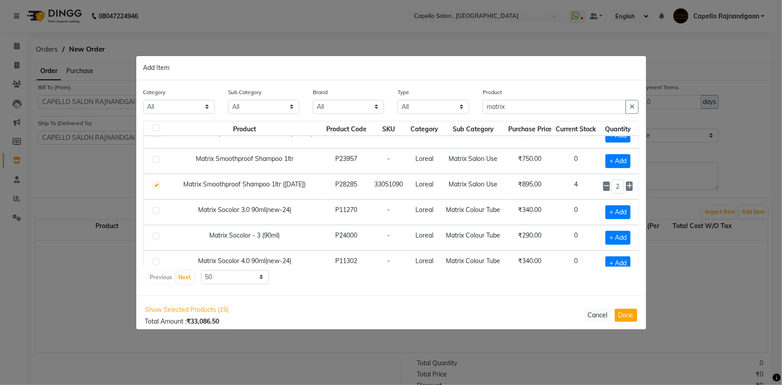
scroll to position [504, 0]
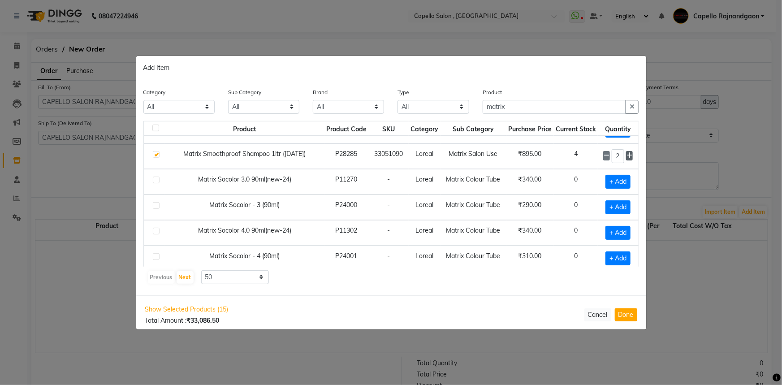
click at [627, 152] on icon at bounding box center [630, 155] width 6 height 6
type input "3"
drag, startPoint x: 487, startPoint y: 105, endPoint x: 514, endPoint y: 105, distance: 26.5
click at [514, 105] on input "matrix" at bounding box center [555, 107] width 144 height 14
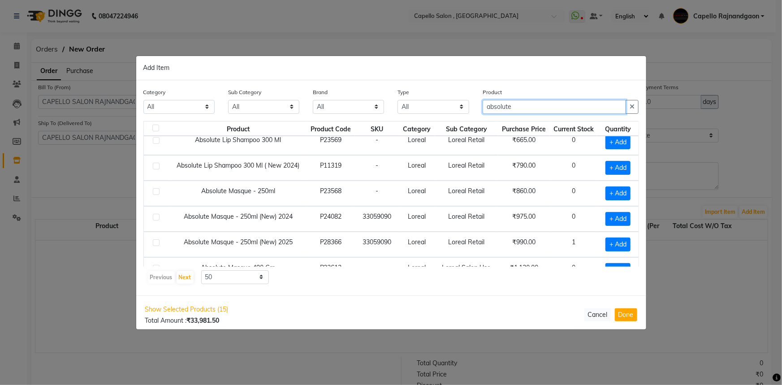
scroll to position [0, 0]
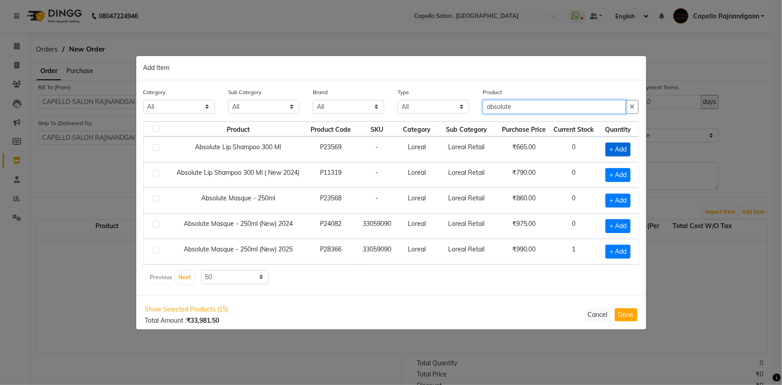
type input "absolute"
click at [606, 153] on span "+ Add" at bounding box center [618, 150] width 25 height 14
checkbox input "true"
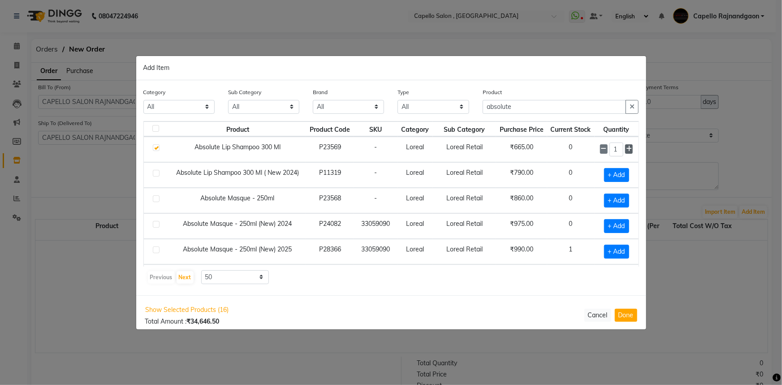
click at [626, 152] on icon at bounding box center [629, 149] width 6 height 6
type input "4"
click at [604, 245] on span "+ Add" at bounding box center [616, 252] width 25 height 14
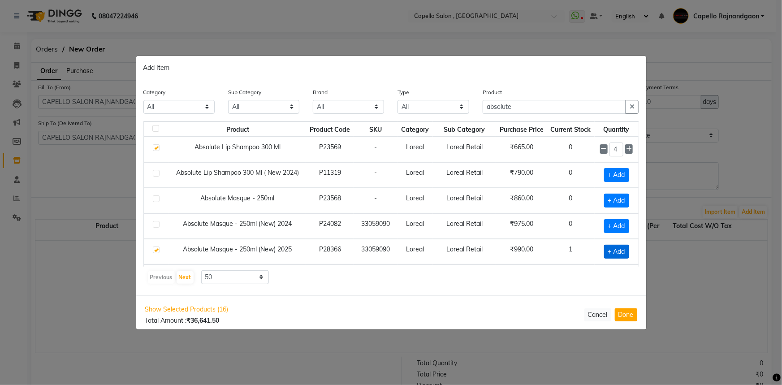
checkbox input "true"
click at [626, 251] on icon at bounding box center [629, 251] width 6 height 6
type input "3"
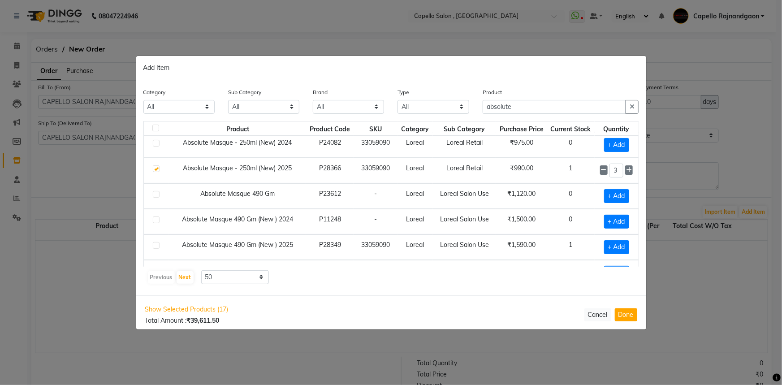
scroll to position [122, 0]
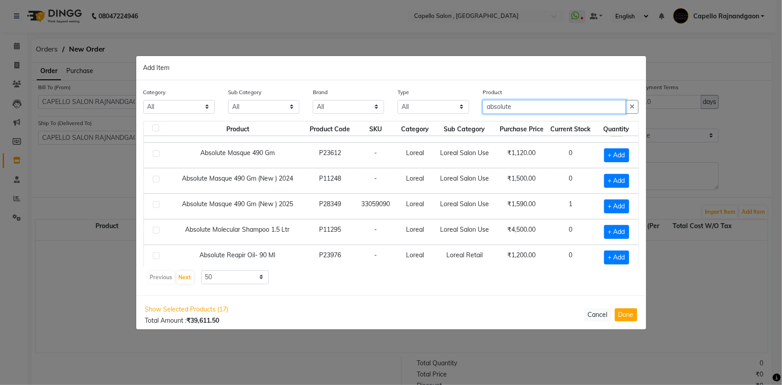
drag, startPoint x: 491, startPoint y: 104, endPoint x: 542, endPoint y: 105, distance: 50.7
click at [542, 105] on input "absolute" at bounding box center [555, 107] width 144 height 14
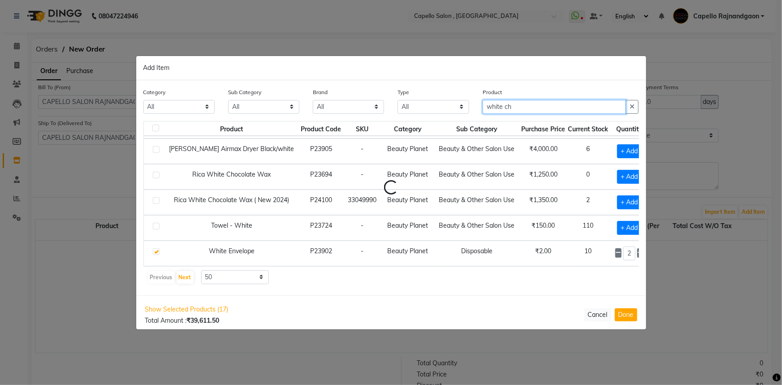
scroll to position [0, 0]
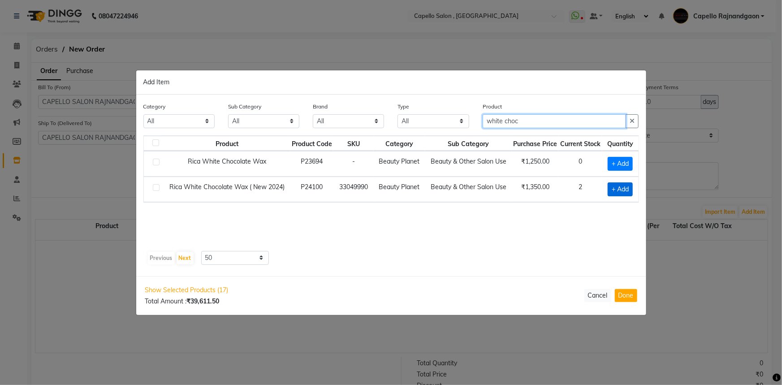
type input "white choc"
click at [619, 192] on span "+ Add" at bounding box center [620, 190] width 25 height 14
checkbox input "true"
drag, startPoint x: 488, startPoint y: 120, endPoint x: 524, endPoint y: 121, distance: 35.9
click at [524, 121] on input "white choc" at bounding box center [555, 121] width 144 height 14
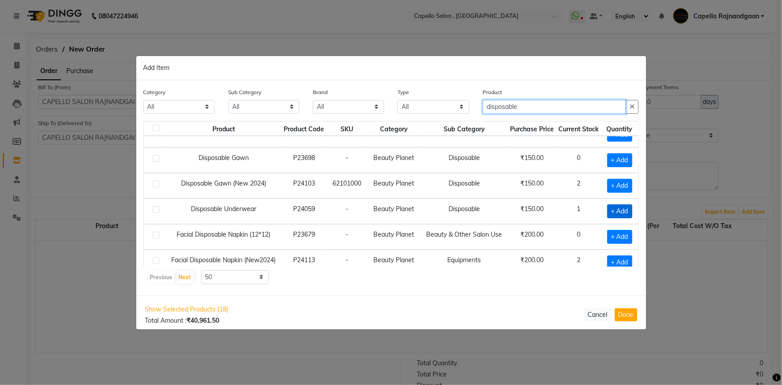
scroll to position [40, 0]
type input "disposable"
click at [608, 184] on span "+ Add" at bounding box center [620, 186] width 25 height 14
checkbox input "true"
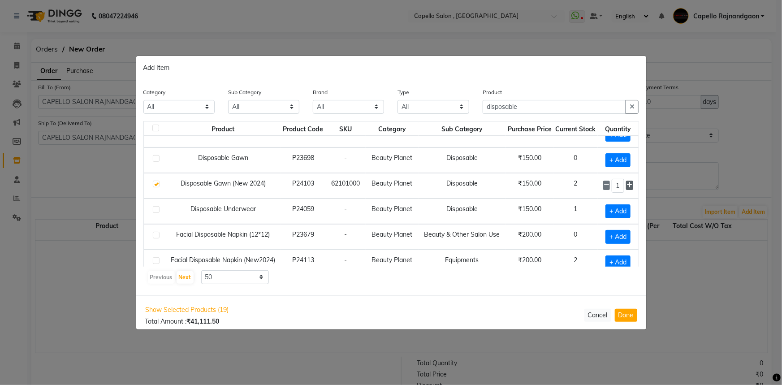
click at [627, 183] on icon at bounding box center [630, 185] width 6 height 6
type input "2"
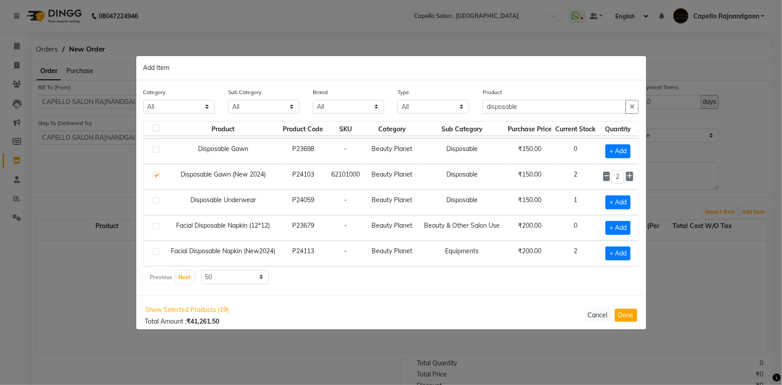
scroll to position [54, 0]
click at [607, 247] on span "+ Add" at bounding box center [618, 254] width 25 height 14
checkbox input "true"
click at [627, 250] on icon at bounding box center [630, 253] width 6 height 6
type input "2"
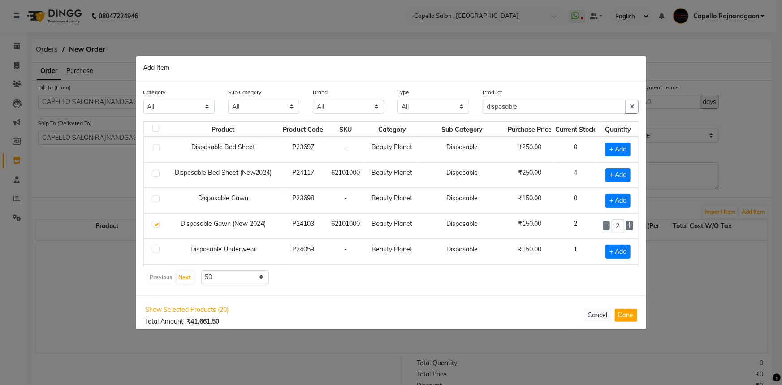
scroll to position [0, 0]
click at [606, 173] on span "+ Add" at bounding box center [618, 175] width 25 height 14
checkbox input "true"
click at [627, 174] on icon at bounding box center [630, 174] width 6 height 6
type input "2"
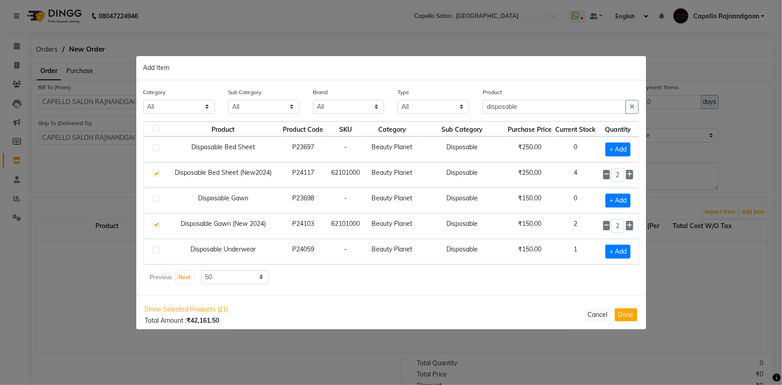
scroll to position [54, 0]
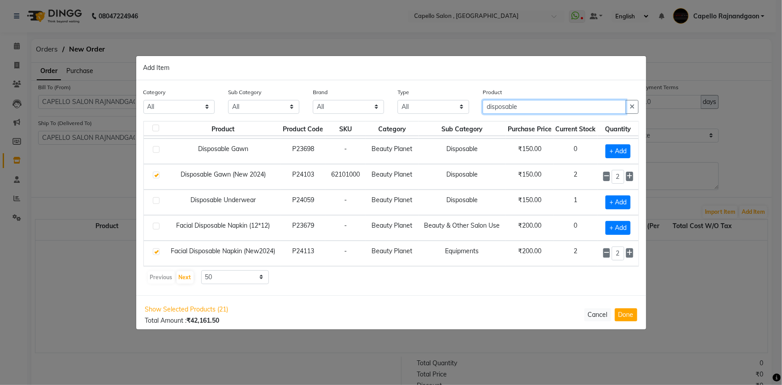
drag, startPoint x: 536, startPoint y: 108, endPoint x: 554, endPoint y: 109, distance: 18.0
click at [554, 109] on input "disposable" at bounding box center [555, 107] width 144 height 14
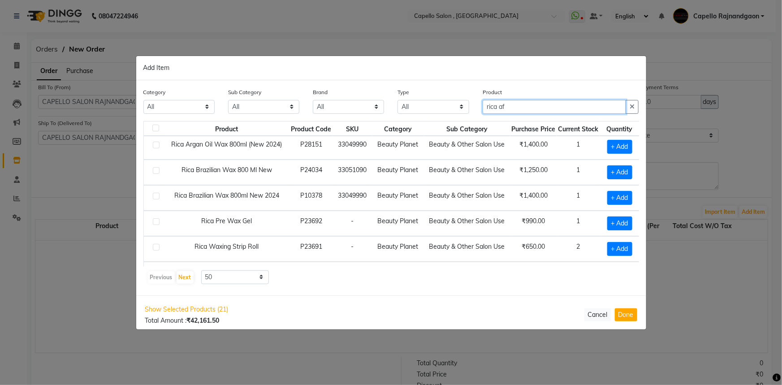
scroll to position [0, 0]
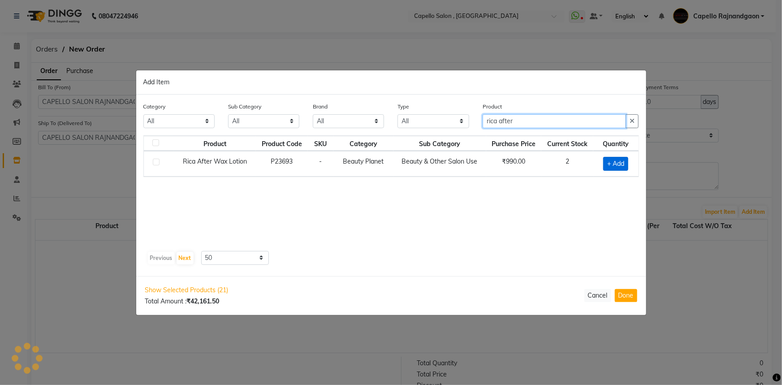
type input "rica after"
click at [616, 163] on span "+ Add" at bounding box center [616, 164] width 25 height 14
checkbox input "true"
drag, startPoint x: 500, startPoint y: 119, endPoint x: 523, endPoint y: 119, distance: 22.9
click at [523, 119] on input "rica after" at bounding box center [555, 121] width 144 height 14
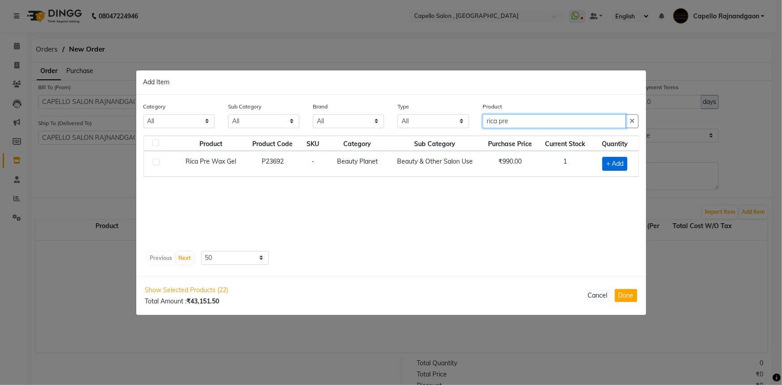
type input "rica pre"
click at [617, 162] on span "+ Add" at bounding box center [615, 164] width 25 height 14
checkbox input "true"
drag, startPoint x: 485, startPoint y: 118, endPoint x: 521, endPoint y: 120, distance: 35.5
click at [521, 120] on input "rica pre" at bounding box center [555, 121] width 144 height 14
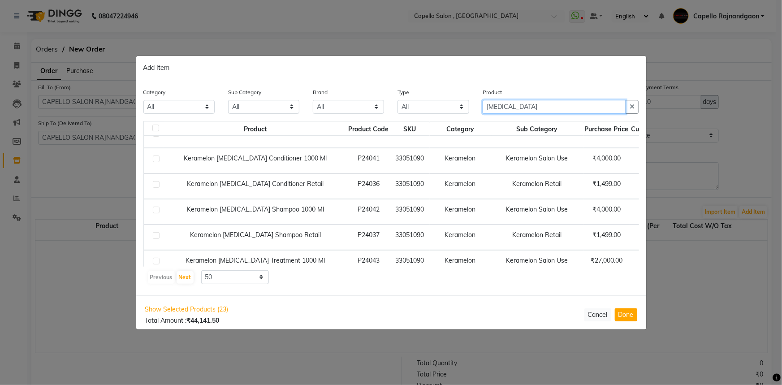
scroll to position [79, 0]
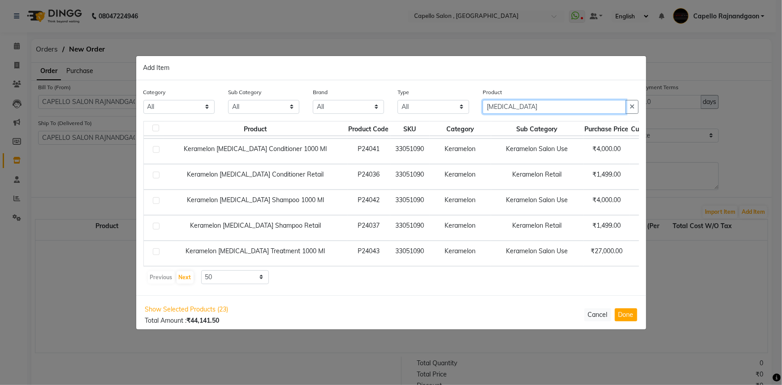
type input "botox"
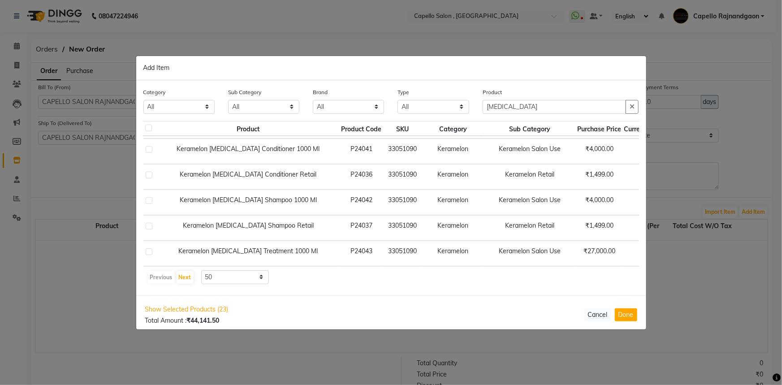
click at [672, 221] on span "+ Add" at bounding box center [684, 228] width 25 height 14
checkbox input "true"
click at [694, 224] on icon at bounding box center [697, 227] width 6 height 6
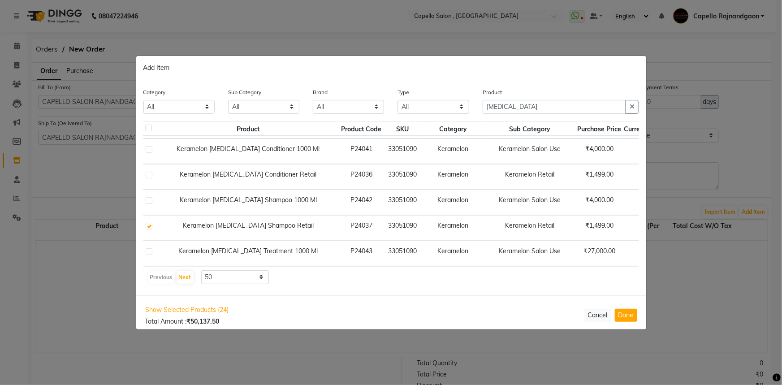
click at [694, 224] on icon at bounding box center [697, 227] width 6 height 6
type input "5"
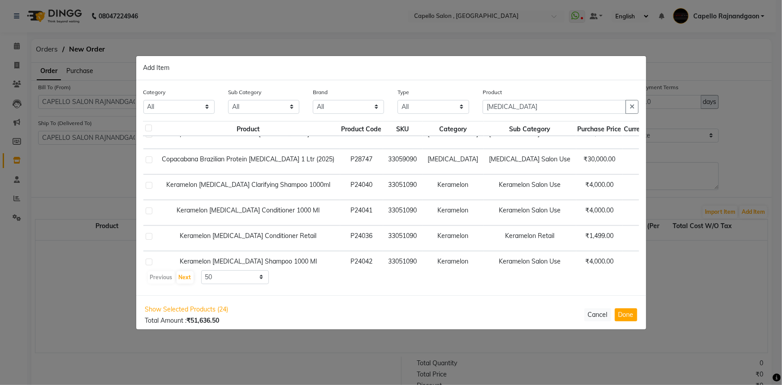
scroll to position [0, 7]
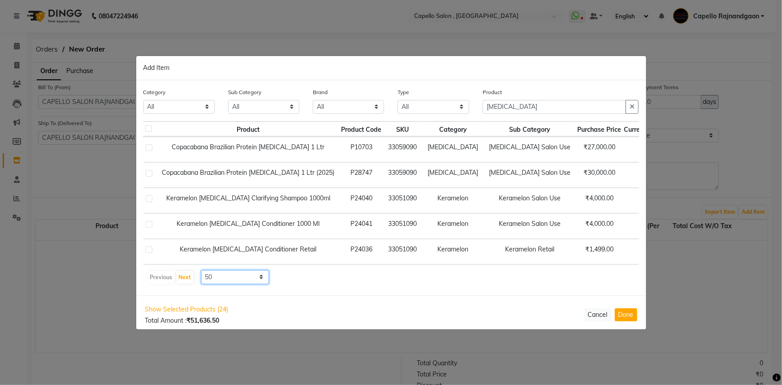
drag, startPoint x: 230, startPoint y: 278, endPoint x: 230, endPoint y: 283, distance: 5.0
click at [230, 278] on select "10 50 100" at bounding box center [235, 277] width 68 height 14
select select "100"
click at [201, 270] on select "10 50 100" at bounding box center [235, 277] width 68 height 14
click at [512, 107] on input "botox" at bounding box center [555, 107] width 144 height 14
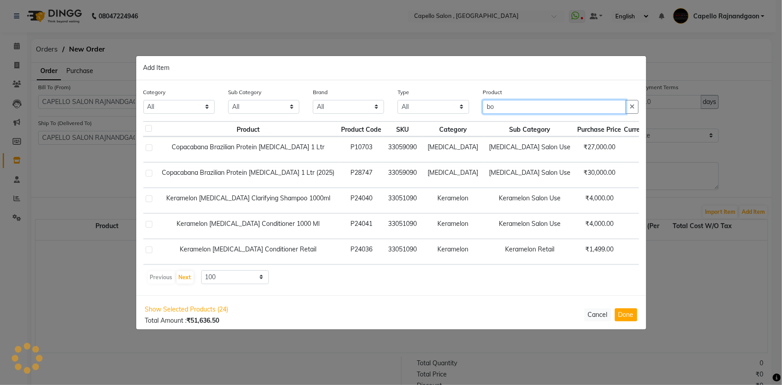
type input "b"
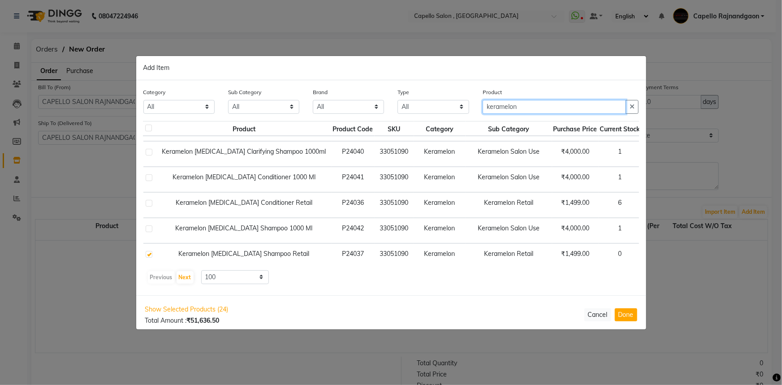
scroll to position [40, 7]
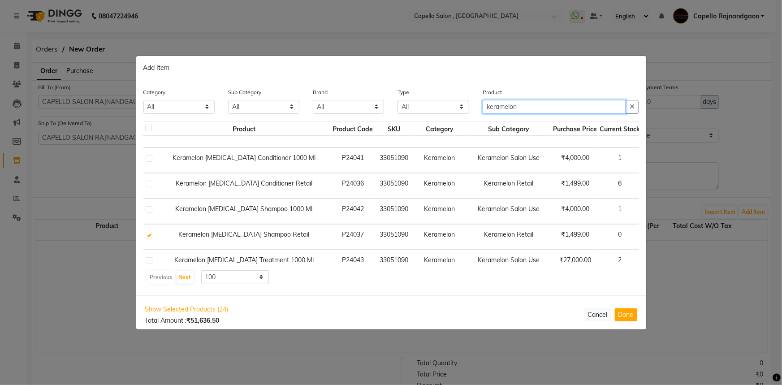
type input "keramelon"
click at [649, 161] on span "+ Add" at bounding box center [661, 160] width 25 height 14
checkbox input "true"
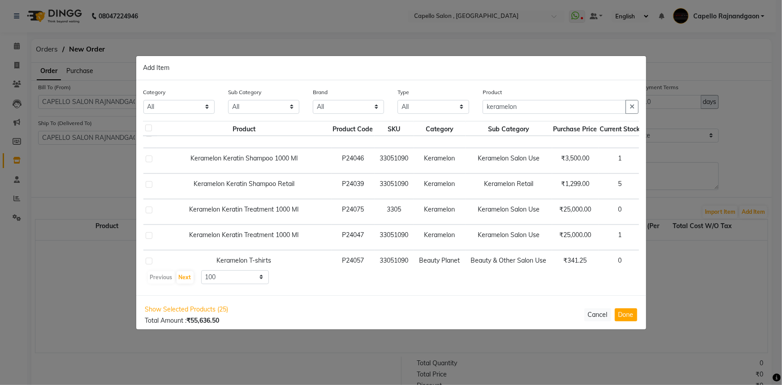
scroll to position [256, 7]
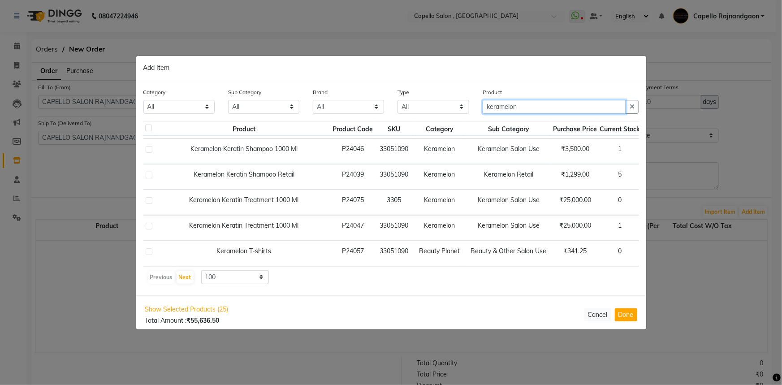
drag, startPoint x: 483, startPoint y: 105, endPoint x: 556, endPoint y: 106, distance: 72.6
click at [556, 106] on input "keramelon" at bounding box center [555, 107] width 144 height 14
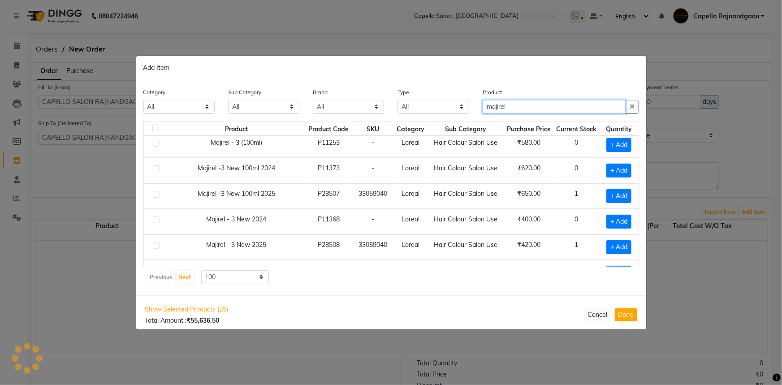
scroll to position [163, 0]
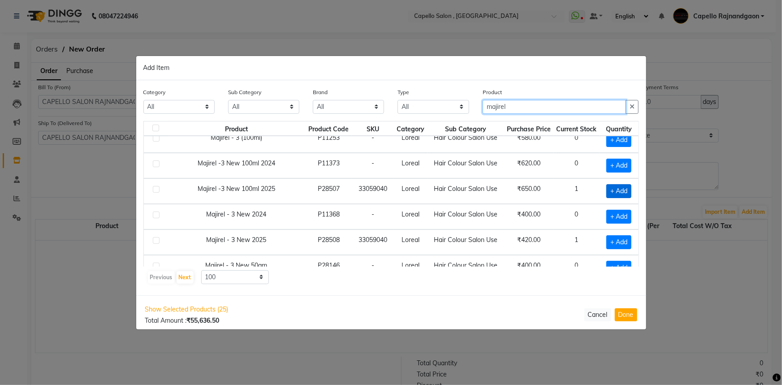
type input "majirel"
click at [607, 188] on span "+ Add" at bounding box center [619, 191] width 25 height 14
checkbox input "true"
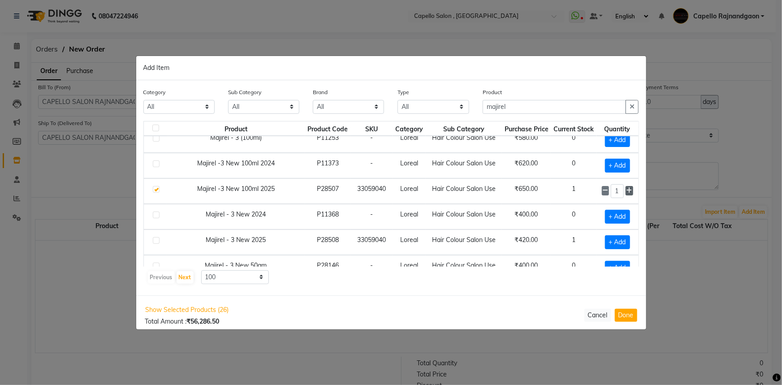
click at [627, 188] on icon at bounding box center [630, 190] width 6 height 6
click at [603, 190] on icon at bounding box center [606, 190] width 6 height 6
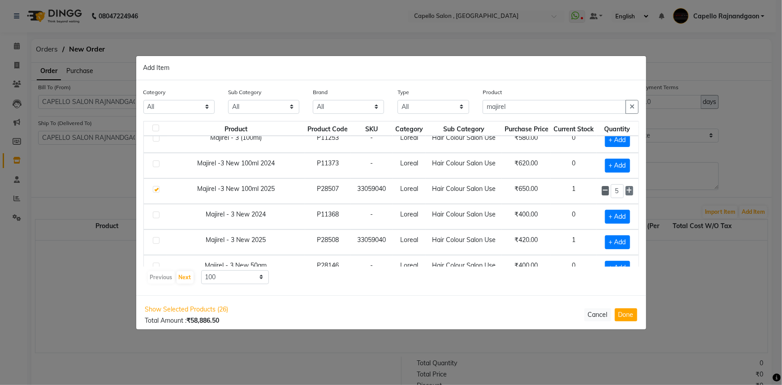
type input "4"
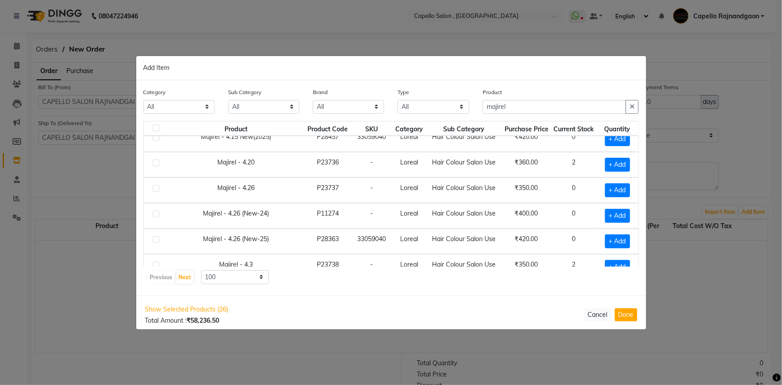
scroll to position [408, 0]
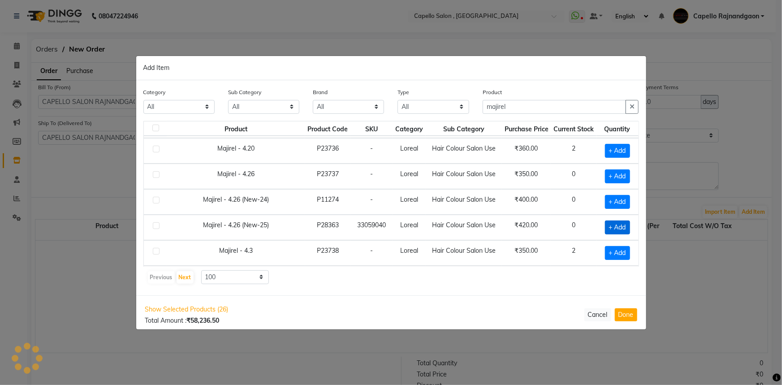
click at [605, 225] on span "+ Add" at bounding box center [617, 228] width 25 height 14
checkbox input "true"
click at [627, 224] on icon at bounding box center [630, 227] width 6 height 6
type input "2"
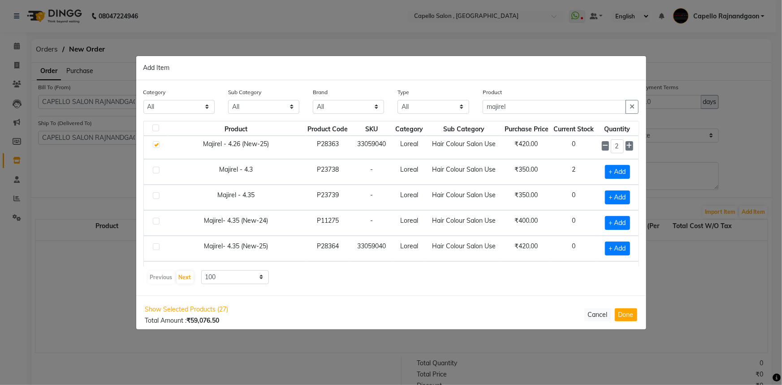
scroll to position [530, 0]
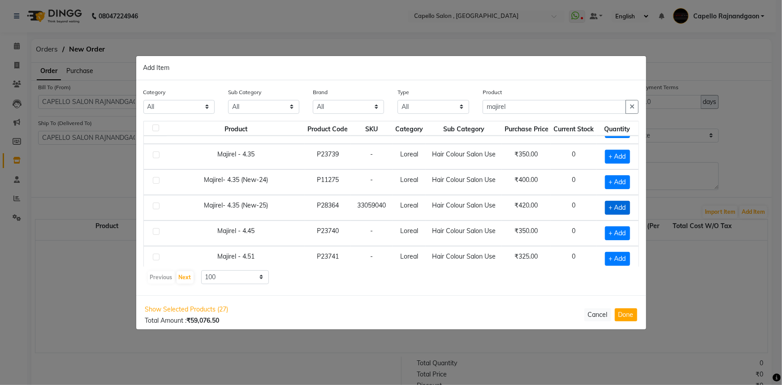
click at [605, 201] on span "+ Add" at bounding box center [617, 208] width 25 height 14
checkbox input "true"
click at [627, 204] on icon at bounding box center [630, 207] width 6 height 6
type input "2"
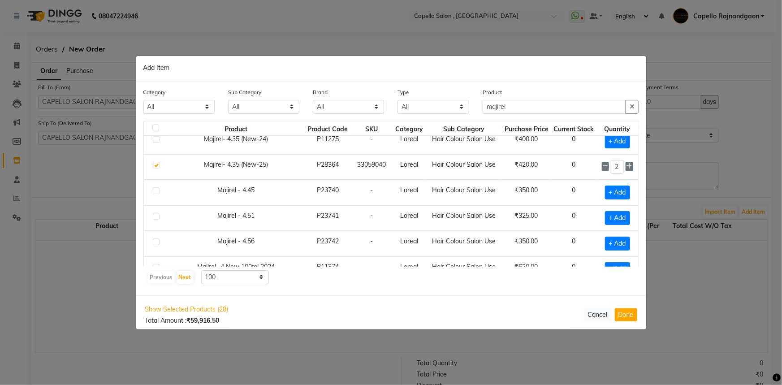
scroll to position [611, 0]
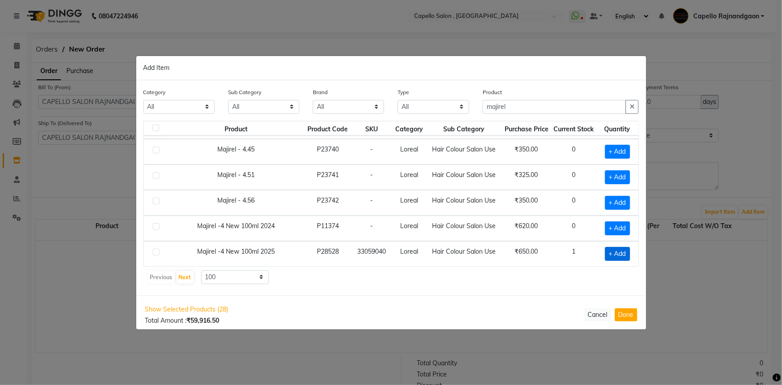
click at [613, 247] on span "+ Add" at bounding box center [617, 254] width 25 height 14
checkbox input "true"
click at [627, 250] on icon at bounding box center [630, 253] width 6 height 6
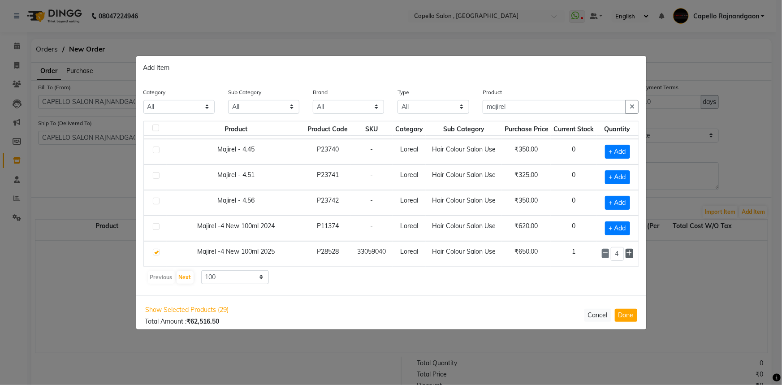
click at [627, 250] on icon at bounding box center [630, 253] width 6 height 6
click at [602, 249] on span at bounding box center [605, 253] width 7 height 9
type input "4"
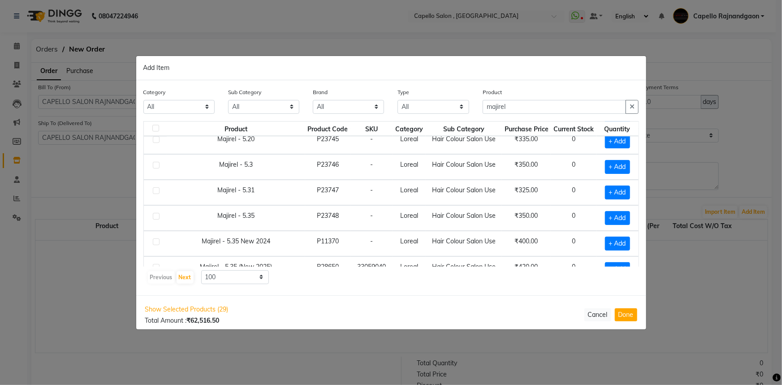
scroll to position [1019, 0]
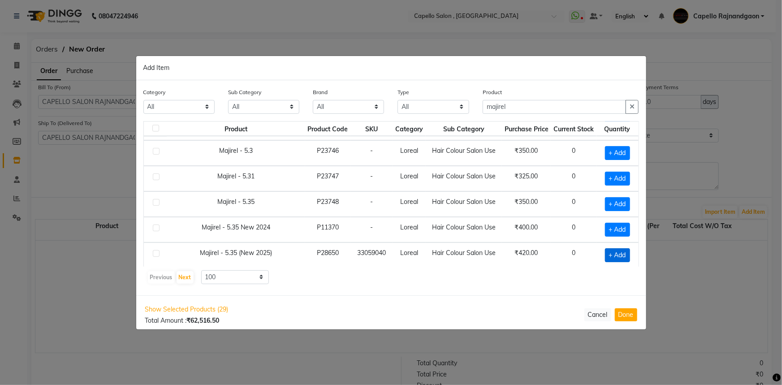
click at [615, 251] on span "+ Add" at bounding box center [617, 255] width 25 height 14
checkbox input "true"
click at [627, 252] on icon at bounding box center [630, 255] width 6 height 6
type input "2"
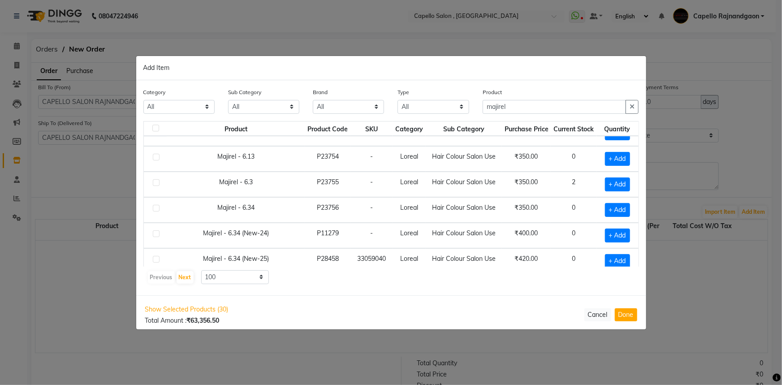
scroll to position [1426, 0]
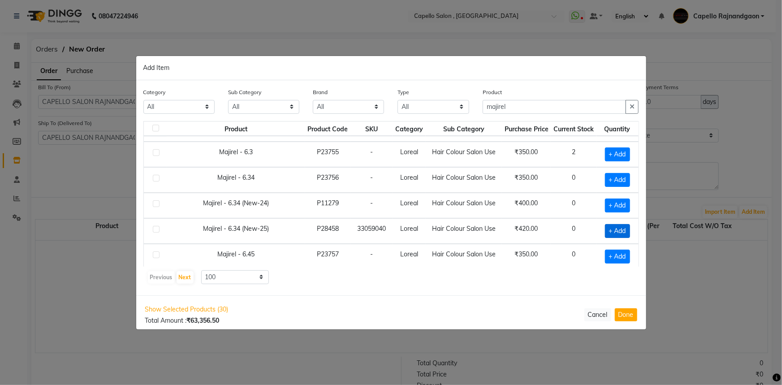
click at [608, 224] on span "+ Add" at bounding box center [617, 231] width 25 height 14
checkbox input "true"
click at [627, 227] on icon at bounding box center [630, 230] width 6 height 6
type input "2"
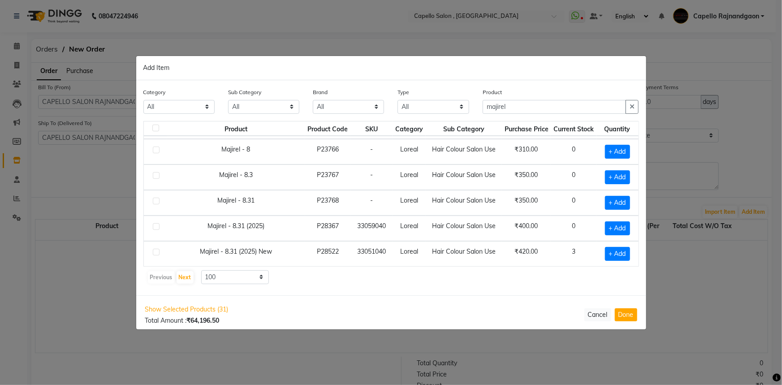
scroll to position [1916, 0]
drag, startPoint x: 484, startPoint y: 107, endPoint x: 530, endPoint y: 108, distance: 46.2
click at [531, 109] on input "majirel" at bounding box center [555, 107] width 144 height 14
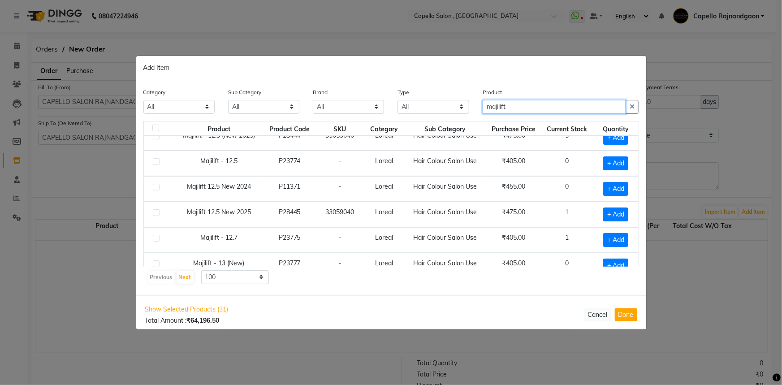
scroll to position [225, 0]
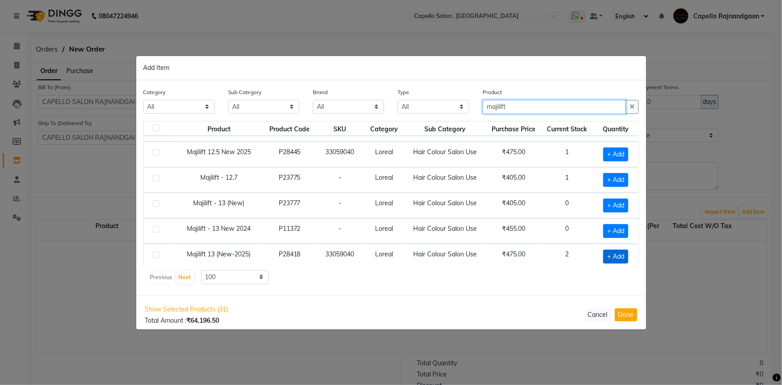
type input "majilift"
click at [622, 252] on span "+ Add" at bounding box center [616, 257] width 25 height 14
checkbox input "true"
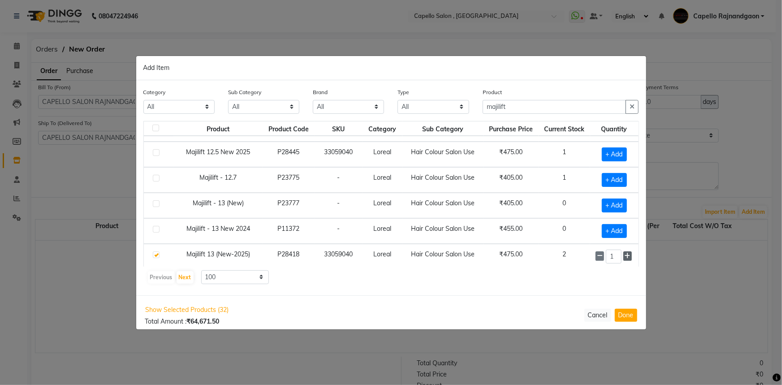
click at [625, 253] on icon at bounding box center [628, 256] width 6 height 6
type input "3"
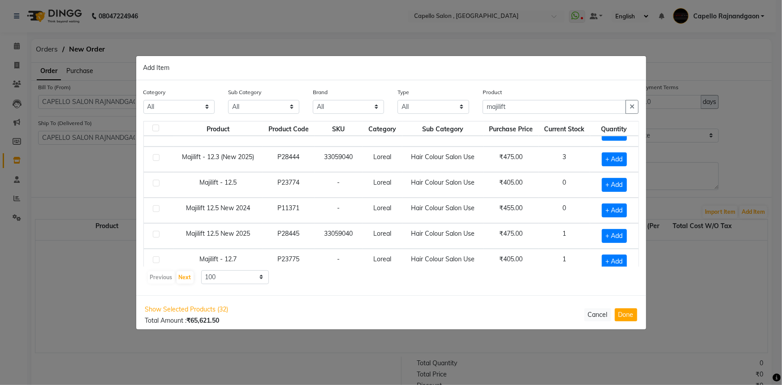
scroll to position [103, 0]
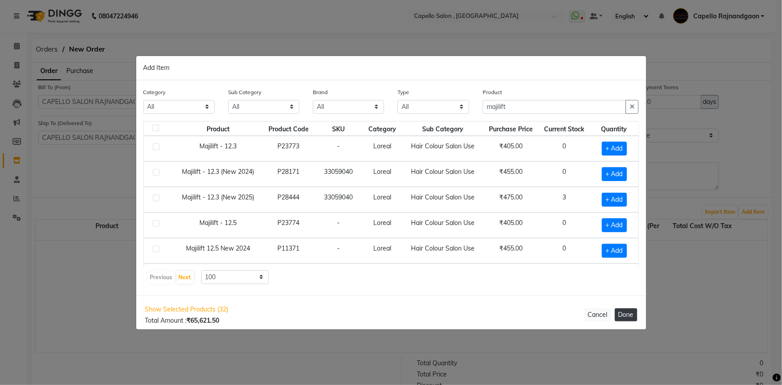
click at [623, 318] on button "Done" at bounding box center [626, 315] width 22 height 13
select select "1112"
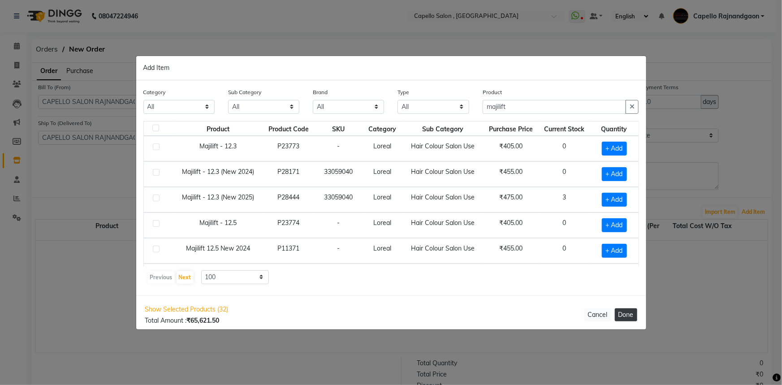
select select "1112"
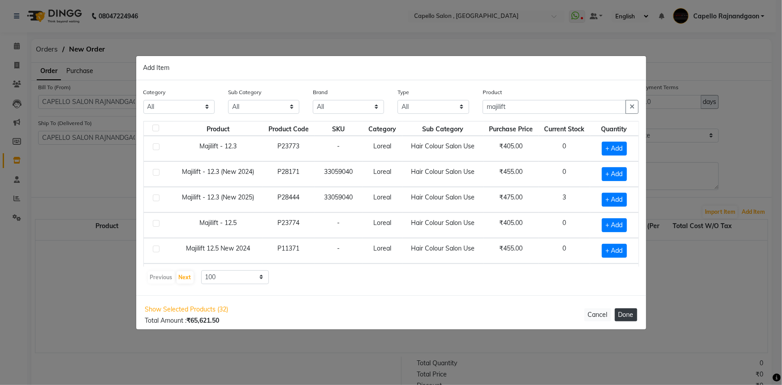
select select "1112"
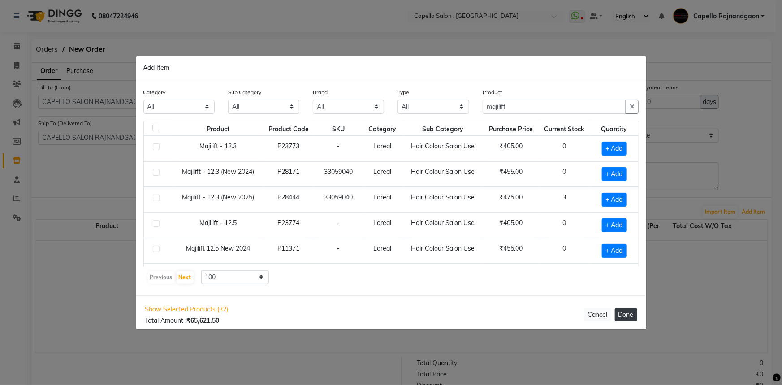
select select "1112"
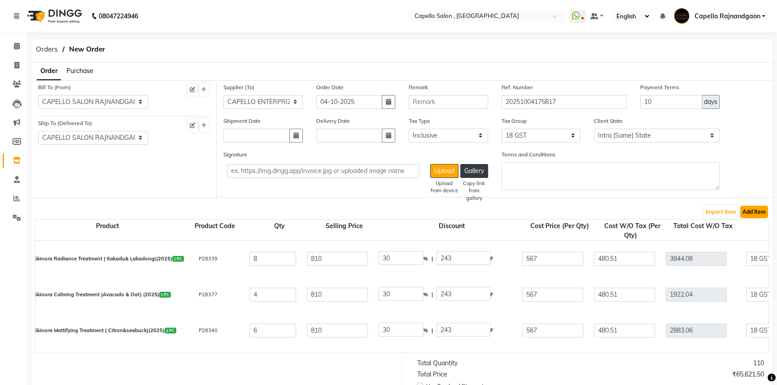
click at [761, 211] on button "Add Item" at bounding box center [754, 212] width 28 height 13
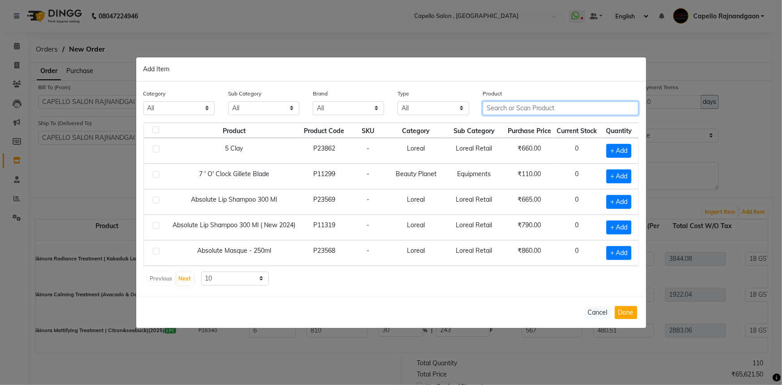
click at [502, 105] on input "text" at bounding box center [561, 108] width 156 height 14
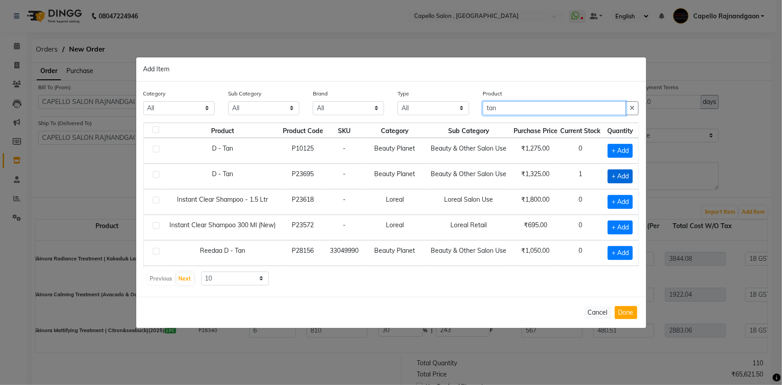
type input "tan"
click at [610, 178] on span "+ Add" at bounding box center [620, 176] width 25 height 14
checkbox input "true"
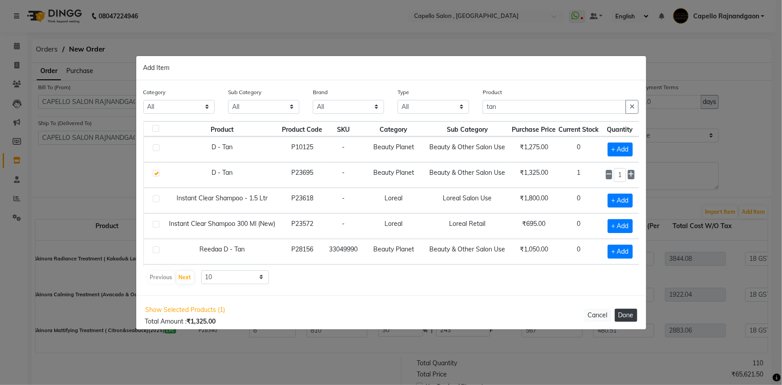
click at [624, 313] on button "Done" at bounding box center [626, 315] width 22 height 13
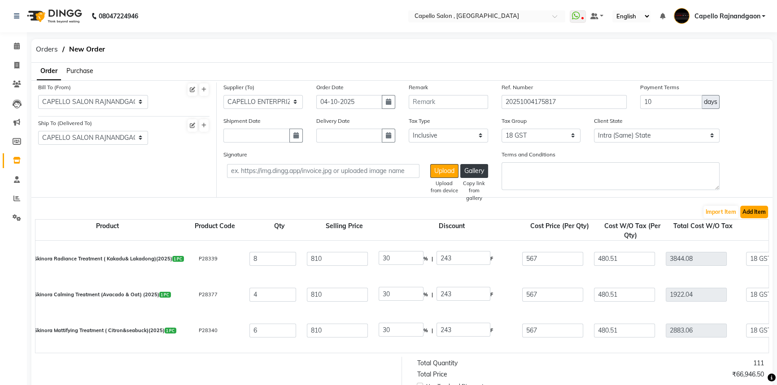
click at [758, 209] on button "Add Item" at bounding box center [754, 212] width 28 height 13
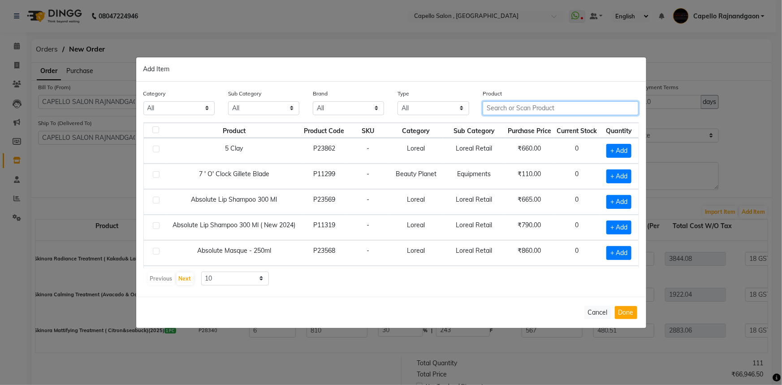
click at [498, 107] on input "text" at bounding box center [561, 108] width 156 height 14
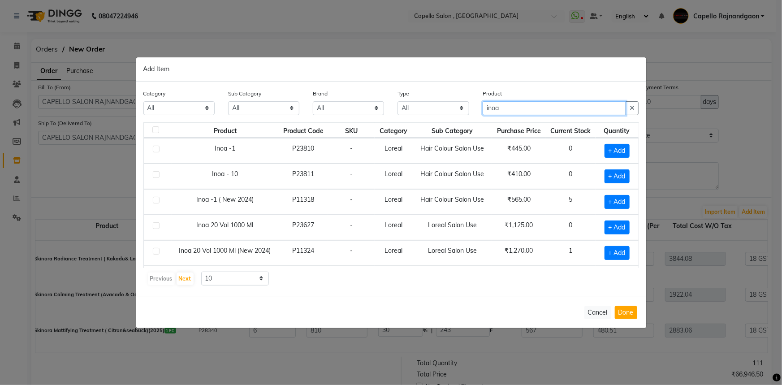
type input "inoa"
click at [239, 277] on select "10 50 100" at bounding box center [235, 279] width 68 height 14
select select "100"
click at [201, 272] on select "10 50 100" at bounding box center [235, 279] width 68 height 14
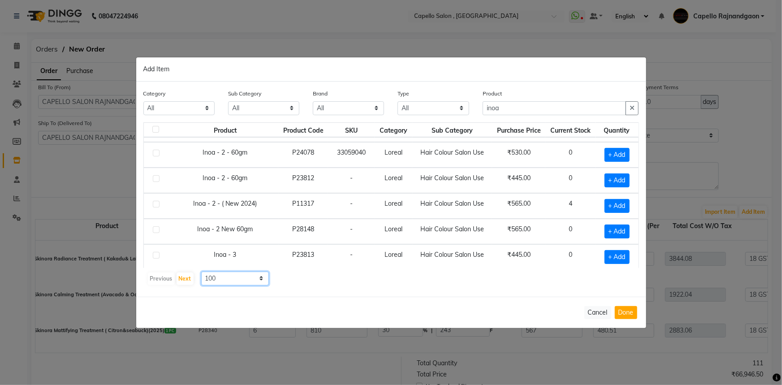
scroll to position [122, 0]
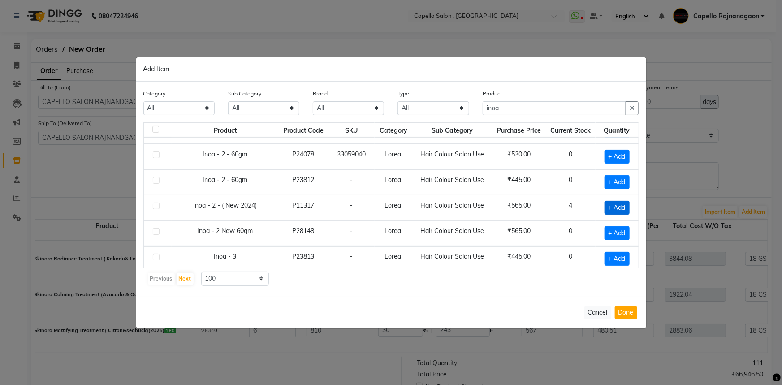
click at [605, 201] on span "+ Add" at bounding box center [617, 208] width 25 height 14
checkbox input "true"
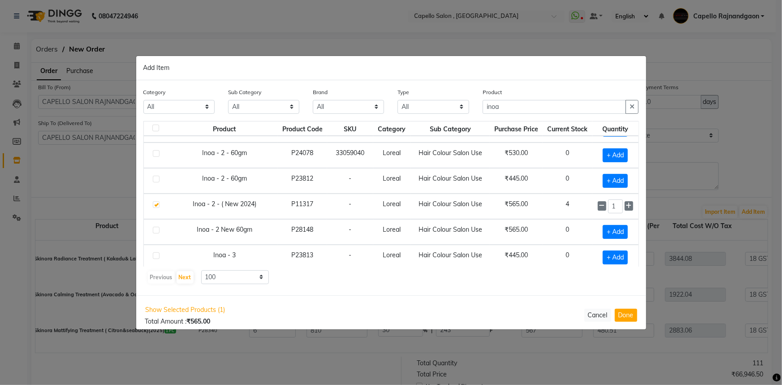
click at [626, 206] on icon at bounding box center [629, 206] width 6 height 6
type input "3"
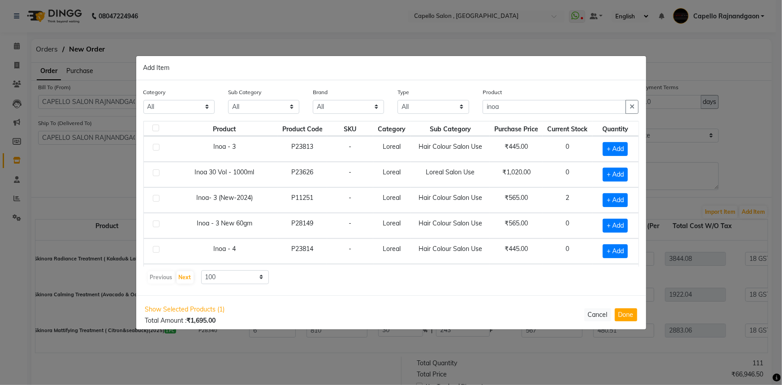
scroll to position [244, 0]
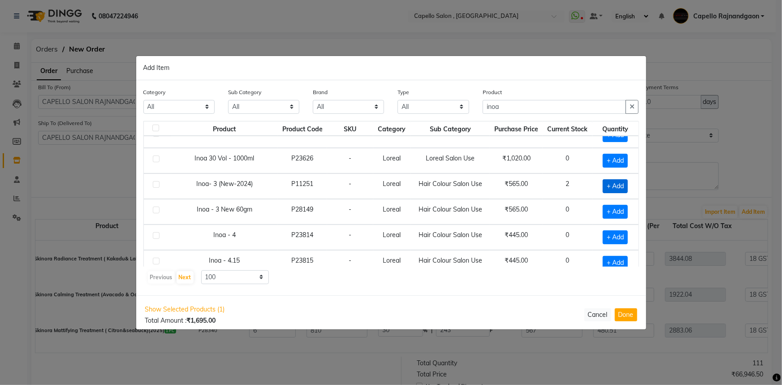
click at [613, 186] on span "+ Add" at bounding box center [615, 186] width 25 height 14
checkbox input "true"
click at [626, 183] on icon at bounding box center [629, 186] width 6 height 6
click at [626, 184] on icon at bounding box center [629, 186] width 6 height 6
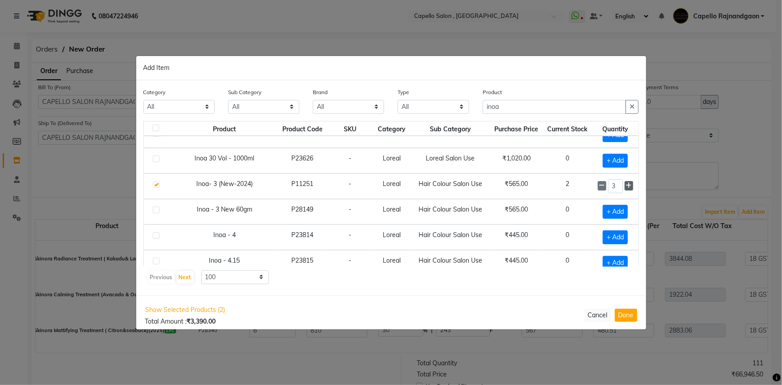
type input "4"
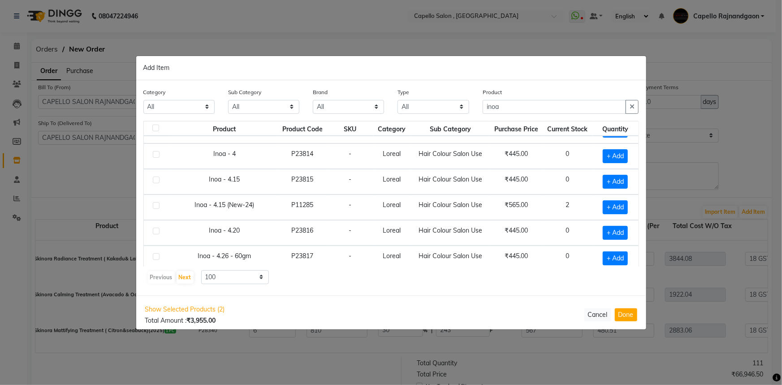
scroll to position [326, 0]
click at [607, 201] on span "+ Add" at bounding box center [615, 207] width 25 height 14
checkbox input "true"
click at [626, 204] on icon at bounding box center [629, 206] width 6 height 6
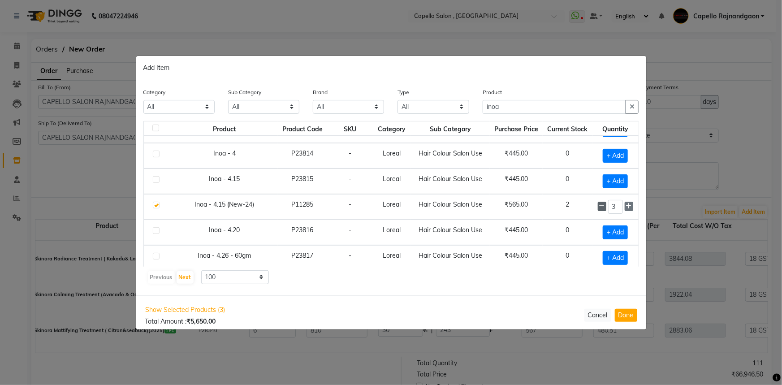
click at [600, 204] on icon at bounding box center [603, 206] width 6 height 6
type input "1"
click at [600, 204] on icon at bounding box center [603, 206] width 6 height 6
checkbox input "false"
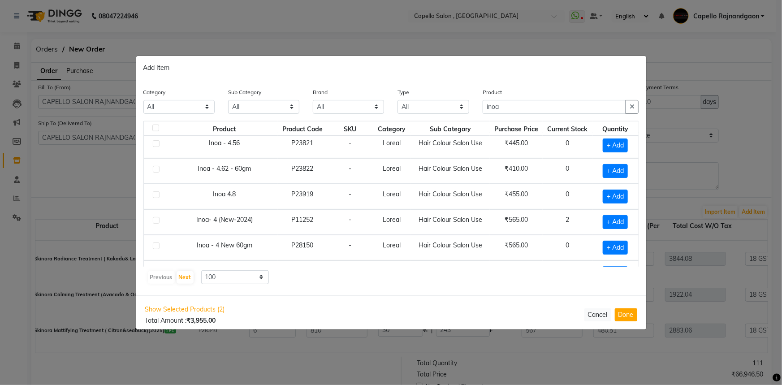
scroll to position [611, 0]
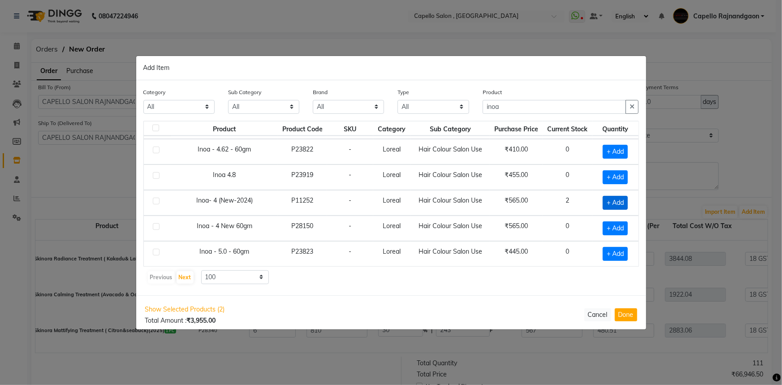
click at [607, 201] on span "+ Add" at bounding box center [615, 203] width 25 height 14
checkbox input "true"
click at [625, 200] on span at bounding box center [629, 202] width 9 height 9
click at [626, 200] on icon at bounding box center [629, 202] width 6 height 6
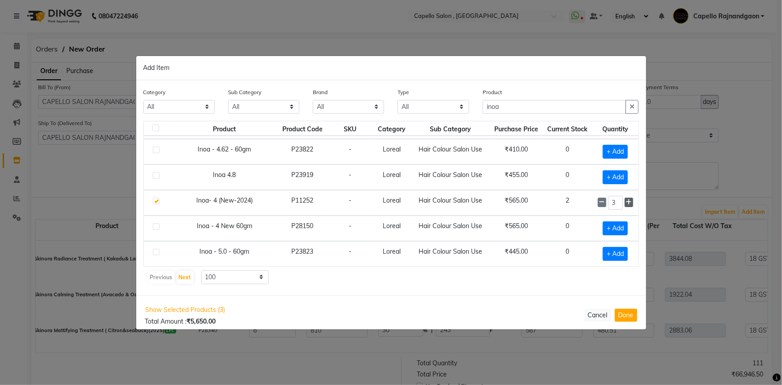
type input "4"
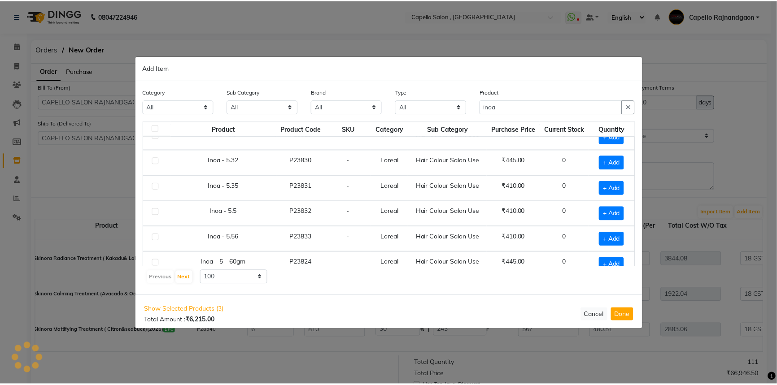
scroll to position [937, 0]
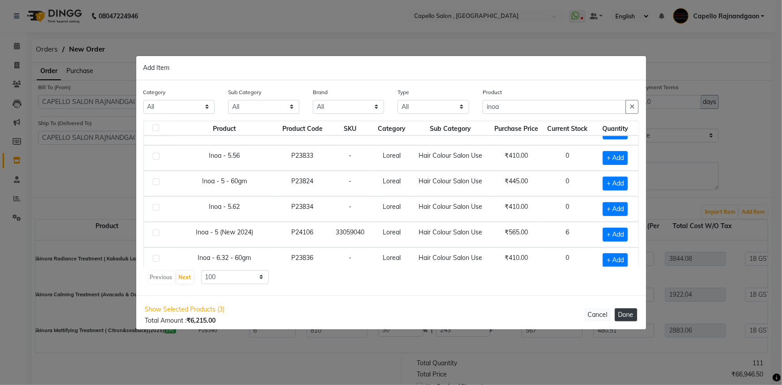
click at [632, 313] on button "Done" at bounding box center [626, 315] width 22 height 13
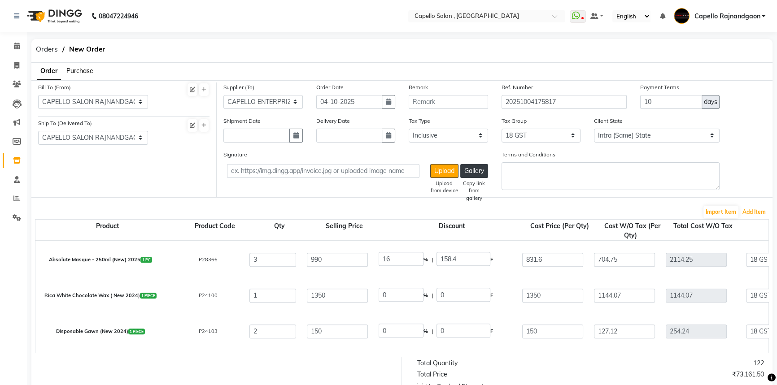
select select "1112"
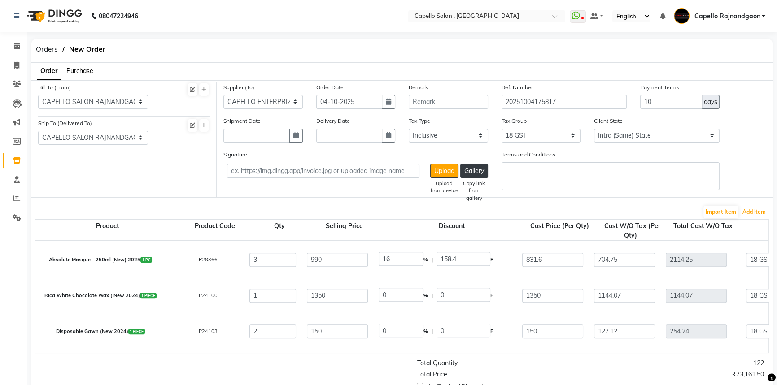
select select "1112"
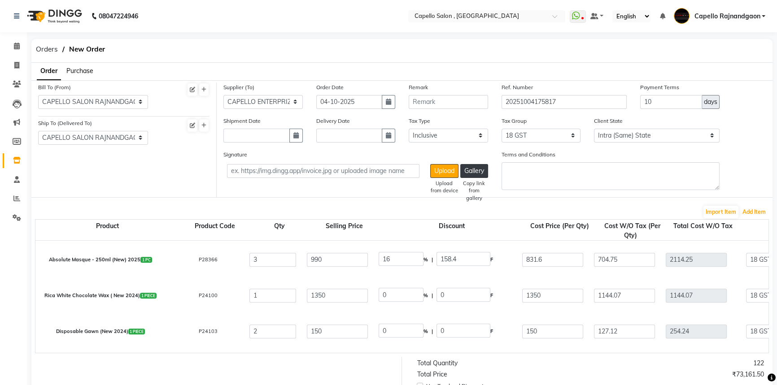
select select "1112"
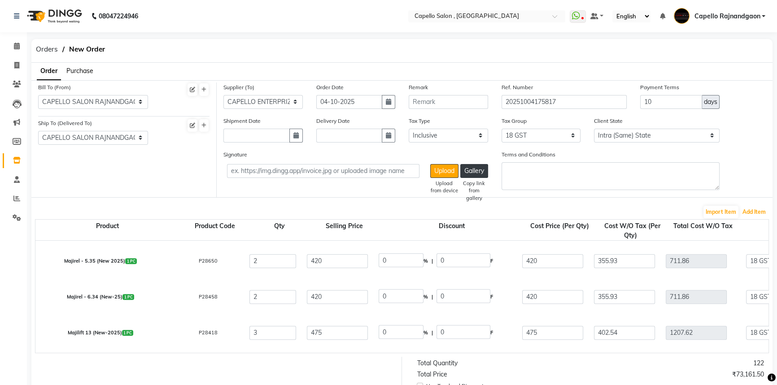
select select "2348"
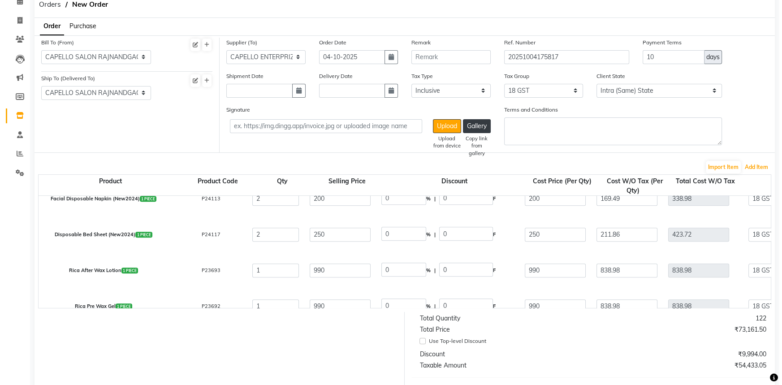
scroll to position [694, 0]
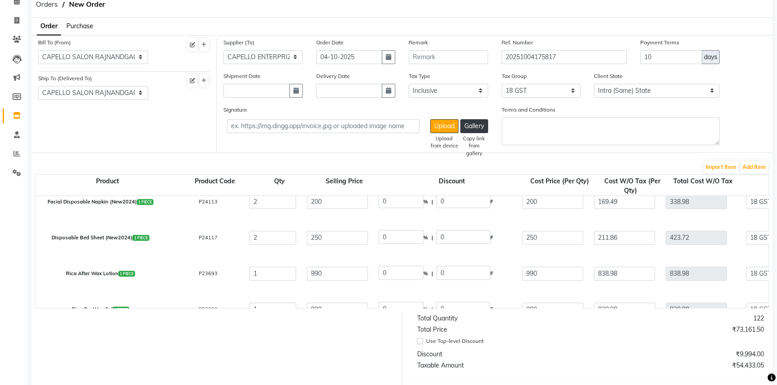
click at [768, 168] on div "Import Item Add Item" at bounding box center [402, 167] width 734 height 14
click at [761, 168] on button "Add Item" at bounding box center [754, 167] width 28 height 13
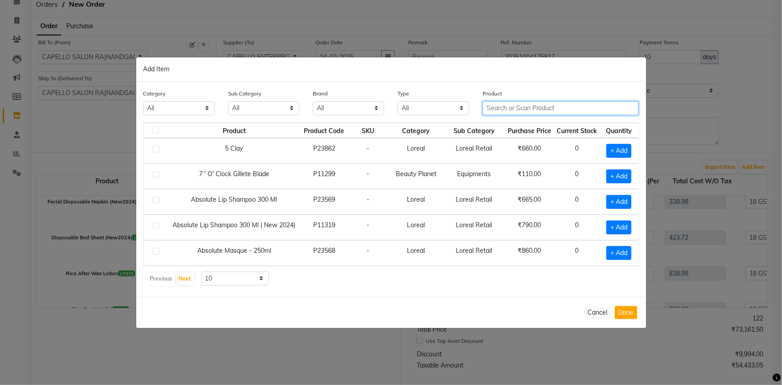
click at [535, 108] on input "text" at bounding box center [561, 108] width 156 height 14
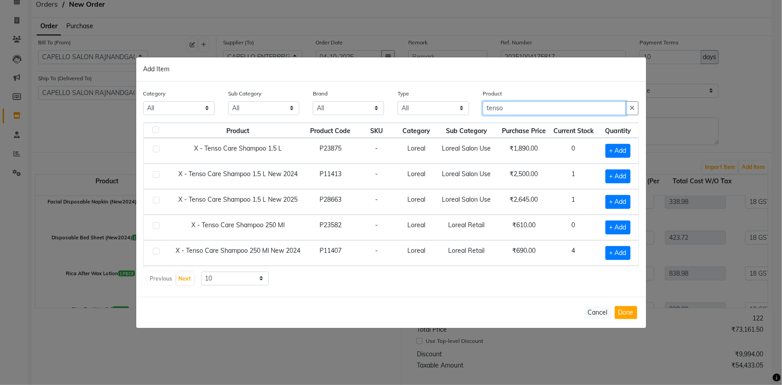
type input "tenso"
click at [212, 278] on select "10 50 100" at bounding box center [235, 279] width 68 height 14
select select "50"
click at [201, 272] on select "10 50 100" at bounding box center [235, 279] width 68 height 14
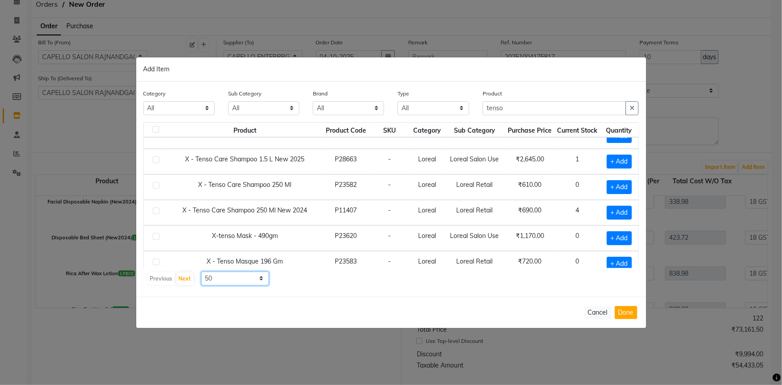
scroll to position [81, 0]
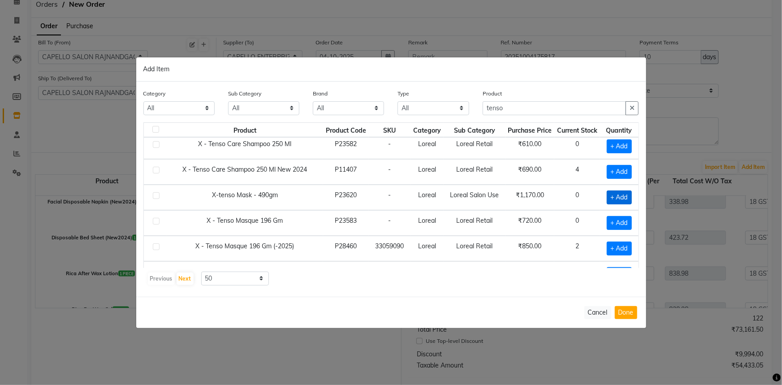
click at [611, 198] on span "+ Add" at bounding box center [619, 198] width 25 height 14
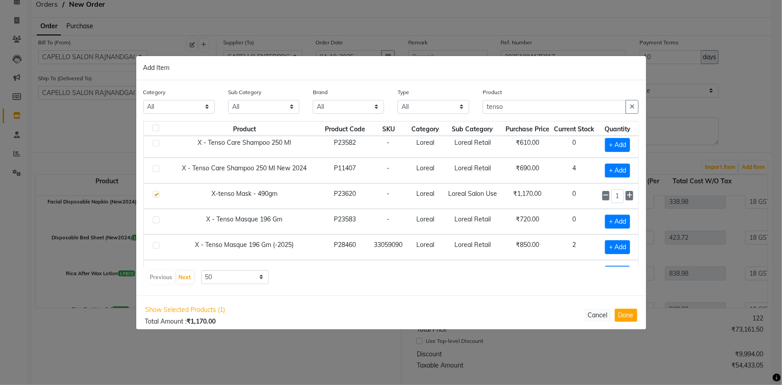
checkbox input "true"
click at [626, 313] on button "Done" at bounding box center [626, 315] width 22 height 13
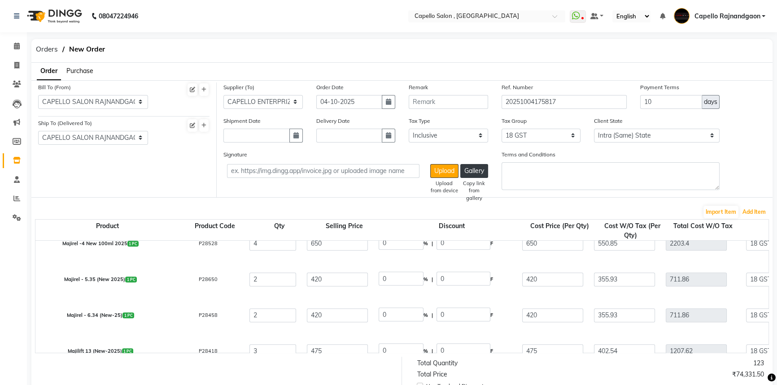
scroll to position [208, 0]
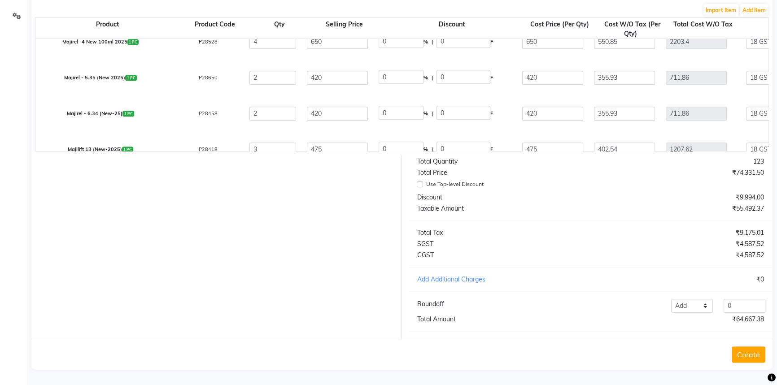
click at [752, 359] on button "Create" at bounding box center [748, 355] width 34 height 16
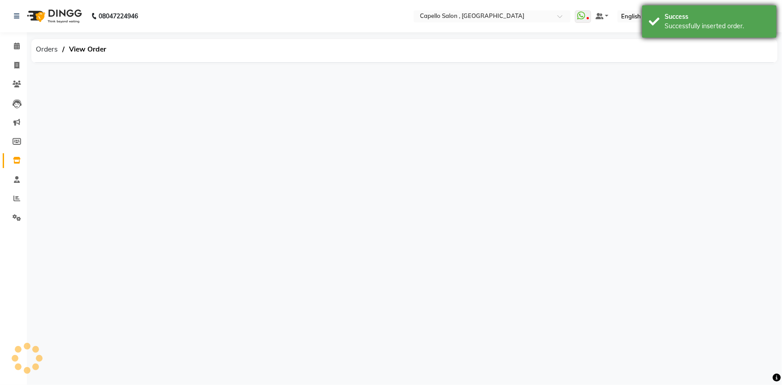
click at [665, 11] on div "Success Successfully inserted order." at bounding box center [710, 21] width 135 height 32
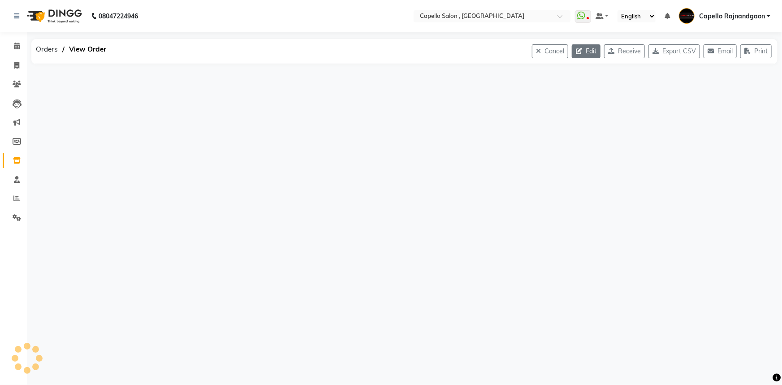
click at [572, 54] on button "Edit" at bounding box center [586, 51] width 29 height 14
select select "163"
select select "164"
select select "623"
select select "true"
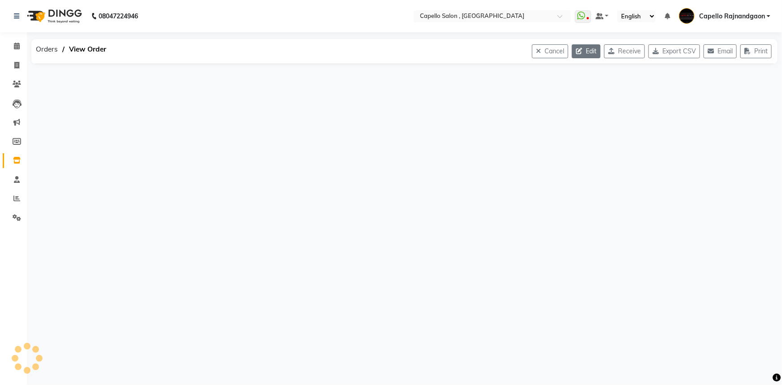
select select "1112"
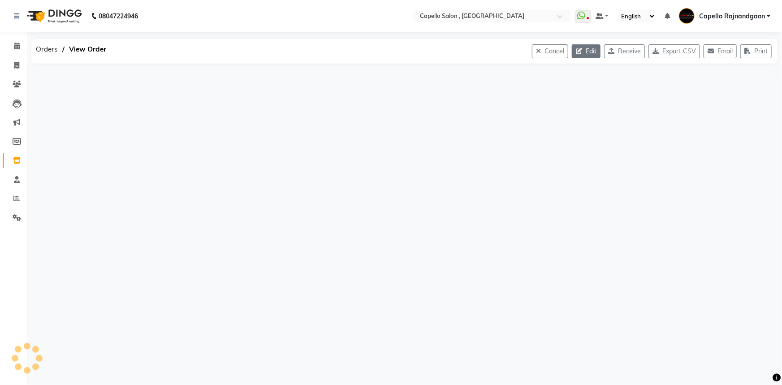
select select "1112"
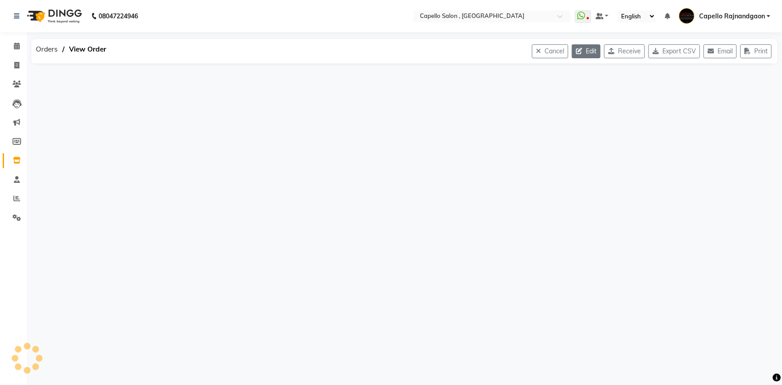
select select "1112"
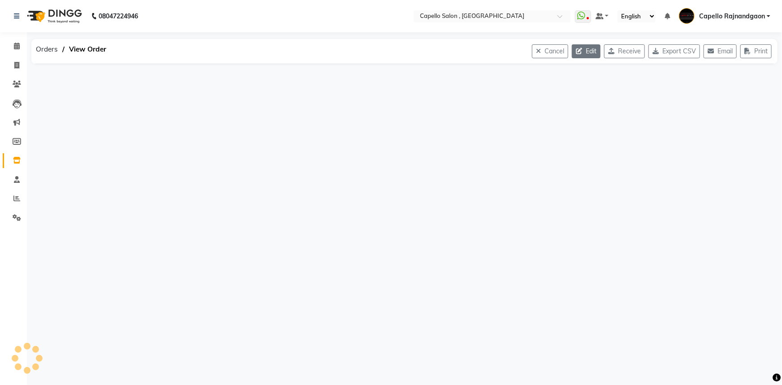
select select "1112"
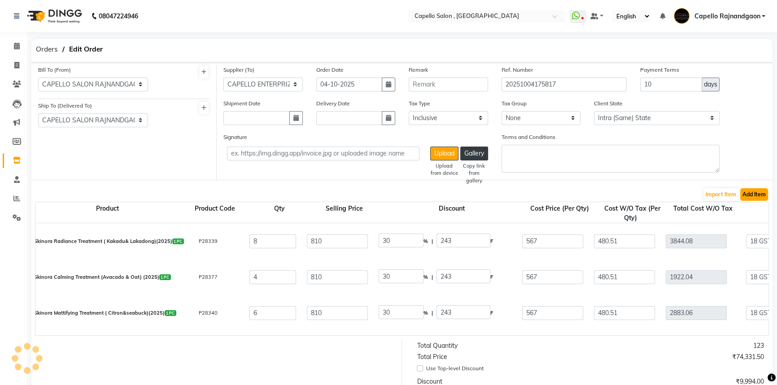
click at [745, 193] on button "Add Item" at bounding box center [754, 194] width 28 height 13
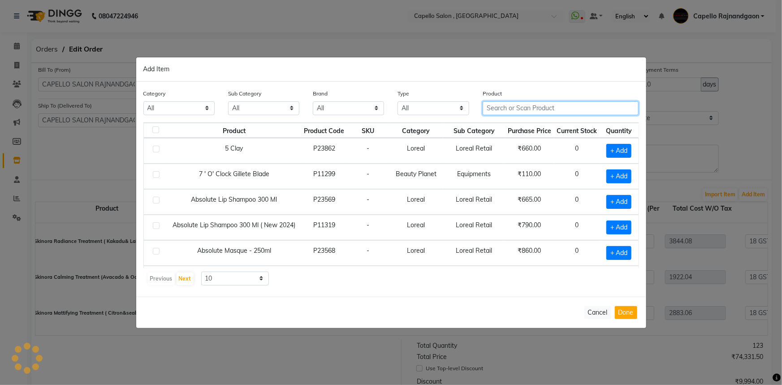
click at [543, 111] on input "text" at bounding box center [561, 108] width 156 height 14
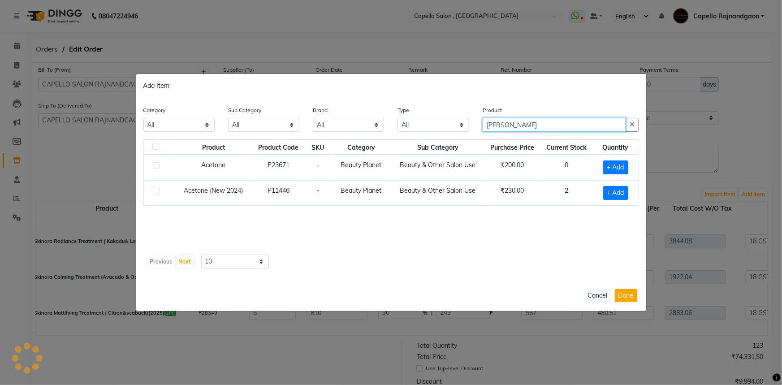
type input "aceto"
click at [616, 195] on span "+ Add" at bounding box center [616, 193] width 25 height 14
checkbox input "true"
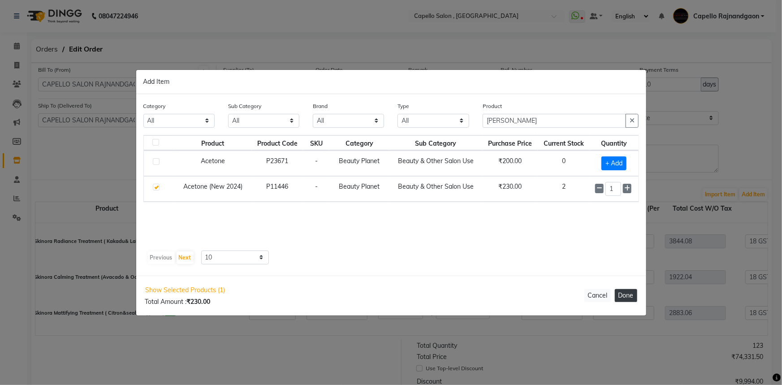
click at [626, 299] on button "Done" at bounding box center [626, 295] width 22 height 13
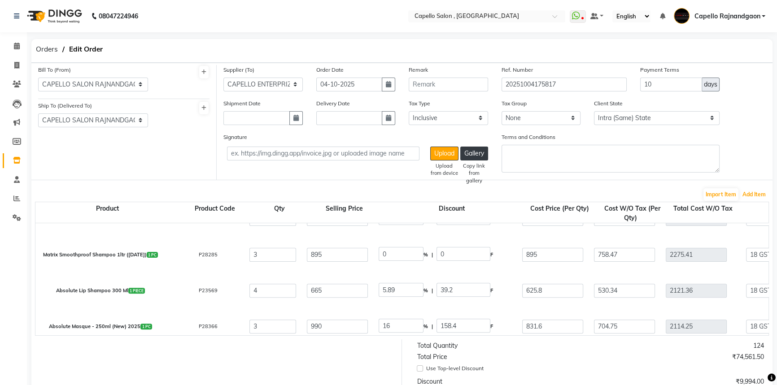
select select "1112"
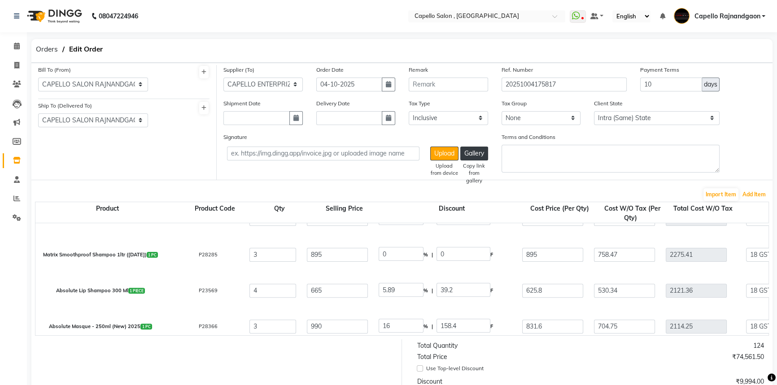
select select "1112"
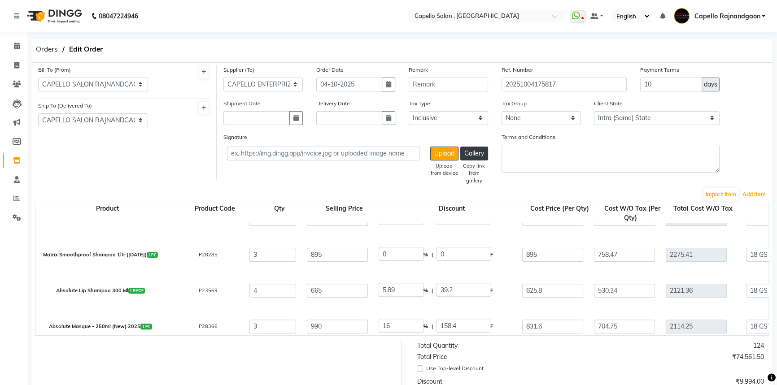
select select "1112"
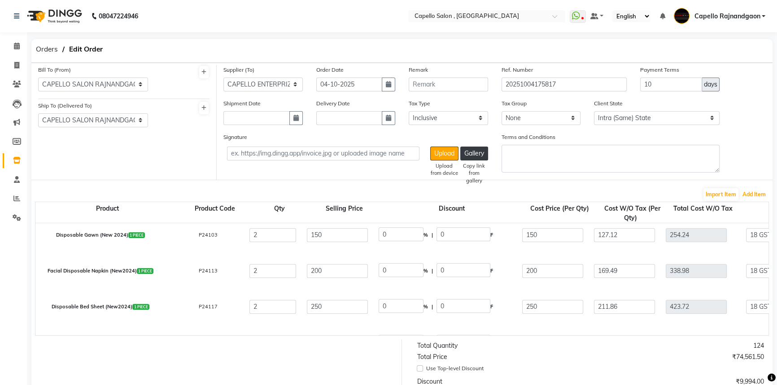
scroll to position [190, 0]
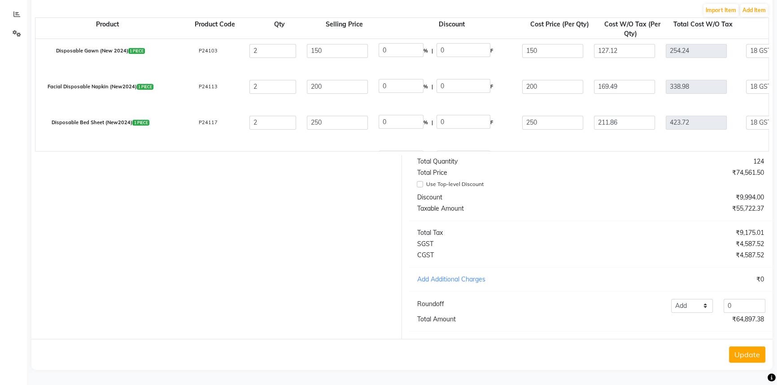
click at [745, 358] on button "Update" at bounding box center [747, 355] width 36 height 16
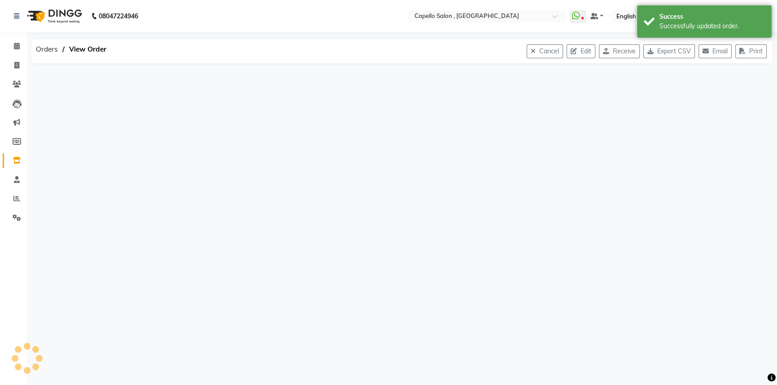
scroll to position [0, 0]
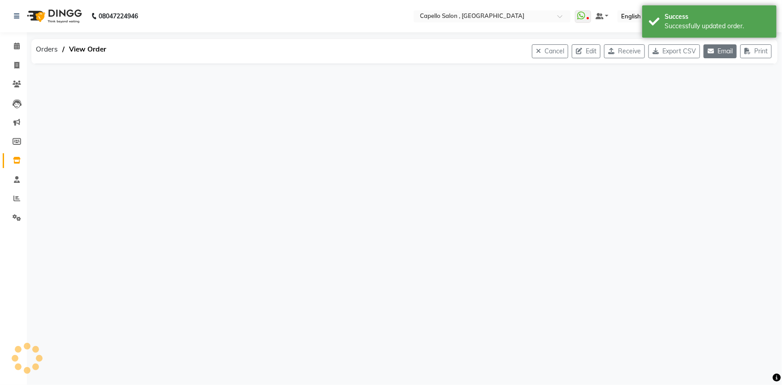
click at [719, 53] on button "Email" at bounding box center [720, 51] width 33 height 14
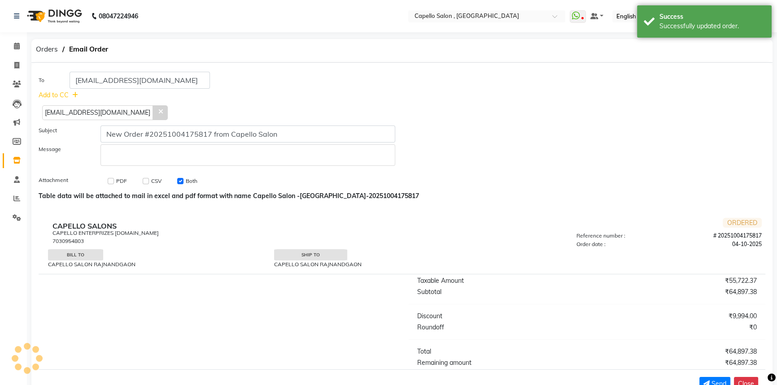
click at [153, 113] on span at bounding box center [160, 112] width 15 height 15
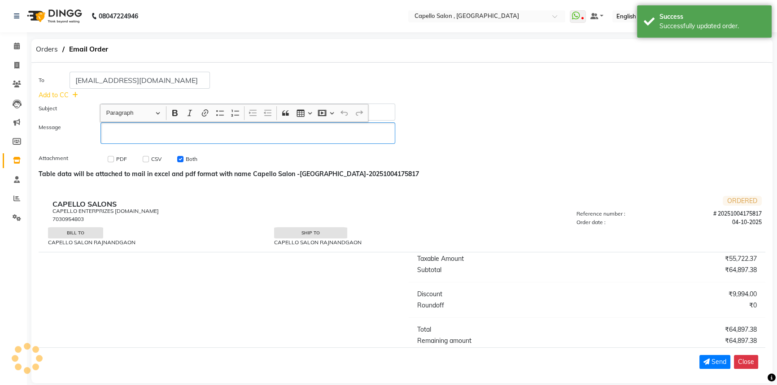
click at [123, 140] on div "Rich Text Editor, main" at bounding box center [247, 133] width 295 height 22
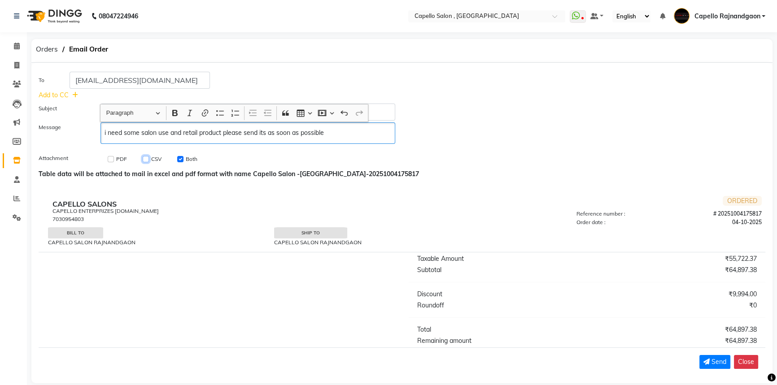
click at [143, 158] on input "checkbox" at bounding box center [146, 159] width 6 height 6
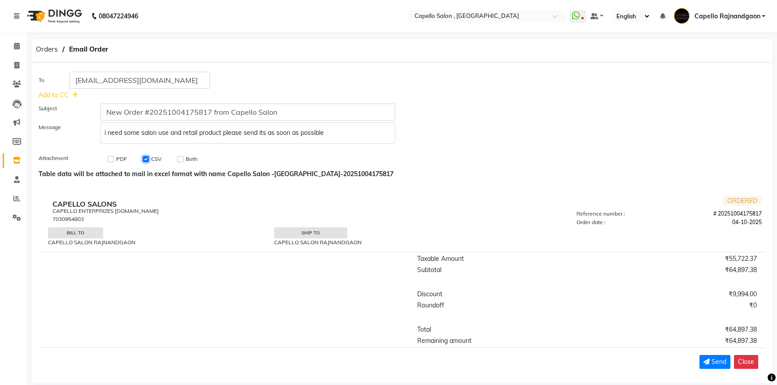
scroll to position [13, 0]
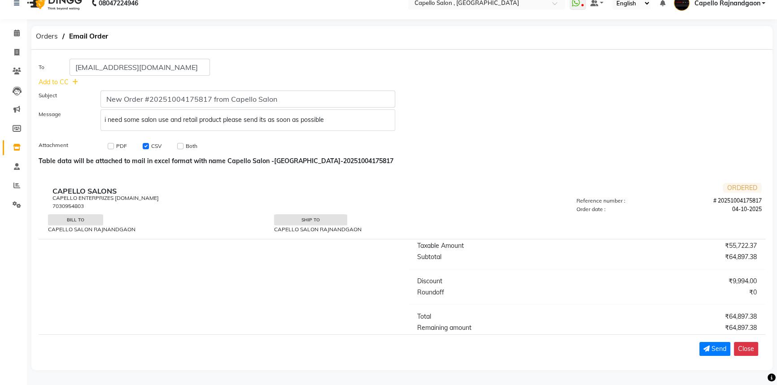
click at [341, 118] on p "i need some salon use and retail product please send its as soon as possible" at bounding box center [247, 119] width 287 height 9
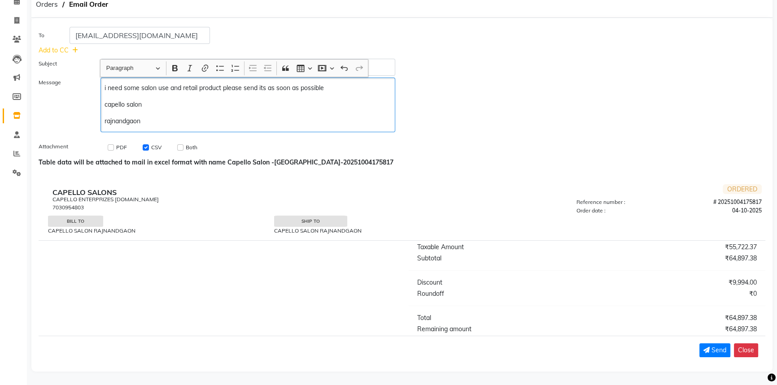
scroll to position [46, 0]
click at [708, 348] on icon "submit" at bounding box center [706, 349] width 6 height 6
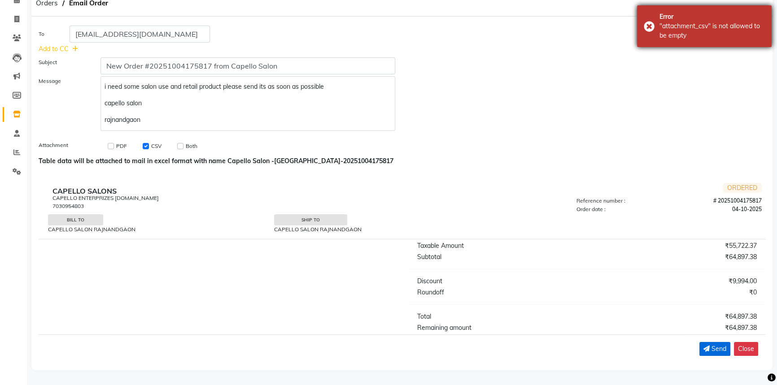
click at [699, 30] on div ""attachment_csv" is not allowed to be empty" at bounding box center [711, 31] width 105 height 19
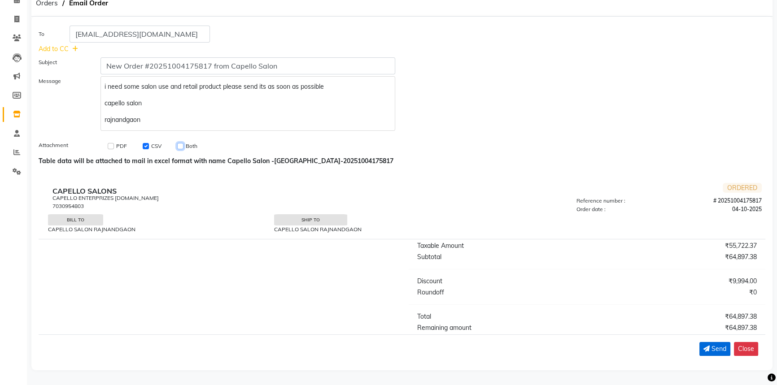
click at [178, 145] on input "checkbox" at bounding box center [180, 146] width 6 height 6
click at [712, 351] on span "Send" at bounding box center [718, 348] width 15 height 9
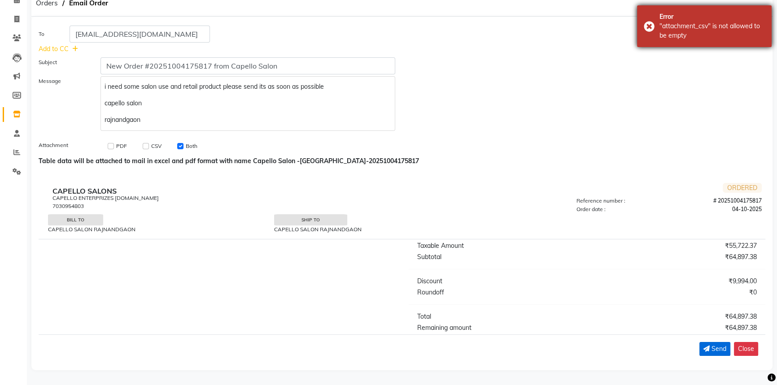
click at [691, 36] on div ""attachment_csv" is not allowed to be empty" at bounding box center [711, 31] width 105 height 19
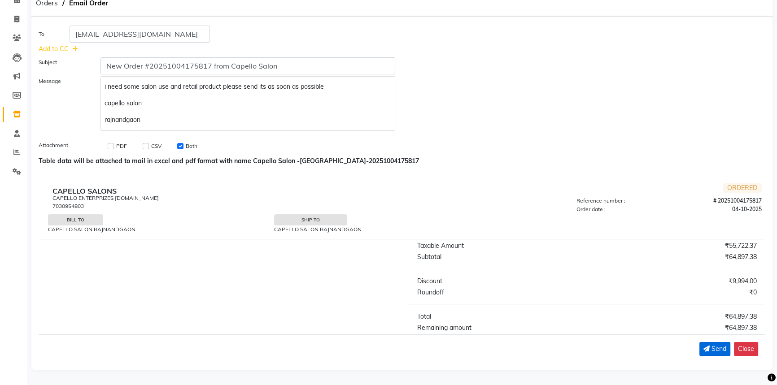
scroll to position [0, 0]
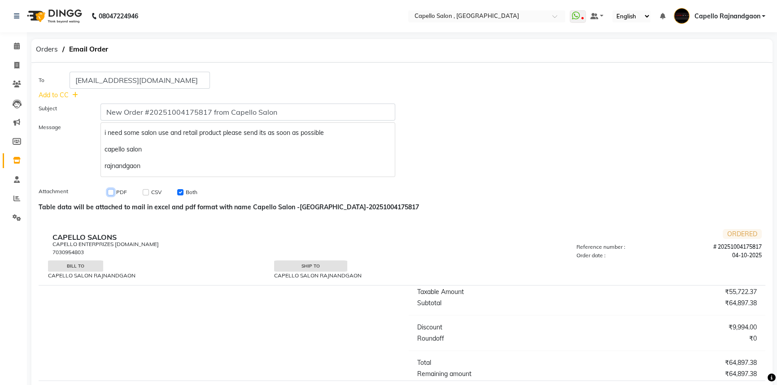
click at [110, 191] on input "checkbox" at bounding box center [111, 192] width 6 height 6
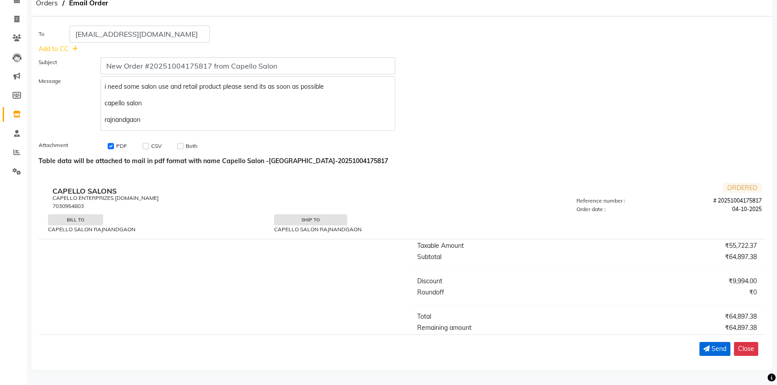
click at [713, 344] on span "Send" at bounding box center [718, 348] width 15 height 9
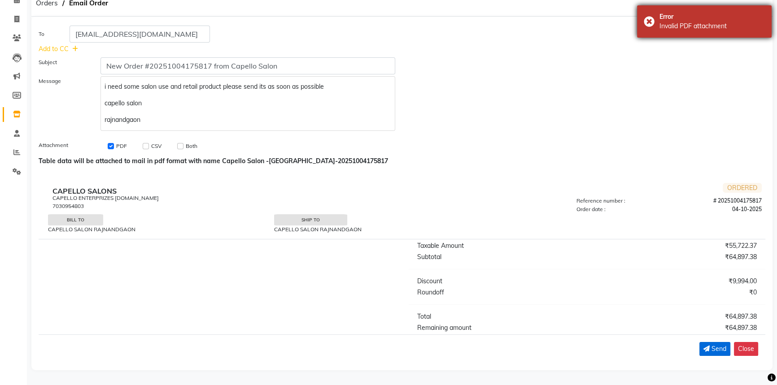
click at [711, 18] on div "Error" at bounding box center [711, 16] width 105 height 9
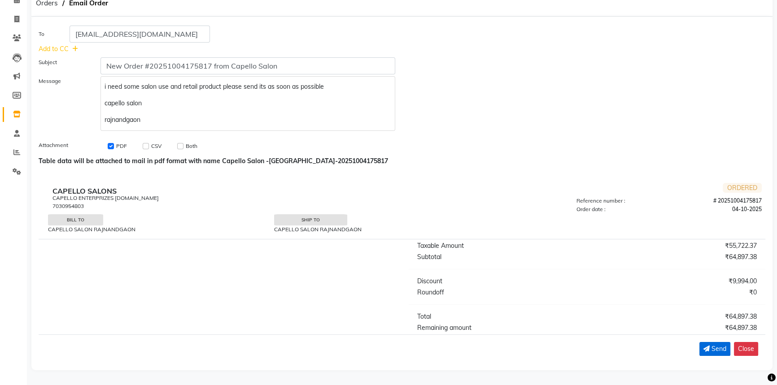
scroll to position [0, 0]
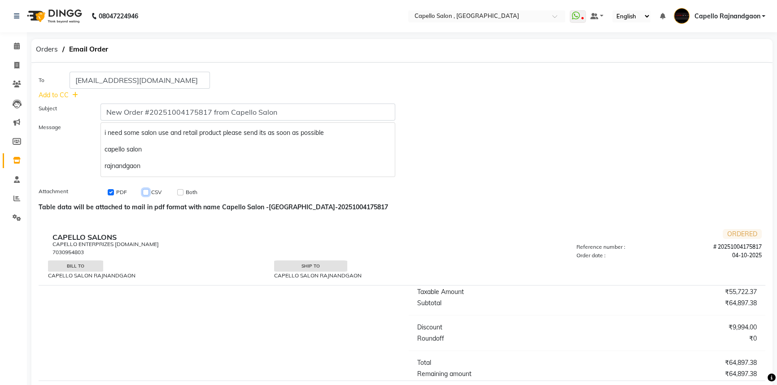
click at [146, 191] on input "checkbox" at bounding box center [146, 192] width 6 height 6
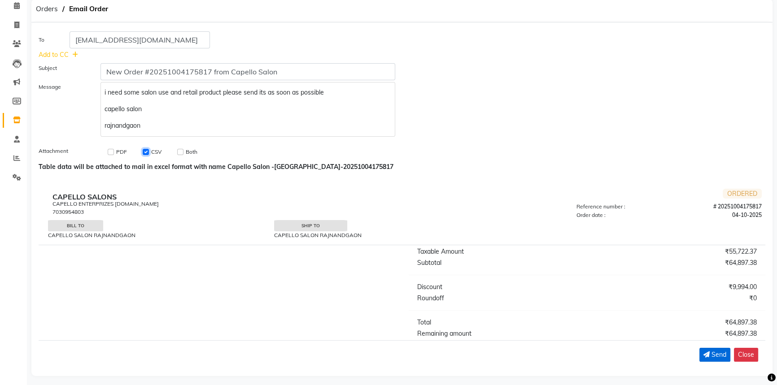
scroll to position [46, 0]
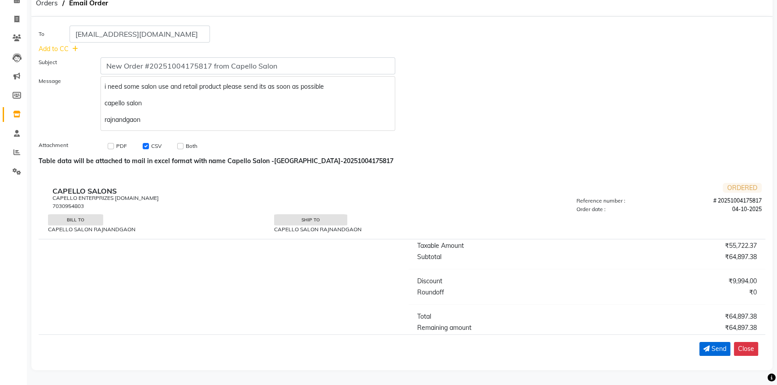
click at [713, 349] on span "Send" at bounding box center [718, 348] width 15 height 9
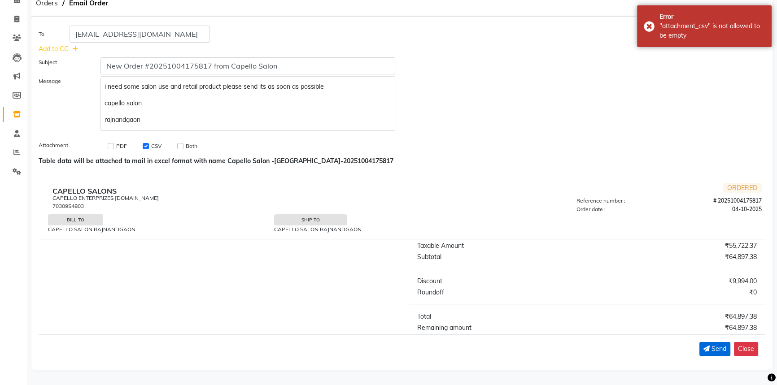
scroll to position [5, 0]
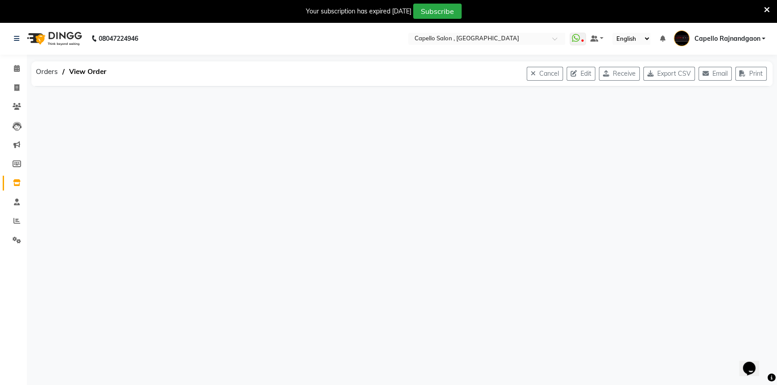
click at [769, 6] on icon at bounding box center [767, 10] width 6 height 8
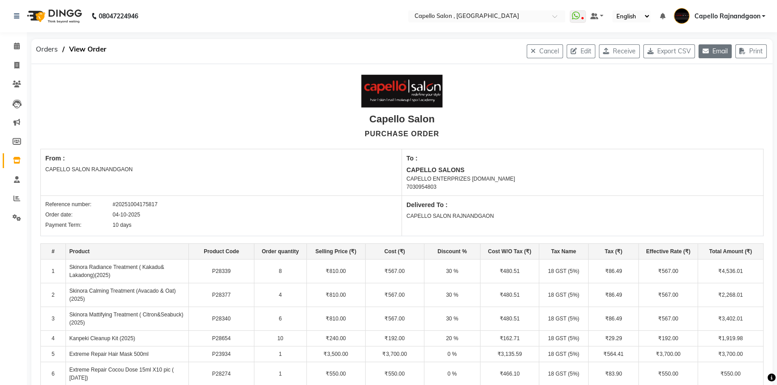
click at [717, 50] on button "Email" at bounding box center [714, 51] width 33 height 14
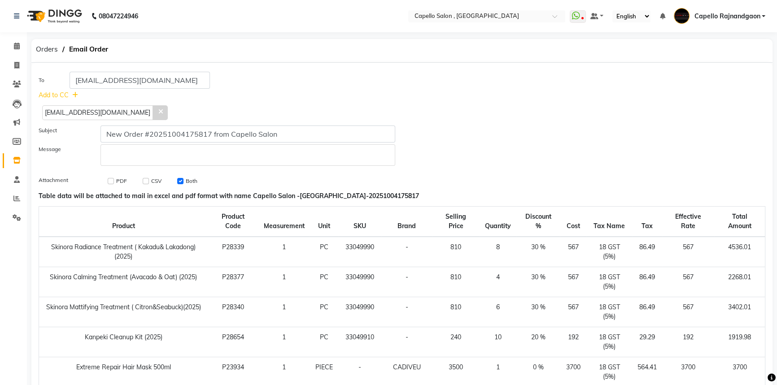
click at [158, 113] on icon at bounding box center [160, 112] width 4 height 6
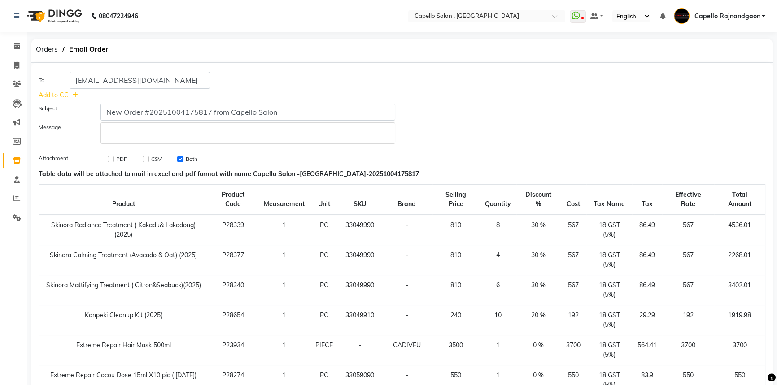
click at [122, 130] on p "Rich Text Editor, main" at bounding box center [247, 132] width 287 height 9
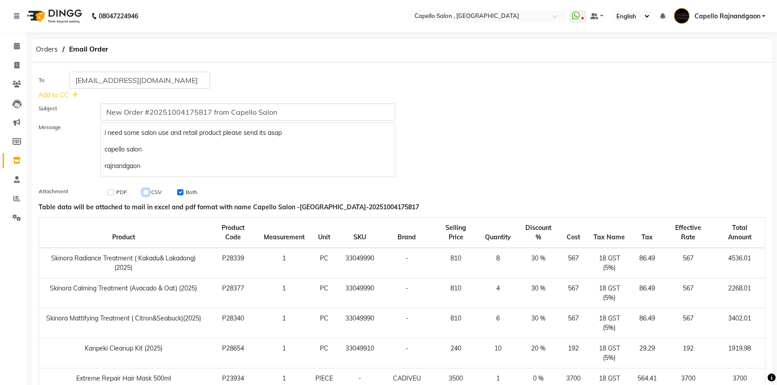
click at [145, 191] on input "checkbox" at bounding box center [146, 192] width 6 height 6
checkbox input "true"
checkbox input "false"
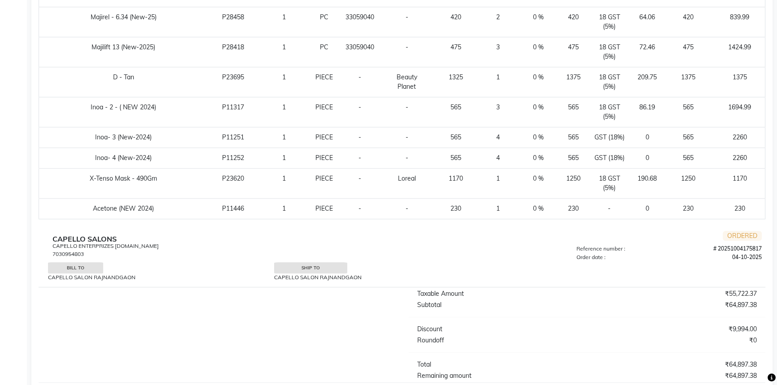
scroll to position [1189, 0]
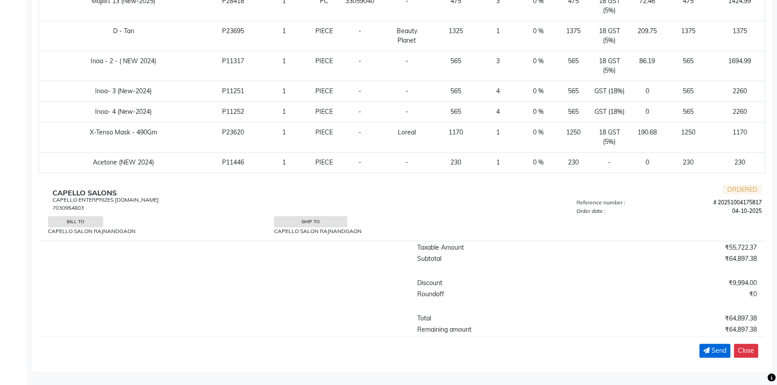
click at [712, 347] on span "Send" at bounding box center [718, 350] width 15 height 9
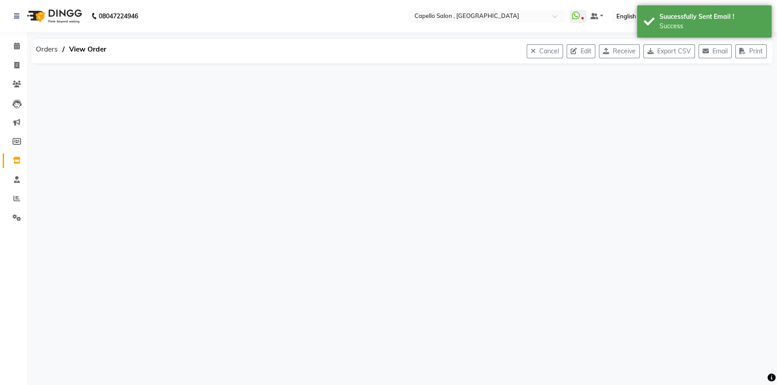
scroll to position [0, 0]
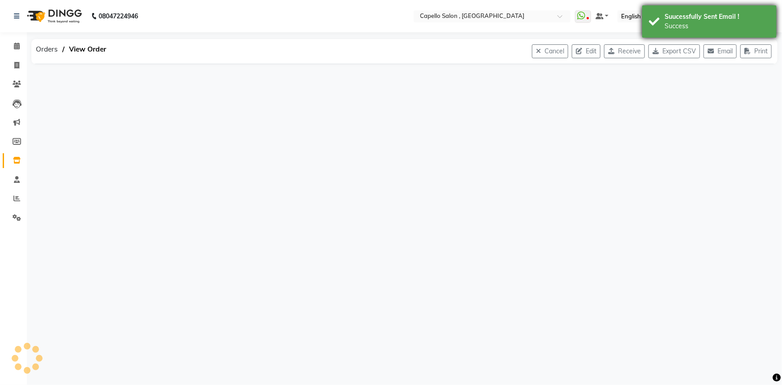
click at [719, 28] on div "Success" at bounding box center [717, 26] width 105 height 9
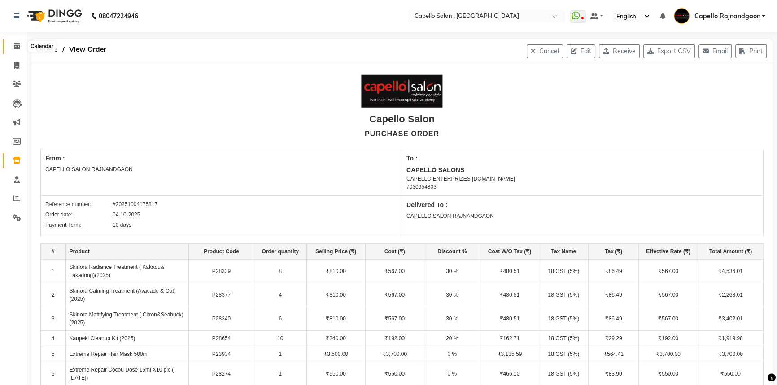
click at [18, 47] on icon at bounding box center [17, 46] width 6 height 7
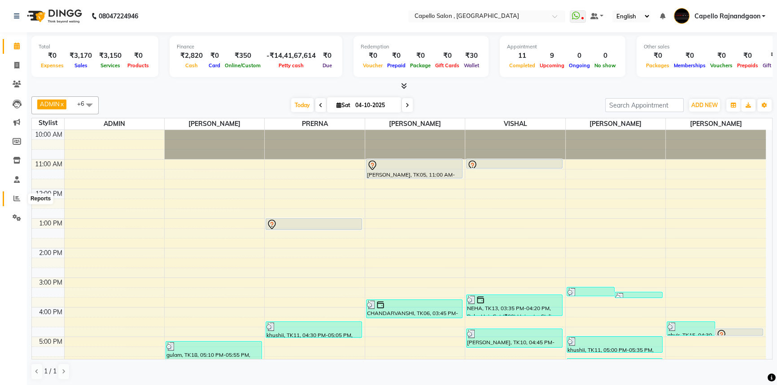
click at [12, 199] on span at bounding box center [17, 199] width 16 height 10
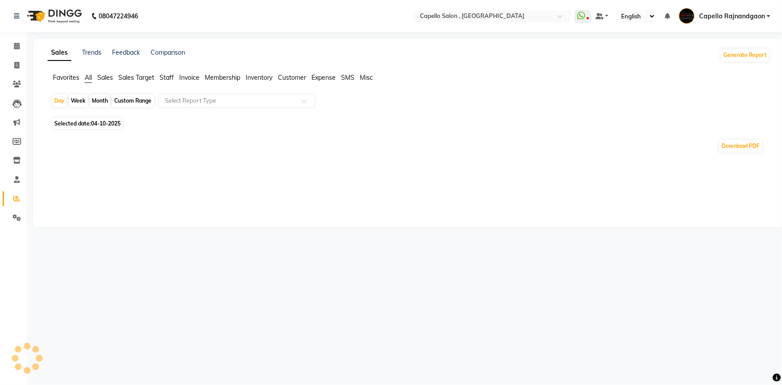
click at [63, 99] on div "Day" at bounding box center [59, 101] width 15 height 13
select select "10"
select select "2025"
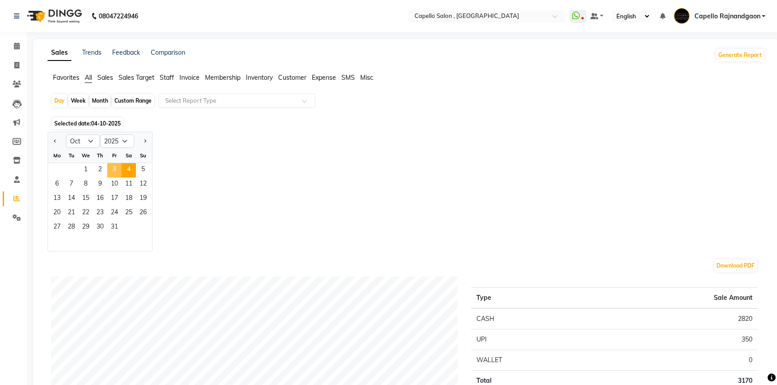
drag, startPoint x: 107, startPoint y: 168, endPoint x: 150, endPoint y: 133, distance: 55.5
click at [107, 168] on span "3" at bounding box center [114, 170] width 14 height 14
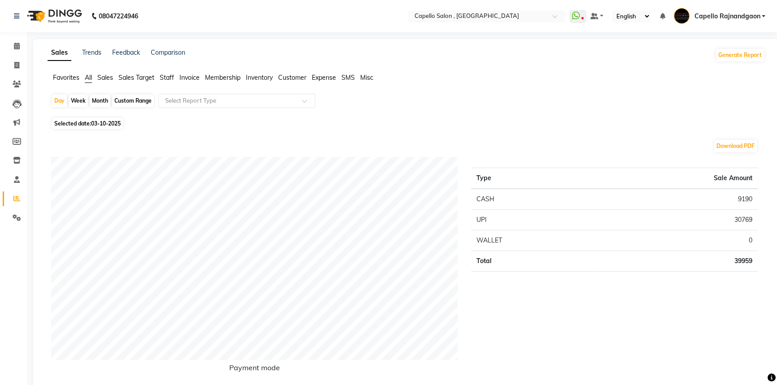
click at [168, 76] on span "Staff" at bounding box center [167, 78] width 14 height 8
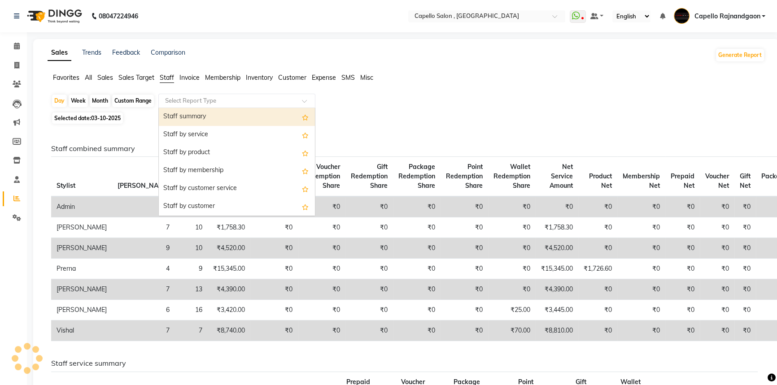
click at [186, 100] on input "text" at bounding box center [227, 100] width 129 height 9
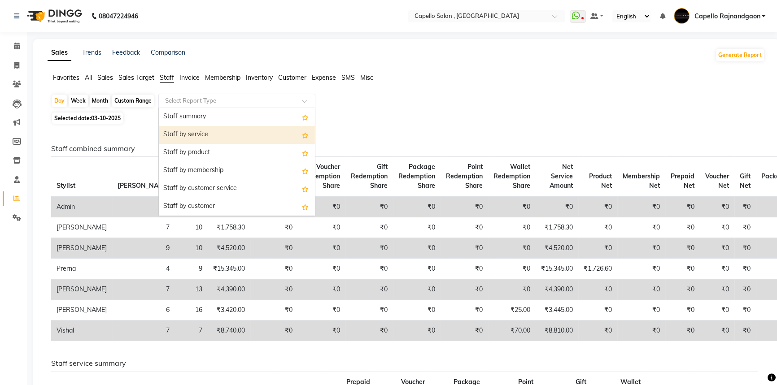
click at [193, 130] on div "Staff by service" at bounding box center [237, 135] width 156 height 18
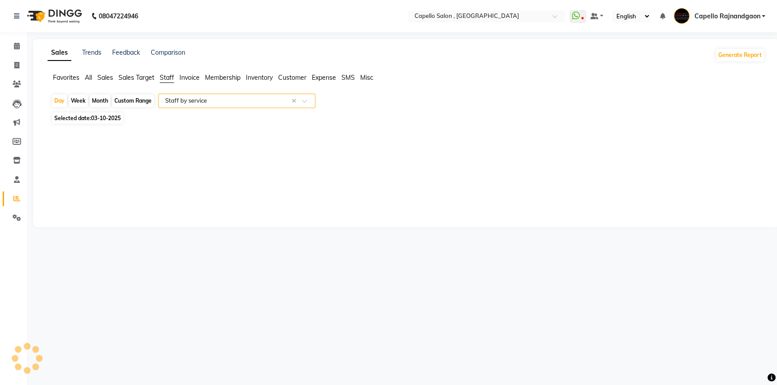
select select "full_report"
select select "csv"
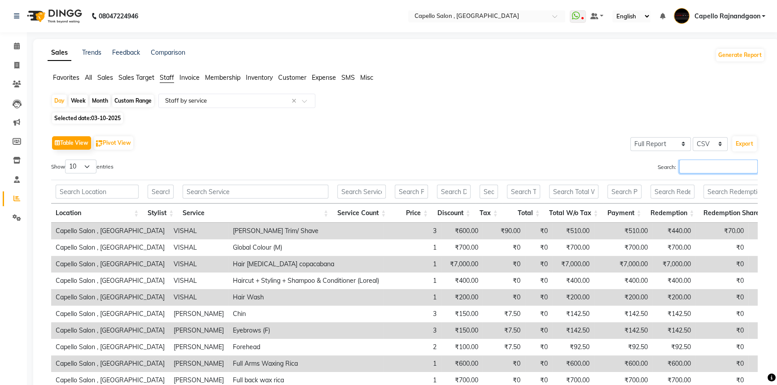
click at [696, 162] on input "Search:" at bounding box center [718, 167] width 78 height 14
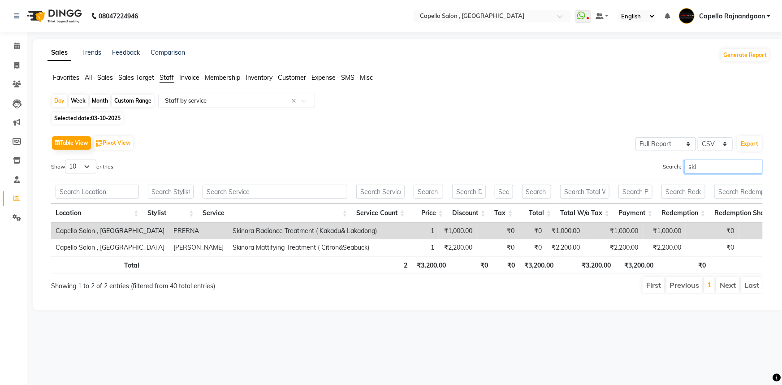
drag, startPoint x: 688, startPoint y: 164, endPoint x: 710, endPoint y: 164, distance: 22.0
click at [710, 164] on input "ski" at bounding box center [724, 167] width 78 height 14
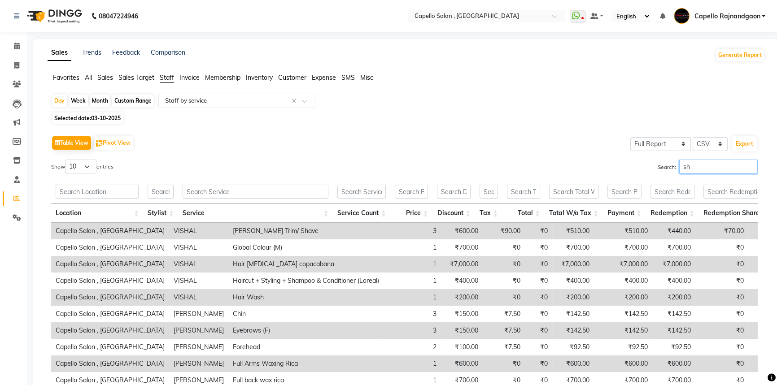
type input "s"
click at [55, 100] on div "Day" at bounding box center [59, 101] width 15 height 13
select select "10"
select select "2025"
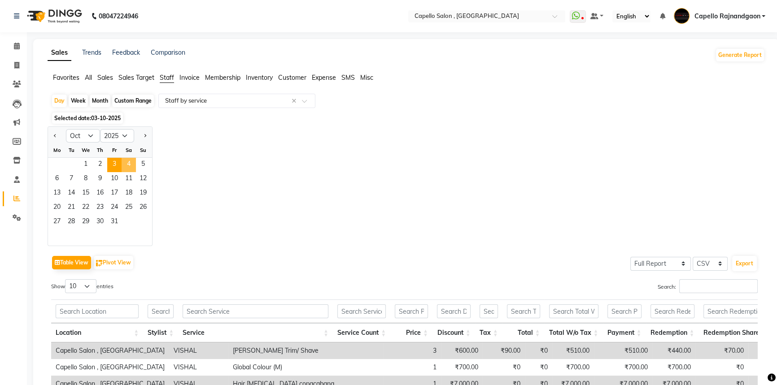
click at [131, 164] on span "4" at bounding box center [129, 165] width 14 height 14
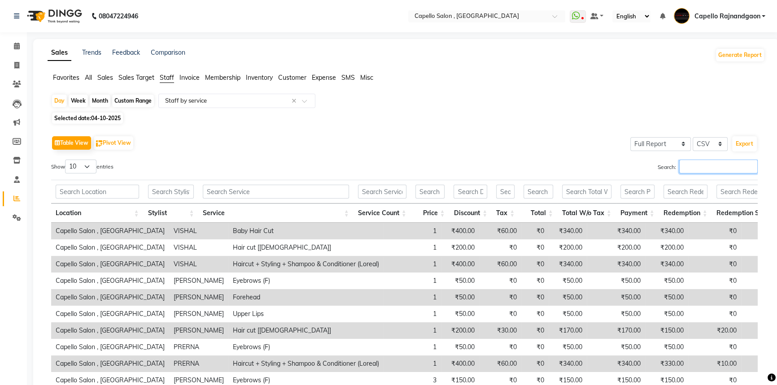
click at [699, 169] on input "Search:" at bounding box center [718, 167] width 78 height 14
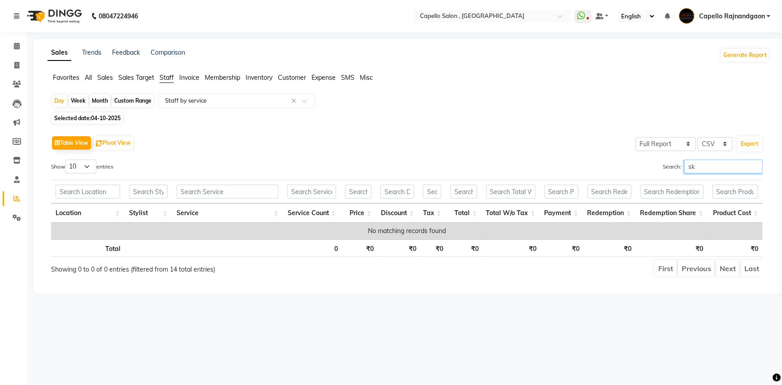
type input "s"
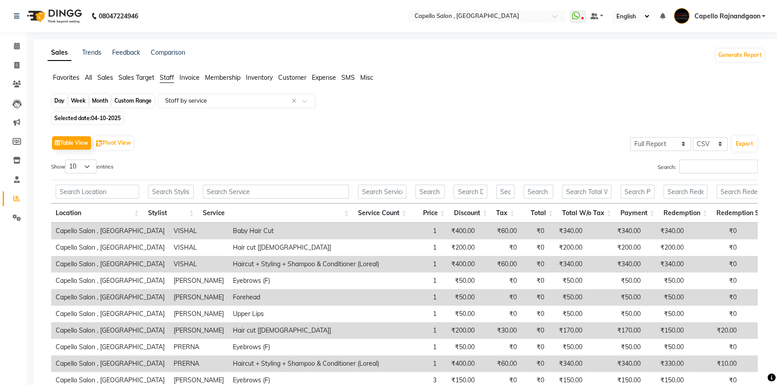
click at [60, 102] on div "Day" at bounding box center [59, 101] width 15 height 13
select select "10"
select select "2025"
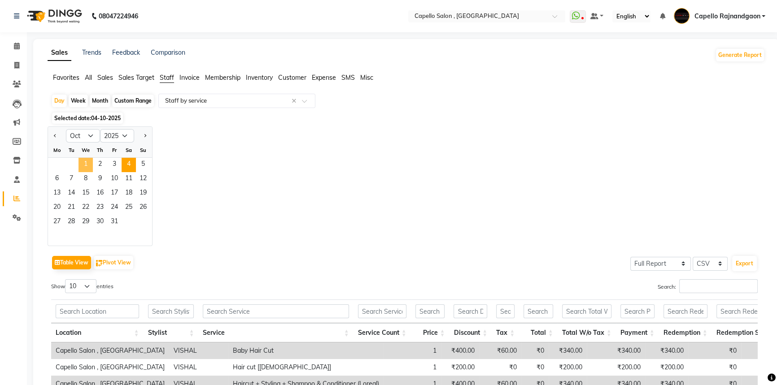
click at [79, 168] on span "1" at bounding box center [85, 165] width 14 height 14
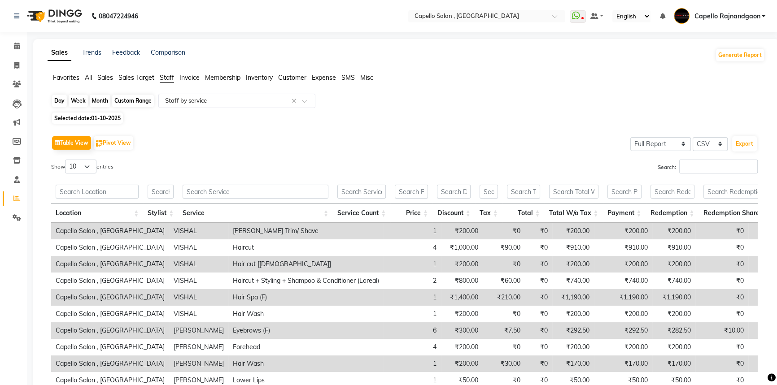
click at [62, 104] on div "Day" at bounding box center [59, 101] width 15 height 13
select select "10"
select select "2025"
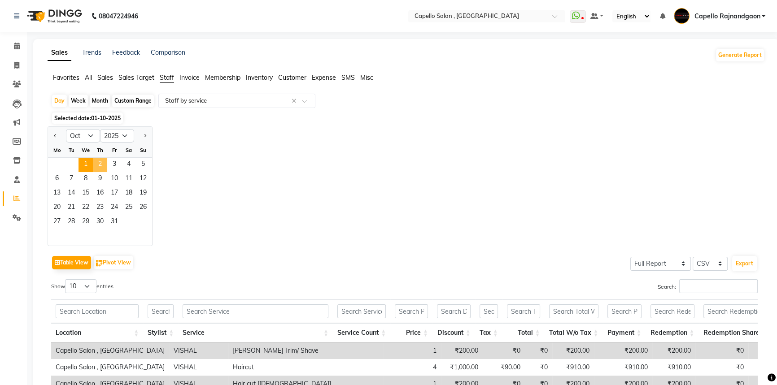
click at [99, 160] on span "2" at bounding box center [100, 165] width 14 height 14
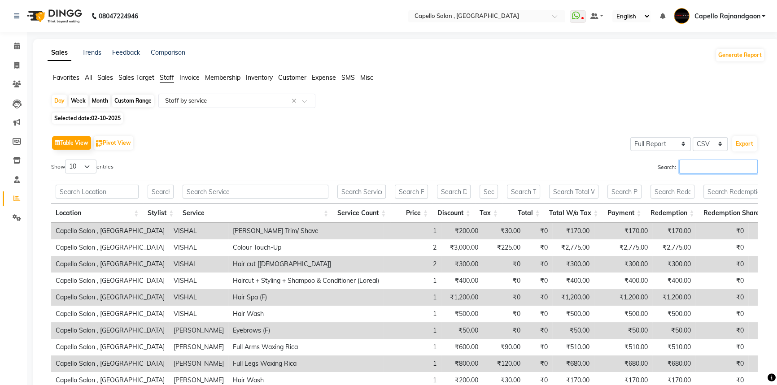
click at [688, 171] on input "Search:" at bounding box center [718, 167] width 78 height 14
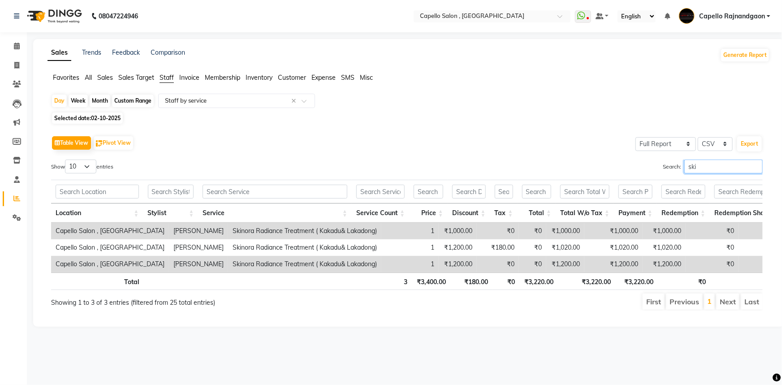
type input "ski"
click at [14, 43] on icon at bounding box center [17, 46] width 6 height 7
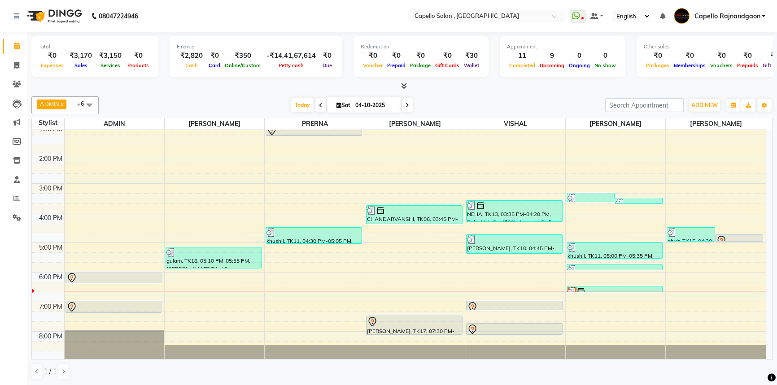
click at [761, 133] on div "10:00 AM 11:00 AM 12:00 PM 1:00 PM 2:00 PM 3:00 PM 4:00 PM 5:00 PM 6:00 PM 7:00…" at bounding box center [399, 198] width 734 height 325
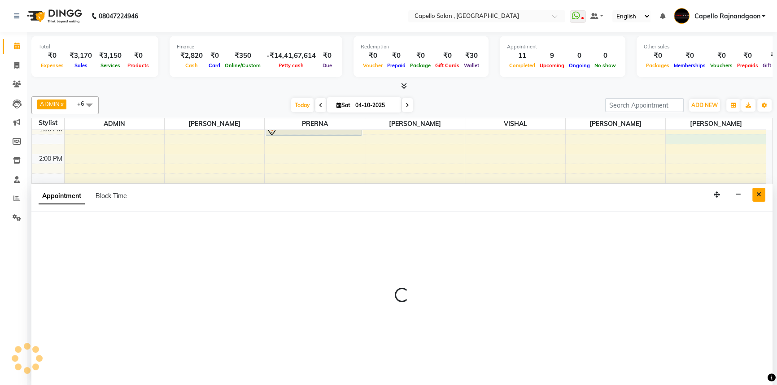
click at [762, 196] on button "Close" at bounding box center [758, 195] width 13 height 14
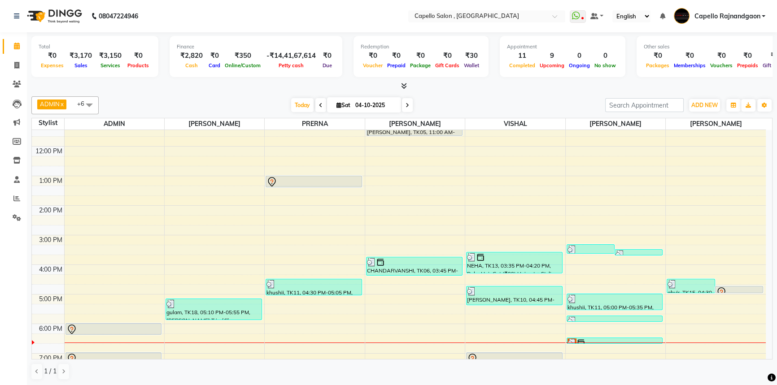
scroll to position [94, 0]
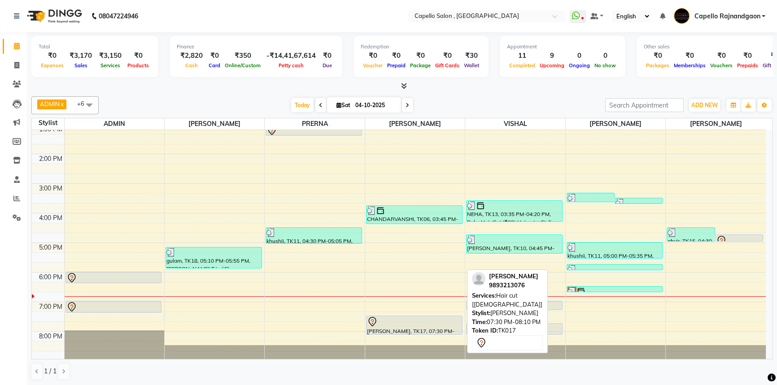
click at [399, 320] on div at bounding box center [414, 322] width 95 height 11
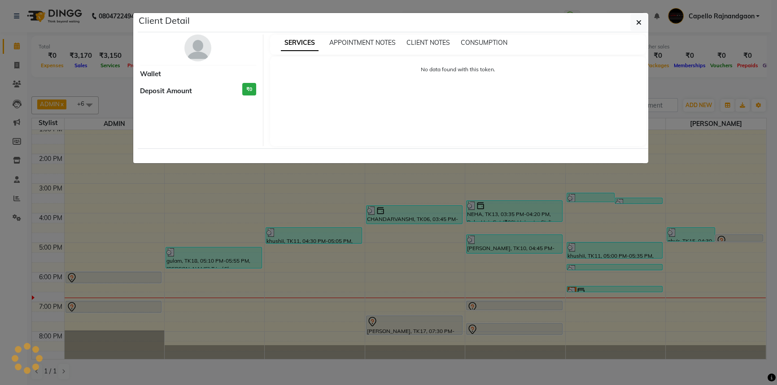
scroll to position [0, 0]
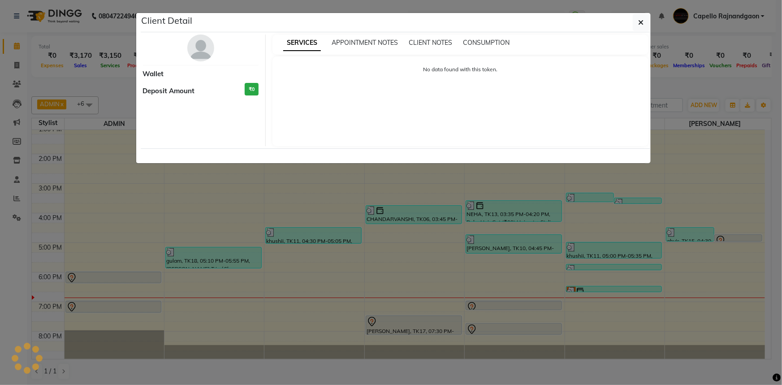
select select "7"
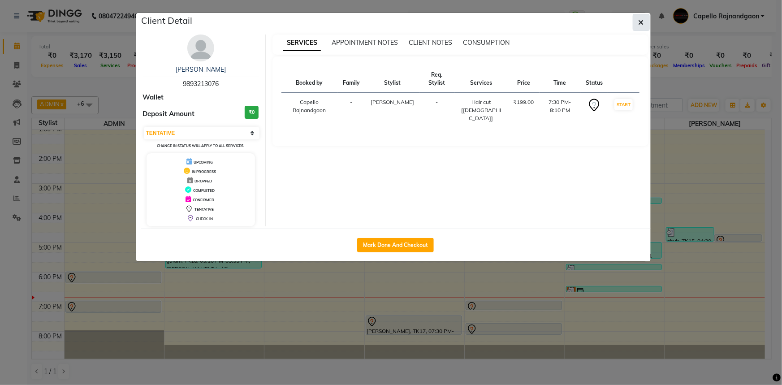
click at [647, 19] on button "button" at bounding box center [641, 22] width 17 height 17
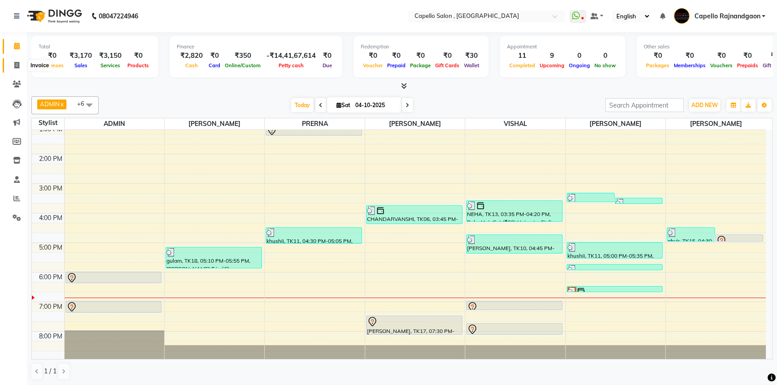
click at [18, 62] on icon at bounding box center [16, 65] width 5 height 7
select select "service"
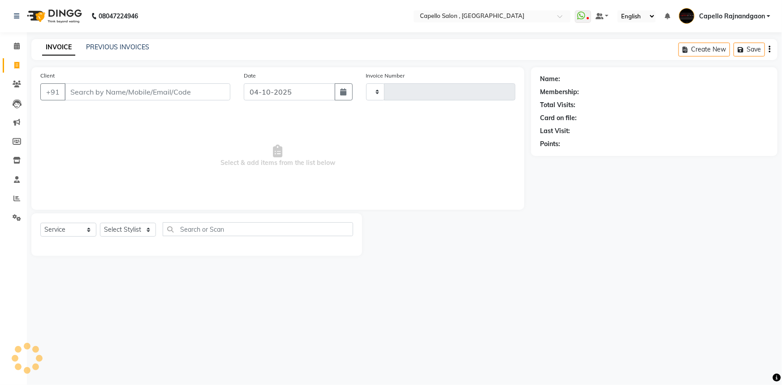
type input "4340"
select select "856"
click at [119, 227] on select "Select Stylist" at bounding box center [128, 230] width 56 height 14
click at [119, 227] on select "Select Stylist Aditii ADMIN Capello Rajnandgaon [PERSON_NAME] [PERSON_NAME] [PE…" at bounding box center [128, 230] width 56 height 14
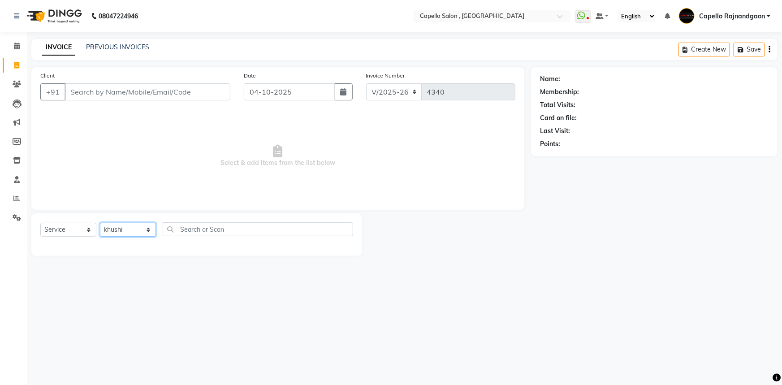
click at [100, 223] on select "Select Stylist Aditii ADMIN Capello Rajnandgaon [PERSON_NAME] [PERSON_NAME] [PE…" at bounding box center [128, 230] width 56 height 14
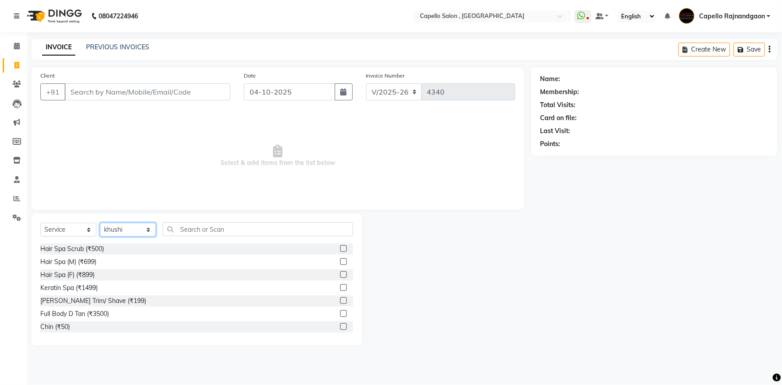
click at [112, 228] on select "Select Stylist Aditii ADMIN Capello Rajnandgaon [PERSON_NAME] [PERSON_NAME] [PE…" at bounding box center [128, 230] width 56 height 14
select select "82696"
click at [100, 223] on select "Select Stylist Aditii ADMIN Capello Rajnandgaon [PERSON_NAME] [PERSON_NAME] [PE…" at bounding box center [128, 230] width 56 height 14
click at [188, 227] on input "text" at bounding box center [258, 229] width 191 height 14
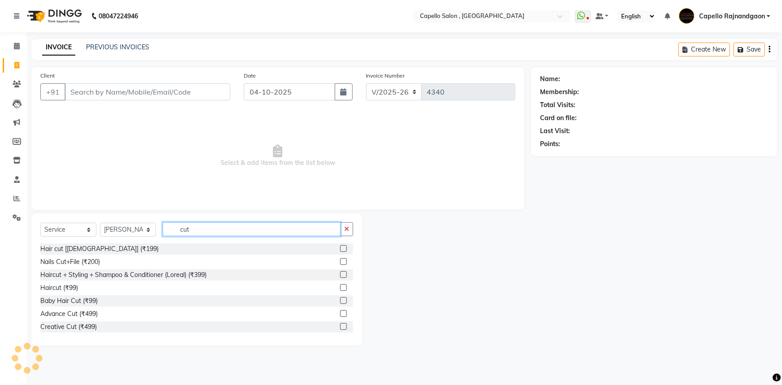
type input "cut"
click at [340, 288] on label at bounding box center [343, 287] width 7 height 7
click at [340, 288] on input "checkbox" at bounding box center [343, 288] width 6 height 6
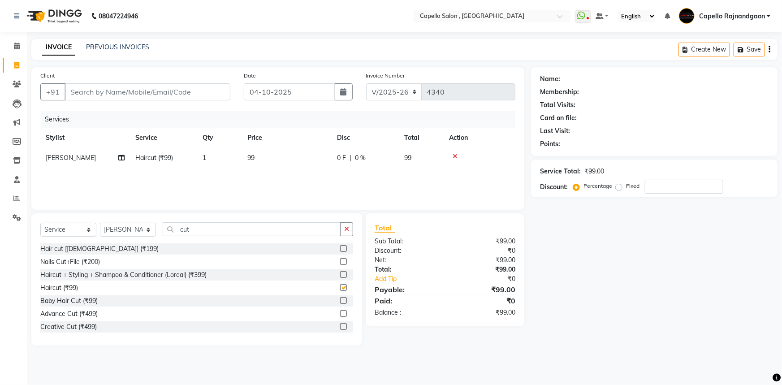
checkbox input "false"
click at [285, 158] on td "99" at bounding box center [287, 158] width 90 height 20
select select "82696"
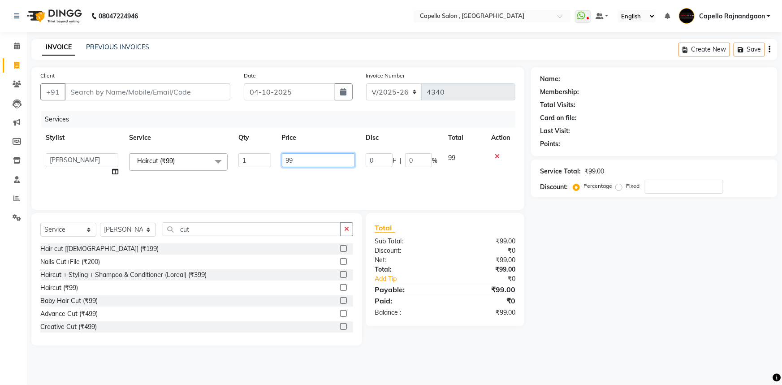
click at [316, 154] on input "99" at bounding box center [319, 160] width 74 height 14
type input "9"
type input "200"
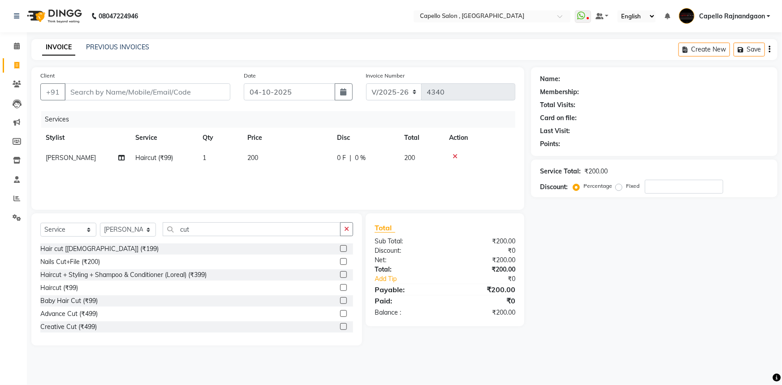
click at [610, 274] on div "Name: Membership: Total Visits: Card on file: Last Visit: Points: Service Total…" at bounding box center [657, 206] width 253 height 278
click at [95, 85] on input "Client" at bounding box center [148, 91] width 166 height 17
click at [107, 226] on select "Select Stylist Aditii ADMIN Capello Rajnandgaon [PERSON_NAME] [PERSON_NAME] [PE…" at bounding box center [128, 230] width 56 height 14
select select "38913"
click at [100, 223] on select "Select Stylist Aditii ADMIN Capello Rajnandgaon [PERSON_NAME] [PERSON_NAME] [PE…" at bounding box center [128, 230] width 56 height 14
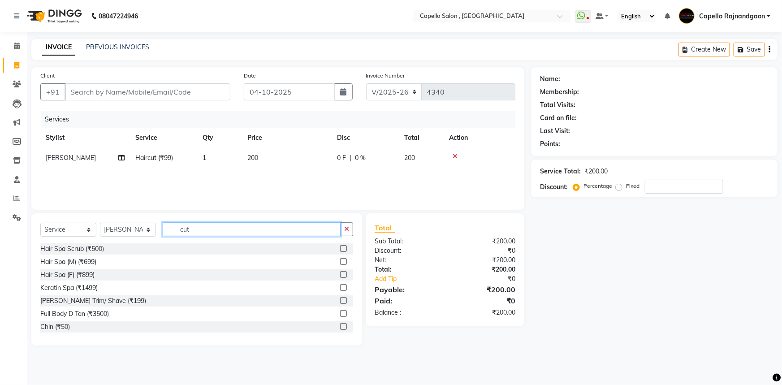
click at [210, 230] on input "cut" at bounding box center [252, 229] width 178 height 14
type input "c"
type input "cut"
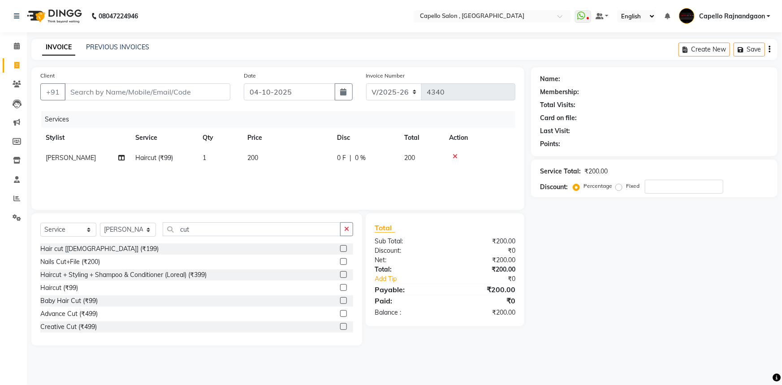
click at [340, 250] on label at bounding box center [343, 248] width 7 height 7
click at [340, 250] on input "checkbox" at bounding box center [343, 249] width 6 height 6
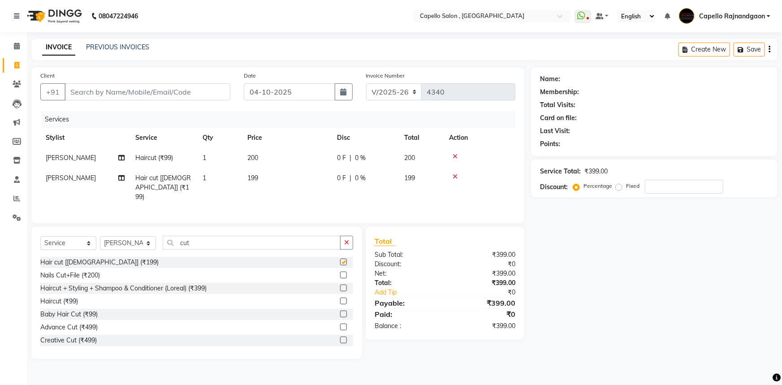
checkbox input "false"
click at [265, 181] on td "199" at bounding box center [287, 187] width 90 height 39
select select "38913"
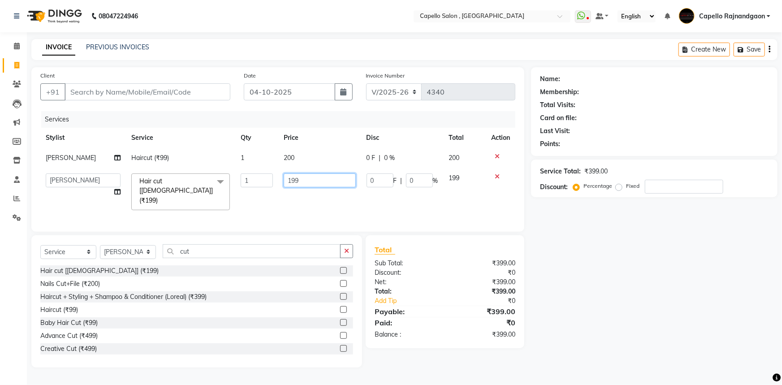
click at [310, 181] on input "199" at bounding box center [320, 181] width 72 height 14
type input "200"
click at [592, 248] on div "Name: Membership: Total Visits: Card on file: Last Visit: Points: Service Total…" at bounding box center [657, 217] width 253 height 300
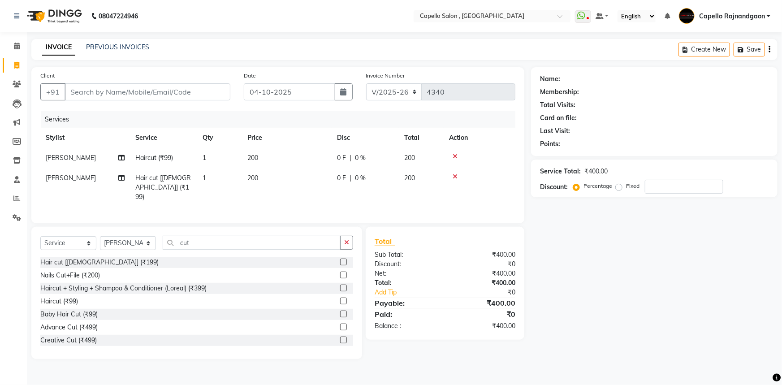
click at [126, 107] on div "Client +91" at bounding box center [136, 89] width 204 height 37
click at [91, 94] on input "Client" at bounding box center [148, 91] width 166 height 17
type input "7"
type input "0"
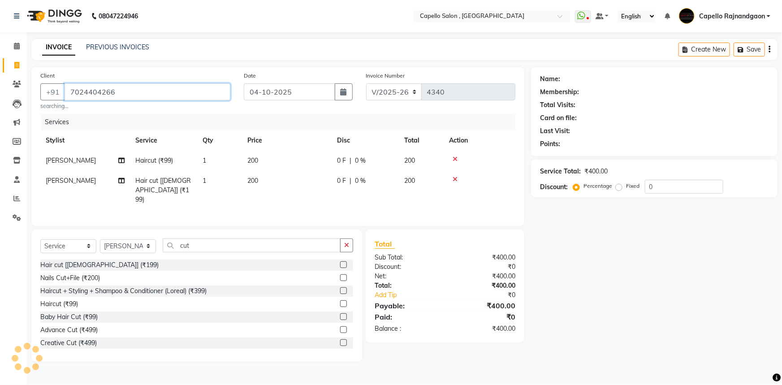
type input "7024404266"
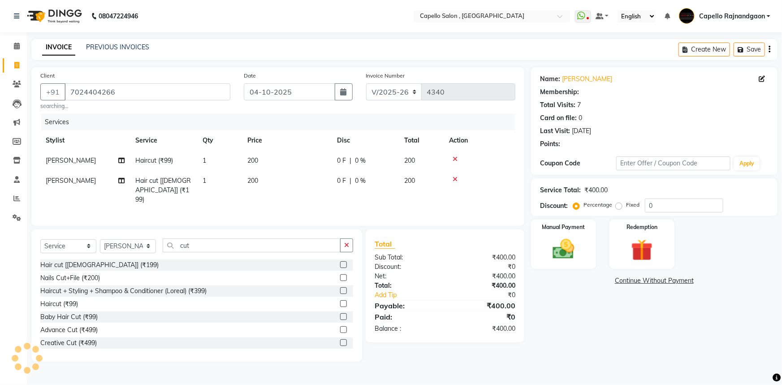
click at [608, 319] on div "Name: [PERSON_NAME] Membership: Total Visits: 7 Card on file: 0 Last Visit: [DA…" at bounding box center [657, 214] width 253 height 295
click at [538, 249] on div "Manual Payment" at bounding box center [564, 245] width 68 height 52
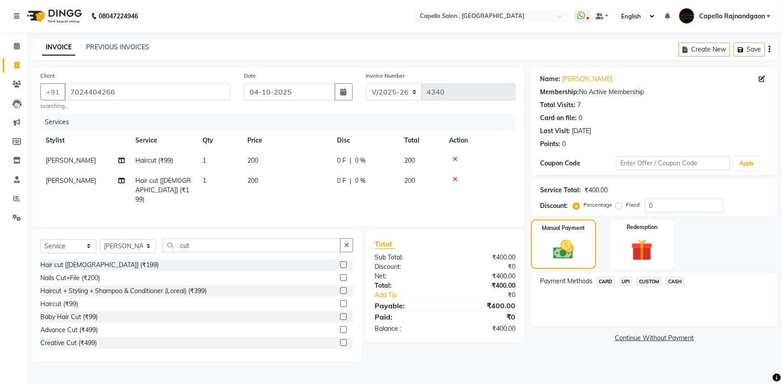
click at [628, 283] on span "UPI" at bounding box center [626, 281] width 14 height 10
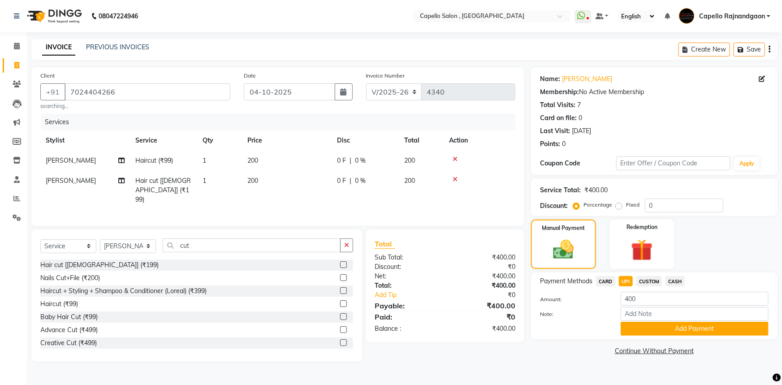
click at [679, 327] on button "Add Payment" at bounding box center [695, 329] width 148 height 14
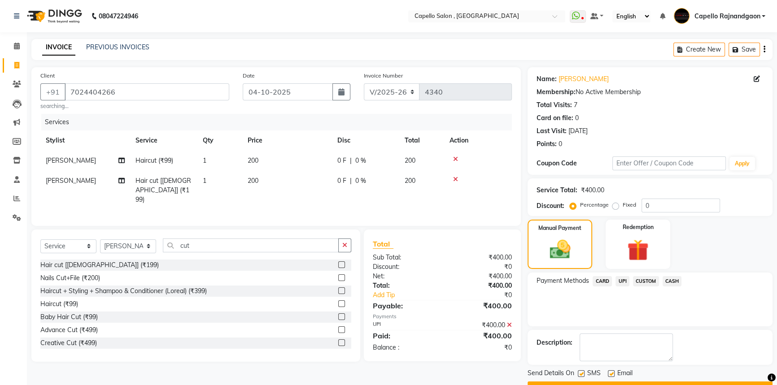
scroll to position [23, 0]
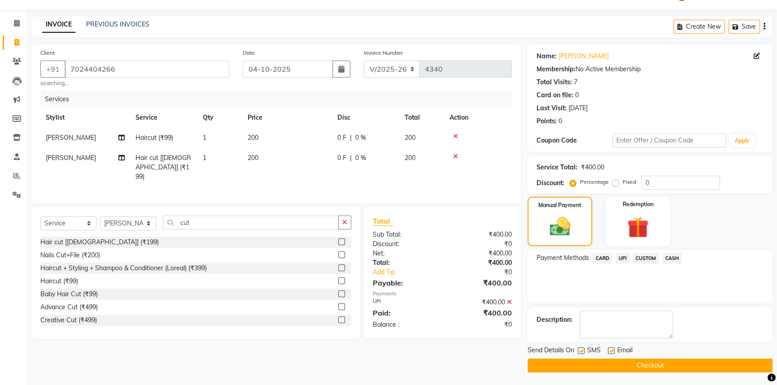
click at [674, 368] on button "Checkout" at bounding box center [649, 366] width 245 height 14
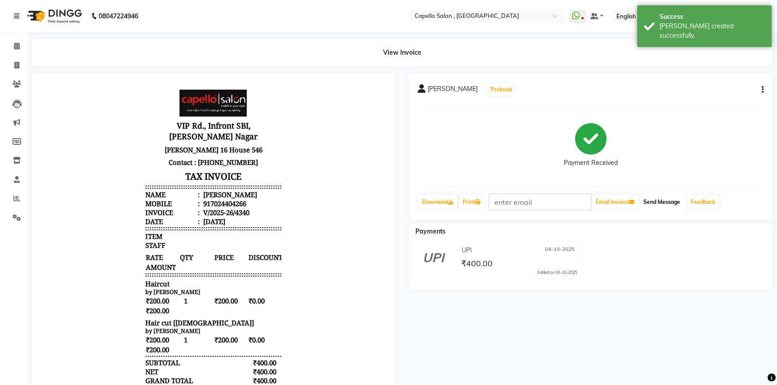
click at [665, 206] on button "Send Message" at bounding box center [661, 202] width 44 height 15
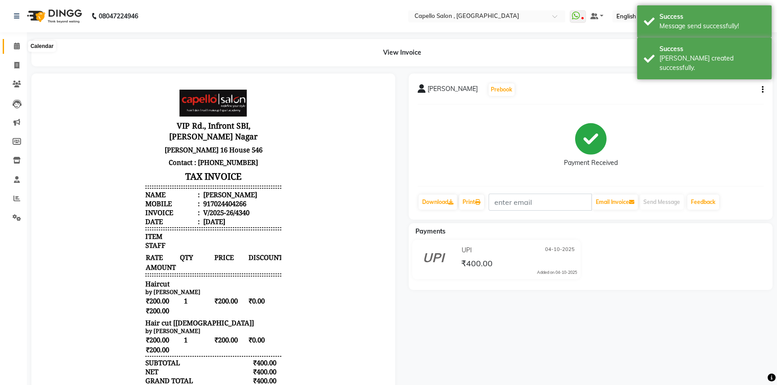
click at [10, 46] on span at bounding box center [17, 46] width 16 height 10
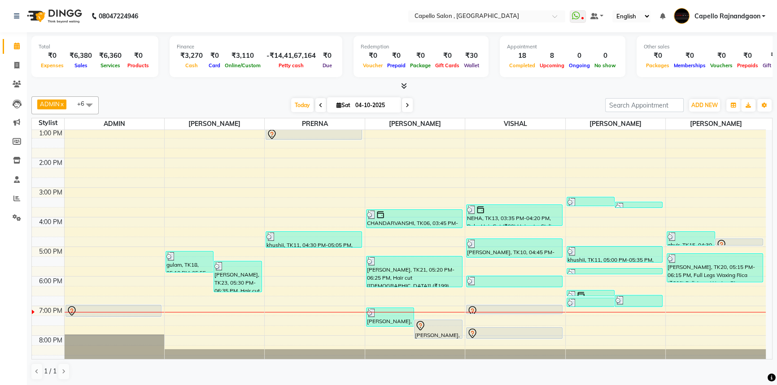
scroll to position [94, 0]
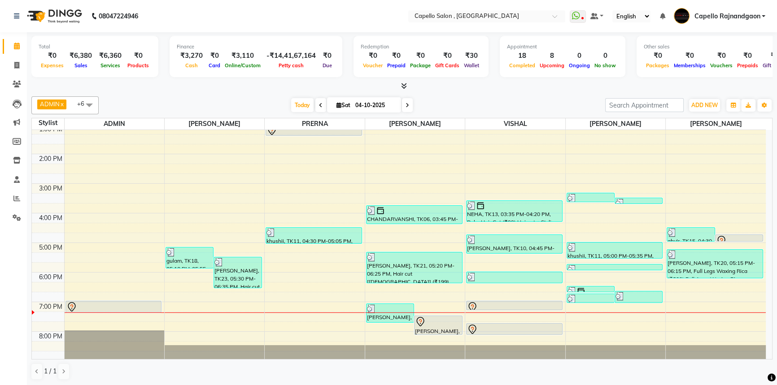
click at [405, 103] on icon at bounding box center [407, 105] width 4 height 5
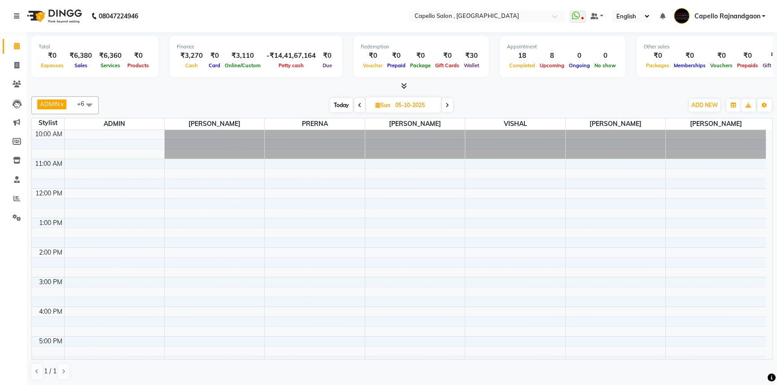
scroll to position [0, 0]
click at [358, 103] on icon at bounding box center [360, 105] width 4 height 5
type input "04-10-2025"
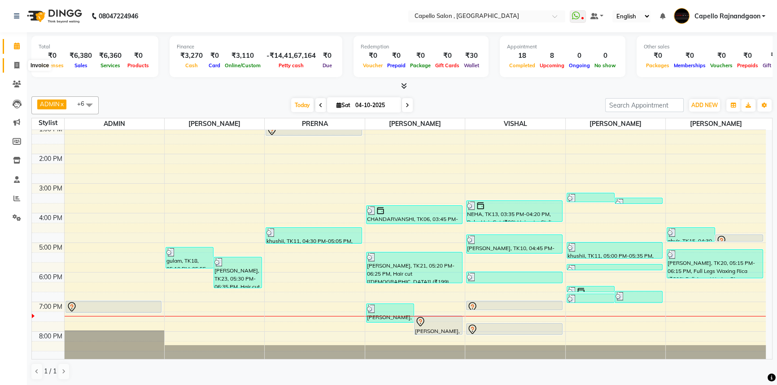
click at [15, 67] on icon at bounding box center [16, 65] width 5 height 7
select select "service"
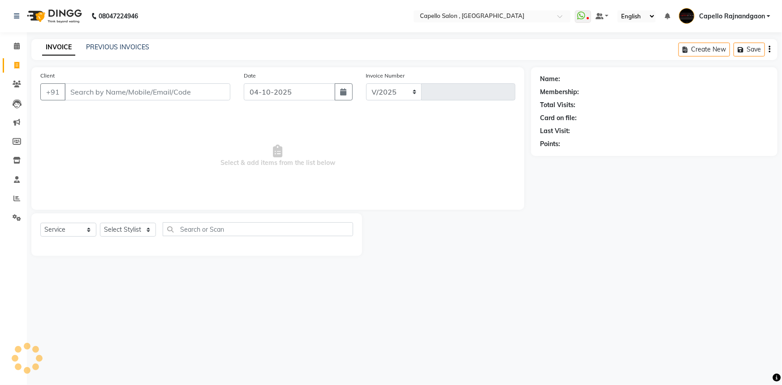
select select "856"
type input "4341"
click at [133, 228] on select "Select Stylist" at bounding box center [128, 230] width 56 height 14
click at [133, 228] on select "Select Stylist Aditii ADMIN Capello Rajnandgaon [PERSON_NAME] [PERSON_NAME] [PE…" at bounding box center [128, 230] width 56 height 14
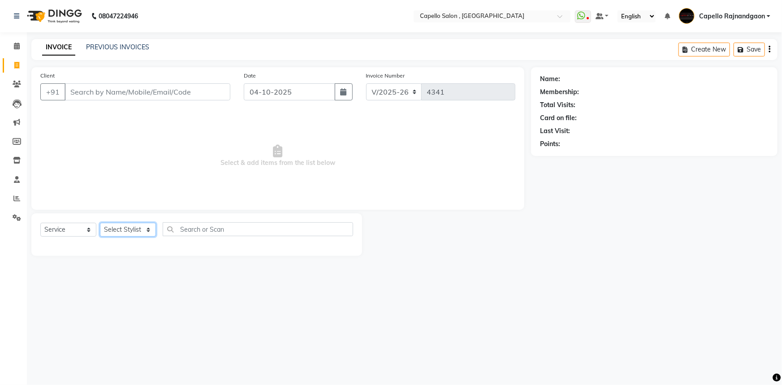
select select "19635"
click at [100, 223] on select "Select Stylist Aditii ADMIN Capello Rajnandgaon [PERSON_NAME] [PERSON_NAME] [PE…" at bounding box center [128, 230] width 56 height 14
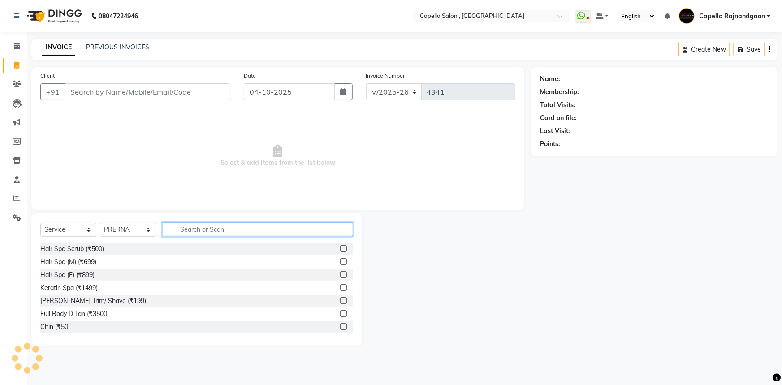
click at [197, 225] on input "text" at bounding box center [258, 229] width 191 height 14
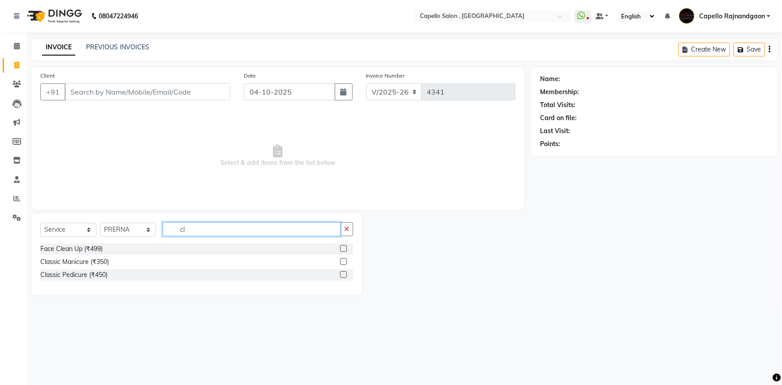
type input "cl"
click at [341, 251] on label at bounding box center [343, 248] width 7 height 7
click at [341, 251] on input "checkbox" at bounding box center [343, 249] width 6 height 6
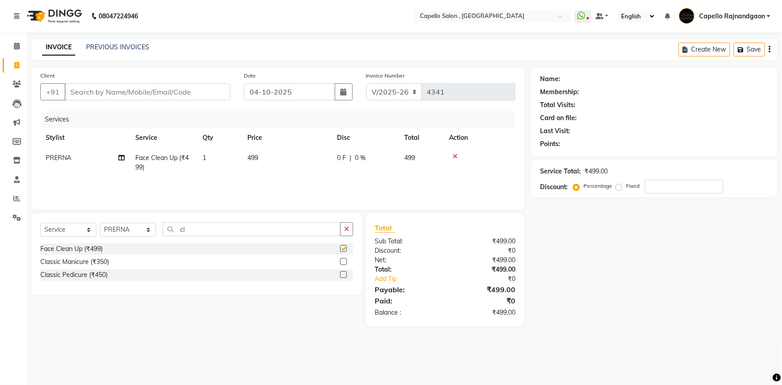
checkbox input "false"
drag, startPoint x: 287, startPoint y: 147, endPoint x: 287, endPoint y: 152, distance: 5.5
click at [286, 148] on th "Price" at bounding box center [287, 138] width 90 height 20
click at [296, 161] on td "499" at bounding box center [287, 163] width 90 height 30
select select "19635"
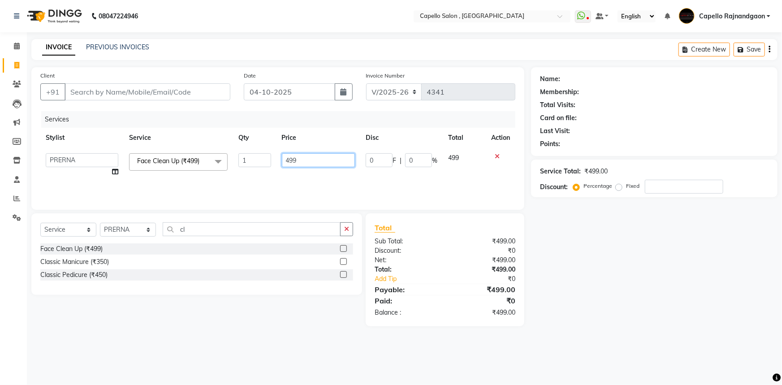
click at [296, 159] on input "499" at bounding box center [319, 160] width 74 height 14
type input "4"
type input "800"
click at [188, 232] on input "cl" at bounding box center [252, 229] width 178 height 14
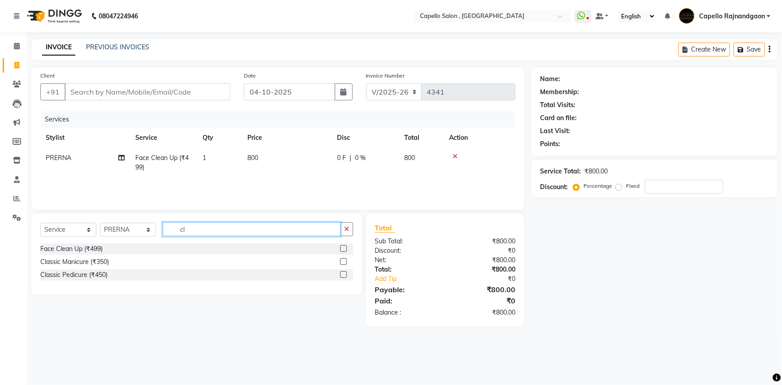
type input "c"
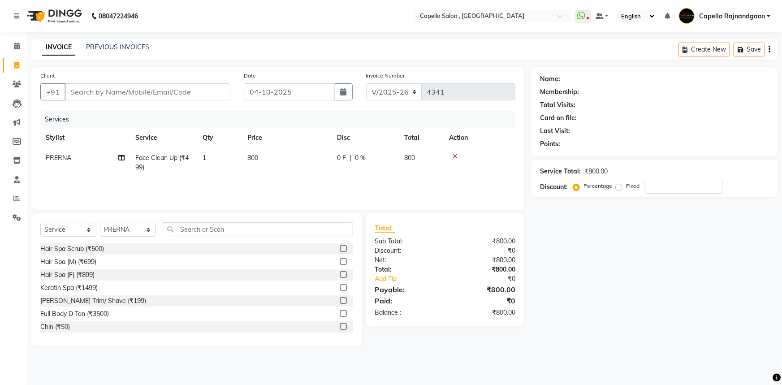
click at [340, 288] on label at bounding box center [343, 287] width 7 height 7
click at [340, 288] on input "checkbox" at bounding box center [343, 288] width 6 height 6
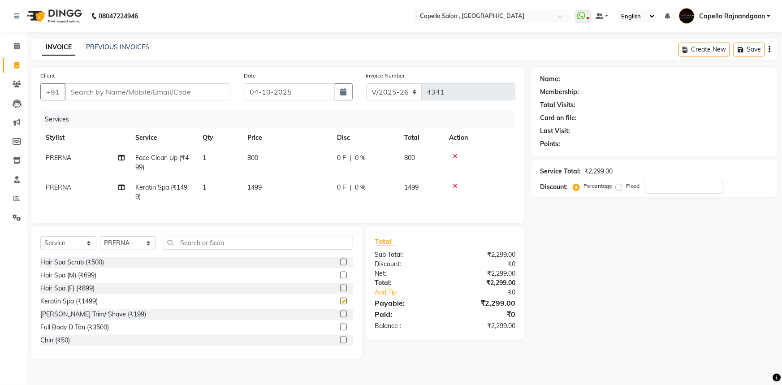
checkbox input "false"
click at [269, 193] on td "1499" at bounding box center [287, 193] width 90 height 30
select select "19635"
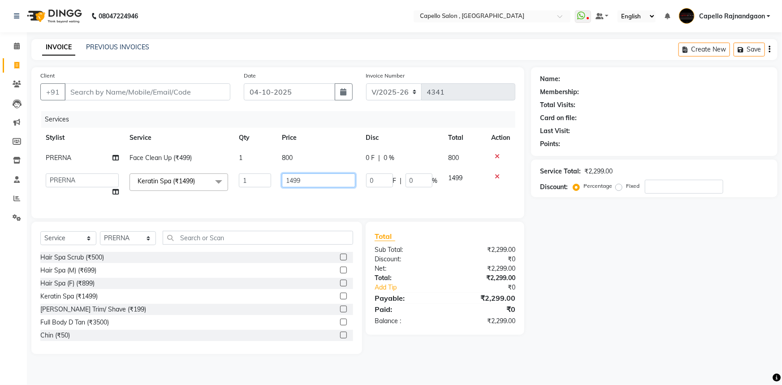
click at [309, 178] on input "1499" at bounding box center [318, 181] width 73 height 14
type input "1"
type input "2200"
click at [627, 298] on div "Name: Membership: Total Visits: Card on file: Last Visit: Points: Service Total…" at bounding box center [657, 210] width 253 height 287
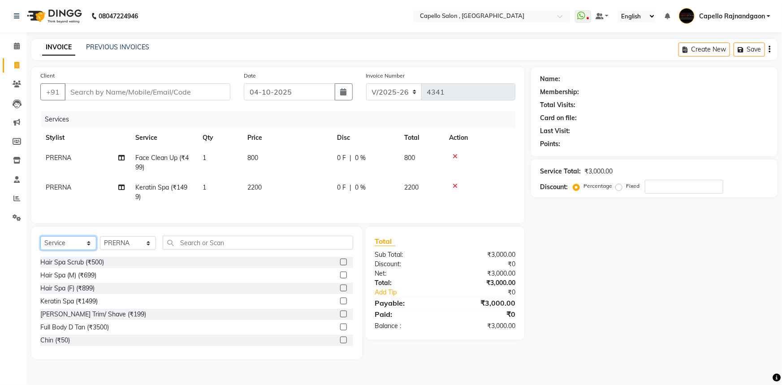
click at [65, 250] on select "Select Service Product Membership Package Voucher Prepaid Gift Card" at bounding box center [68, 243] width 56 height 14
select select "membership"
click at [40, 243] on select "Select Service Product Membership Package Voucher Prepaid Gift Card" at bounding box center [68, 243] width 56 height 14
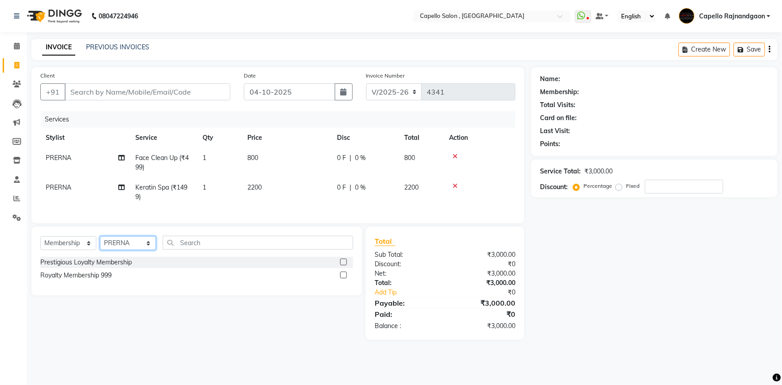
click at [117, 250] on select "Select Stylist Aditii ADMIN Capello Rajnandgaon [PERSON_NAME] [PERSON_NAME] [PE…" at bounding box center [128, 243] width 56 height 14
select select "14663"
click at [100, 243] on select "Select Stylist Aditii ADMIN Capello Rajnandgaon [PERSON_NAME] [PERSON_NAME] [PE…" at bounding box center [128, 243] width 56 height 14
click at [765, 327] on div "Name: Membership: Total Visits: Card on file: Last Visit: Points: Service Total…" at bounding box center [657, 203] width 253 height 273
click at [106, 94] on input "Client" at bounding box center [148, 91] width 166 height 17
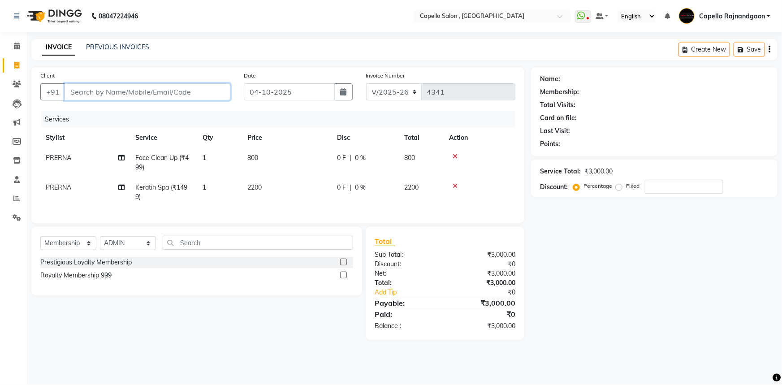
type input "9"
type input "0"
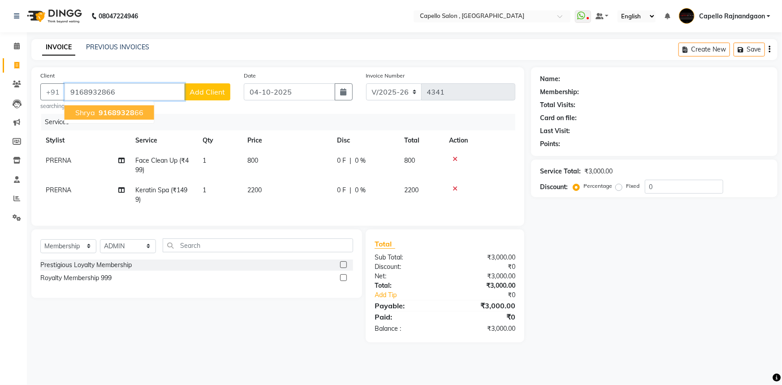
type input "9168932866"
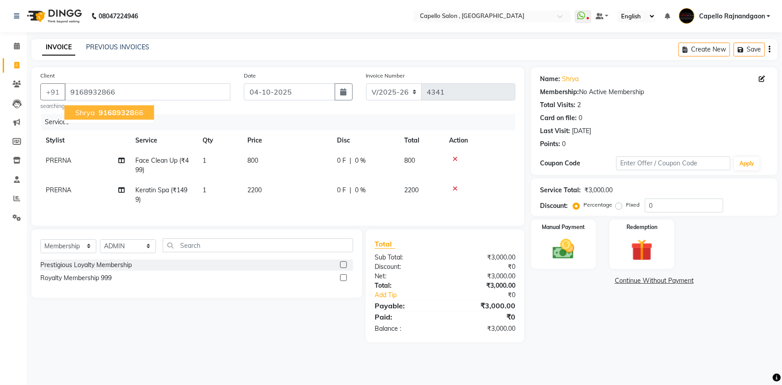
click at [109, 113] on span "91689328" at bounding box center [117, 112] width 36 height 9
click at [347, 284] on div at bounding box center [346, 278] width 13 height 11
click at [344, 281] on label at bounding box center [343, 277] width 7 height 7
click at [344, 281] on input "checkbox" at bounding box center [343, 278] width 6 height 6
select select "select"
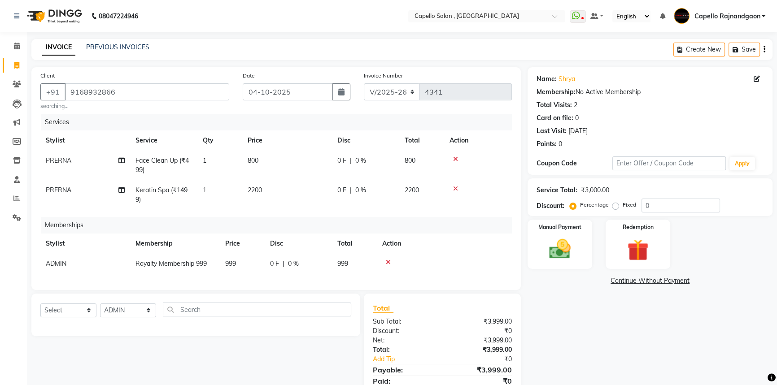
click at [352, 265] on td "999" at bounding box center [354, 264] width 45 height 20
select select "14663"
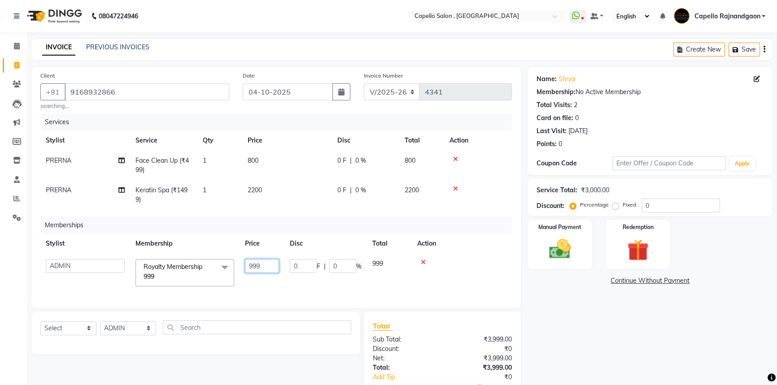
click at [273, 263] on input "999" at bounding box center [262, 266] width 34 height 14
type input "9"
click at [630, 356] on div "Name: Shrya Membership: No Active Membership Total Visits: 2 Card on file: 0 La…" at bounding box center [653, 245] width 252 height 357
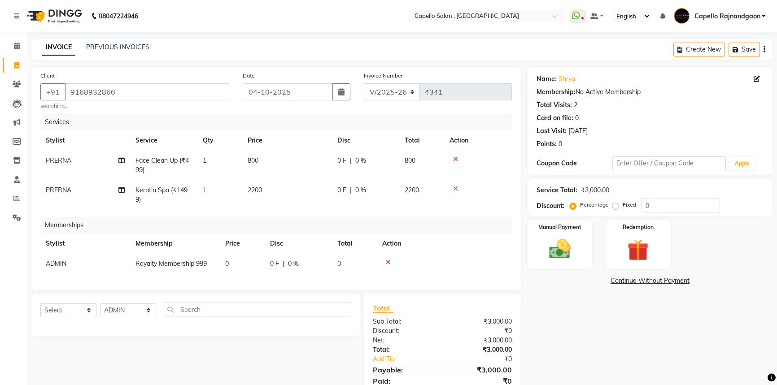
scroll to position [41, 0]
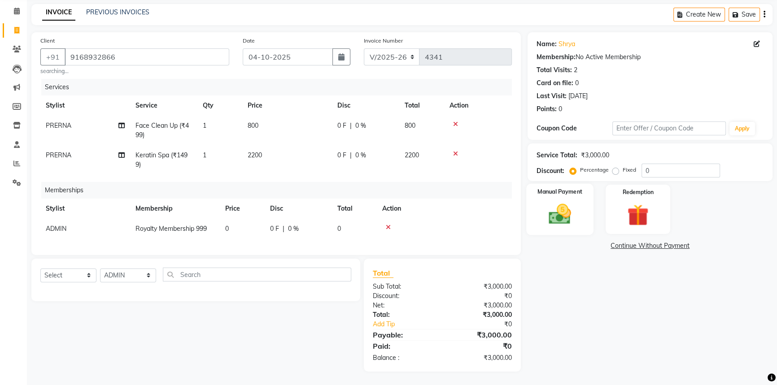
click at [544, 201] on img at bounding box center [560, 214] width 36 height 26
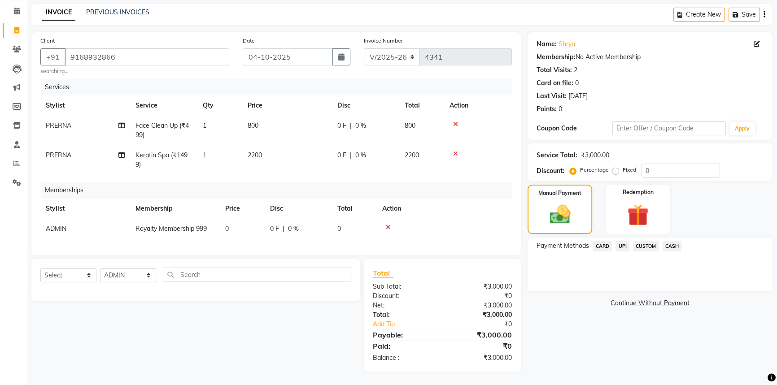
click at [671, 241] on span "CASH" at bounding box center [671, 246] width 19 height 10
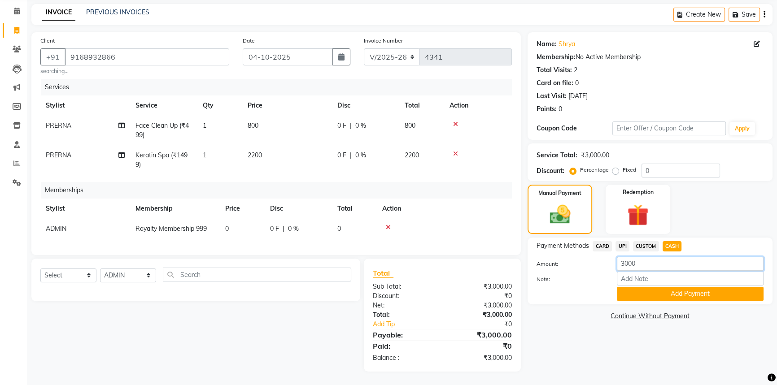
click at [655, 259] on input "3000" at bounding box center [690, 264] width 147 height 14
type input "3"
type input "2000"
click at [671, 289] on button "Add Payment" at bounding box center [690, 294] width 147 height 14
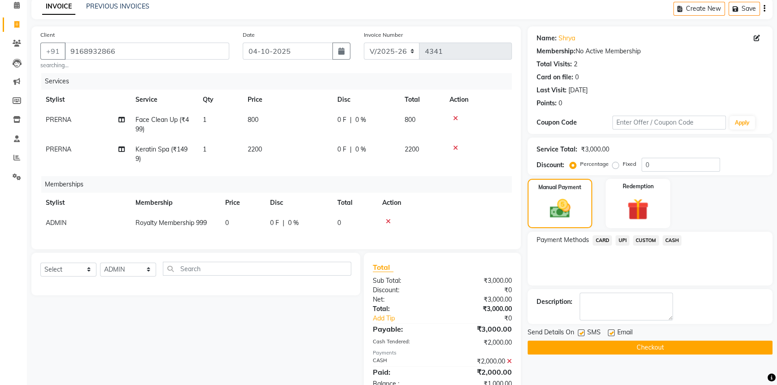
click at [624, 238] on span "UPI" at bounding box center [622, 240] width 14 height 10
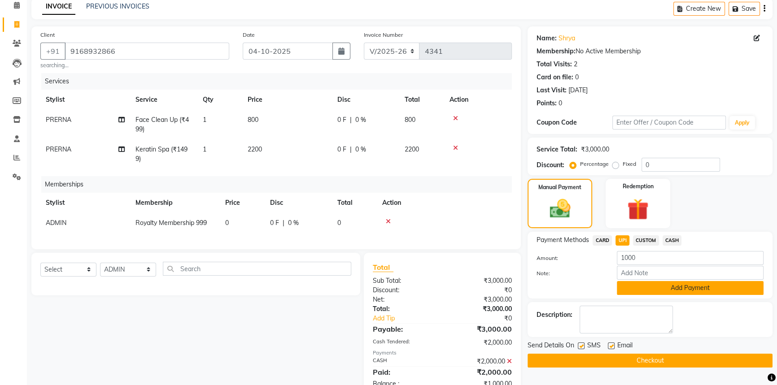
click at [652, 282] on button "Add Payment" at bounding box center [690, 288] width 147 height 14
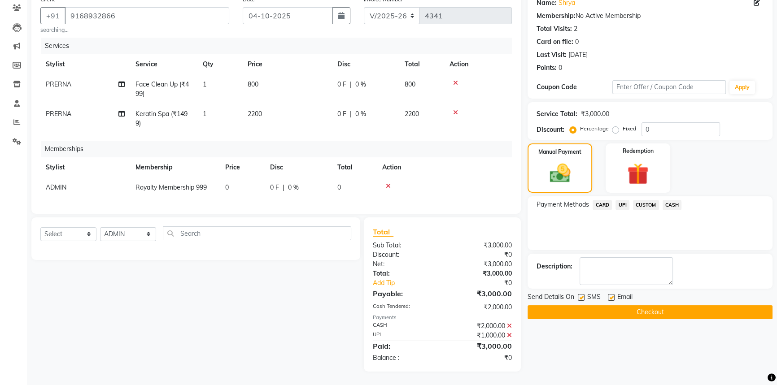
scroll to position [82, 0]
click at [683, 305] on button "Checkout" at bounding box center [649, 312] width 245 height 14
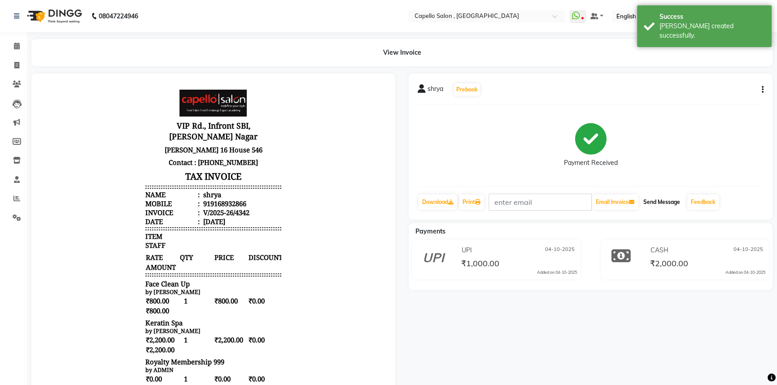
click at [652, 204] on button "Send Message" at bounding box center [661, 202] width 44 height 15
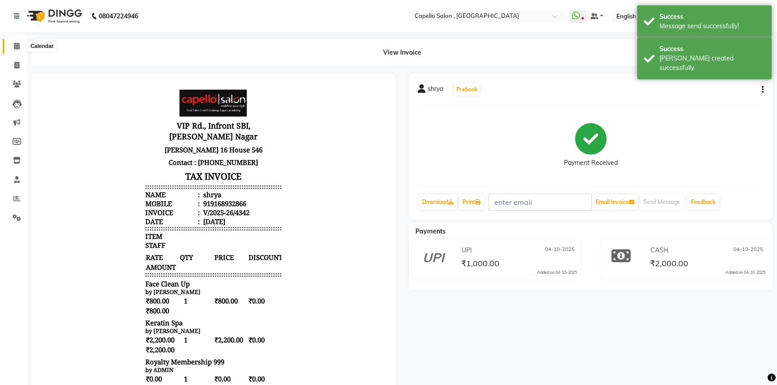
click at [14, 43] on icon at bounding box center [17, 46] width 6 height 7
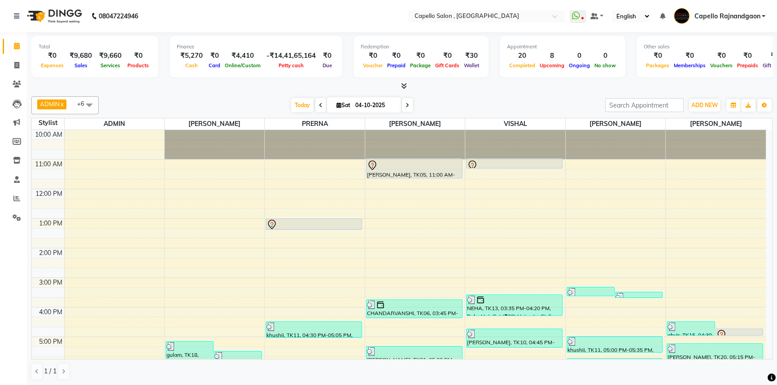
scroll to position [94, 0]
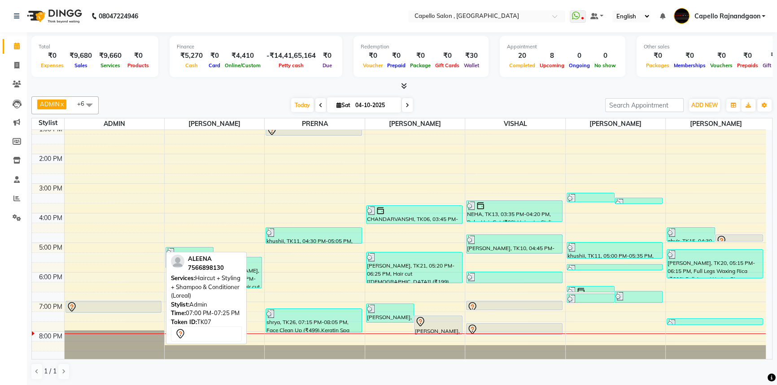
click at [143, 311] on div at bounding box center [114, 313] width 96 height 4
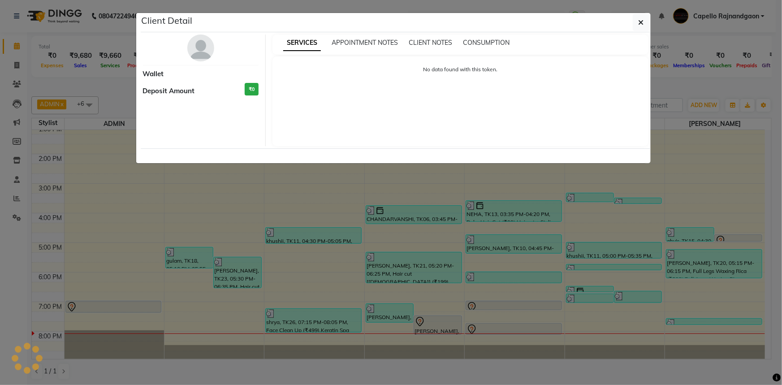
select select "7"
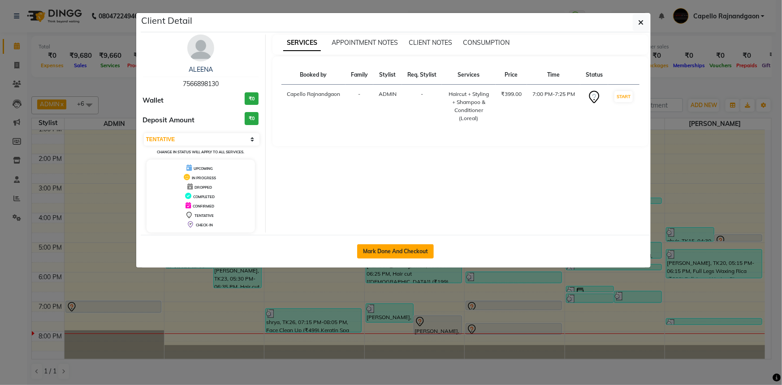
click at [387, 255] on button "Mark Done And Checkout" at bounding box center [395, 251] width 77 height 14
select select "service"
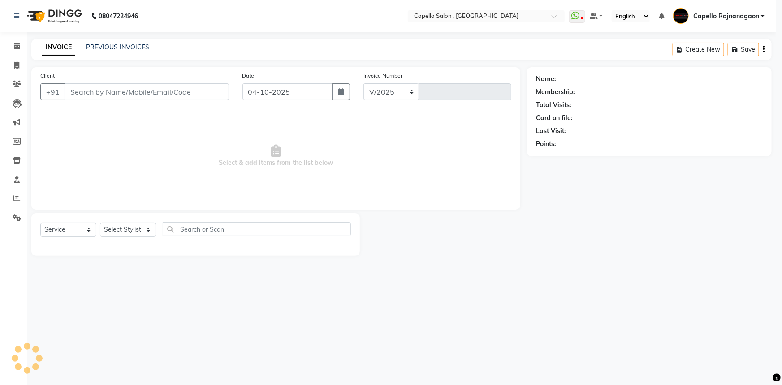
select select "856"
type input "4343"
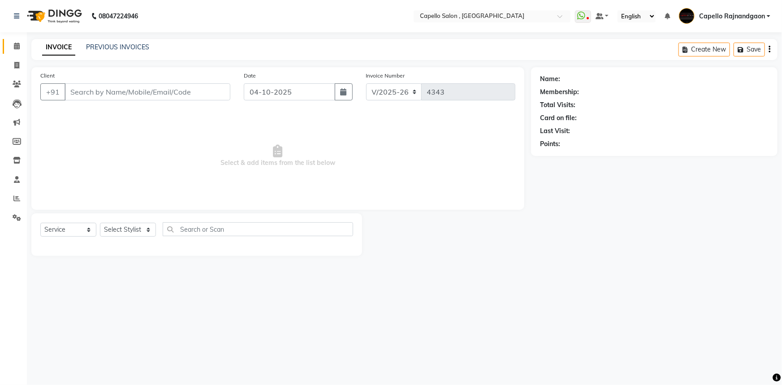
type input "7566898130"
select select "14663"
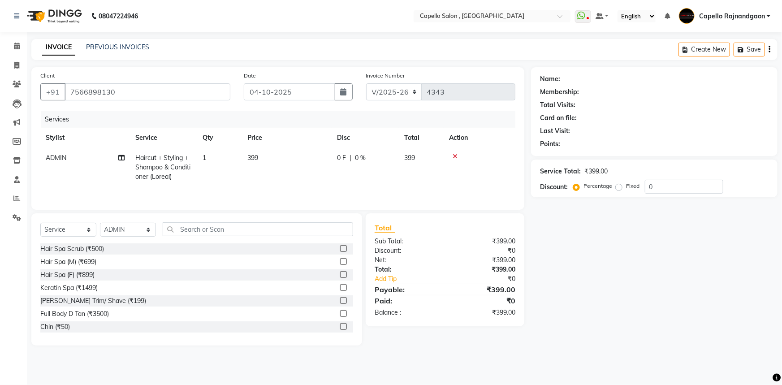
click at [58, 158] on span "ADMIN" at bounding box center [56, 158] width 21 height 8
select select "14663"
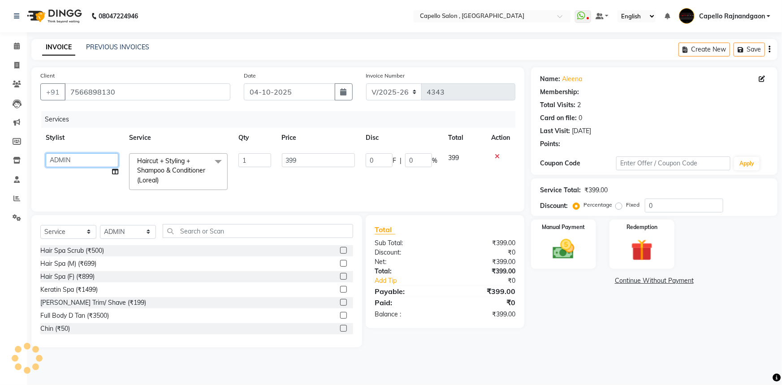
click at [58, 158] on select "Aditii ADMIN Capello Rajnandgaon [PERSON_NAME] [PERSON_NAME] [PERSON_NAME] [PER…" at bounding box center [82, 160] width 73 height 14
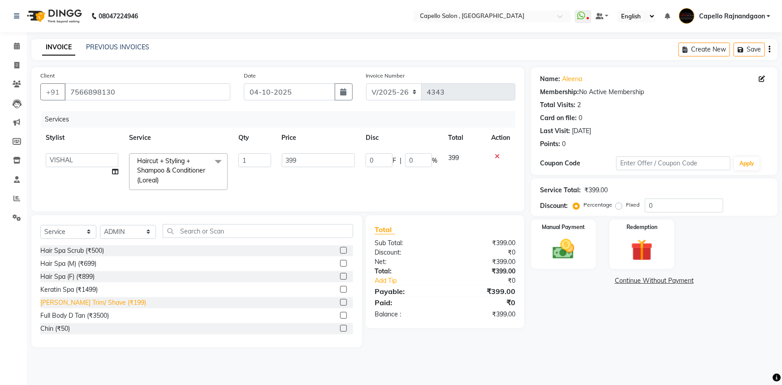
select select "34173"
click at [577, 375] on div "08047224946 Select Location × [GEOGRAPHIC_DATA] WhatsApp Status ✕ Status: Disco…" at bounding box center [391, 192] width 782 height 385
click at [310, 164] on input "399" at bounding box center [319, 160] width 74 height 14
type input "400"
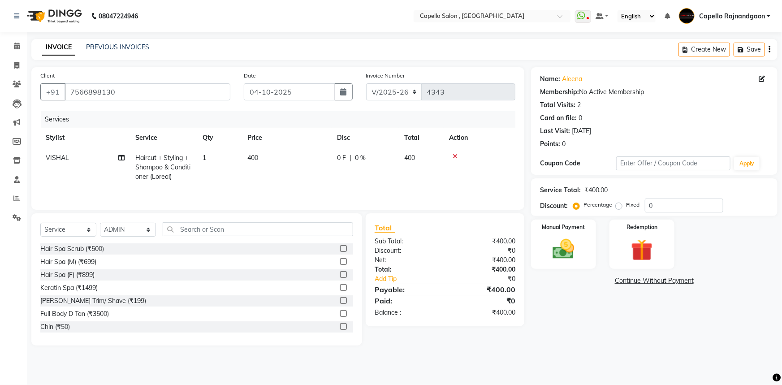
click at [619, 329] on div "Name: Aleena Membership: No Active Membership Total Visits: 2 Card on file: 0 L…" at bounding box center [657, 206] width 253 height 278
click at [566, 237] on img at bounding box center [564, 249] width 37 height 26
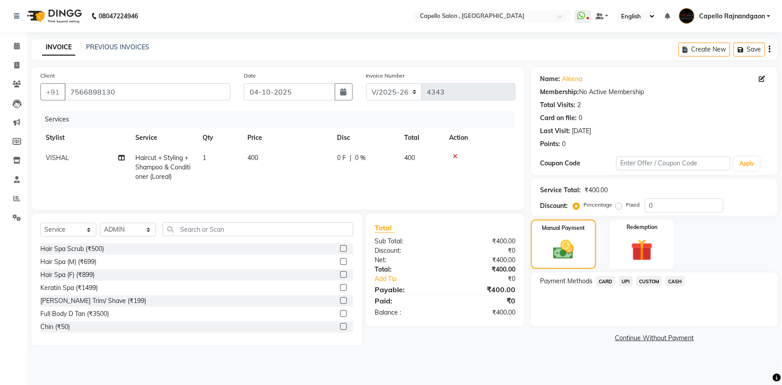
click at [624, 284] on span "UPI" at bounding box center [626, 281] width 14 height 10
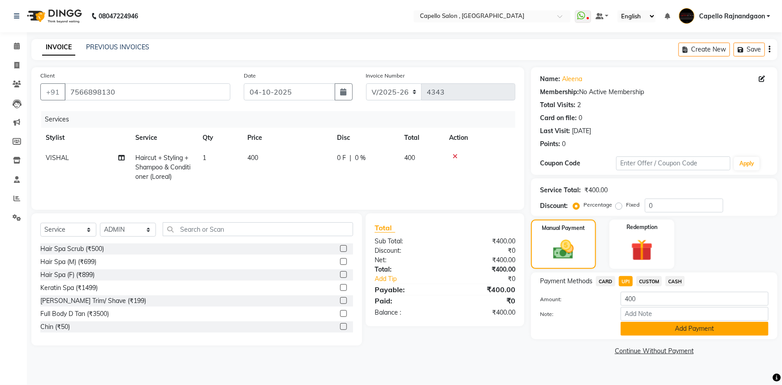
click at [679, 328] on button "Add Payment" at bounding box center [695, 329] width 148 height 14
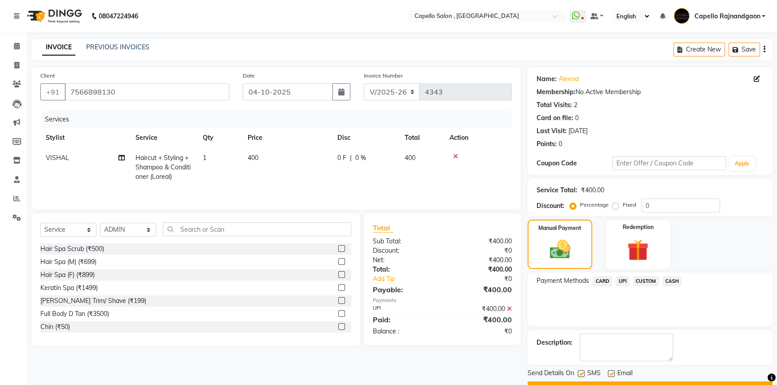
scroll to position [23, 0]
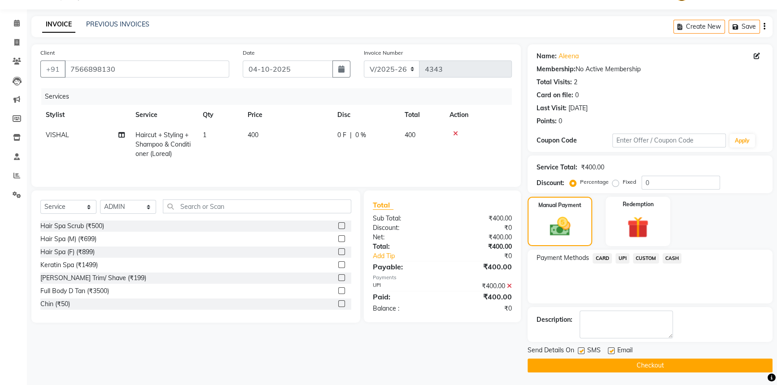
click at [686, 362] on button "Checkout" at bounding box center [649, 366] width 245 height 14
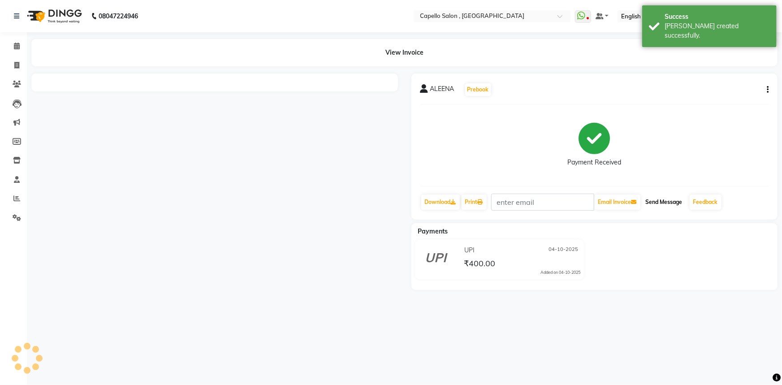
click at [653, 201] on button "Send Message" at bounding box center [665, 202] width 44 height 15
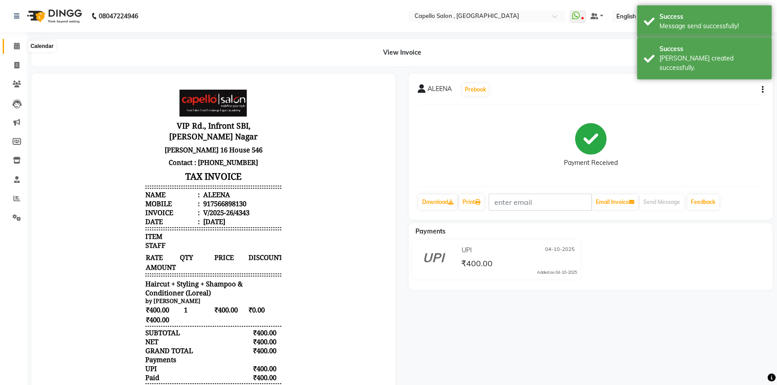
click at [17, 42] on span at bounding box center [17, 46] width 16 height 10
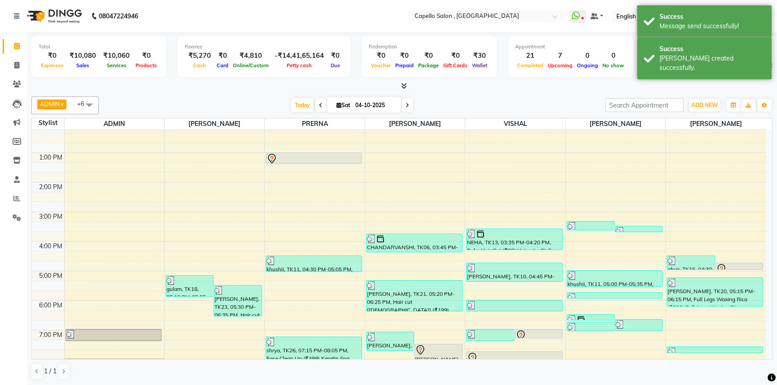
scroll to position [94, 0]
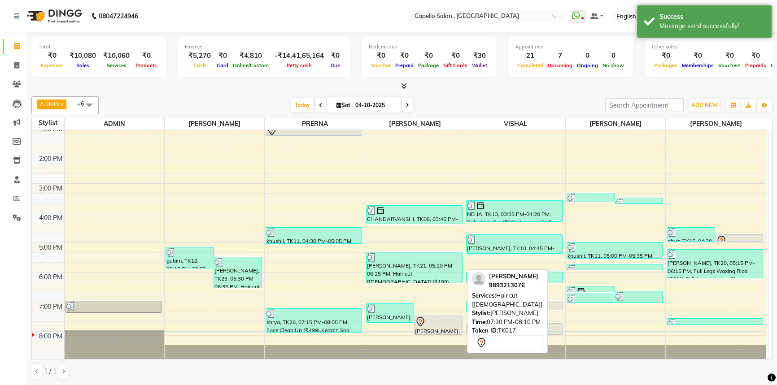
click at [447, 327] on div "[PERSON_NAME], TK17, 07:30 PM-08:10 PM, Hair cut [[DEMOGRAPHIC_DATA]]" at bounding box center [437, 325] width 47 height 18
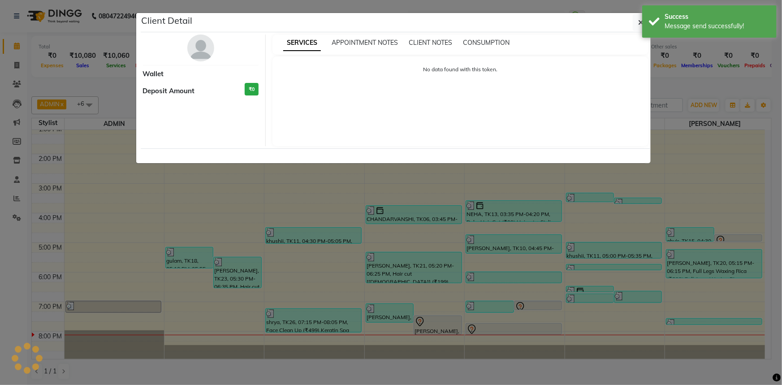
select select "7"
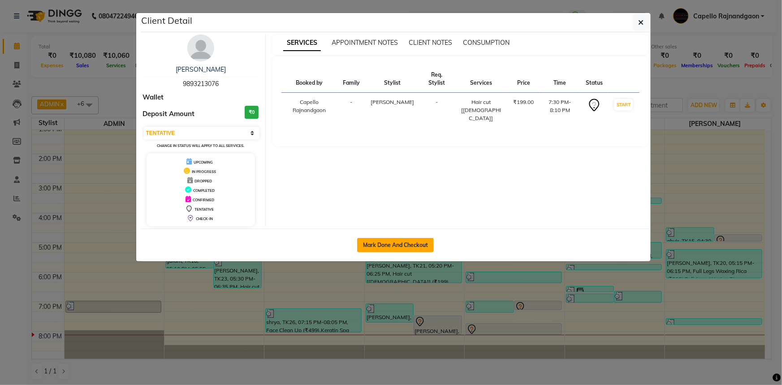
click at [408, 248] on button "Mark Done And Checkout" at bounding box center [395, 245] width 77 height 14
select select "service"
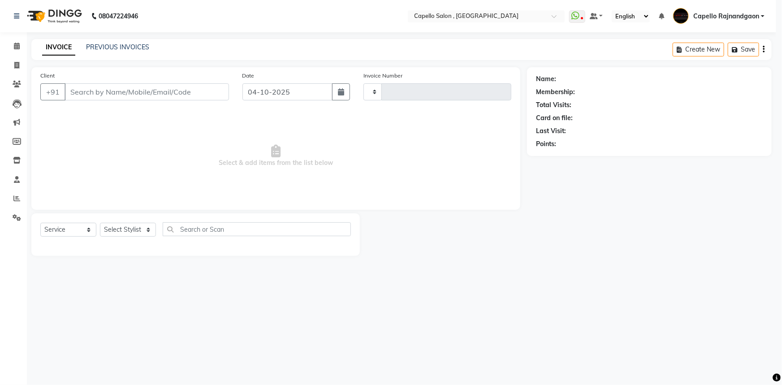
type input "4344"
select select "856"
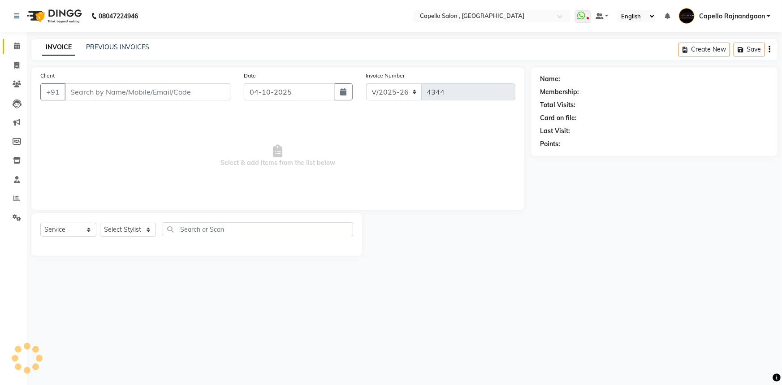
type input "9893213076"
select select "38913"
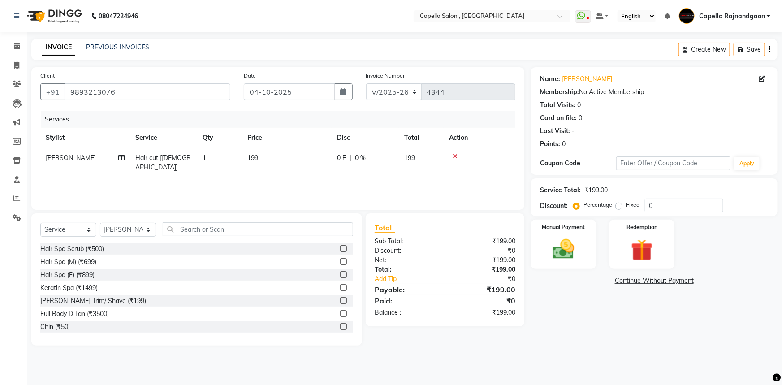
click at [274, 156] on td "199" at bounding box center [287, 163] width 90 height 30
select select "38913"
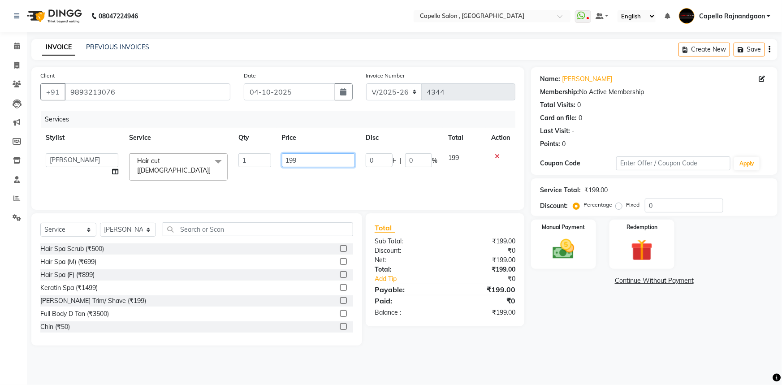
click at [303, 155] on input "199" at bounding box center [319, 160] width 74 height 14
type input "200"
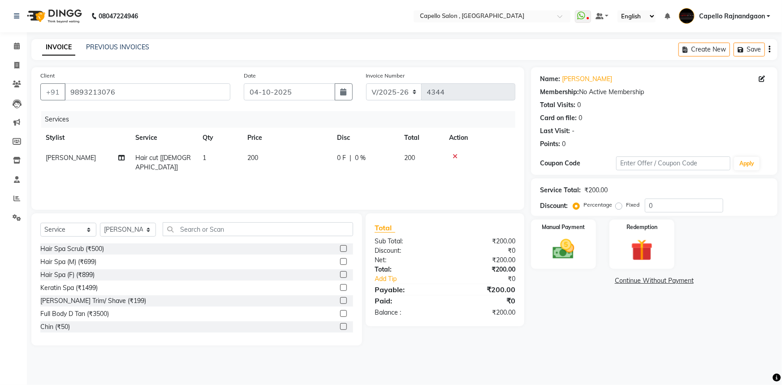
click at [547, 302] on div "Name: [PERSON_NAME] Membership: No Active Membership Total Visits: 0 Card on fi…" at bounding box center [657, 206] width 253 height 278
click at [568, 243] on img at bounding box center [564, 249] width 37 height 26
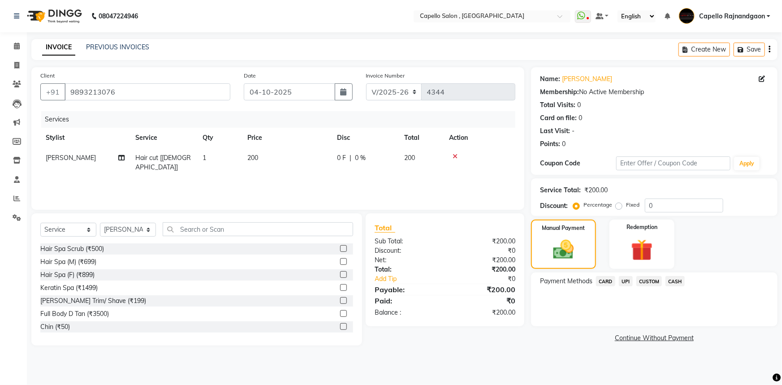
click at [674, 283] on span "CASH" at bounding box center [675, 281] width 19 height 10
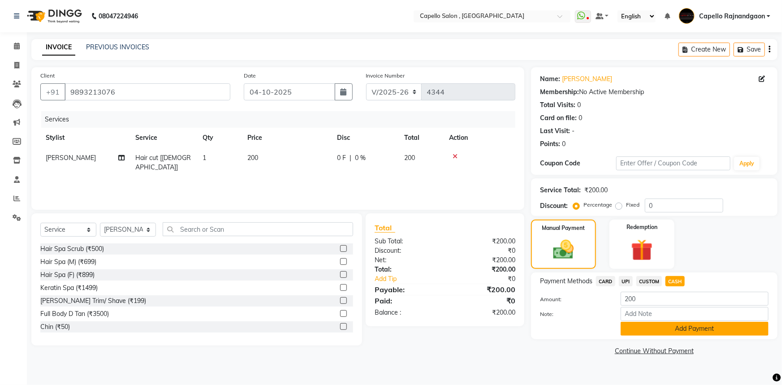
click at [691, 330] on button "Add Payment" at bounding box center [695, 329] width 148 height 14
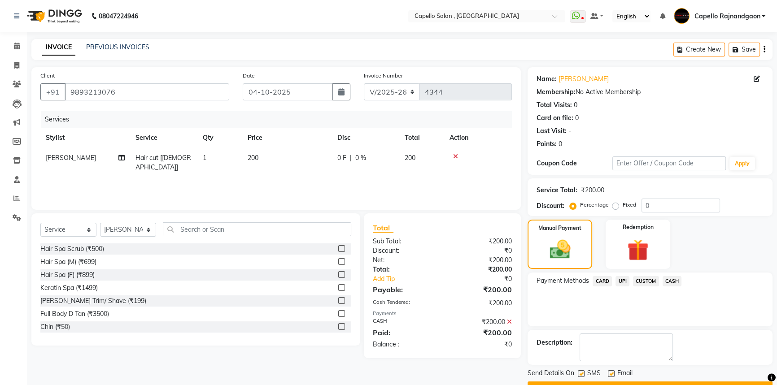
scroll to position [23, 0]
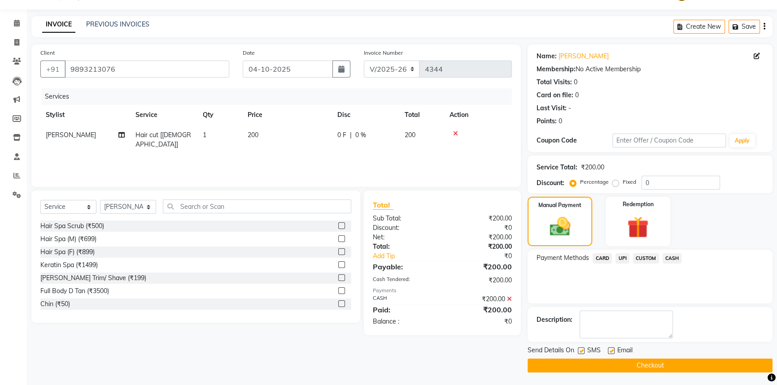
click at [660, 363] on button "Checkout" at bounding box center [649, 366] width 245 height 14
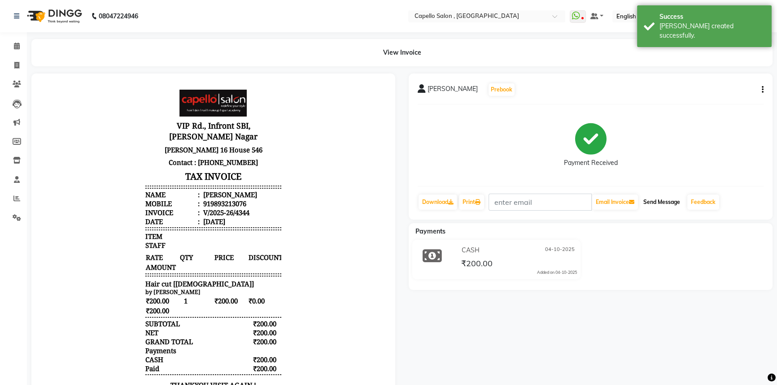
click at [658, 206] on button "Send Message" at bounding box center [661, 202] width 44 height 15
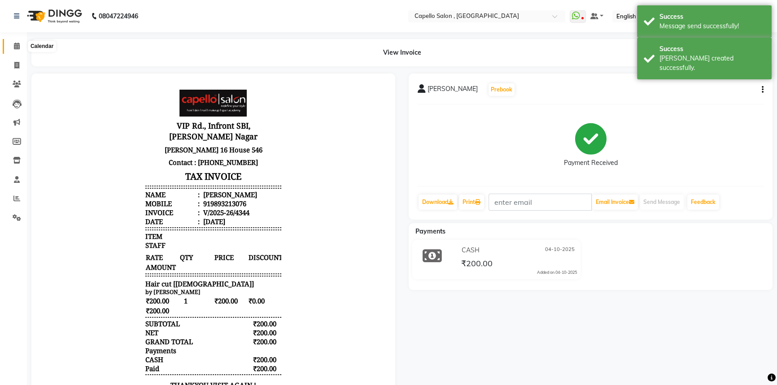
click at [12, 47] on span at bounding box center [17, 46] width 16 height 10
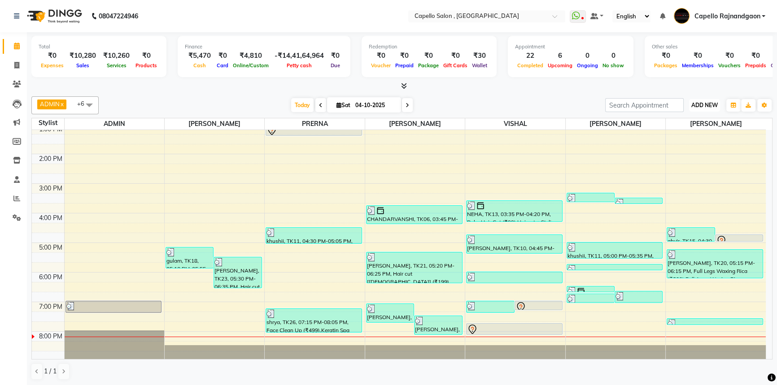
click at [714, 107] on button "ADD NEW Toggle Dropdown" at bounding box center [704, 105] width 31 height 13
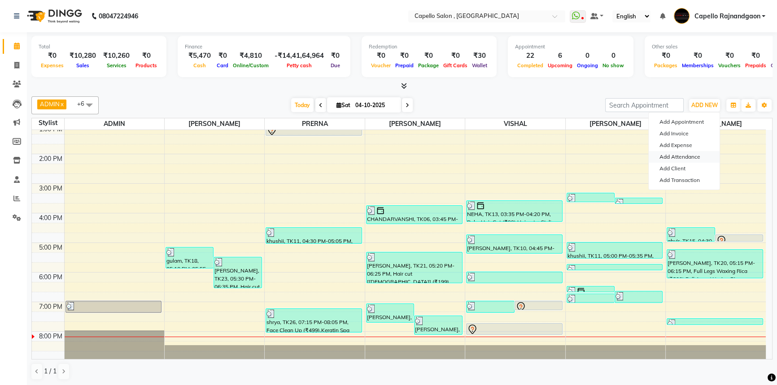
click at [699, 157] on link "Add Attendance" at bounding box center [683, 157] width 71 height 12
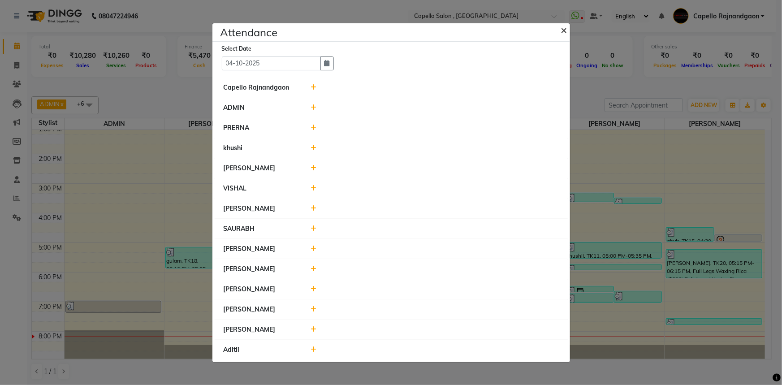
click at [565, 28] on span "×" at bounding box center [564, 29] width 6 height 13
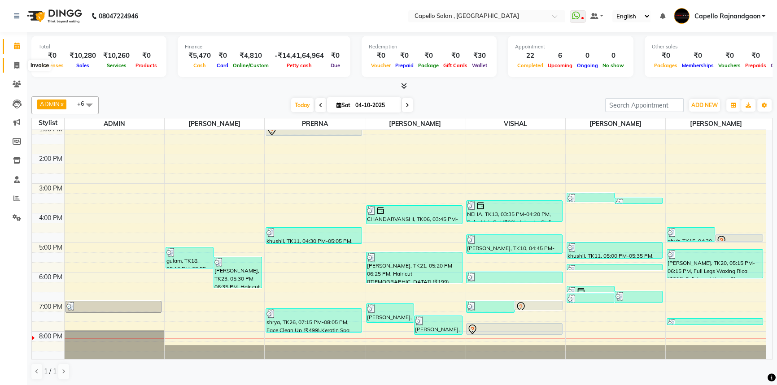
click at [15, 66] on icon at bounding box center [16, 65] width 5 height 7
select select "service"
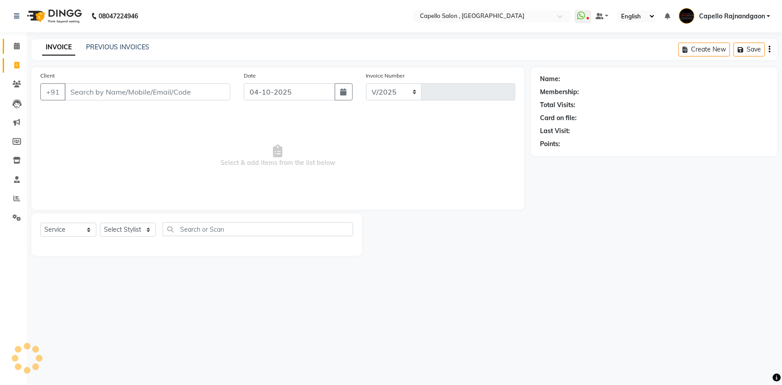
select select "856"
type input "4345"
click at [106, 45] on link "PREVIOUS INVOICES" at bounding box center [117, 47] width 63 height 8
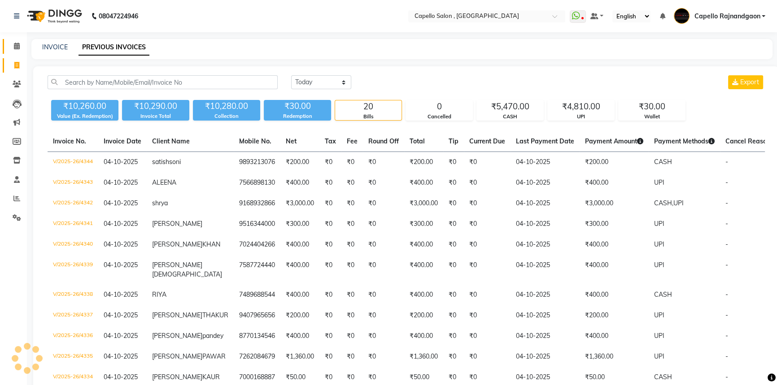
click at [14, 46] on icon at bounding box center [17, 46] width 6 height 7
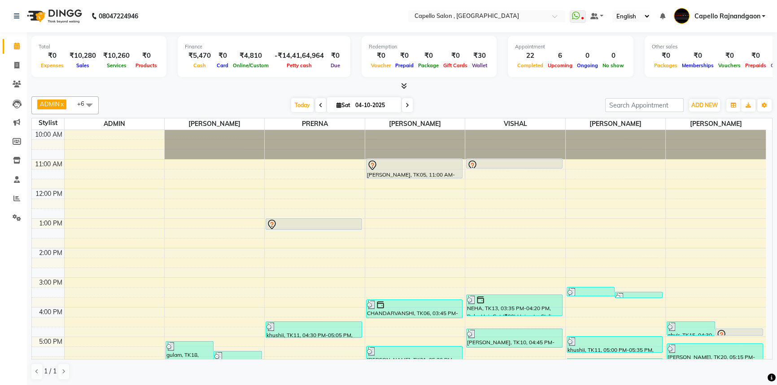
click at [155, 103] on div "[DATE] [DATE]" at bounding box center [351, 105] width 497 height 13
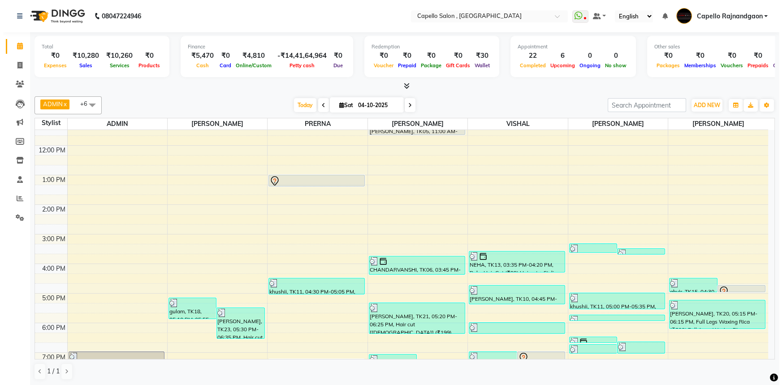
scroll to position [94, 0]
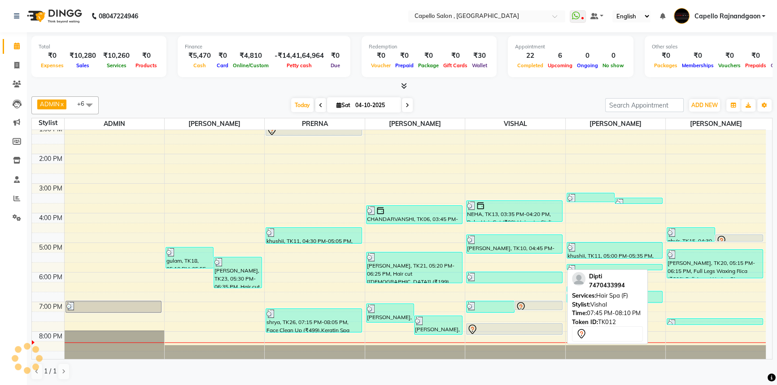
click at [488, 326] on div at bounding box center [514, 329] width 95 height 11
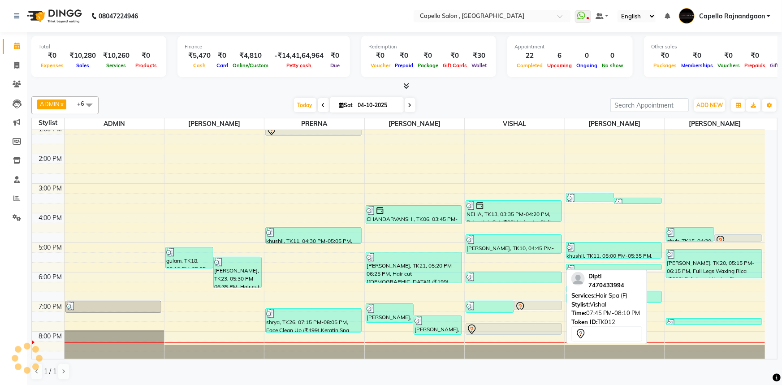
select select "7"
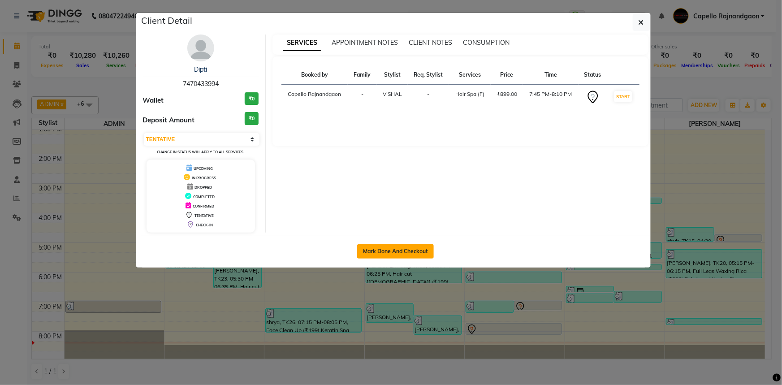
click at [391, 253] on button "Mark Done And Checkout" at bounding box center [395, 251] width 77 height 14
select select "service"
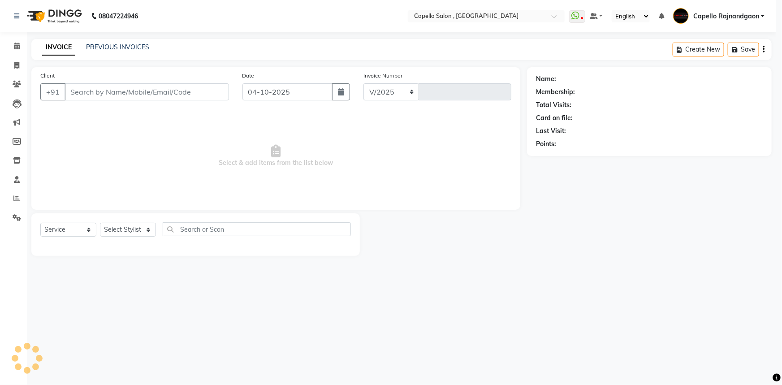
select select "856"
type input "4345"
type input "7470433994"
select select "34173"
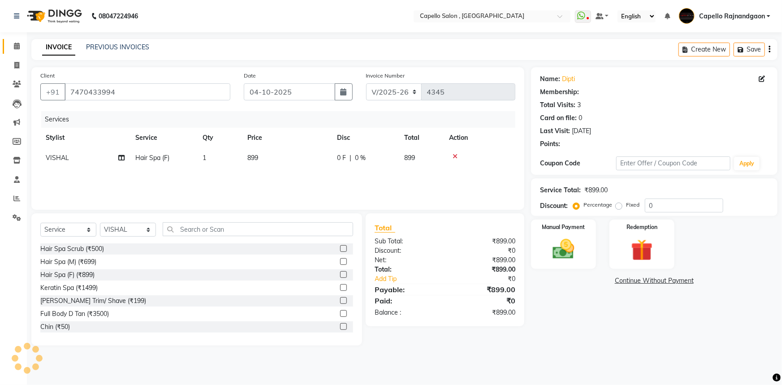
select select "1: Object"
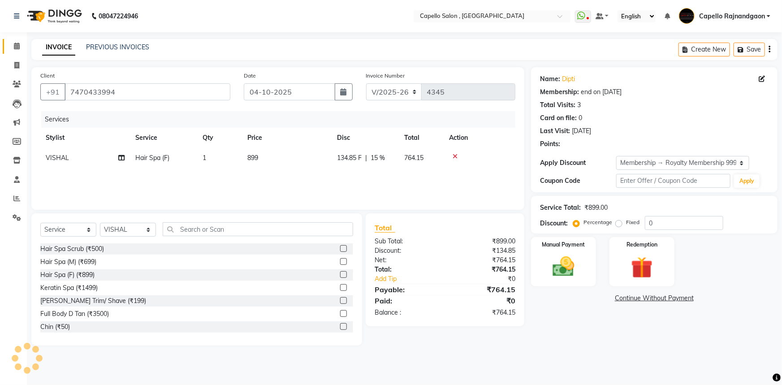
type input "15"
click at [277, 161] on td "899" at bounding box center [287, 158] width 90 height 20
select select "34173"
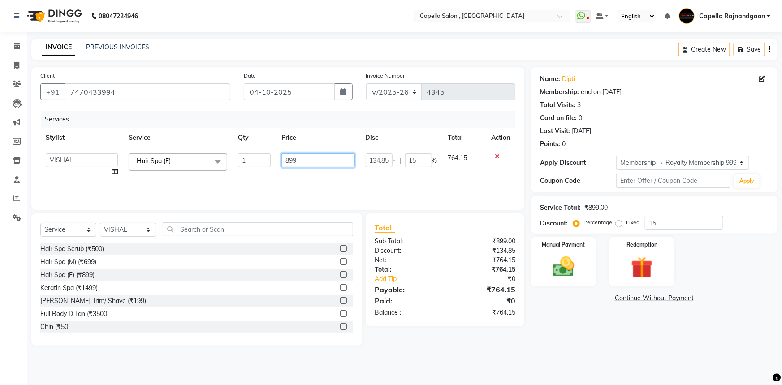
click at [304, 157] on input "899" at bounding box center [318, 160] width 73 height 14
type input "8"
type input "1200"
click at [117, 233] on select "Select Stylist Aditii ADMIN Capello Rajnandgaon [PERSON_NAME] [PERSON_NAME] [PE…" at bounding box center [128, 230] width 56 height 14
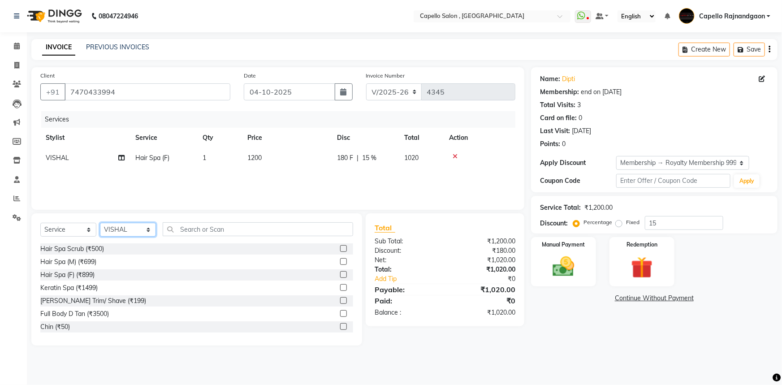
select select "66386"
click at [100, 223] on select "Select Stylist Aditii ADMIN Capello Rajnandgaon [PERSON_NAME] [PERSON_NAME] [PE…" at bounding box center [128, 230] width 56 height 14
drag, startPoint x: 203, startPoint y: 232, endPoint x: 223, endPoint y: 217, distance: 24.4
click at [214, 223] on input "text" at bounding box center [258, 229] width 191 height 14
click at [275, 160] on td "1200" at bounding box center [287, 158] width 90 height 20
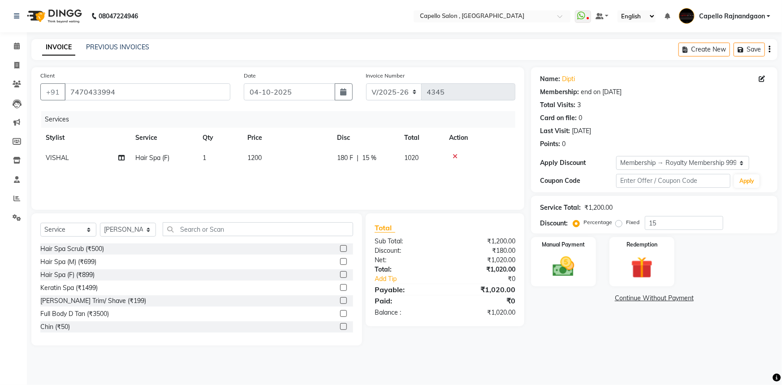
select select "34173"
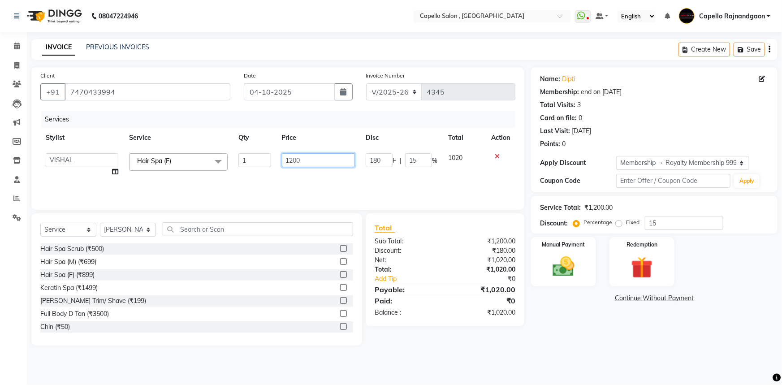
click at [317, 161] on input "1200" at bounding box center [319, 160] width 74 height 14
type input "1"
type input "1500"
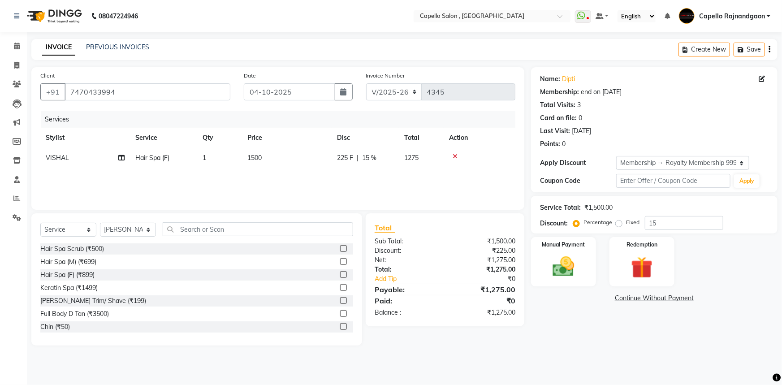
click at [587, 326] on div "Name: [PERSON_NAME] Membership: end on [DATE] Total Visits: 3 Card on file: 0 L…" at bounding box center [657, 206] width 253 height 278
click at [229, 230] on input "text" at bounding box center [258, 229] width 191 height 14
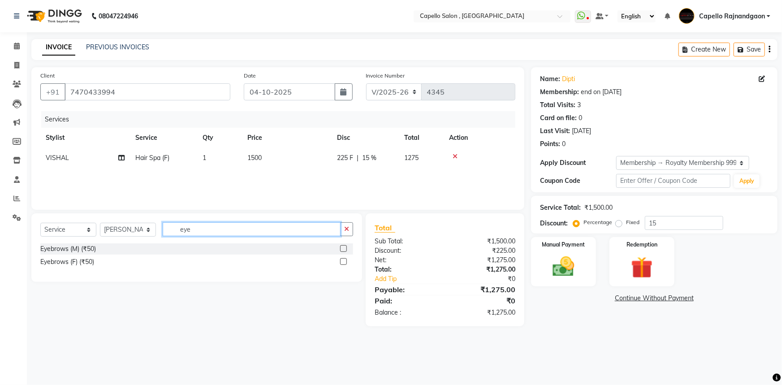
type input "eye"
click at [343, 264] on label at bounding box center [343, 261] width 7 height 7
click at [343, 264] on input "checkbox" at bounding box center [343, 262] width 6 height 6
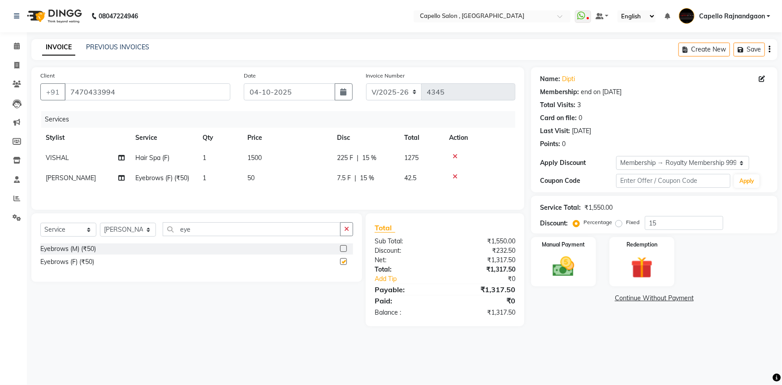
checkbox input "false"
click at [252, 233] on input "eye" at bounding box center [252, 229] width 178 height 14
type input "e"
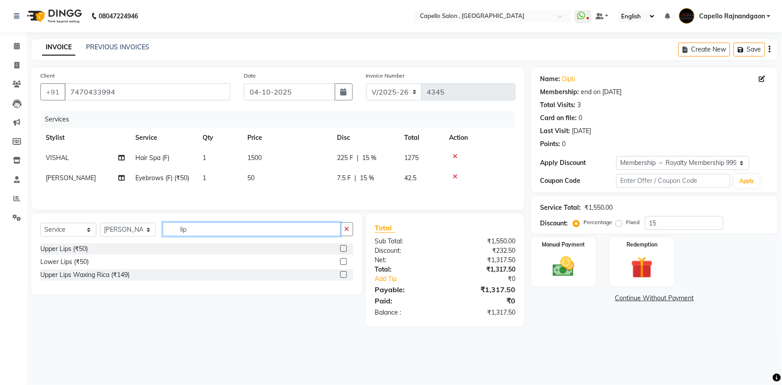
type input "lip"
click at [343, 251] on label at bounding box center [343, 248] width 7 height 7
click at [343, 251] on input "checkbox" at bounding box center [343, 249] width 6 height 6
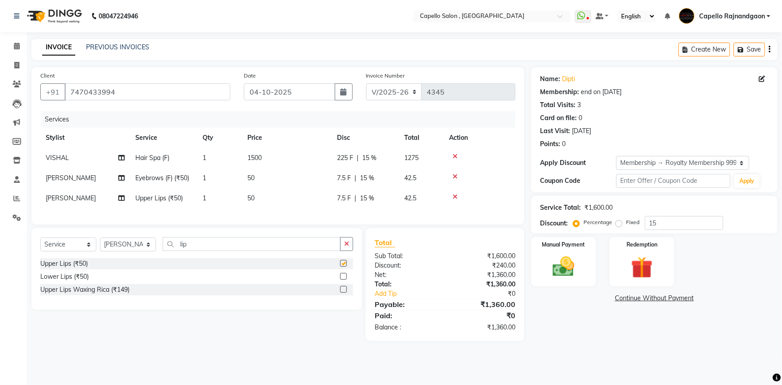
checkbox input "false"
click at [343, 280] on label at bounding box center [343, 276] width 7 height 7
click at [343, 280] on input "checkbox" at bounding box center [343, 277] width 6 height 6
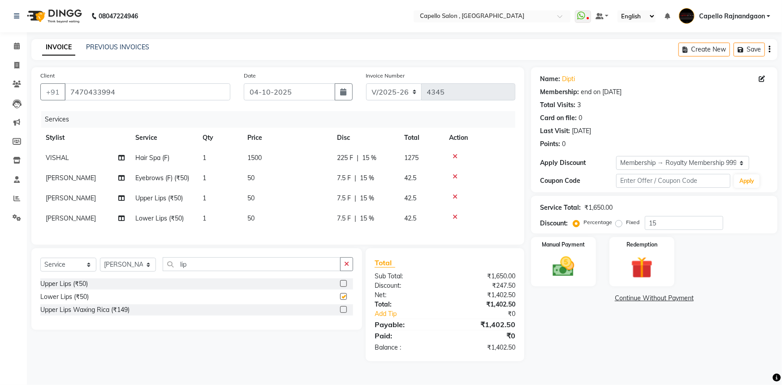
checkbox input "false"
click at [265, 271] on input "lip" at bounding box center [252, 264] width 178 height 14
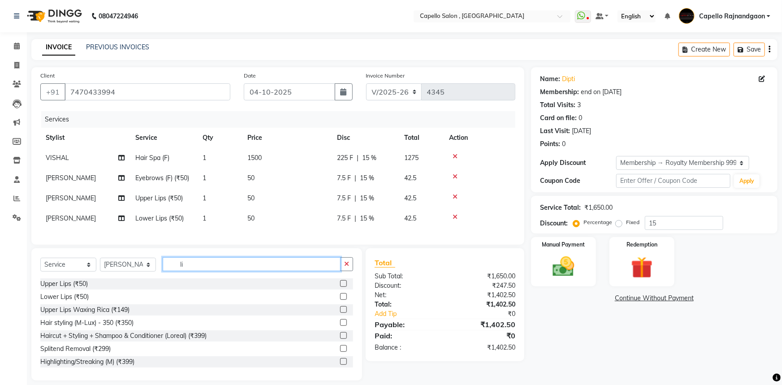
type input "l"
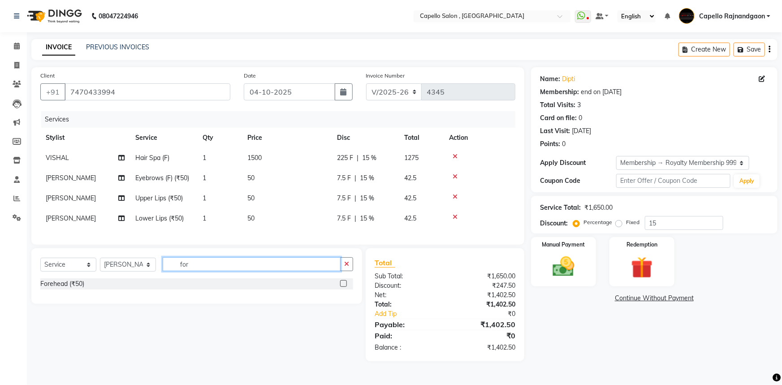
type input "for"
click at [343, 287] on label at bounding box center [343, 283] width 7 height 7
click at [343, 287] on input "checkbox" at bounding box center [343, 284] width 6 height 6
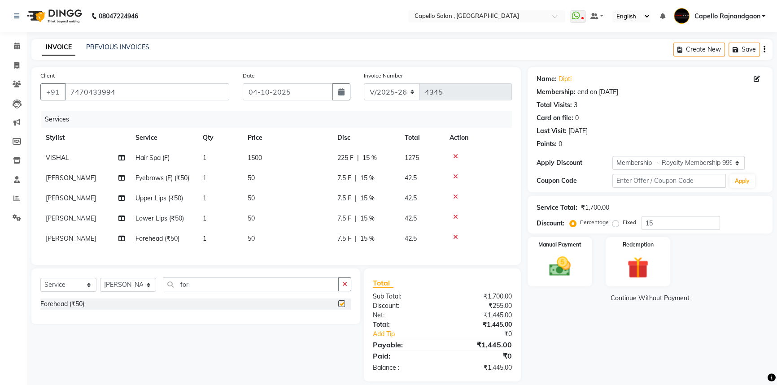
checkbox input "false"
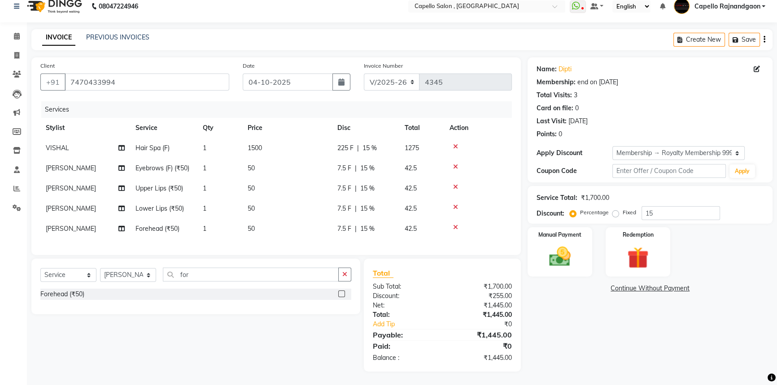
click at [569, 342] on div "Name: Dipti Membership: end on 08-08-2026 Total Visits: 3 Card on file: 0 Last …" at bounding box center [653, 214] width 252 height 314
click at [574, 256] on img at bounding box center [560, 257] width 36 height 26
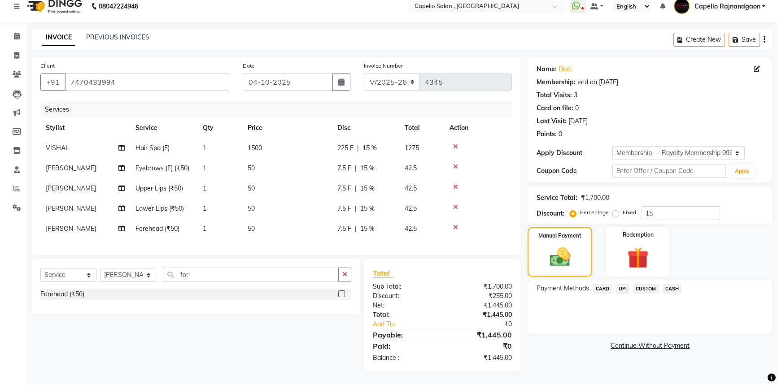
click at [676, 284] on span "CASH" at bounding box center [671, 289] width 19 height 10
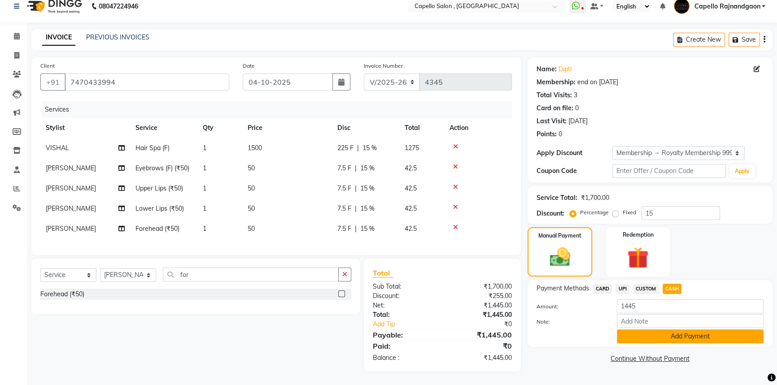
click at [670, 336] on button "Add Payment" at bounding box center [690, 337] width 147 height 14
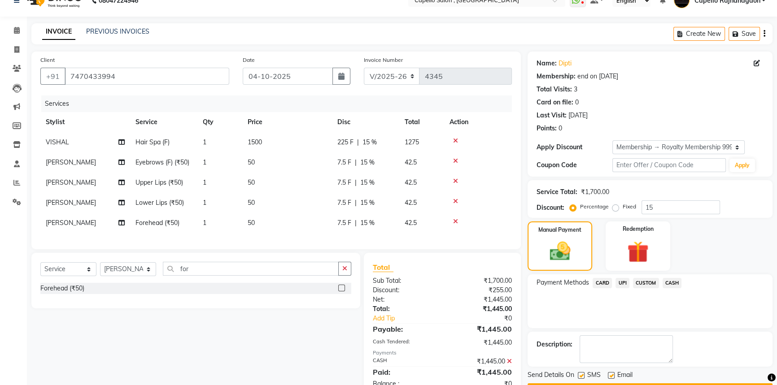
scroll to position [92, 0]
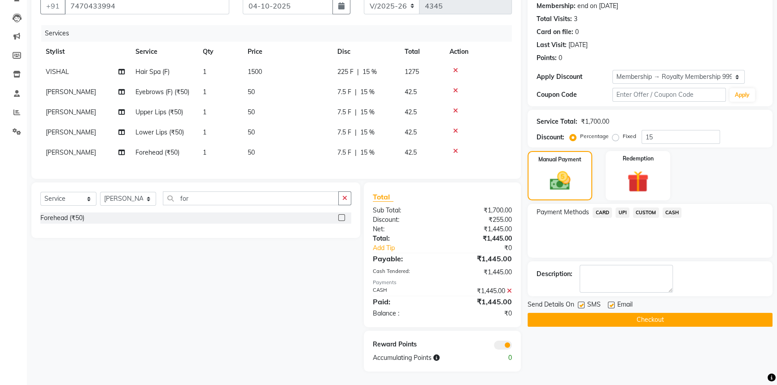
click at [672, 313] on button "Checkout" at bounding box center [649, 320] width 245 height 14
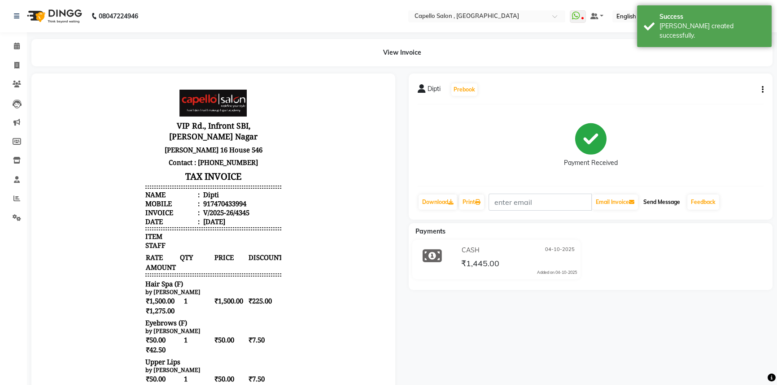
click at [657, 201] on button "Send Message" at bounding box center [661, 202] width 44 height 15
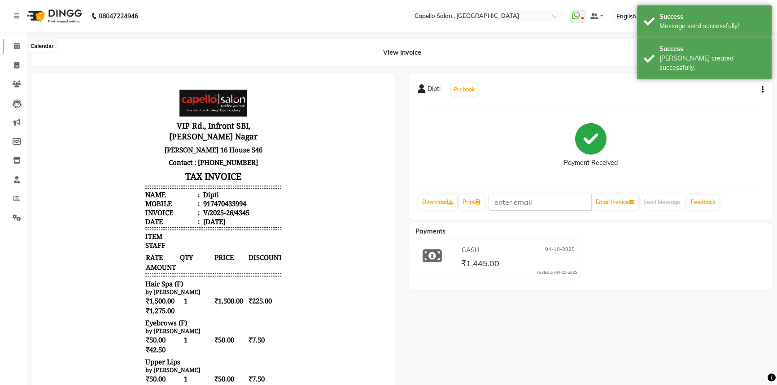
drag, startPoint x: 11, startPoint y: 48, endPoint x: 16, endPoint y: 35, distance: 14.2
click at [11, 48] on span at bounding box center [17, 46] width 16 height 10
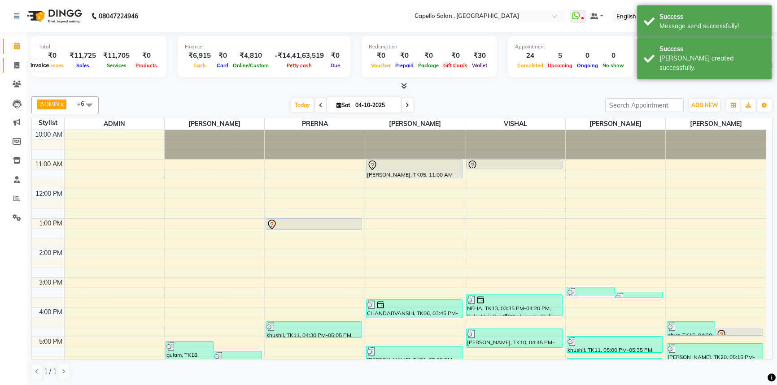
click at [14, 68] on icon at bounding box center [16, 65] width 5 height 7
select select "856"
select select "service"
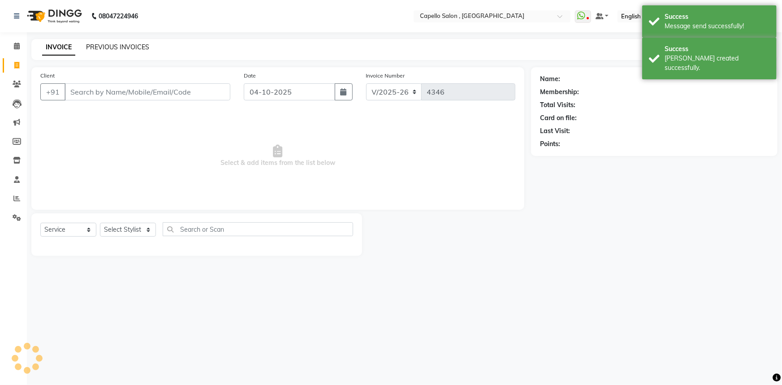
click at [103, 48] on link "PREVIOUS INVOICES" at bounding box center [117, 47] width 63 height 8
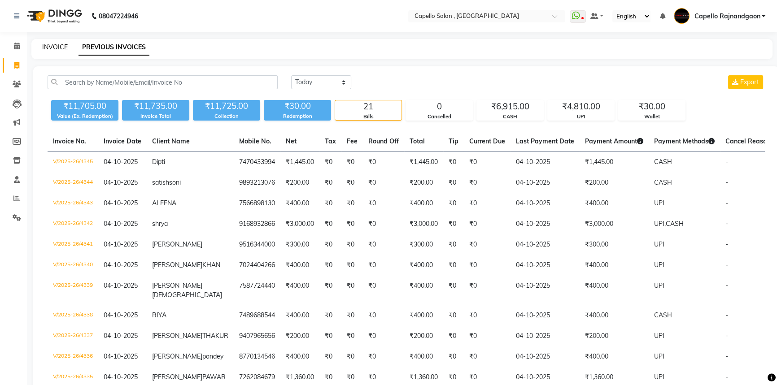
click at [54, 47] on link "INVOICE" at bounding box center [55, 47] width 26 height 8
select select "service"
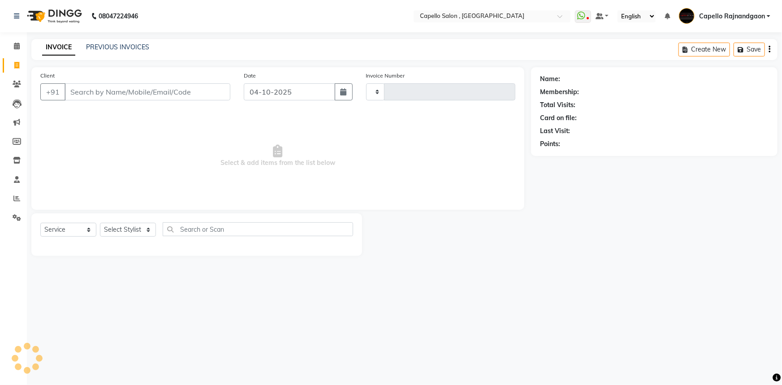
type input "4346"
select select "856"
click at [112, 228] on select "Select Stylist Aditii ADMIN Capello Rajnandgaon [PERSON_NAME] [PERSON_NAME] [PE…" at bounding box center [128, 230] width 56 height 14
select select "53407"
click at [100, 223] on select "Select Stylist Aditii ADMIN Capello Rajnandgaon [PERSON_NAME] [PERSON_NAME] [PE…" at bounding box center [128, 230] width 56 height 14
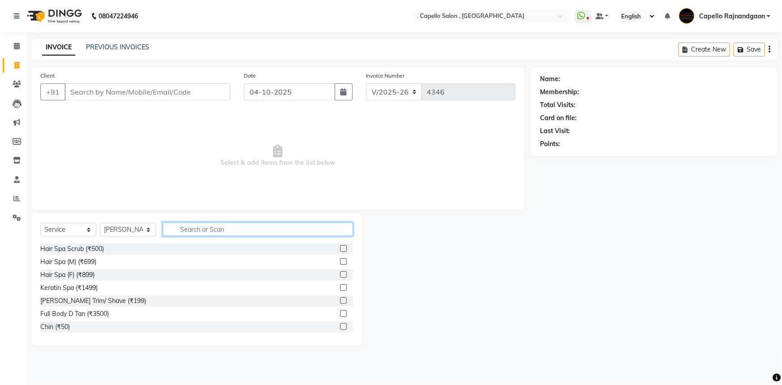
click at [224, 230] on input "text" at bounding box center [258, 229] width 191 height 14
type input "tan"
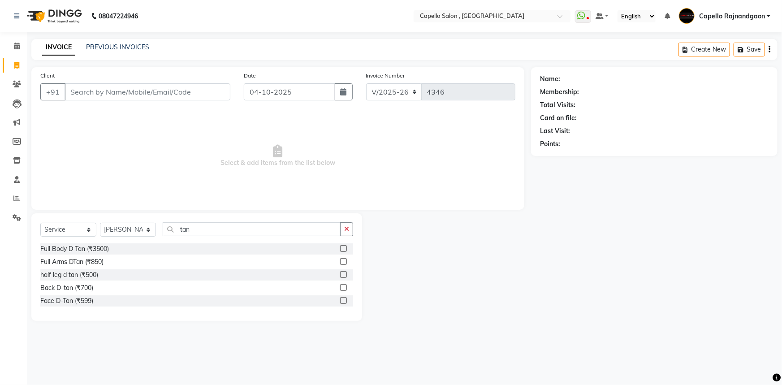
click at [345, 299] on label at bounding box center [343, 300] width 7 height 7
click at [345, 299] on input "checkbox" at bounding box center [343, 301] width 6 height 6
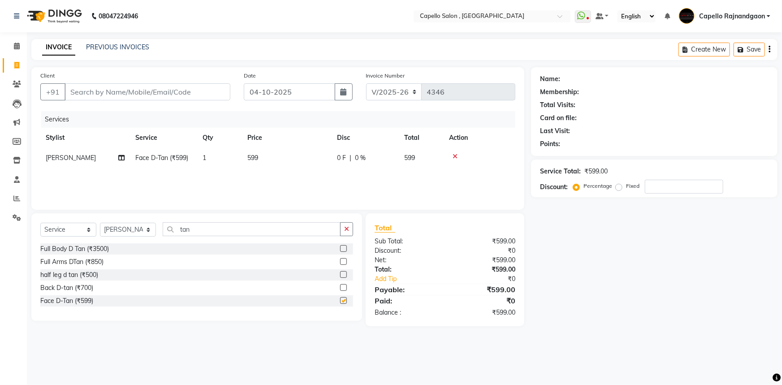
checkbox input "false"
click at [340, 261] on label at bounding box center [343, 261] width 7 height 7
click at [340, 261] on input "checkbox" at bounding box center [343, 262] width 6 height 6
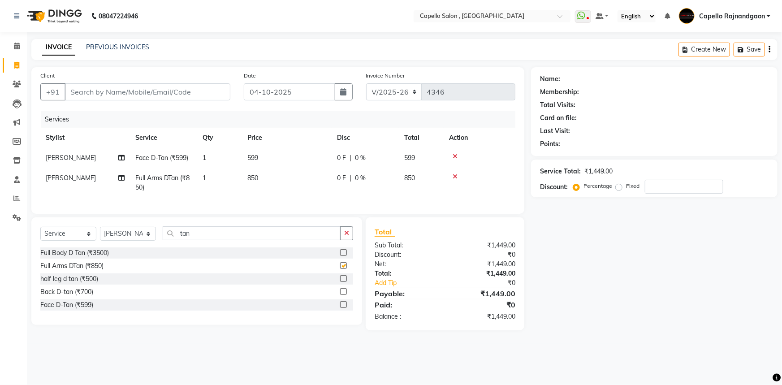
checkbox input "false"
click at [266, 171] on td "850" at bounding box center [287, 183] width 90 height 30
select select "53407"
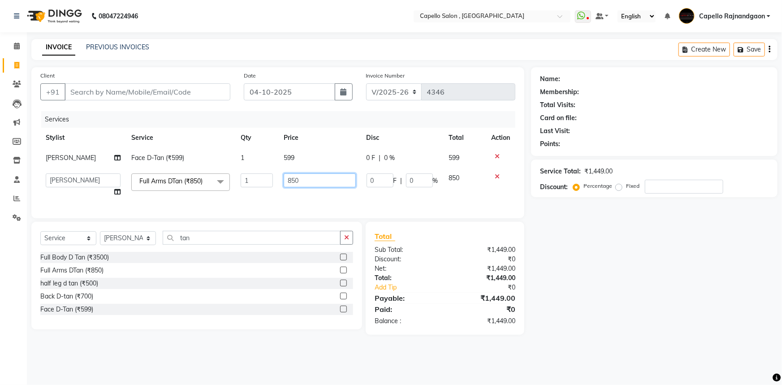
click at [298, 179] on input "850" at bounding box center [320, 181] width 72 height 14
type input "850"
click at [307, 158] on td "599" at bounding box center [319, 158] width 83 height 20
select select "53407"
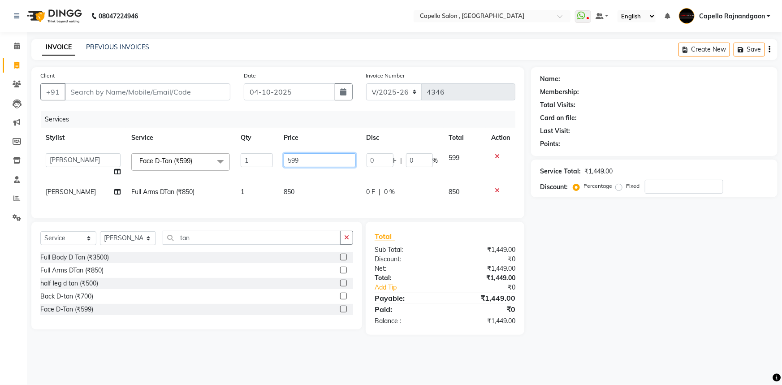
click at [320, 156] on input "599" at bounding box center [320, 160] width 72 height 14
type input "600"
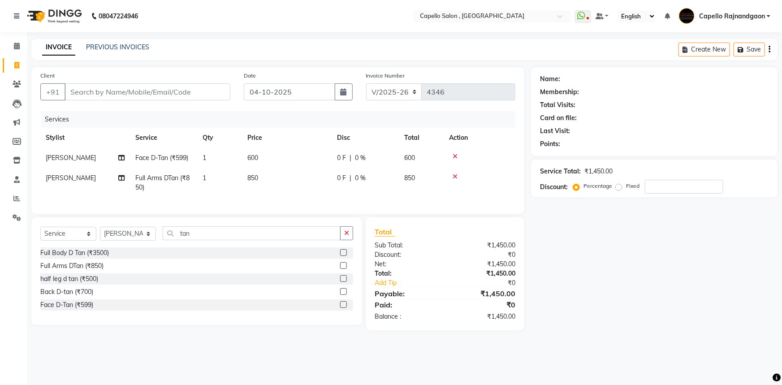
click at [560, 253] on div "Name: Membership: Total Visits: Card on file: Last Visit: Points: Service Total…" at bounding box center [657, 198] width 253 height 263
click at [204, 240] on input "tan" at bounding box center [252, 233] width 178 height 14
type input "t"
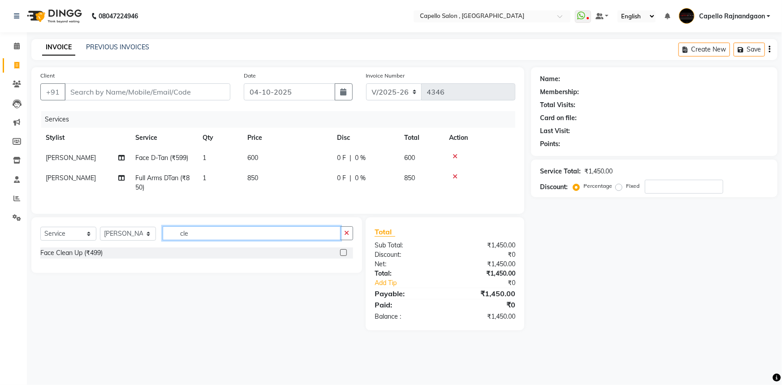
type input "cle"
click at [343, 256] on label at bounding box center [343, 252] width 7 height 7
click at [343, 256] on input "checkbox" at bounding box center [343, 253] width 6 height 6
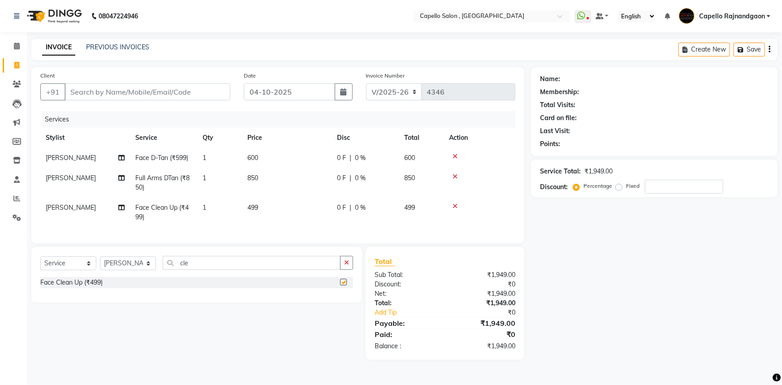
checkbox input "false"
click at [275, 214] on td "499" at bounding box center [287, 213] width 90 height 30
select select "53407"
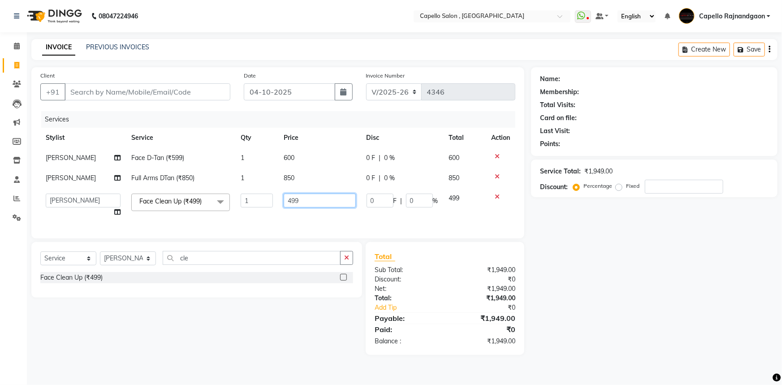
click at [311, 203] on input "499" at bounding box center [320, 201] width 72 height 14
type input "4"
type input "800"
click at [658, 262] on div "Name: Membership: Total Visits: Card on file: Last Visit: Points: Service Total…" at bounding box center [657, 211] width 253 height 288
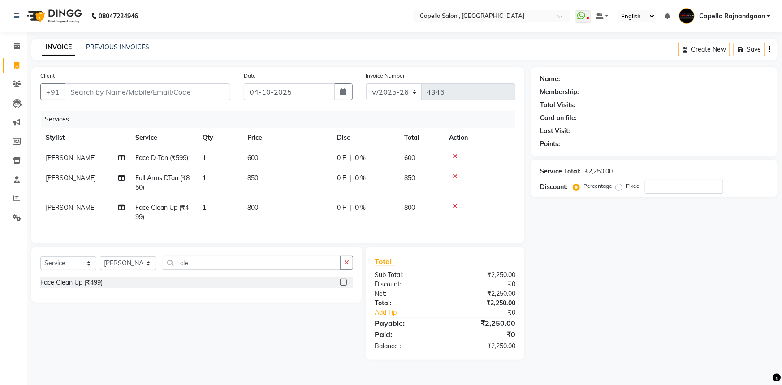
click at [269, 212] on td "800" at bounding box center [287, 213] width 90 height 30
select select "53407"
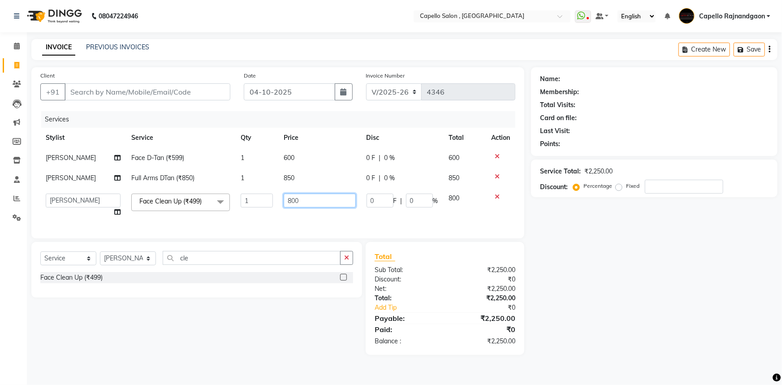
click at [307, 201] on input "800" at bounding box center [320, 201] width 72 height 14
type input "8"
type input "500"
click at [569, 250] on div "Name: Membership: Total Visits: Card on file: Last Visit: Points: Service Total…" at bounding box center [657, 211] width 253 height 288
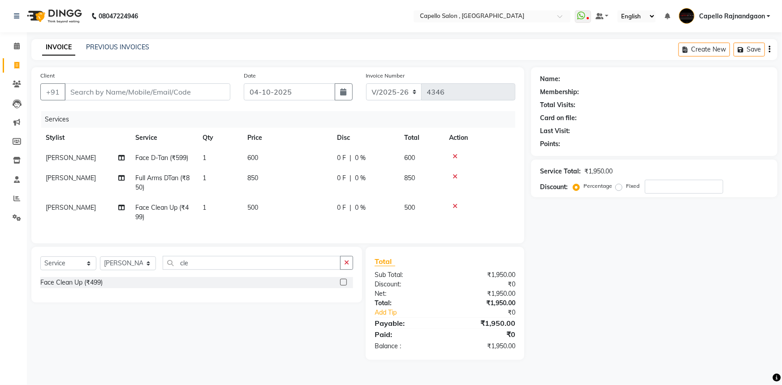
click at [273, 203] on td "500" at bounding box center [287, 213] width 90 height 30
select select "53407"
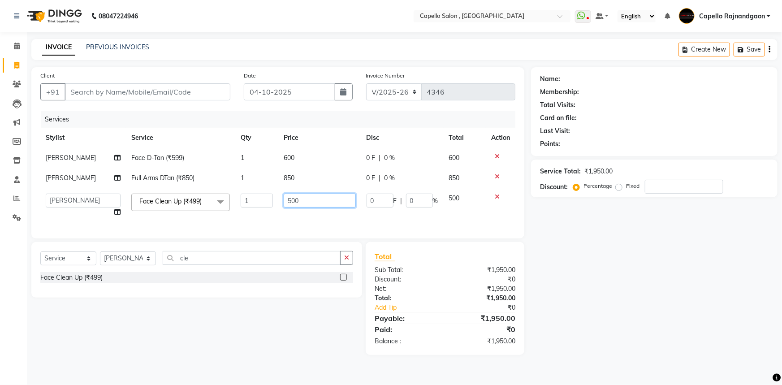
click at [315, 204] on input "500" at bounding box center [320, 201] width 72 height 14
type input "5"
type input "600"
click at [584, 247] on div "Name: Membership: Total Visits: Card on file: Last Visit: Points: Service Total…" at bounding box center [657, 211] width 253 height 288
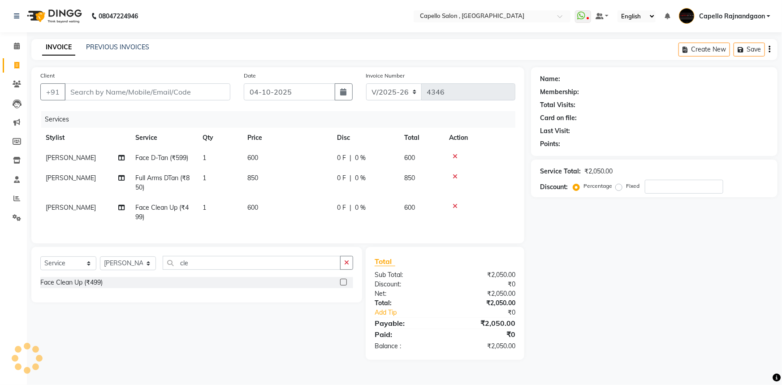
click at [269, 178] on td "850" at bounding box center [287, 183] width 90 height 30
select select "53407"
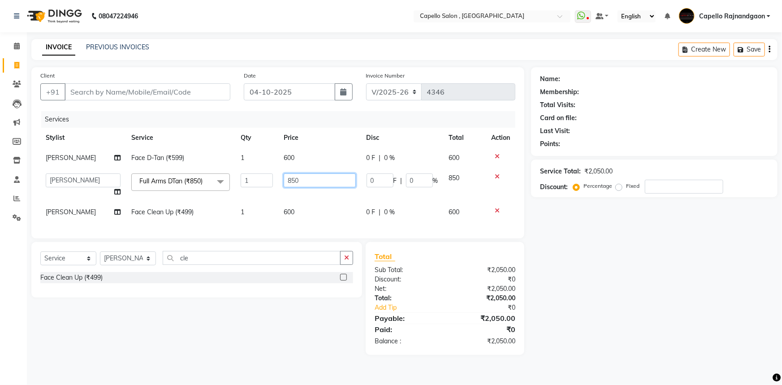
click at [319, 180] on input "850" at bounding box center [320, 181] width 72 height 14
type input "800"
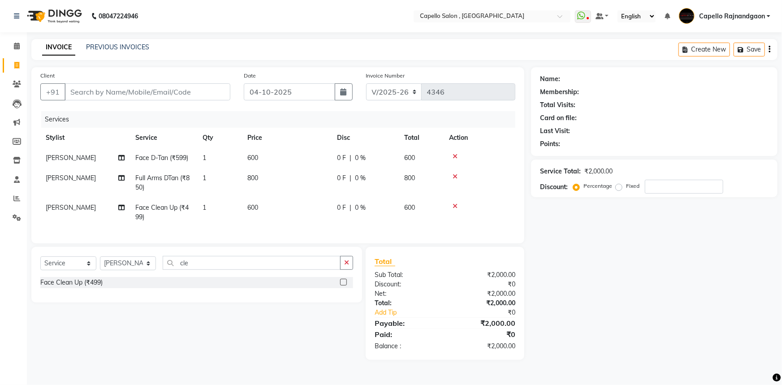
click at [577, 261] on div "Name: Membership: Total Visits: Card on file: Last Visit: Points: Service Total…" at bounding box center [657, 213] width 253 height 293
click at [151, 92] on input "Client" at bounding box center [148, 91] width 166 height 17
type input "7"
type input "0"
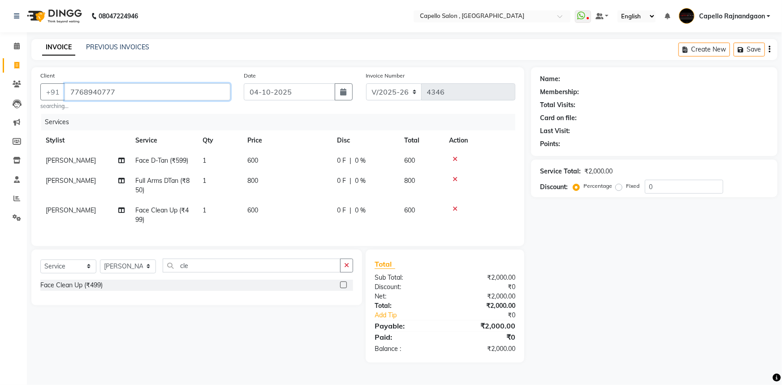
type input "7768940777"
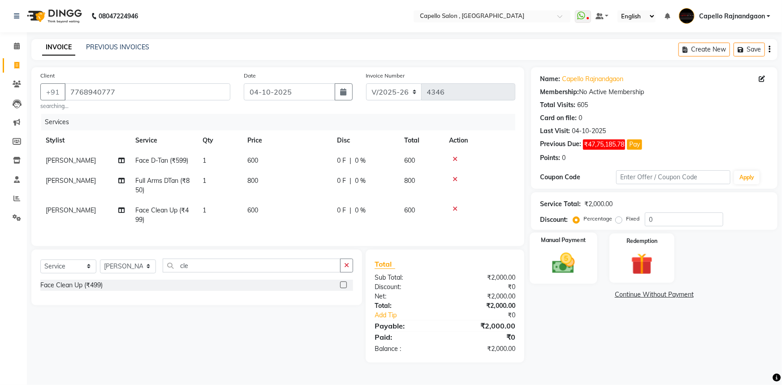
click at [548, 256] on img at bounding box center [564, 263] width 37 height 26
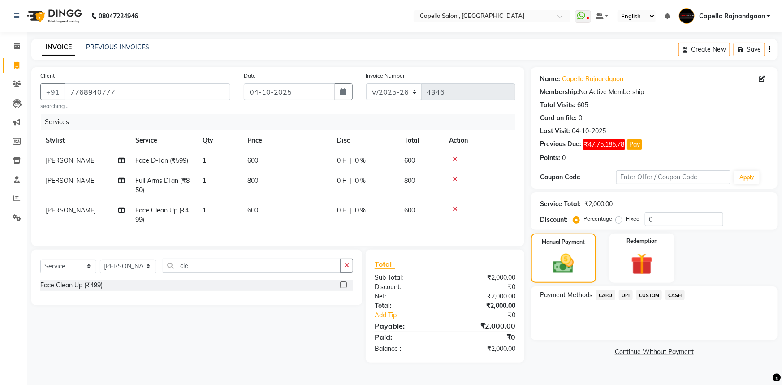
click at [677, 296] on span "CASH" at bounding box center [675, 295] width 19 height 10
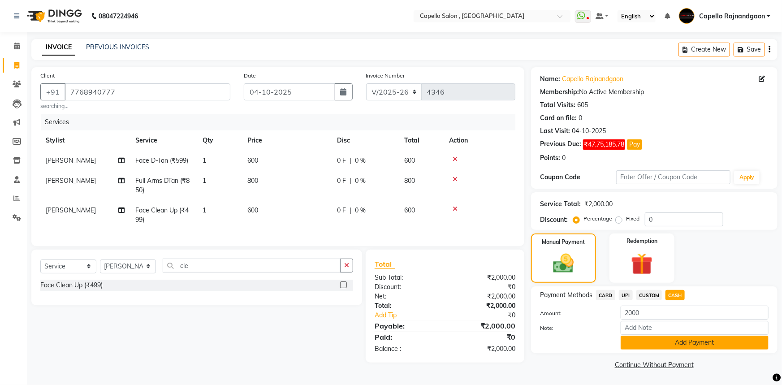
click at [677, 341] on button "Add Payment" at bounding box center [695, 343] width 148 height 14
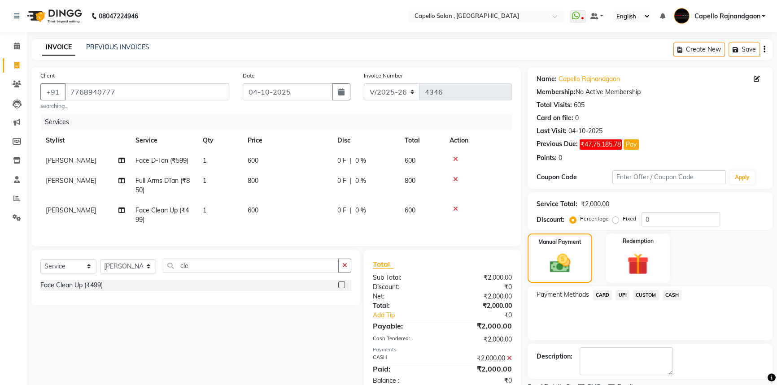
scroll to position [37, 0]
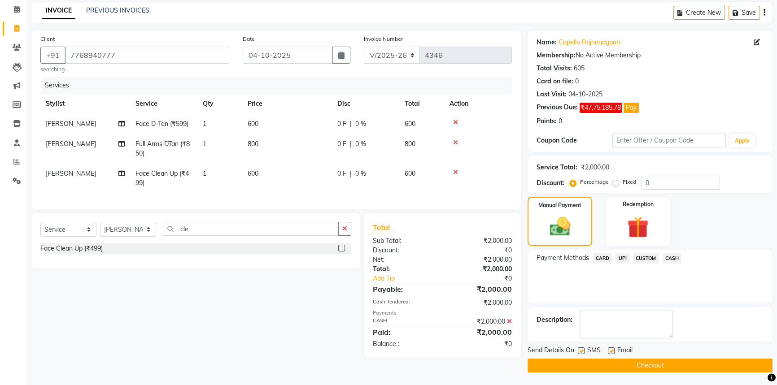
click at [665, 365] on button "Checkout" at bounding box center [649, 366] width 245 height 14
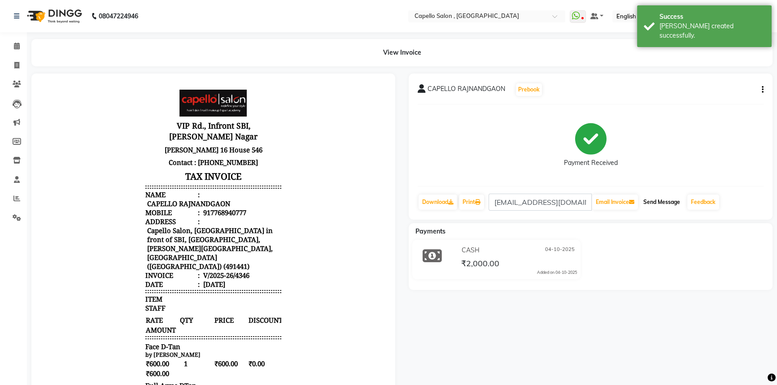
click at [656, 205] on button "Send Message" at bounding box center [661, 202] width 44 height 15
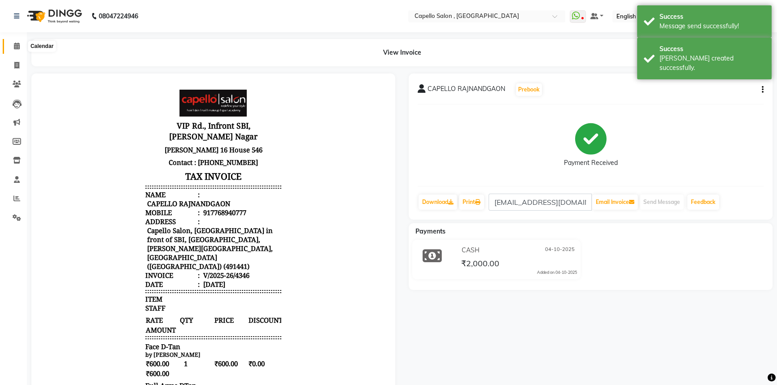
click at [16, 48] on icon at bounding box center [17, 46] width 6 height 7
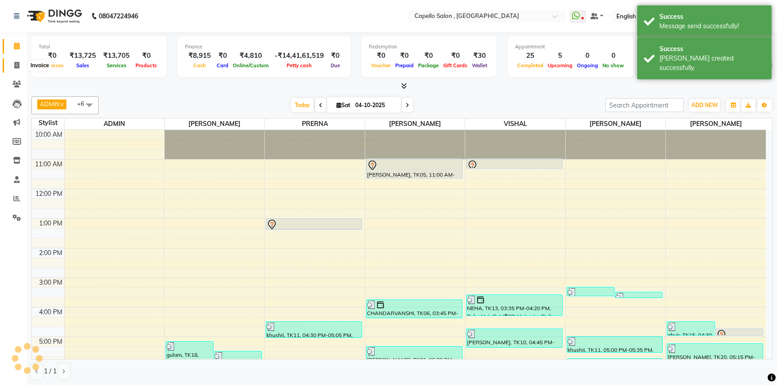
click at [15, 65] on icon at bounding box center [16, 65] width 5 height 7
select select "service"
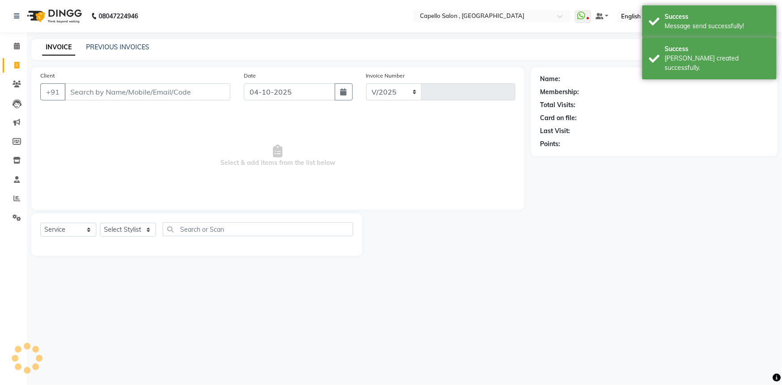
select select "856"
type input "4347"
click at [125, 40] on div "INVOICE PREVIOUS INVOICES Create New Save" at bounding box center [404, 49] width 747 height 21
click at [122, 43] on link "PREVIOUS INVOICES" at bounding box center [117, 47] width 63 height 8
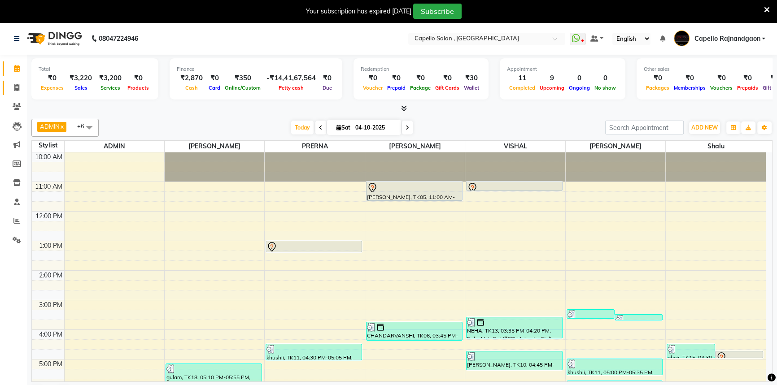
click at [20, 93] on link "Invoice" at bounding box center [14, 88] width 22 height 15
select select "service"
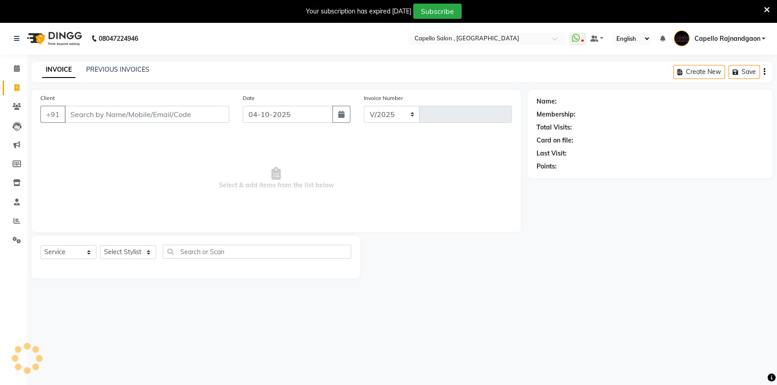
select select "856"
type input "4335"
click at [122, 258] on select "Select Stylist" at bounding box center [128, 252] width 56 height 14
select select "66386"
click at [100, 245] on select "Select Stylist Aditii ADMIN Capello Rajnandgaon [PERSON_NAME] [PERSON_NAME] [PE…" at bounding box center [128, 252] width 56 height 14
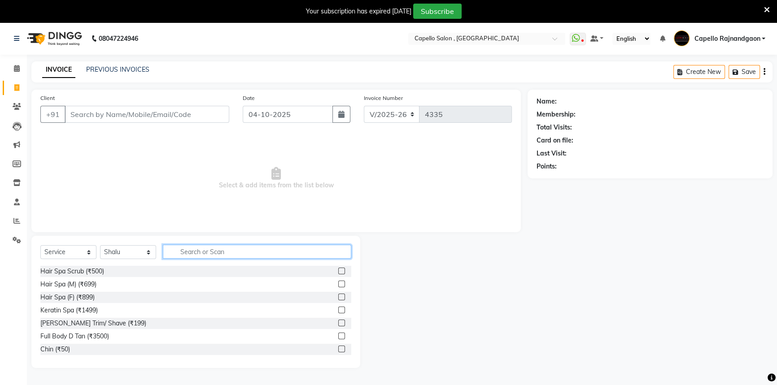
click at [192, 249] on input "text" at bounding box center [257, 252] width 188 height 14
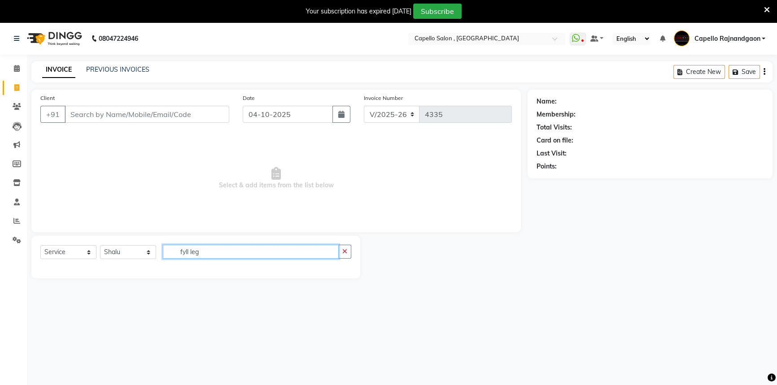
click at [184, 254] on input "fyll leg" at bounding box center [251, 252] width 176 height 14
click at [185, 253] on input "fyll leg" at bounding box center [251, 252] width 176 height 14
type input "full leg"
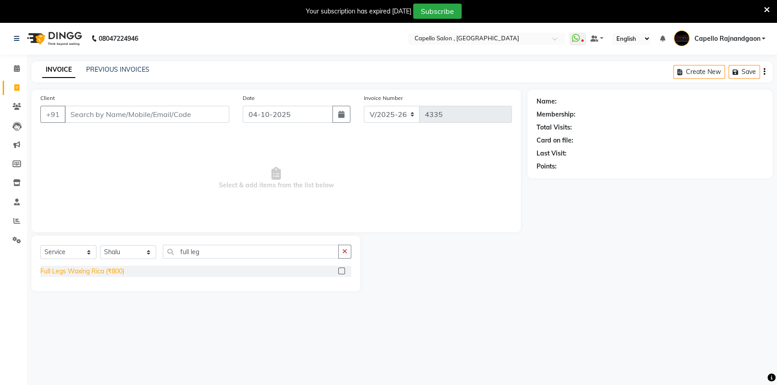
click at [99, 271] on div "Full Legs Waxing Rica (₹800)" at bounding box center [82, 271] width 84 height 9
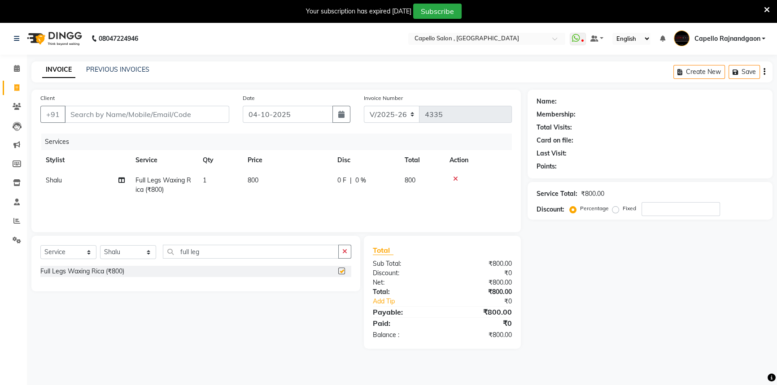
checkbox input "false"
click at [187, 251] on input "full leg" at bounding box center [251, 252] width 176 height 14
click at [202, 252] on input "full leg" at bounding box center [251, 252] width 176 height 14
type input "full arms"
click at [96, 284] on div "Full Arms Waxing Rica (₹600)" at bounding box center [82, 284] width 85 height 9
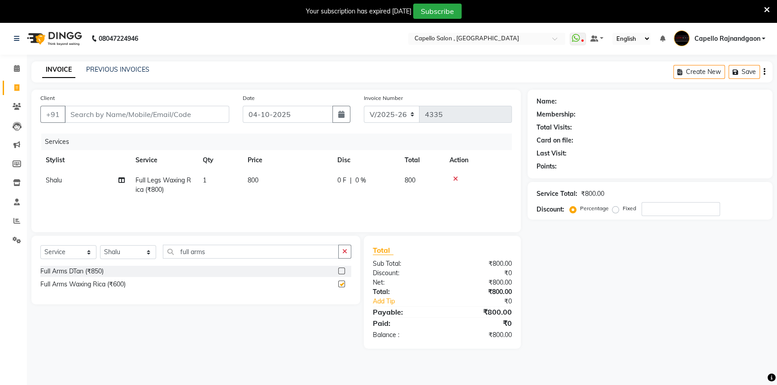
checkbox input "false"
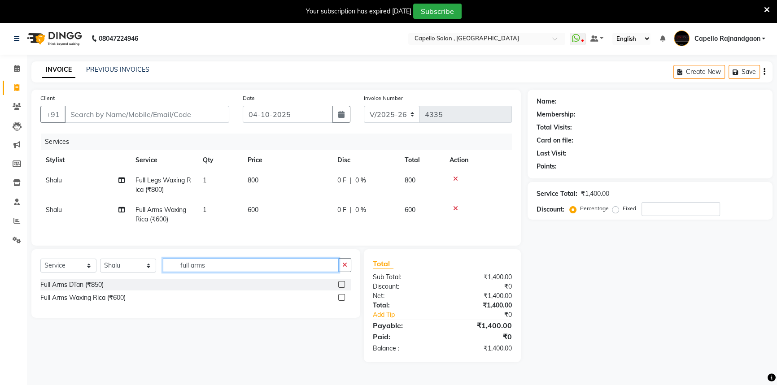
drag, startPoint x: 178, startPoint y: 270, endPoint x: 256, endPoint y: 274, distance: 78.6
click at [256, 272] on input "full arms" at bounding box center [251, 265] width 176 height 14
type input "unde"
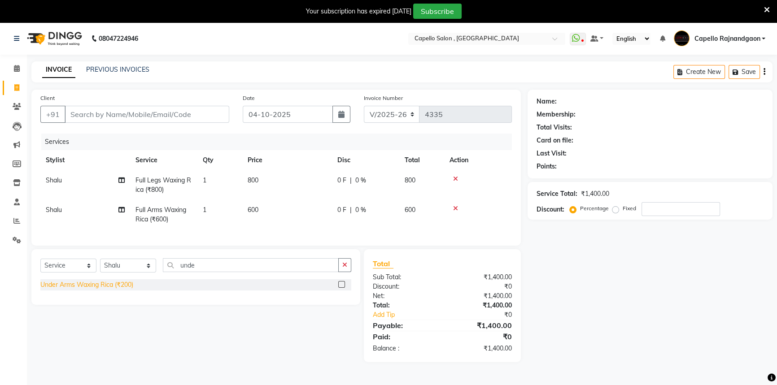
click at [130, 290] on div "Under Arms Waxing Rica (₹200)" at bounding box center [86, 284] width 93 height 9
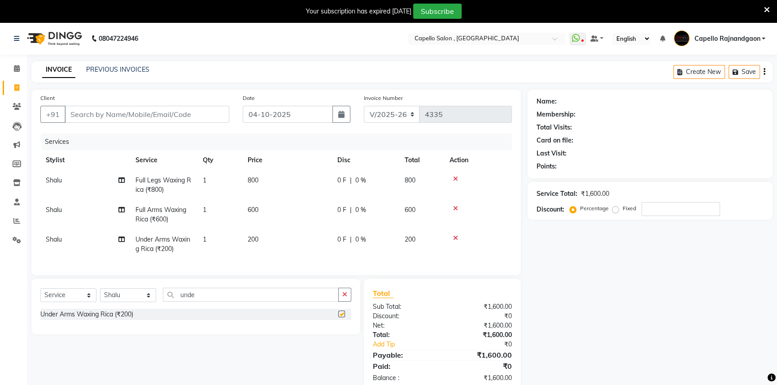
checkbox input "false"
click at [201, 119] on input "Client" at bounding box center [147, 114] width 165 height 17
type input "7"
type input "0"
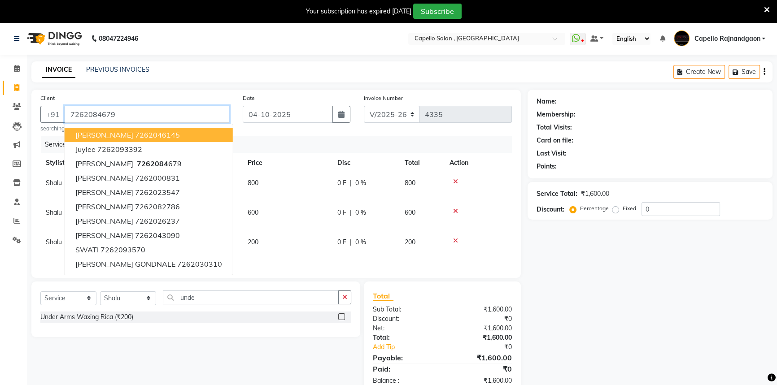
type input "7262084679"
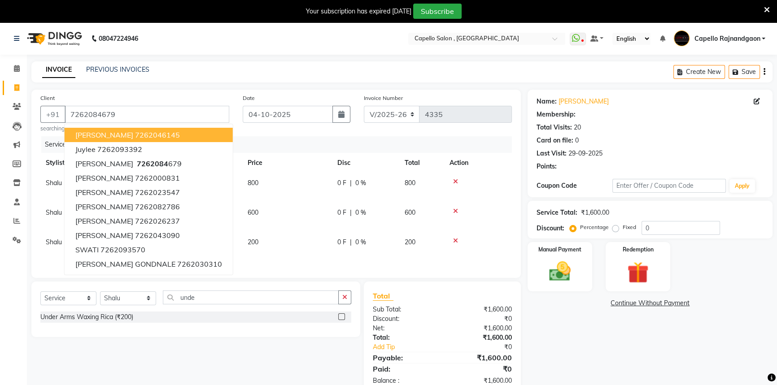
type input "15"
select select "1: Object"
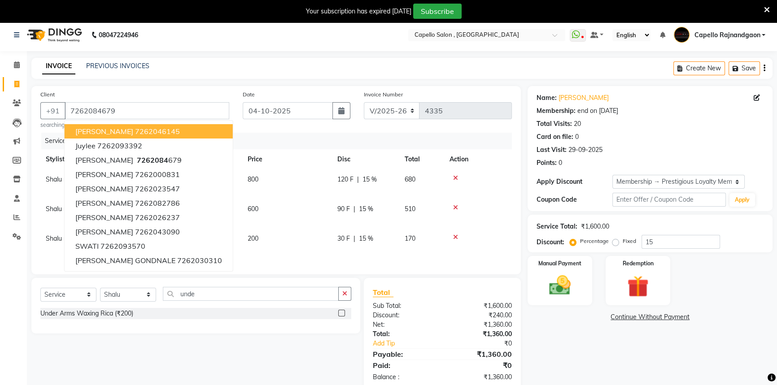
scroll to position [29, 0]
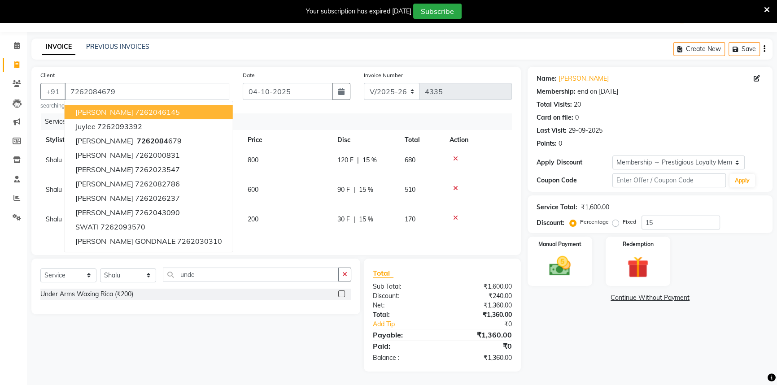
click at [589, 308] on div "Name: [PERSON_NAME] Membership: end on [DATE] Total Visits: 20 Card on file: 0 …" at bounding box center [653, 219] width 252 height 305
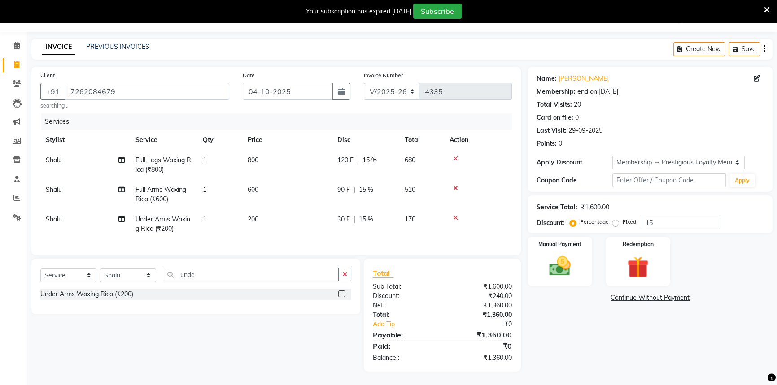
click at [532, 226] on div "Name: [PERSON_NAME] Membership: end on [DATE] Total Visits: 20 Card on file: 0 …" at bounding box center [653, 219] width 252 height 305
click at [569, 265] on img at bounding box center [560, 266] width 36 height 26
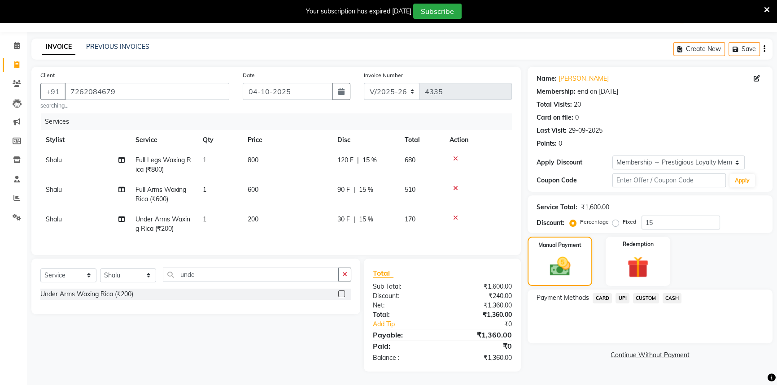
click at [617, 293] on span "UPI" at bounding box center [622, 298] width 14 height 10
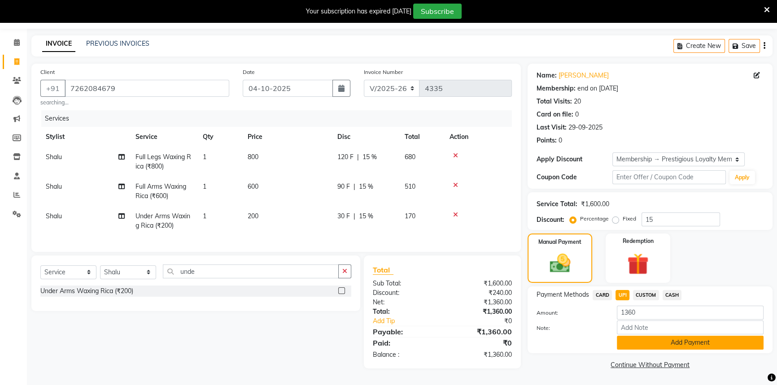
click at [630, 339] on button "Add Payment" at bounding box center [690, 343] width 147 height 14
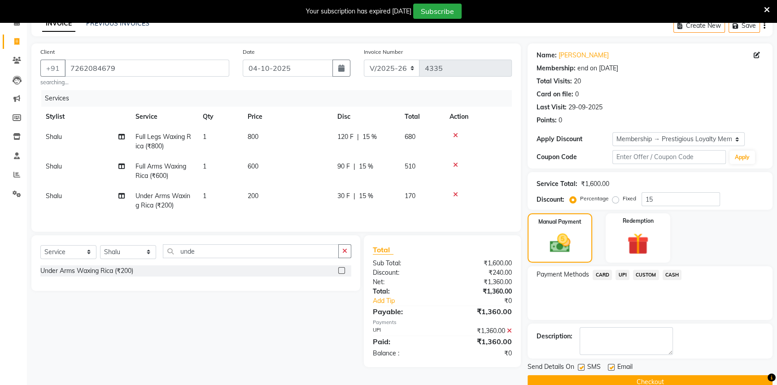
scroll to position [63, 0]
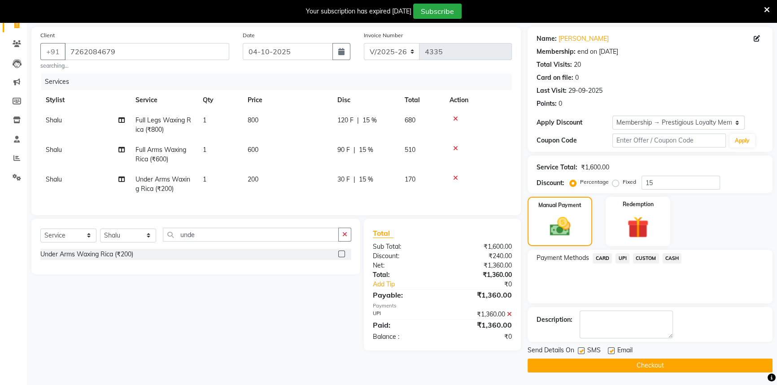
click at [616, 360] on button "Checkout" at bounding box center [649, 366] width 245 height 14
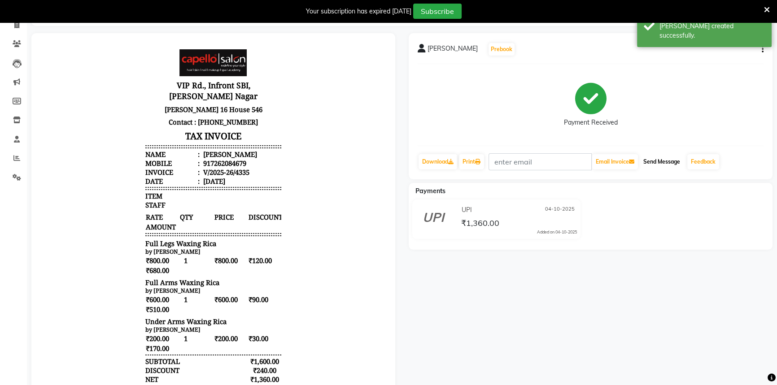
click at [665, 165] on button "Send Message" at bounding box center [661, 161] width 44 height 15
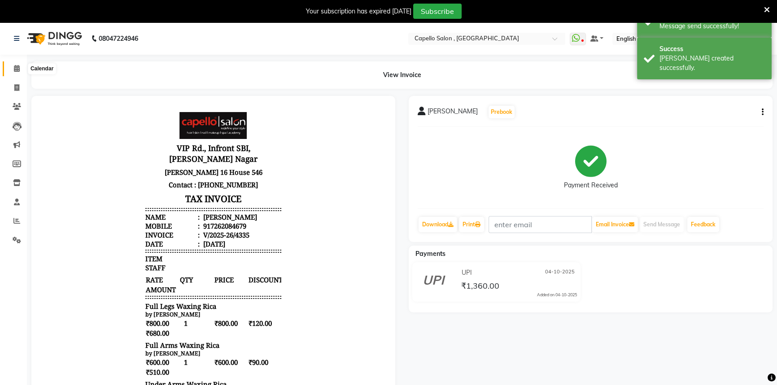
click at [15, 71] on icon at bounding box center [17, 68] width 6 height 7
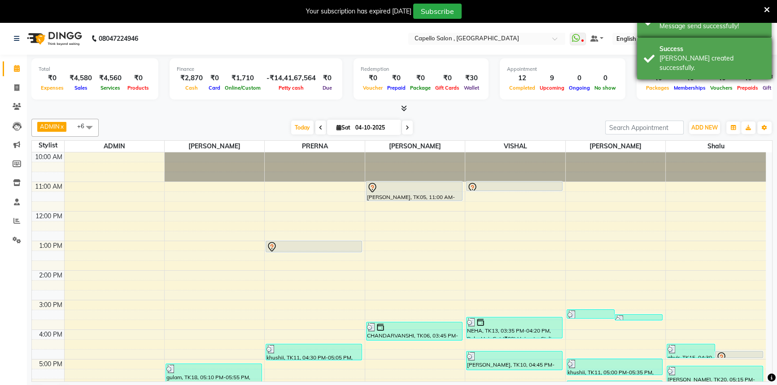
click at [650, 51] on div "Success [PERSON_NAME] created successfully." at bounding box center [704, 59] width 135 height 42
click at [683, 34] on div "Success Message send successfully!" at bounding box center [704, 21] width 135 height 32
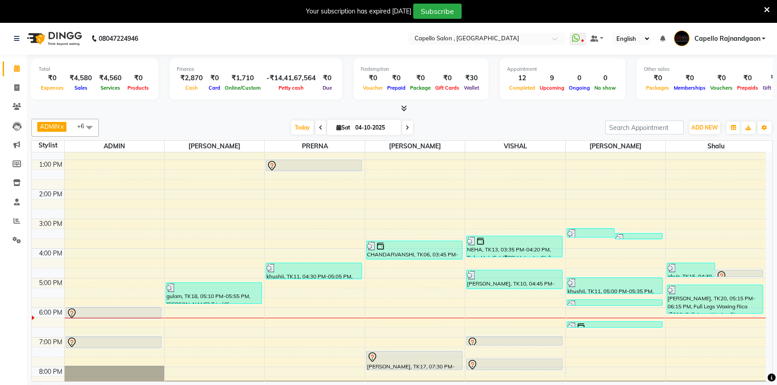
scroll to position [22, 0]
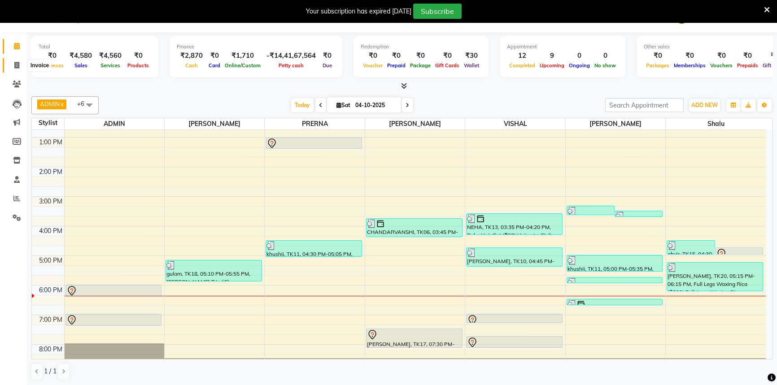
click at [17, 66] on icon at bounding box center [16, 65] width 5 height 7
select select "service"
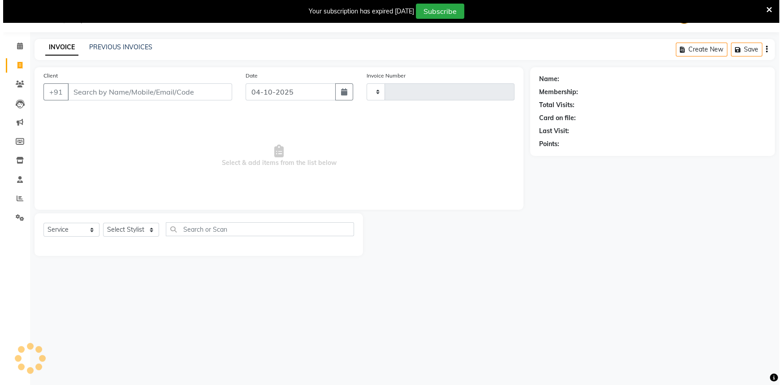
scroll to position [22, 0]
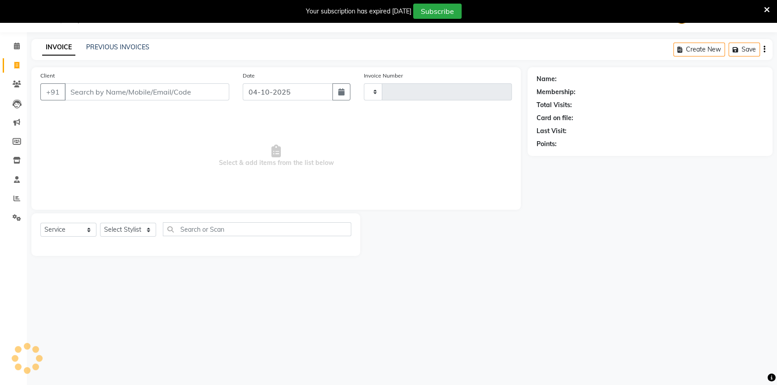
click at [101, 106] on div "Client +91" at bounding box center [135, 89] width 202 height 37
type input "4336"
select select "856"
click at [112, 93] on input "Client" at bounding box center [147, 91] width 165 height 17
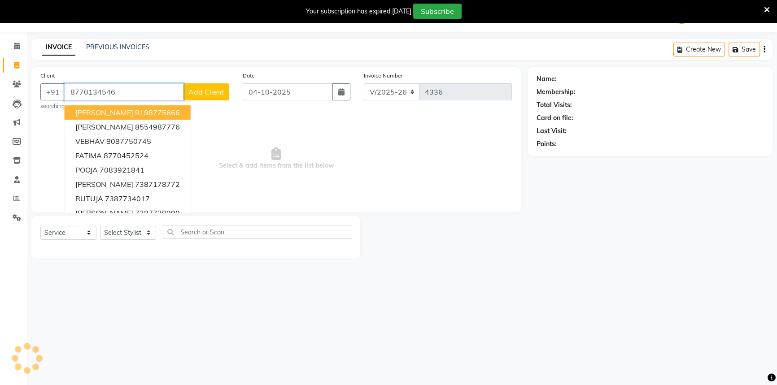
type input "8770134546"
click at [213, 98] on button "Add Client" at bounding box center [206, 91] width 46 height 17
select select "7"
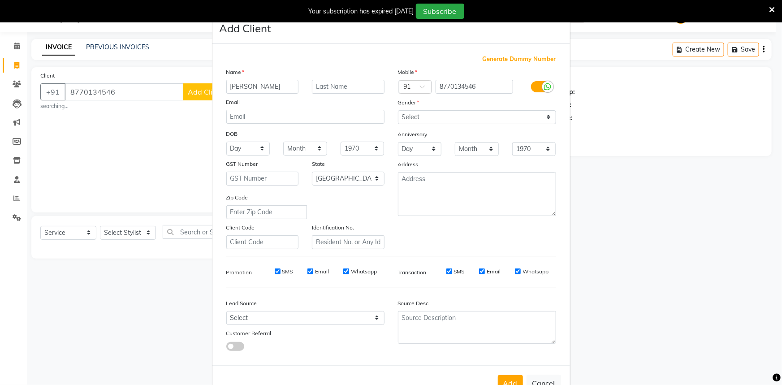
type input "[PERSON_NAME]"
click at [326, 94] on div "Name [PERSON_NAME] Email DOB Day 01 02 03 04 05 06 07 08 09 10 11 12 13 14 15 1…" at bounding box center [306, 158] width 172 height 182
click at [330, 83] on input "text" at bounding box center [348, 87] width 73 height 14
type input "pandey"
drag, startPoint x: 445, startPoint y: 114, endPoint x: 444, endPoint y: 122, distance: 7.6
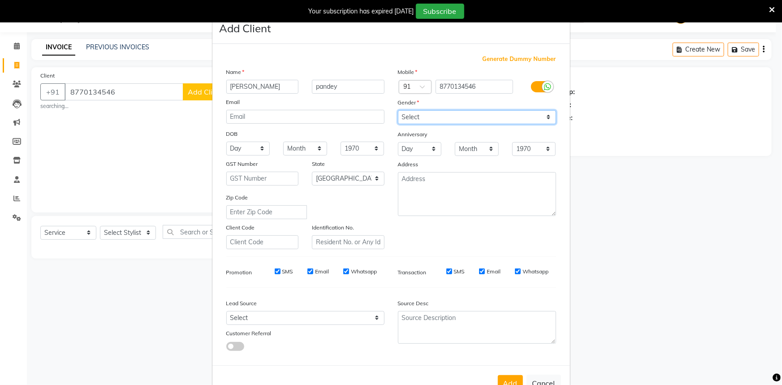
click at [445, 115] on select "Select [DEMOGRAPHIC_DATA] [DEMOGRAPHIC_DATA] Other Prefer Not To Say" at bounding box center [477, 117] width 158 height 14
click at [398, 110] on select "Select [DEMOGRAPHIC_DATA] [DEMOGRAPHIC_DATA] Other Prefer Not To Say" at bounding box center [477, 117] width 158 height 14
drag, startPoint x: 443, startPoint y: 117, endPoint x: 443, endPoint y: 122, distance: 5.4
click at [443, 117] on select "Select [DEMOGRAPHIC_DATA] [DEMOGRAPHIC_DATA] Other Prefer Not To Say" at bounding box center [477, 117] width 158 height 14
select select "[DEMOGRAPHIC_DATA]"
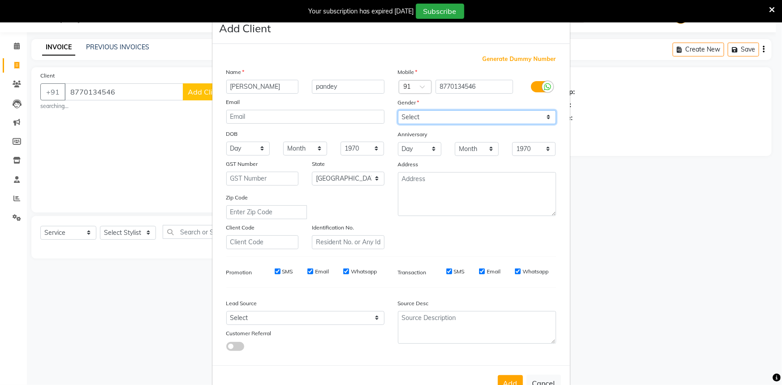
click at [398, 110] on select "Select [DEMOGRAPHIC_DATA] [DEMOGRAPHIC_DATA] Other Prefer Not To Say" at bounding box center [477, 117] width 158 height 14
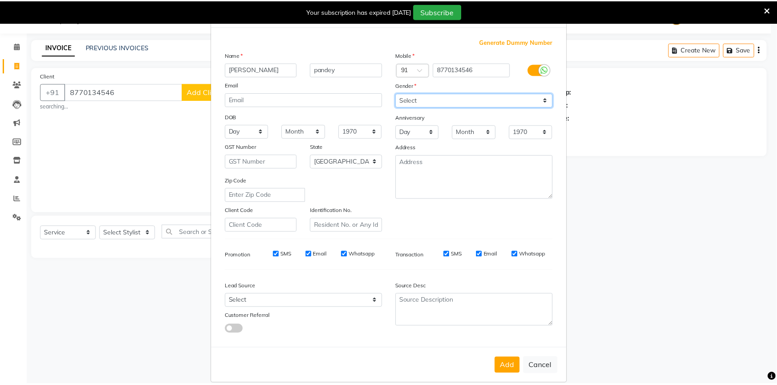
scroll to position [31, 0]
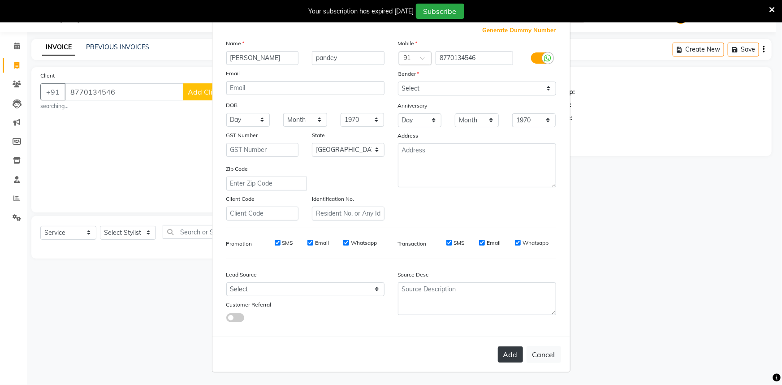
click at [511, 353] on button "Add" at bounding box center [510, 355] width 25 height 16
select select
select select "null"
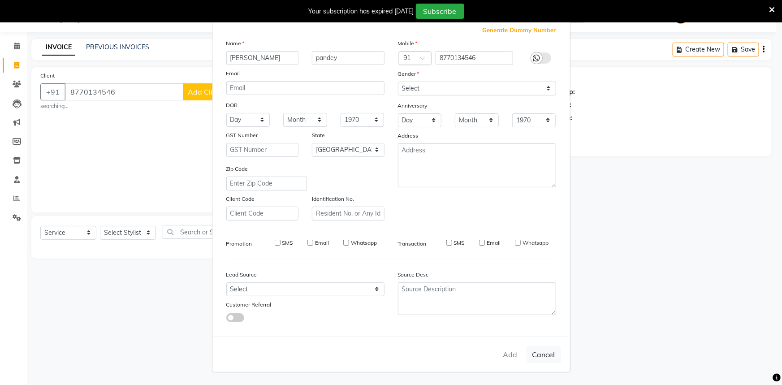
select select
checkbox input "false"
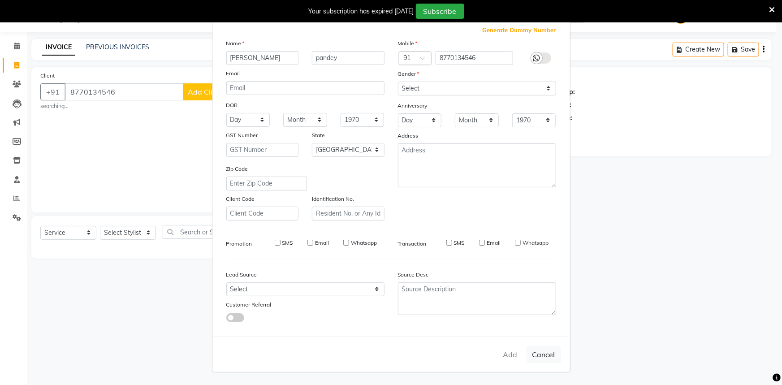
checkbox input "false"
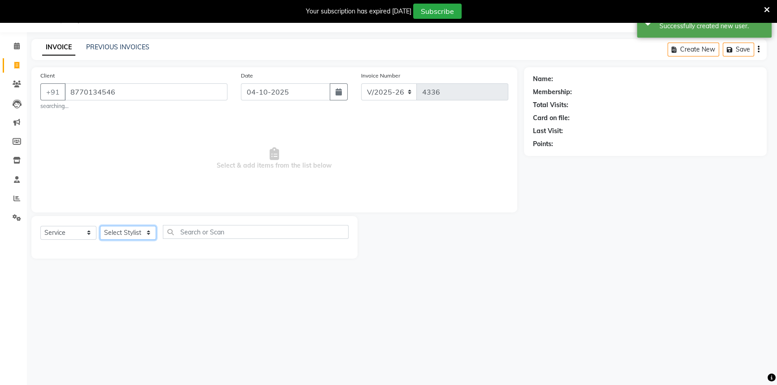
click at [122, 234] on select "Select Stylist Aditii ADMIN Capello Rajnandgaon [PERSON_NAME] [PERSON_NAME] [PE…" at bounding box center [128, 233] width 56 height 14
select select "38913"
click at [100, 226] on select "Select Stylist Aditii ADMIN Capello Rajnandgaon [PERSON_NAME] [PERSON_NAME] [PE…" at bounding box center [128, 233] width 56 height 14
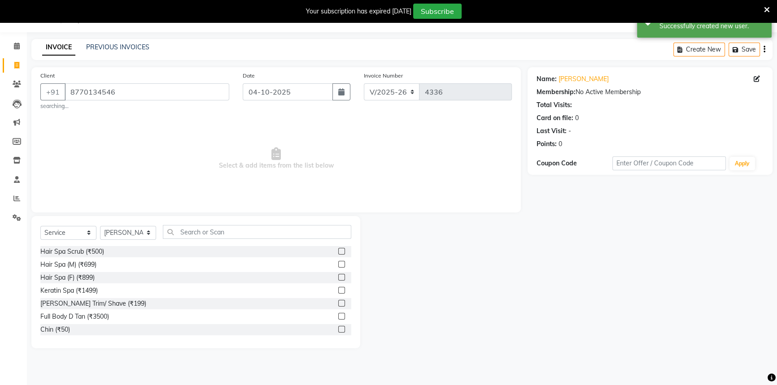
click at [174, 225] on div "Select Service Product Membership Package Voucher Prepaid Gift Card Select Styl…" at bounding box center [195, 282] width 329 height 132
click at [179, 234] on input "text" at bounding box center [257, 232] width 188 height 14
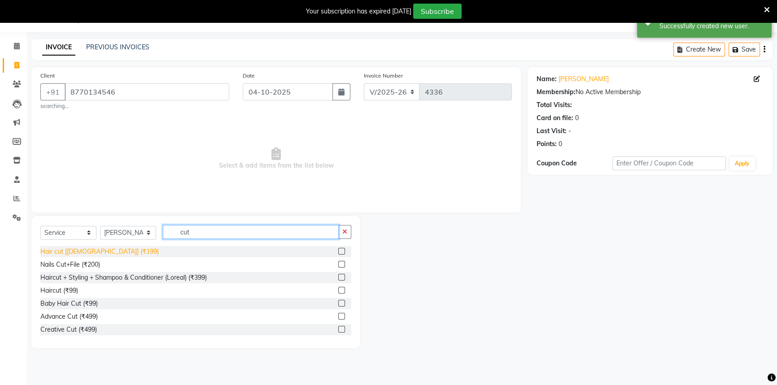
type input "cut"
click at [101, 251] on div "Hair cut [[DEMOGRAPHIC_DATA]] (₹199)" at bounding box center [99, 251] width 118 height 9
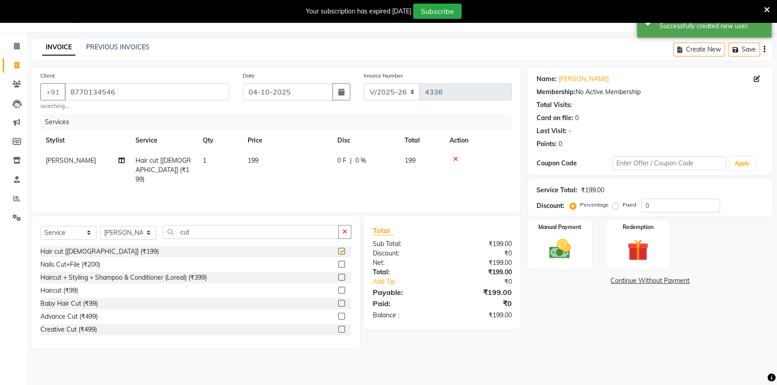
checkbox input "false"
drag, startPoint x: 171, startPoint y: 239, endPoint x: 217, endPoint y: 238, distance: 45.8
click at [218, 239] on div "Select Service Product Membership Package Voucher Prepaid Gift Card Select Styl…" at bounding box center [195, 235] width 311 height 21
drag, startPoint x: 175, startPoint y: 225, endPoint x: 206, endPoint y: 225, distance: 30.5
click at [206, 225] on input "cut" at bounding box center [251, 232] width 176 height 14
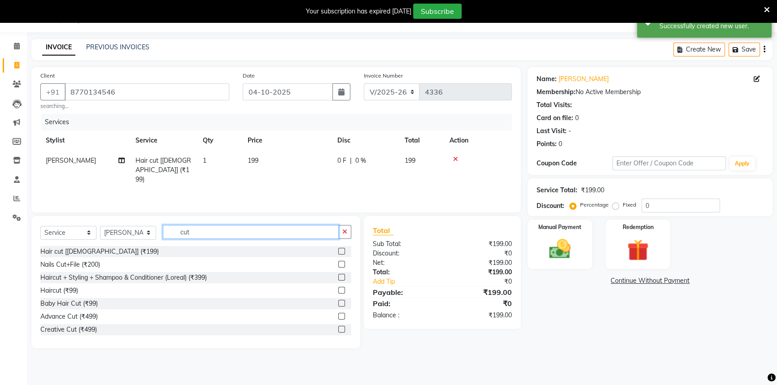
type input "n"
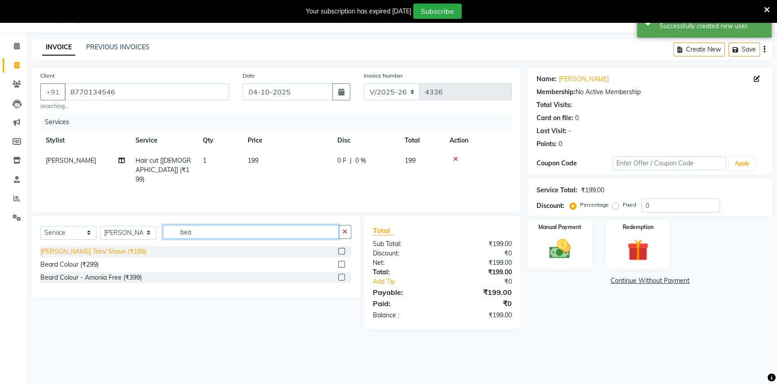
type input "bea"
click at [85, 252] on div "[PERSON_NAME] Trim/ Shave (₹199)" at bounding box center [93, 251] width 106 height 9
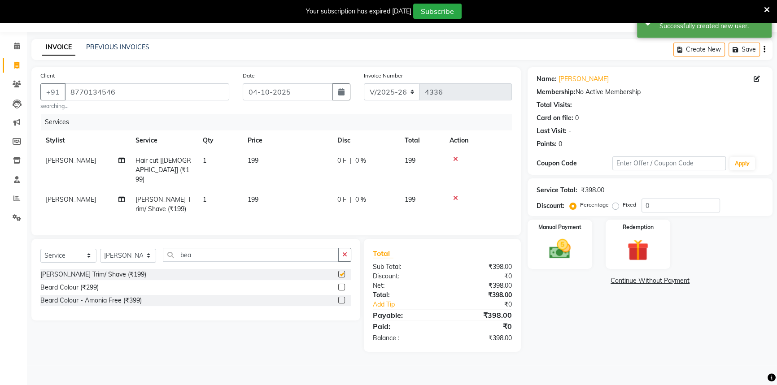
checkbox input "false"
click at [285, 162] on td "199" at bounding box center [287, 170] width 90 height 39
select select "38913"
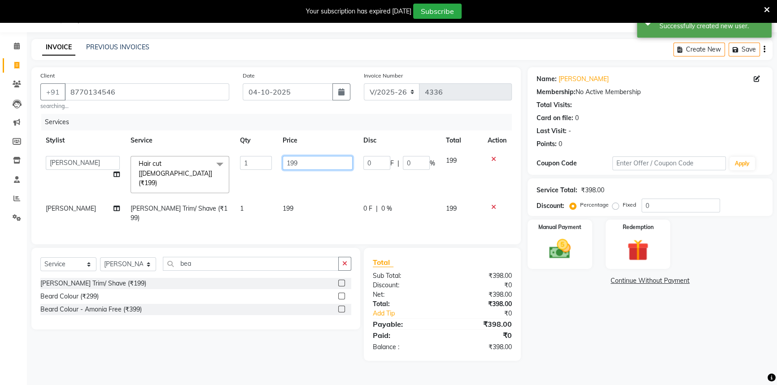
click at [292, 162] on input "199" at bounding box center [317, 163] width 70 height 14
type input "200"
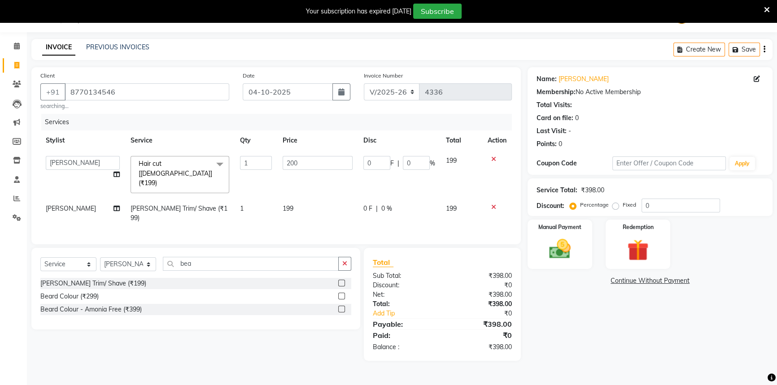
click at [300, 199] on td "199" at bounding box center [317, 214] width 81 height 30
select select "38913"
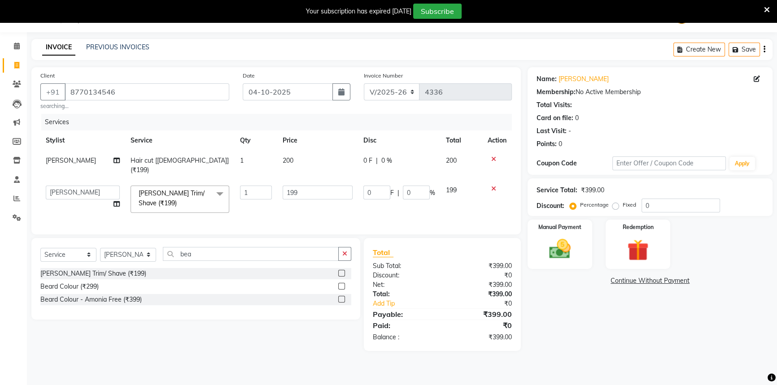
click at [302, 190] on input "199" at bounding box center [317, 193] width 70 height 14
type input "200"
drag, startPoint x: 565, startPoint y: 309, endPoint x: 554, endPoint y: 274, distance: 36.7
click at [565, 307] on div "Name: [PERSON_NAME] Membership: No Active Membership Total Visits: Card on file…" at bounding box center [653, 209] width 252 height 284
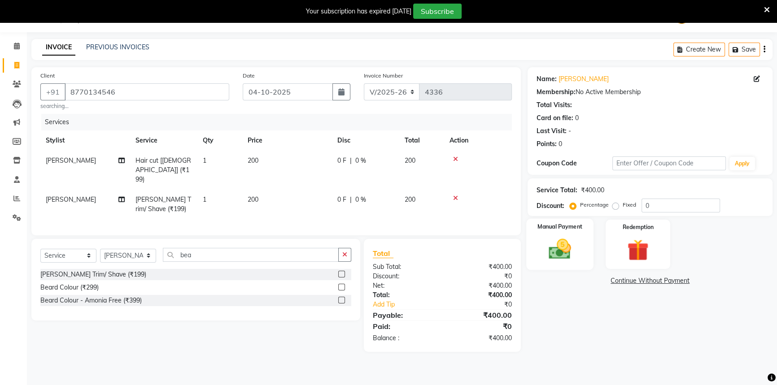
click at [546, 259] on img at bounding box center [560, 249] width 36 height 26
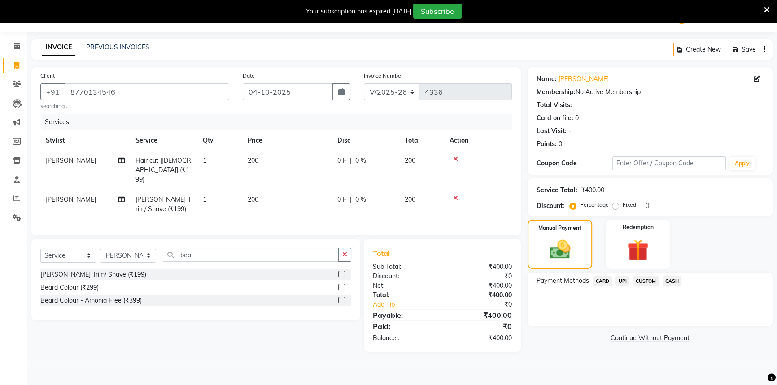
click at [675, 278] on span "CASH" at bounding box center [671, 281] width 19 height 10
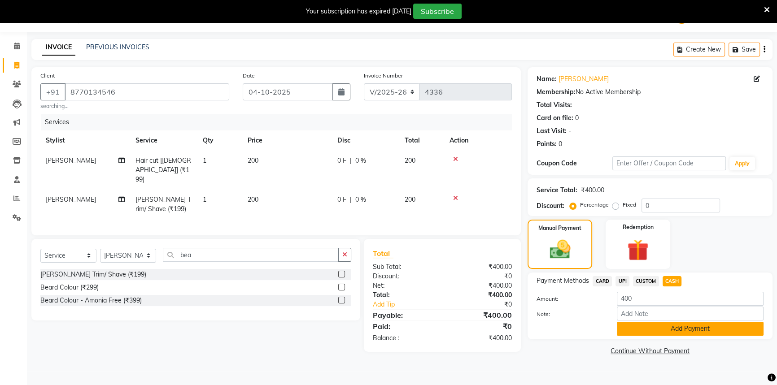
click at [661, 326] on button "Add Payment" at bounding box center [690, 329] width 147 height 14
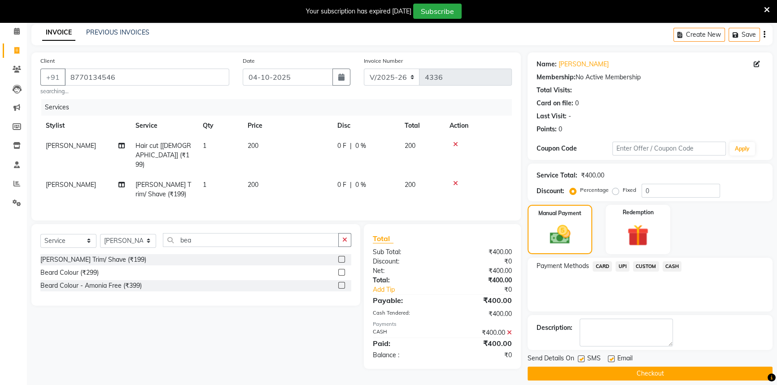
scroll to position [45, 0]
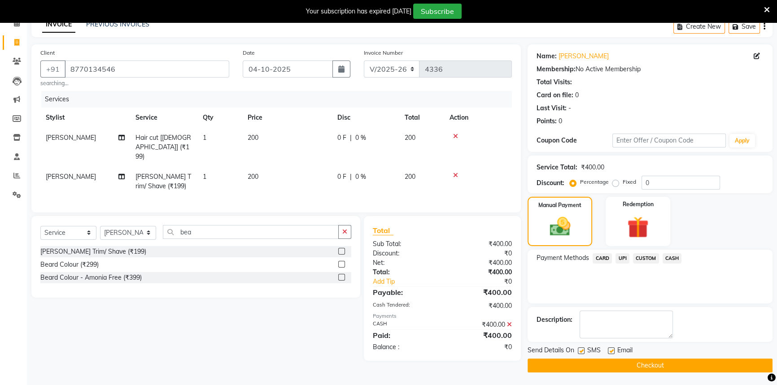
click at [509, 322] on icon at bounding box center [509, 325] width 5 height 6
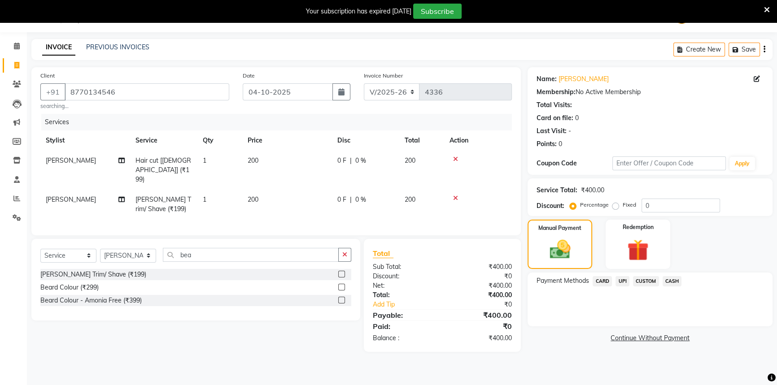
drag, startPoint x: 621, startPoint y: 280, endPoint x: 621, endPoint y: 289, distance: 9.0
click at [621, 283] on span "UPI" at bounding box center [622, 281] width 14 height 10
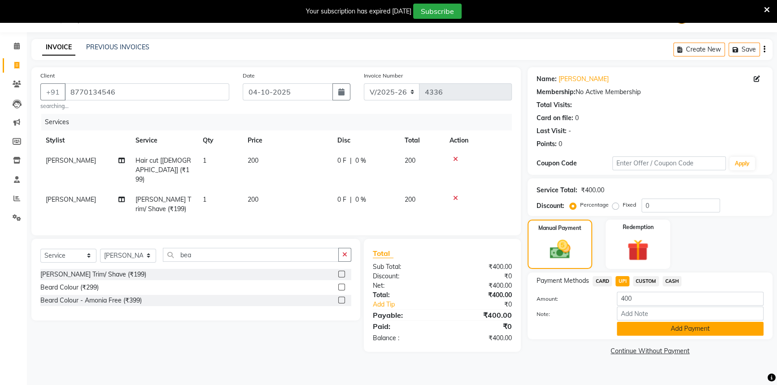
click at [627, 332] on button "Add Payment" at bounding box center [690, 329] width 147 height 14
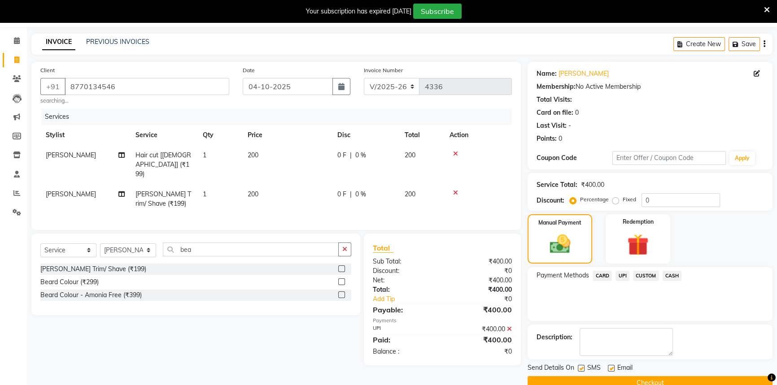
scroll to position [45, 0]
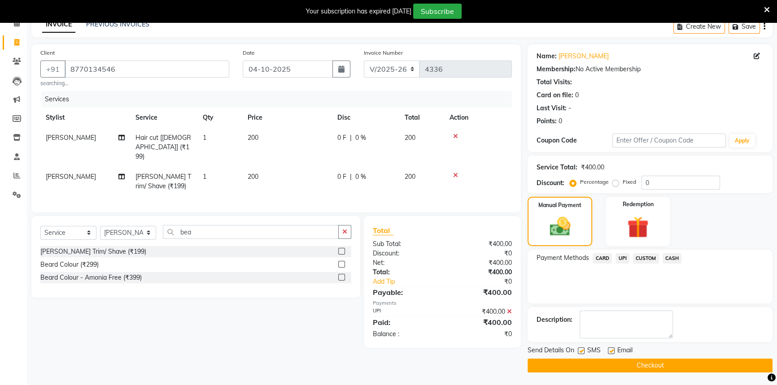
click at [627, 359] on button "Checkout" at bounding box center [649, 366] width 245 height 14
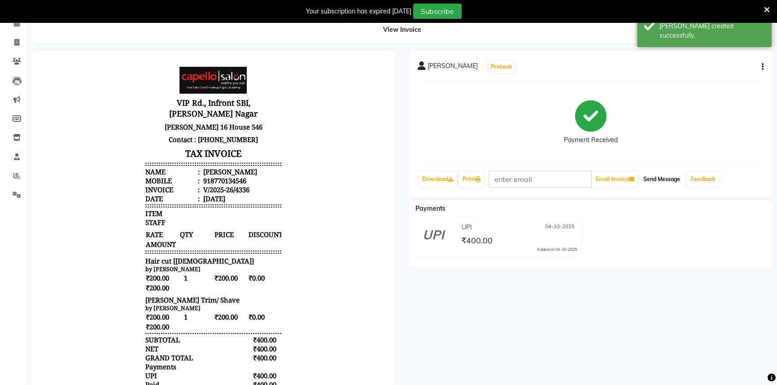
click at [674, 176] on button "Send Message" at bounding box center [661, 179] width 44 height 15
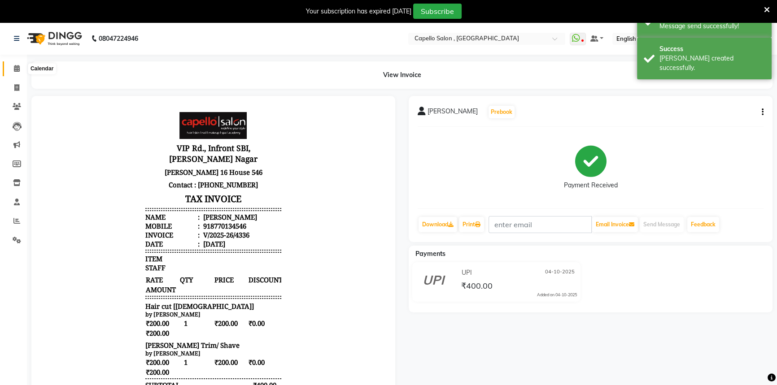
click at [17, 70] on icon at bounding box center [17, 68] width 6 height 7
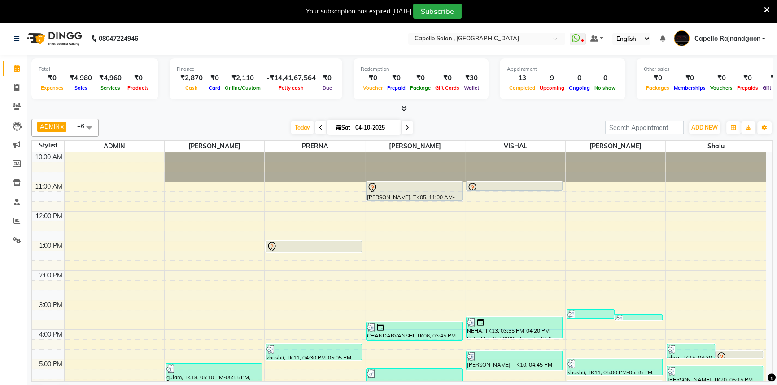
click at [764, 9] on icon at bounding box center [767, 10] width 6 height 8
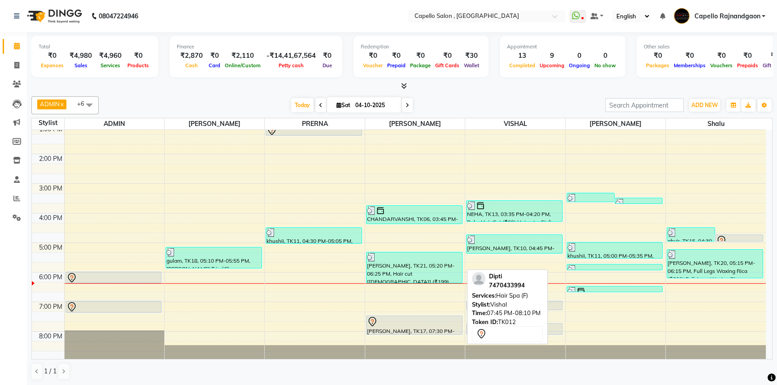
scroll to position [94, 0]
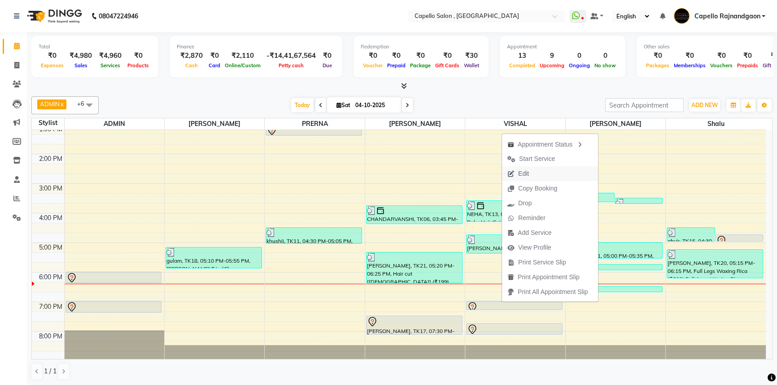
click at [566, 172] on button "Edit" at bounding box center [550, 173] width 96 height 15
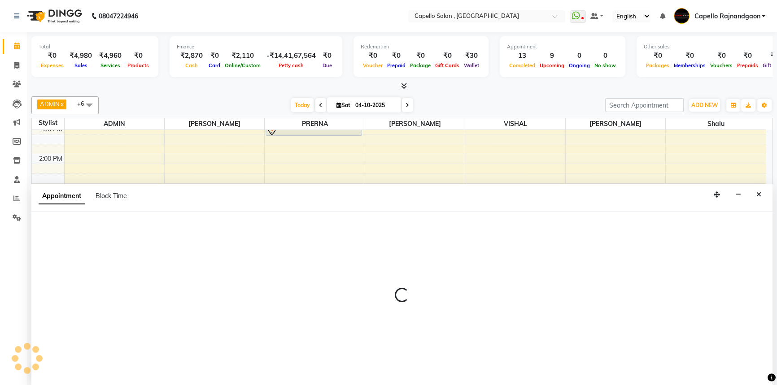
select select "tentative"
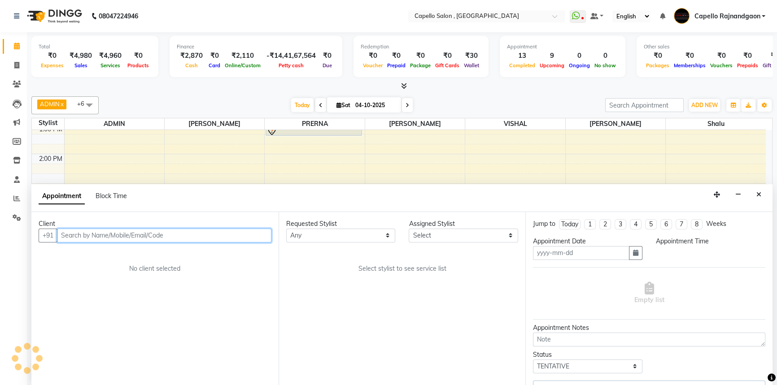
type input "04-10-2025"
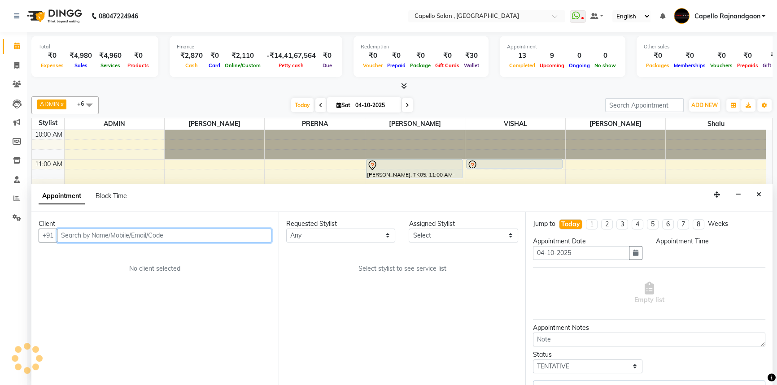
select select "34173"
select select "1140"
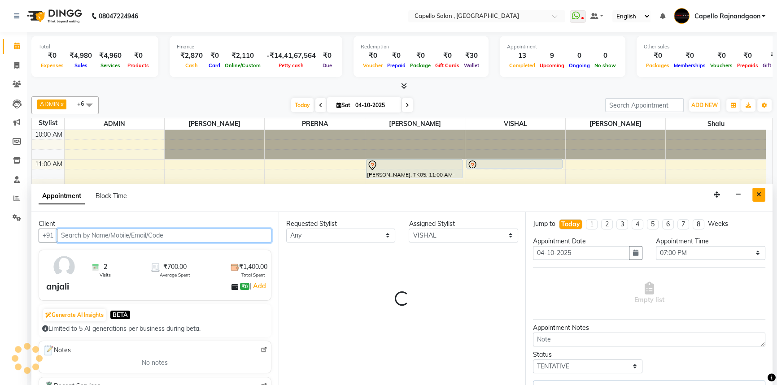
select select "1279"
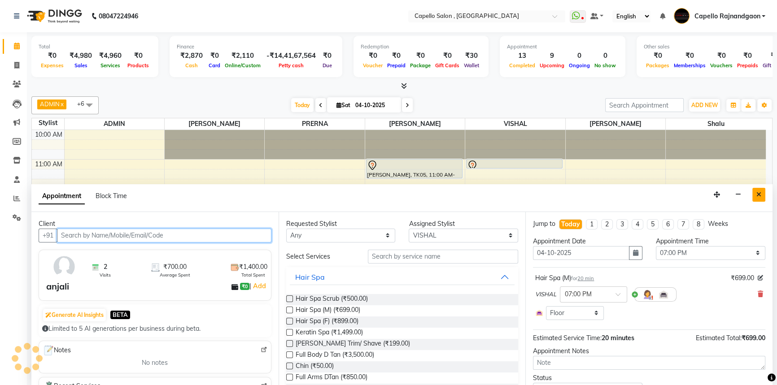
scroll to position [95, 0]
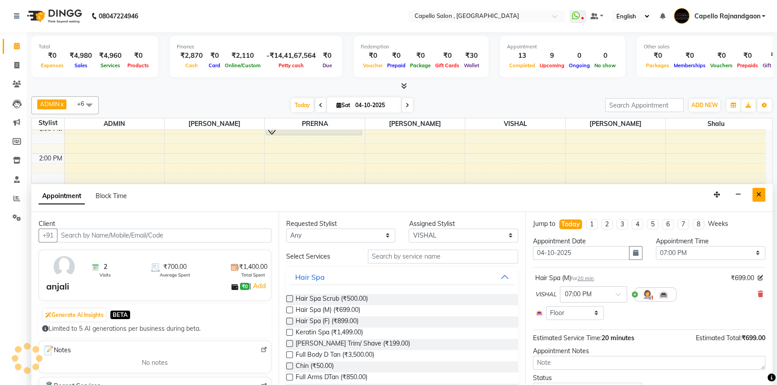
click at [758, 195] on icon "Close" at bounding box center [758, 194] width 5 height 6
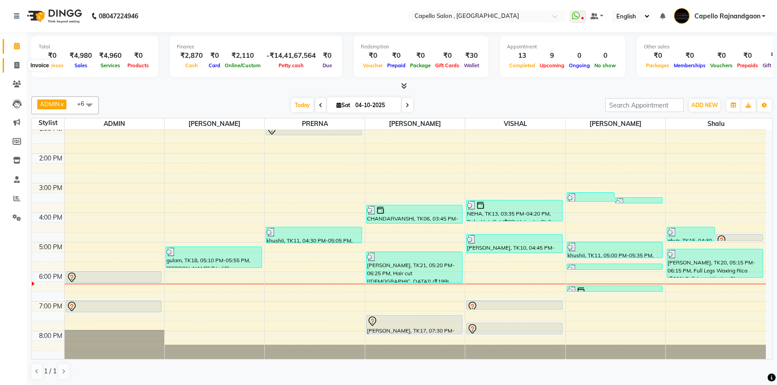
click at [15, 65] on icon at bounding box center [16, 65] width 5 height 7
select select "service"
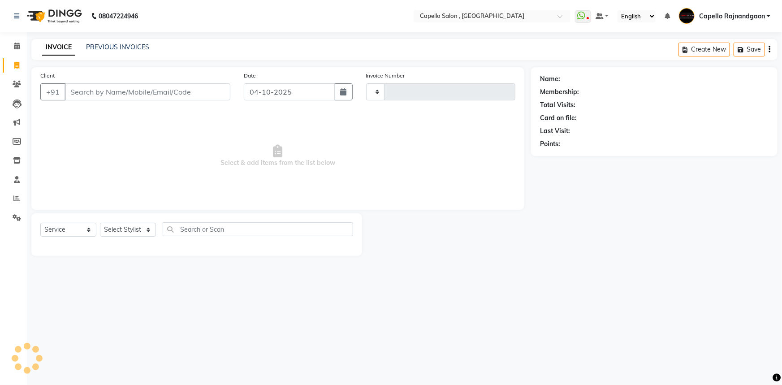
type input "4337"
select select "856"
drag, startPoint x: 107, startPoint y: 222, endPoint x: 107, endPoint y: 227, distance: 4.9
click at [107, 226] on div "Select Service Product Membership Package Voucher Prepaid Gift Card Select Styl…" at bounding box center [196, 232] width 313 height 21
click at [108, 230] on select "Select Stylist Aditii ADMIN Capello Rajnandgaon [PERSON_NAME] [PERSON_NAME] [PE…" at bounding box center [128, 230] width 56 height 14
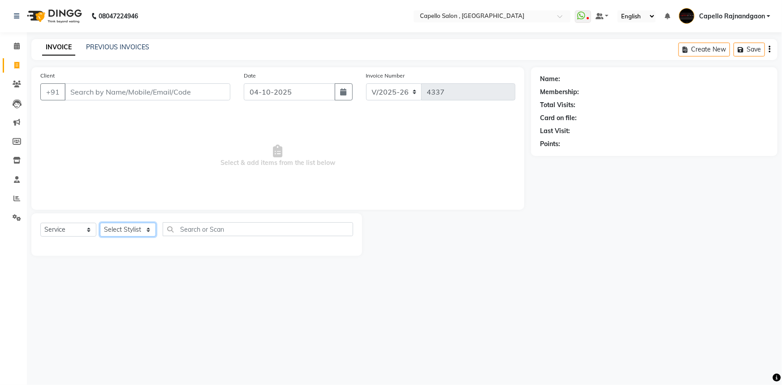
select select "34173"
click at [100, 223] on select "Select Stylist Aditii ADMIN Capello Rajnandgaon [PERSON_NAME] [PERSON_NAME] [PE…" at bounding box center [128, 230] width 56 height 14
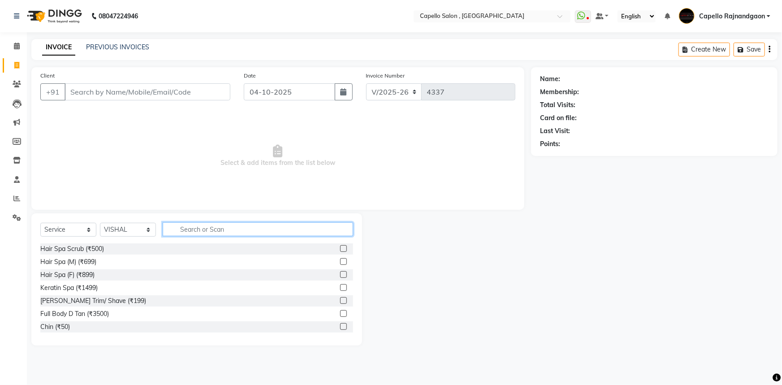
click at [253, 231] on input "text" at bounding box center [258, 229] width 191 height 14
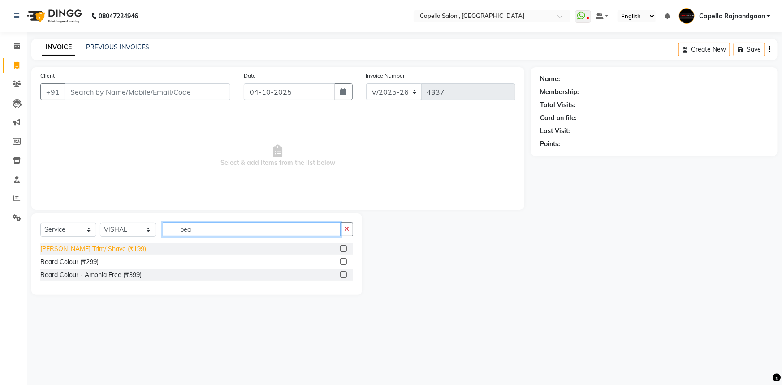
type input "bea"
click at [81, 251] on div "[PERSON_NAME] Trim/ Shave (₹199)" at bounding box center [93, 248] width 106 height 9
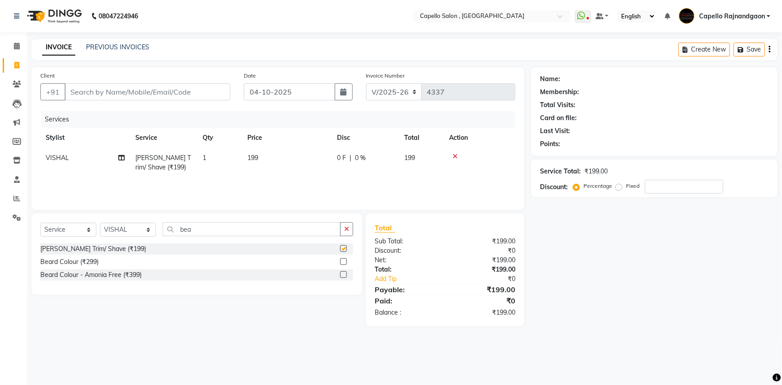
checkbox input "false"
click at [317, 163] on td "199" at bounding box center [287, 163] width 90 height 30
select select "34173"
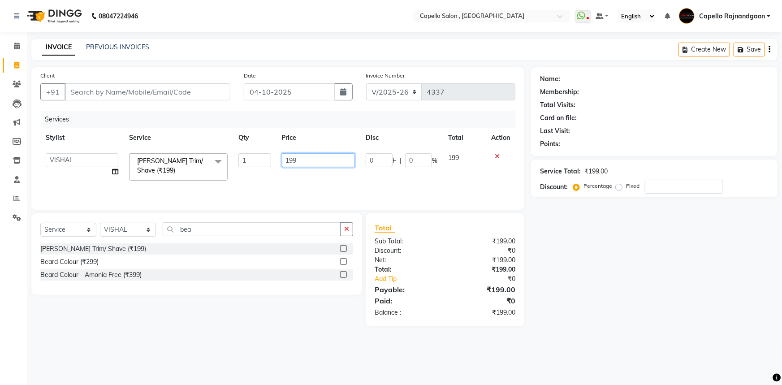
click at [319, 161] on input "199" at bounding box center [319, 160] width 74 height 14
type input "200"
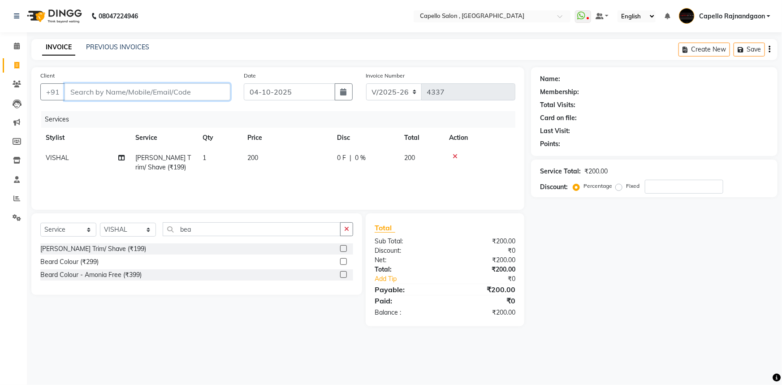
click at [173, 91] on input "Client" at bounding box center [148, 91] width 166 height 17
type input "9"
type input "0"
type input "9407965656"
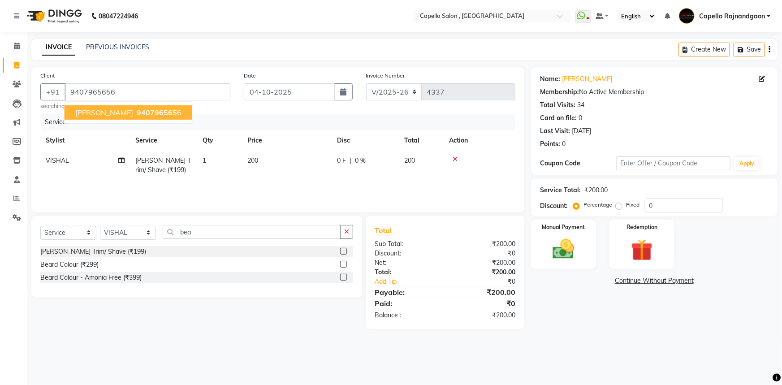
click at [177, 117] on span "940796565" at bounding box center [157, 112] width 40 height 9
click at [578, 247] on img at bounding box center [564, 249] width 37 height 26
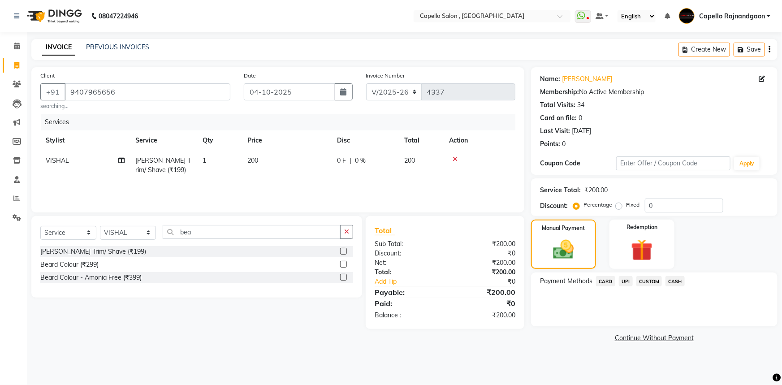
click at [626, 281] on span "UPI" at bounding box center [626, 281] width 14 height 10
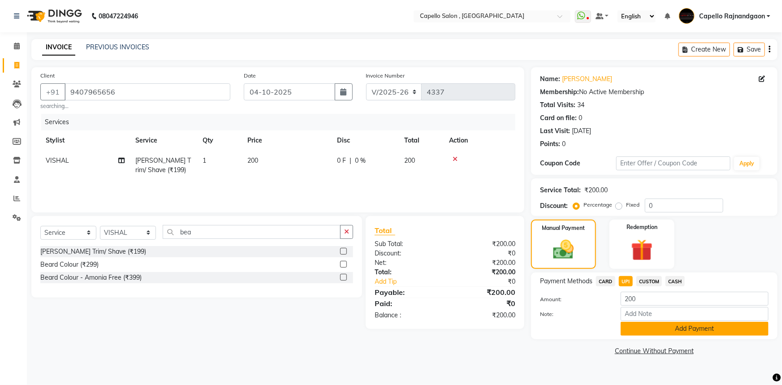
click at [633, 326] on button "Add Payment" at bounding box center [695, 329] width 148 height 14
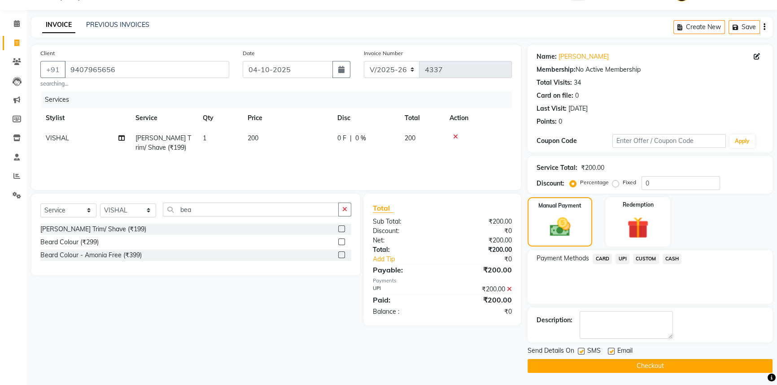
scroll to position [23, 0]
click at [630, 365] on button "Checkout" at bounding box center [649, 366] width 245 height 14
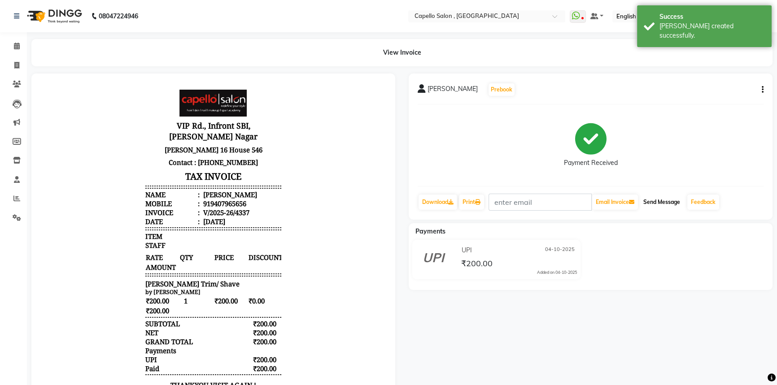
click at [668, 199] on button "Send Message" at bounding box center [661, 202] width 44 height 15
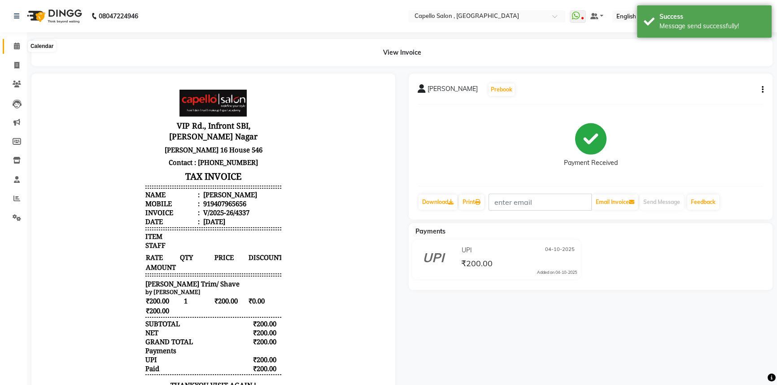
click at [17, 47] on icon at bounding box center [17, 46] width 6 height 7
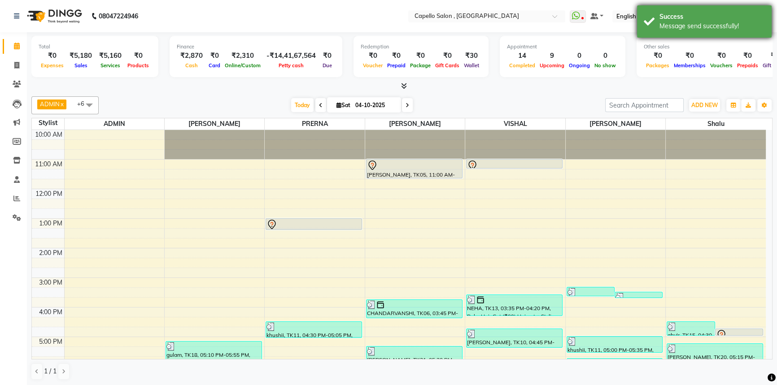
click at [691, 22] on div "Message send successfully!" at bounding box center [711, 26] width 105 height 9
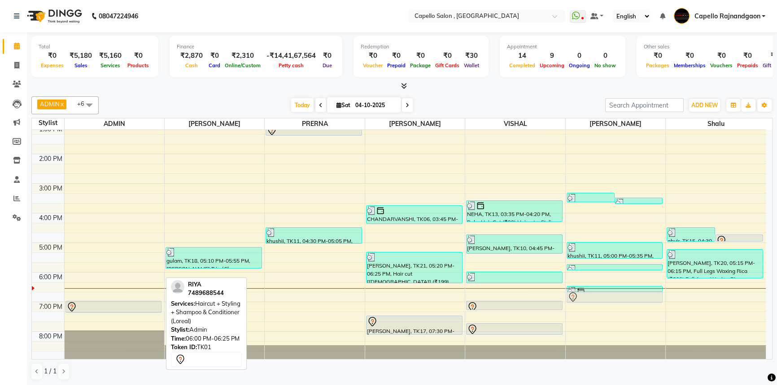
drag, startPoint x: 116, startPoint y: 277, endPoint x: 577, endPoint y: 299, distance: 461.5
click at [577, 299] on tr "[PERSON_NAME], TK01, 06:00 PM-06:25 PM, Haircut + Styling + Shampoo & Condition…" at bounding box center [399, 198] width 734 height 325
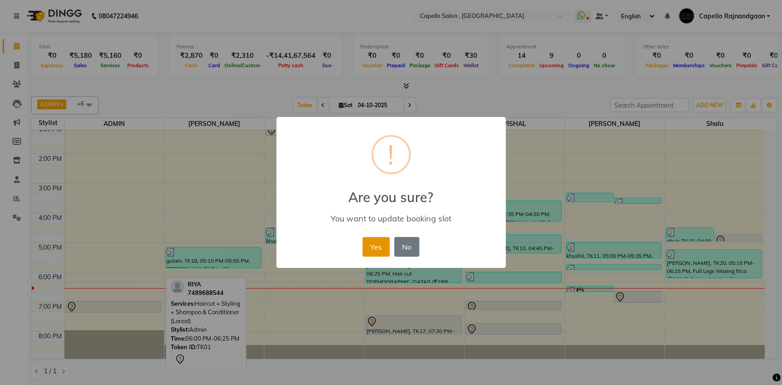
click at [365, 254] on button "Yes" at bounding box center [376, 247] width 27 height 20
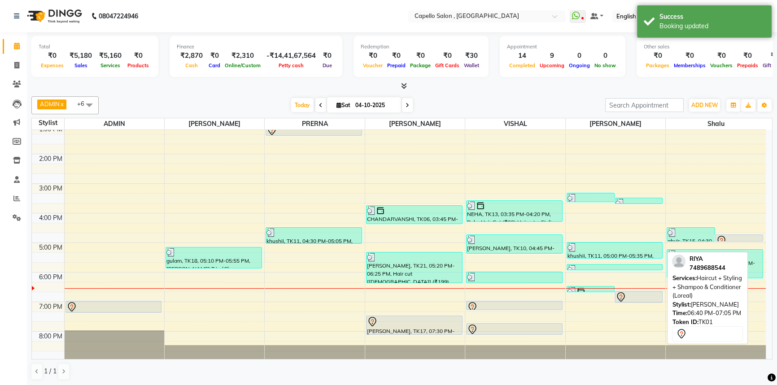
click at [0, 0] on div at bounding box center [0, 0] width 0 height 0
click at [643, 295] on div at bounding box center [638, 297] width 46 height 11
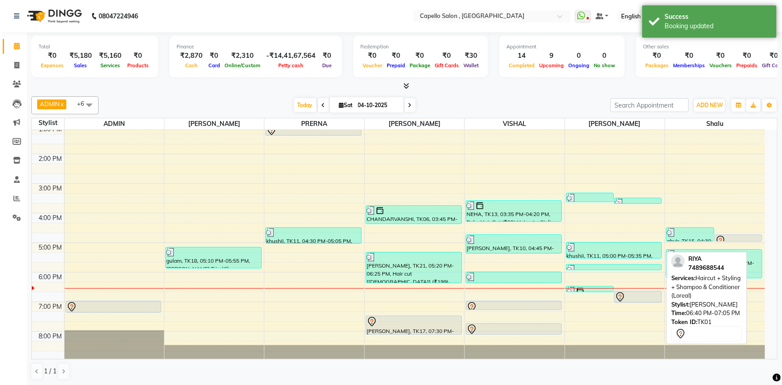
select select "7"
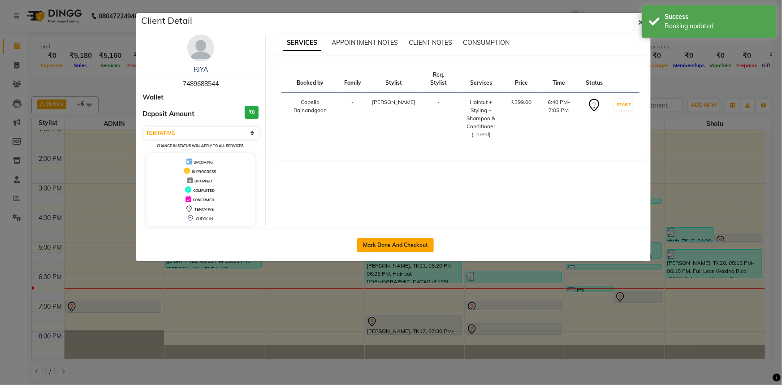
click at [370, 245] on button "Mark Done And Checkout" at bounding box center [395, 245] width 77 height 14
select select "service"
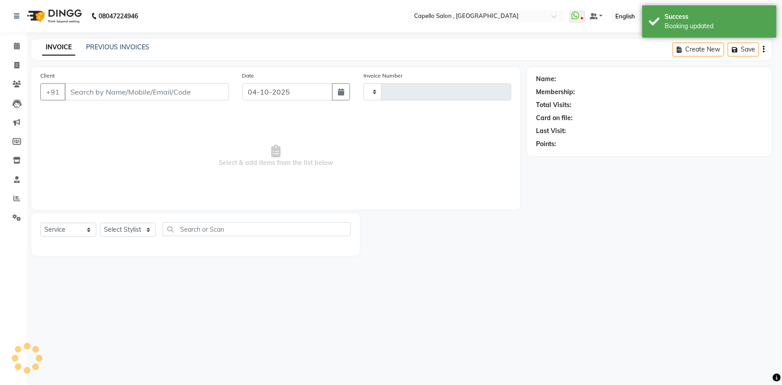
type input "4338"
select select "856"
type input "7489688544"
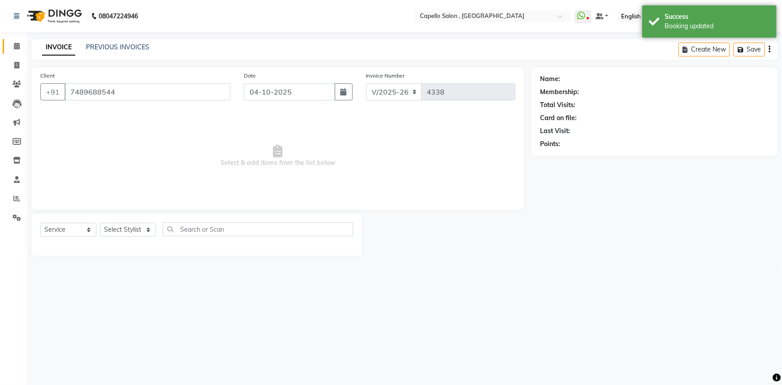
select select "82696"
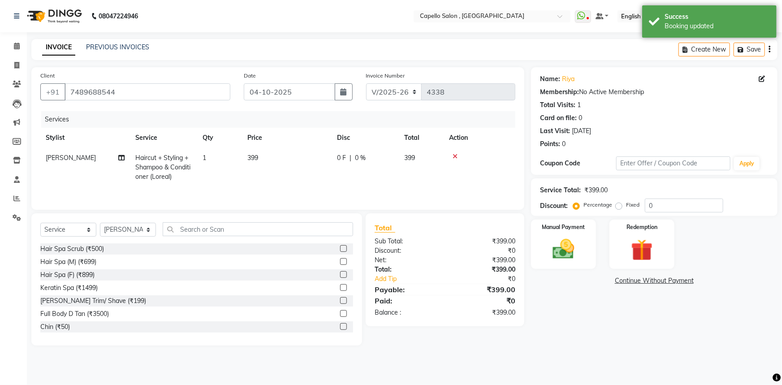
click at [296, 163] on td "399" at bounding box center [287, 167] width 90 height 39
select select "82696"
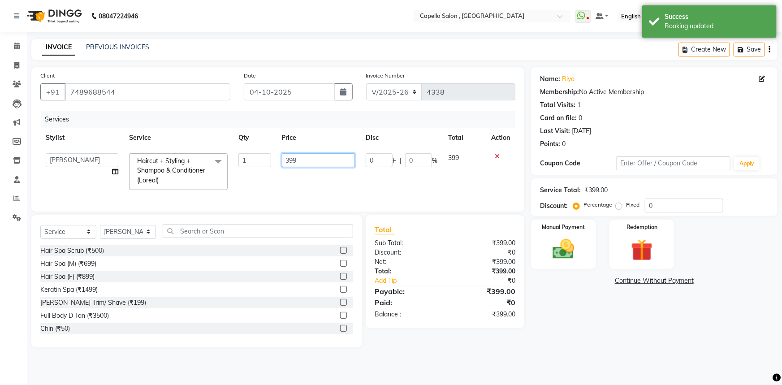
click at [307, 161] on input "399" at bounding box center [319, 160] width 74 height 14
type input "400"
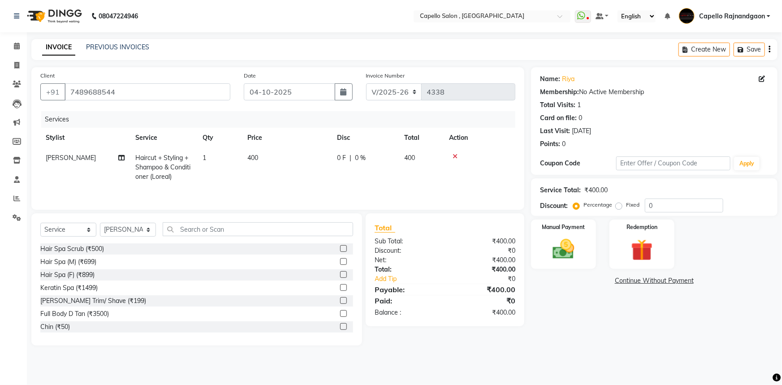
click at [569, 323] on div "Name: [PERSON_NAME] Membership: No Active Membership Total Visits: 1 Card on fi…" at bounding box center [657, 206] width 253 height 278
click at [556, 239] on img at bounding box center [564, 249] width 37 height 26
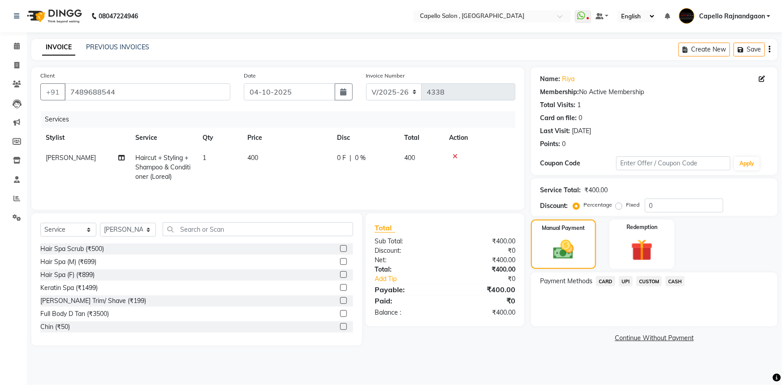
click at [678, 279] on span "CASH" at bounding box center [675, 281] width 19 height 10
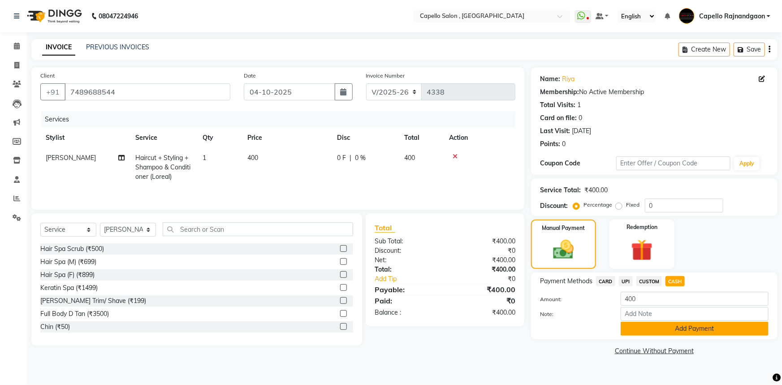
click at [664, 327] on button "Add Payment" at bounding box center [695, 329] width 148 height 14
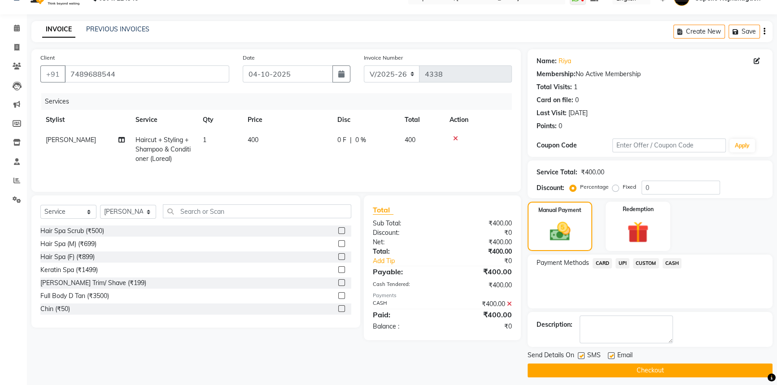
scroll to position [23, 0]
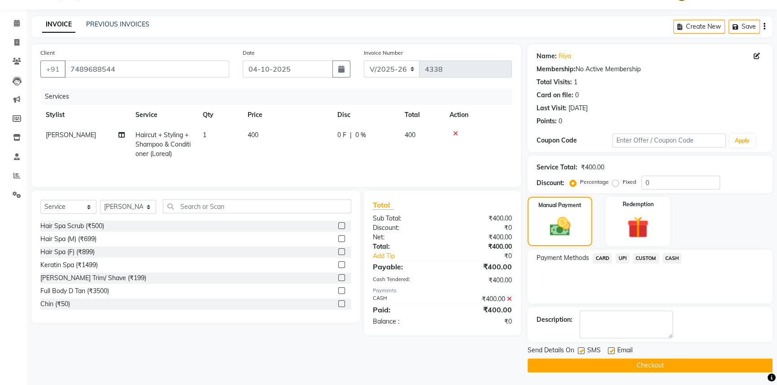
click at [639, 364] on button "Checkout" at bounding box center [649, 366] width 245 height 14
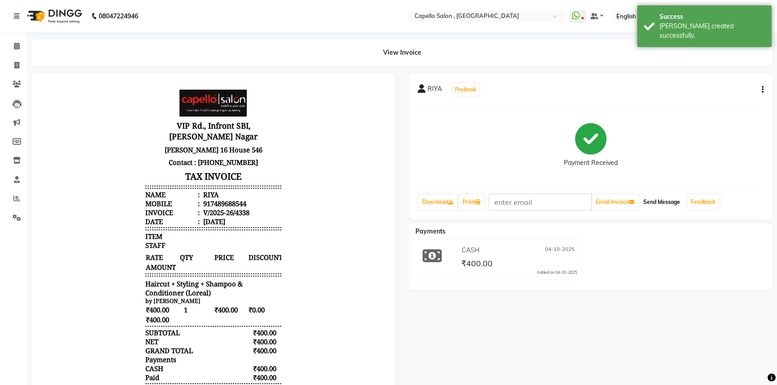
click at [665, 204] on button "Send Message" at bounding box center [661, 202] width 44 height 15
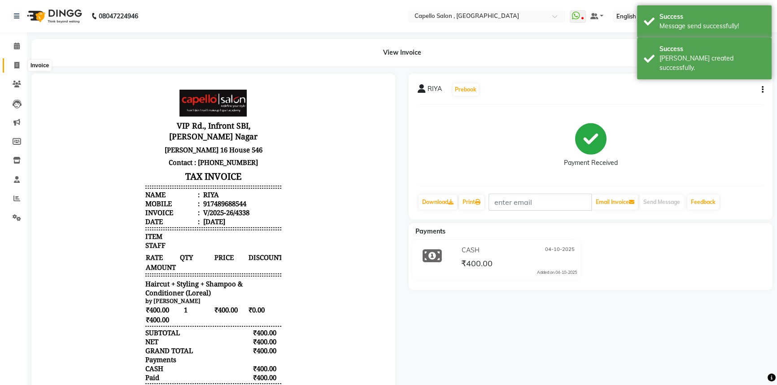
click at [15, 65] on icon at bounding box center [16, 65] width 5 height 7
select select "service"
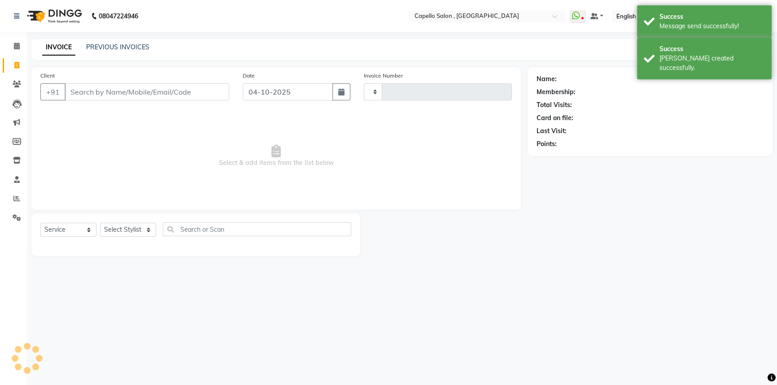
type input "4339"
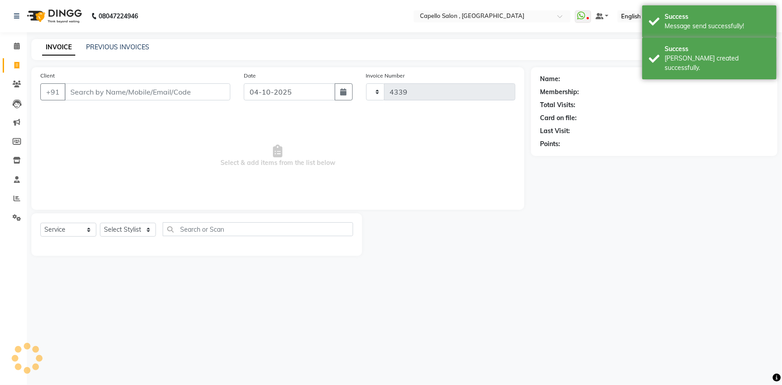
select select "856"
click at [134, 97] on input "Client" at bounding box center [148, 91] width 166 height 17
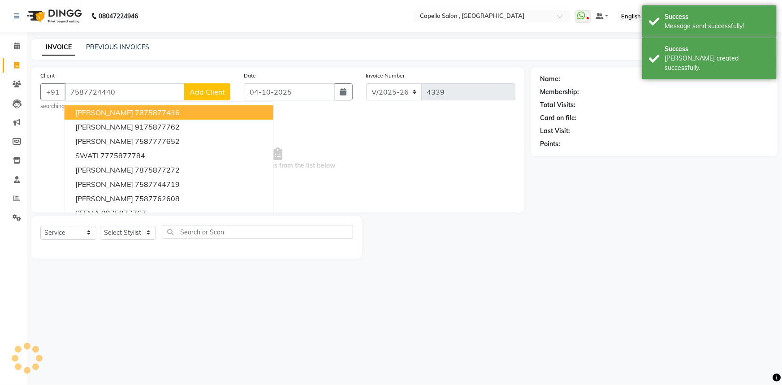
type input "7587724440"
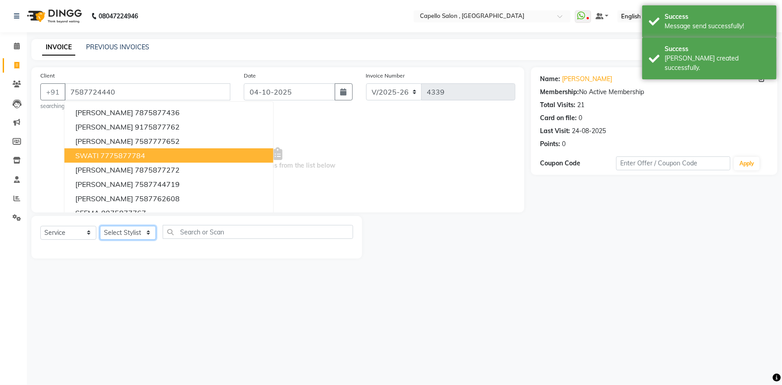
click at [117, 234] on select "Select Stylist Aditii ADMIN Capello Rajnandgaon [PERSON_NAME] [PERSON_NAME] [PE…" at bounding box center [128, 233] width 56 height 14
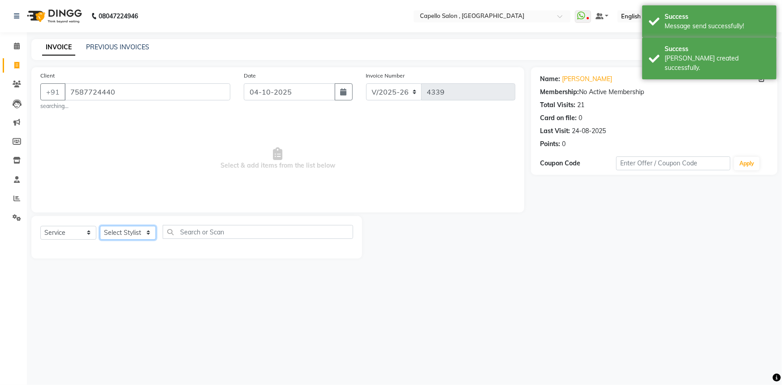
select select "53407"
click at [100, 226] on select "Select Stylist Aditii ADMIN Capello Rajnandgaon [PERSON_NAME] [PERSON_NAME] [PE…" at bounding box center [128, 233] width 56 height 14
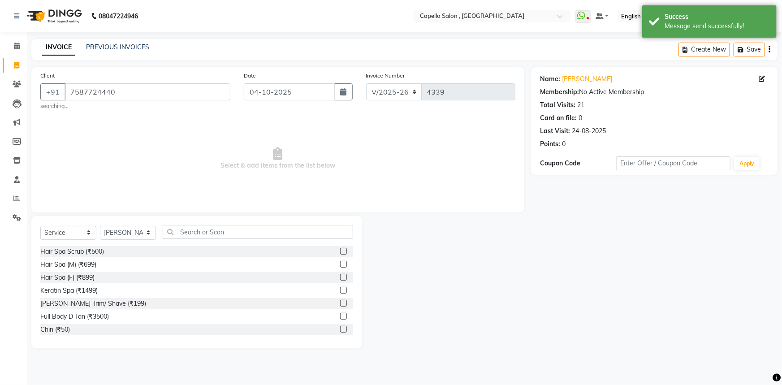
click at [191, 228] on div "Select Service Product Membership Package Voucher Prepaid Gift Card Select Styl…" at bounding box center [196, 282] width 331 height 132
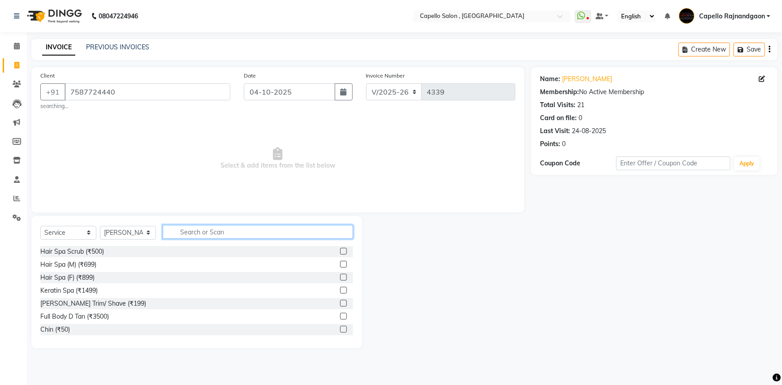
click at [191, 228] on input "text" at bounding box center [258, 232] width 191 height 14
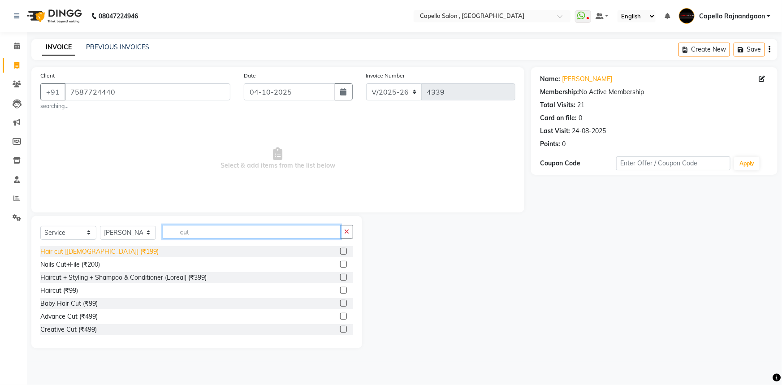
type input "cut"
click at [100, 247] on div "Hair cut [[DEMOGRAPHIC_DATA]] (₹199)" at bounding box center [99, 251] width 118 height 9
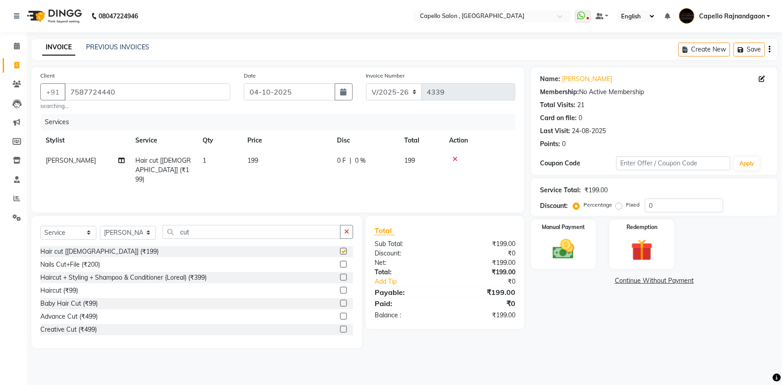
checkbox input "false"
drag, startPoint x: 162, startPoint y: 230, endPoint x: 218, endPoint y: 233, distance: 56.6
click at [218, 233] on div "Select Service Product Membership Package Voucher Prepaid Gift Card Select Styl…" at bounding box center [196, 235] width 313 height 21
drag, startPoint x: 173, startPoint y: 231, endPoint x: 217, endPoint y: 229, distance: 44.9
click at [217, 229] on input "cut" at bounding box center [252, 232] width 178 height 14
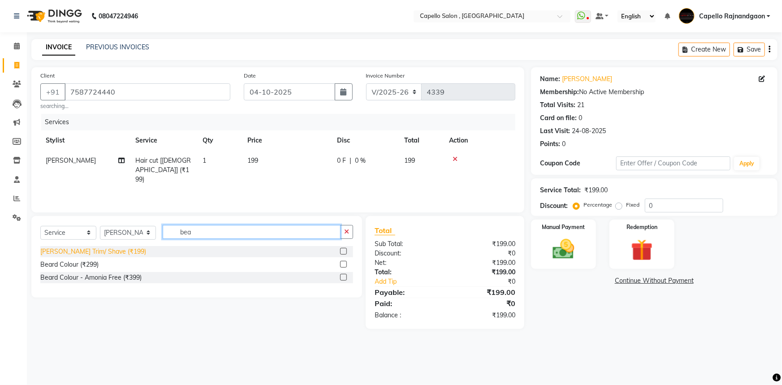
type input "bea"
click at [90, 254] on div "[PERSON_NAME] Trim/ Shave (₹199)" at bounding box center [93, 251] width 106 height 9
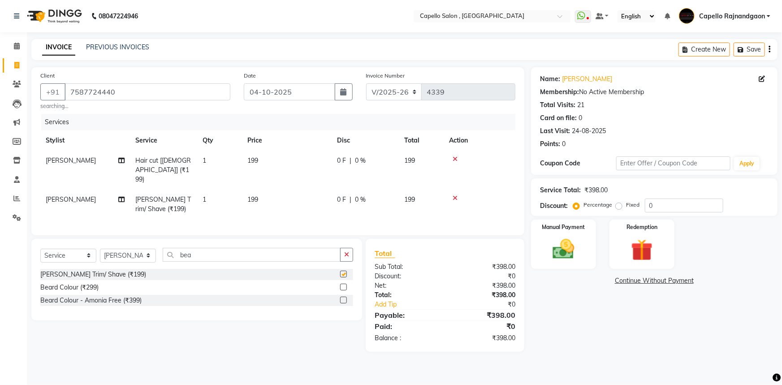
checkbox input "false"
click at [310, 198] on td "199" at bounding box center [287, 205] width 90 height 30
select select "53407"
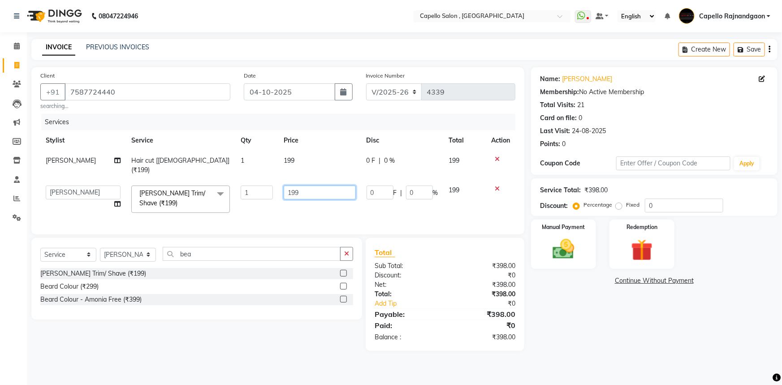
click at [316, 188] on input "199" at bounding box center [320, 193] width 72 height 14
type input "200"
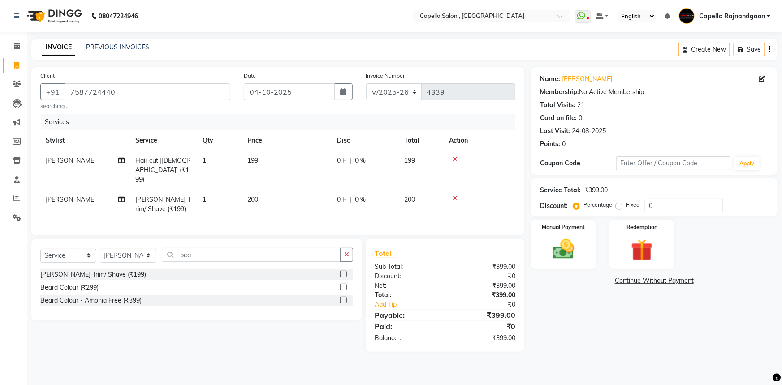
click at [310, 156] on td "199" at bounding box center [287, 170] width 90 height 39
select select "53407"
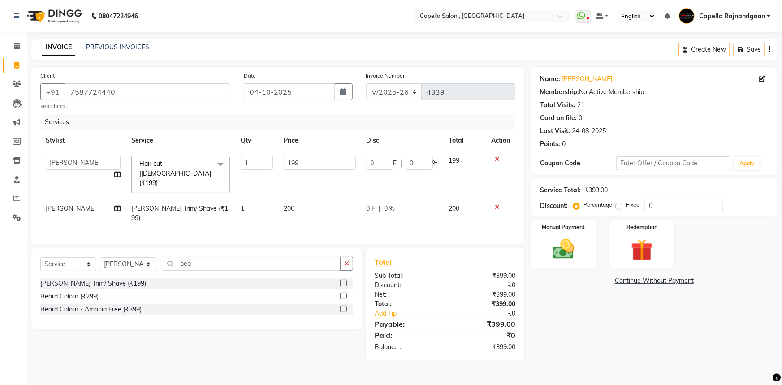
type input "200"
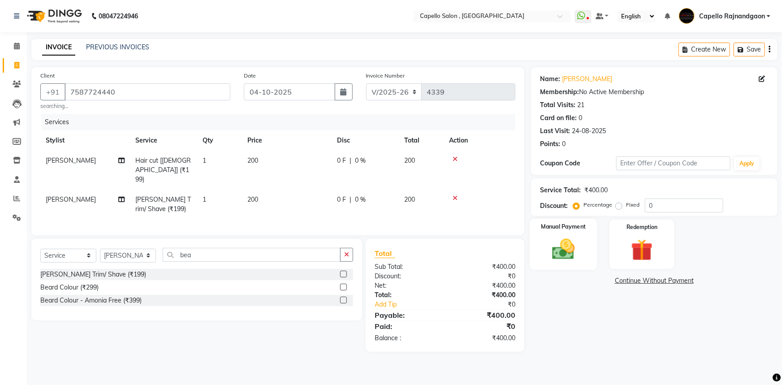
click at [559, 250] on img at bounding box center [564, 249] width 37 height 26
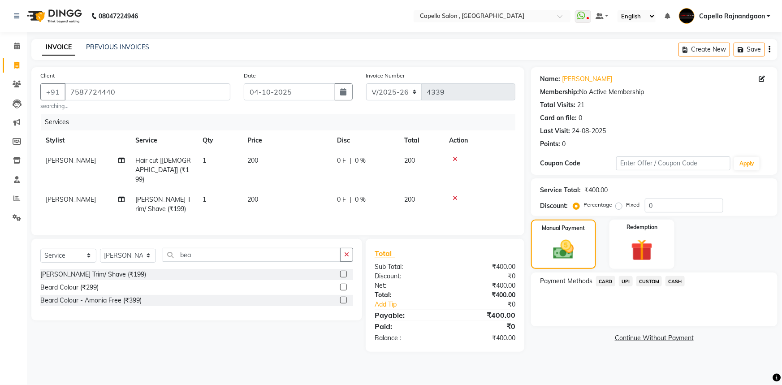
click at [627, 282] on span "UPI" at bounding box center [626, 281] width 14 height 10
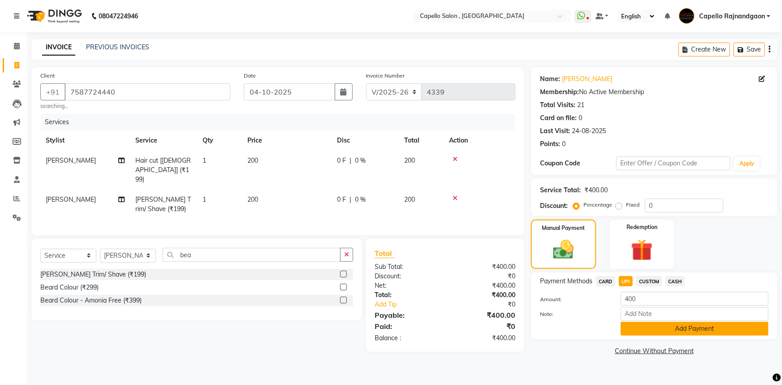
click at [649, 327] on button "Add Payment" at bounding box center [695, 329] width 148 height 14
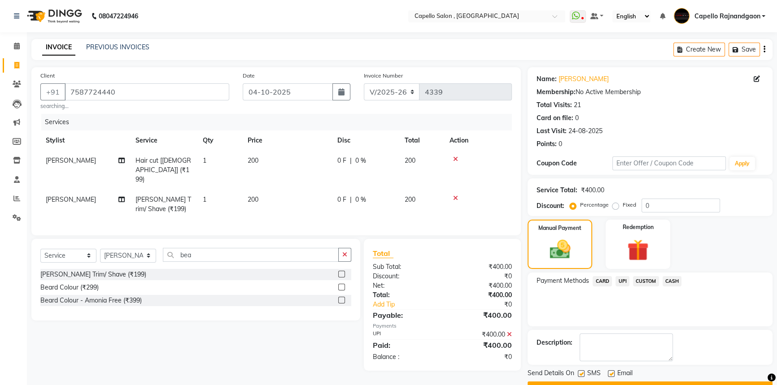
scroll to position [23, 0]
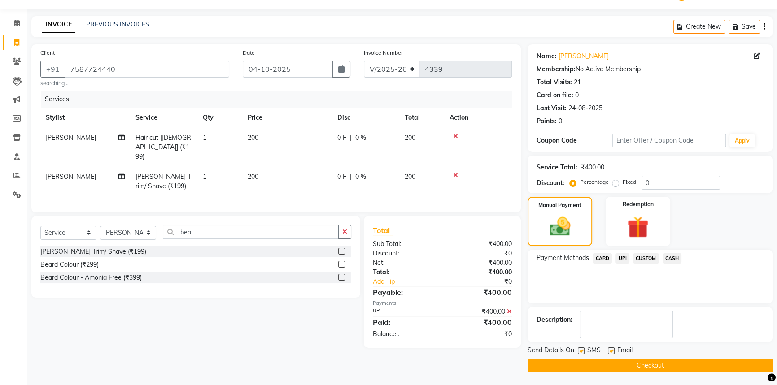
click at [635, 367] on button "Checkout" at bounding box center [649, 366] width 245 height 14
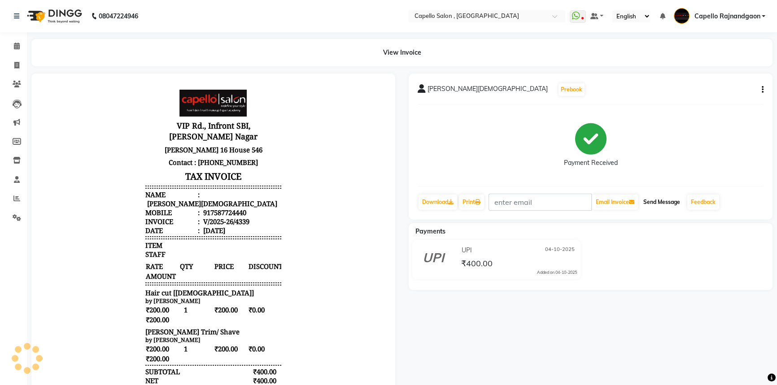
click at [678, 200] on button "Send Message" at bounding box center [661, 202] width 44 height 15
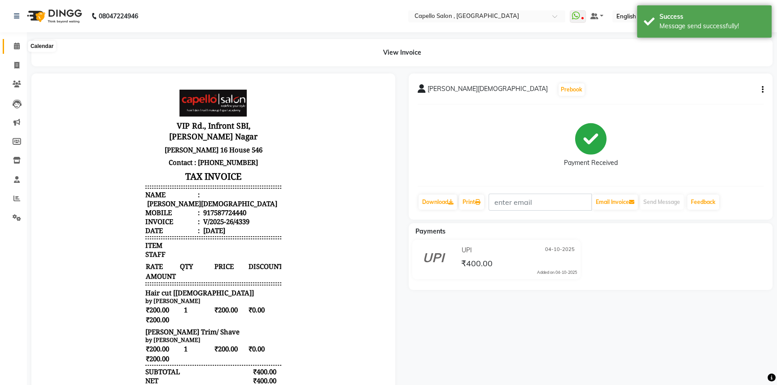
click at [15, 49] on icon at bounding box center [17, 46] width 6 height 7
